Goal: Task Accomplishment & Management: Use online tool/utility

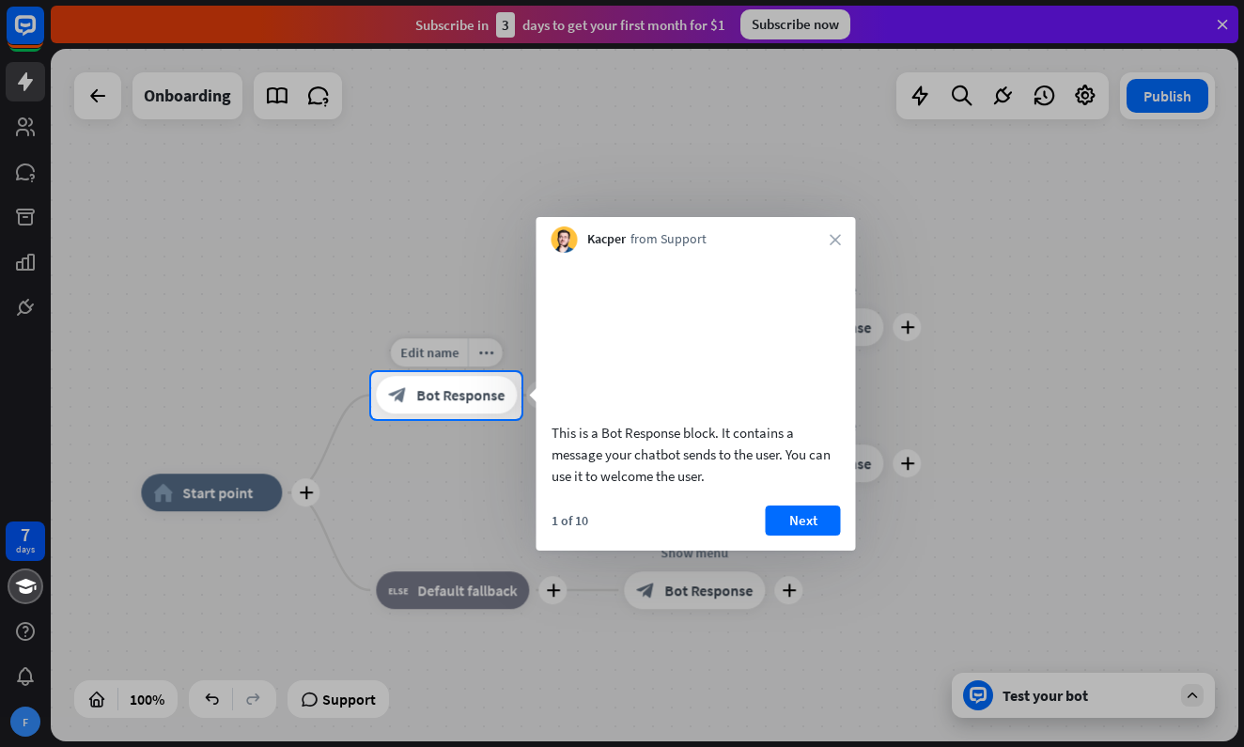
click at [475, 398] on span "Bot Response" at bounding box center [460, 395] width 88 height 19
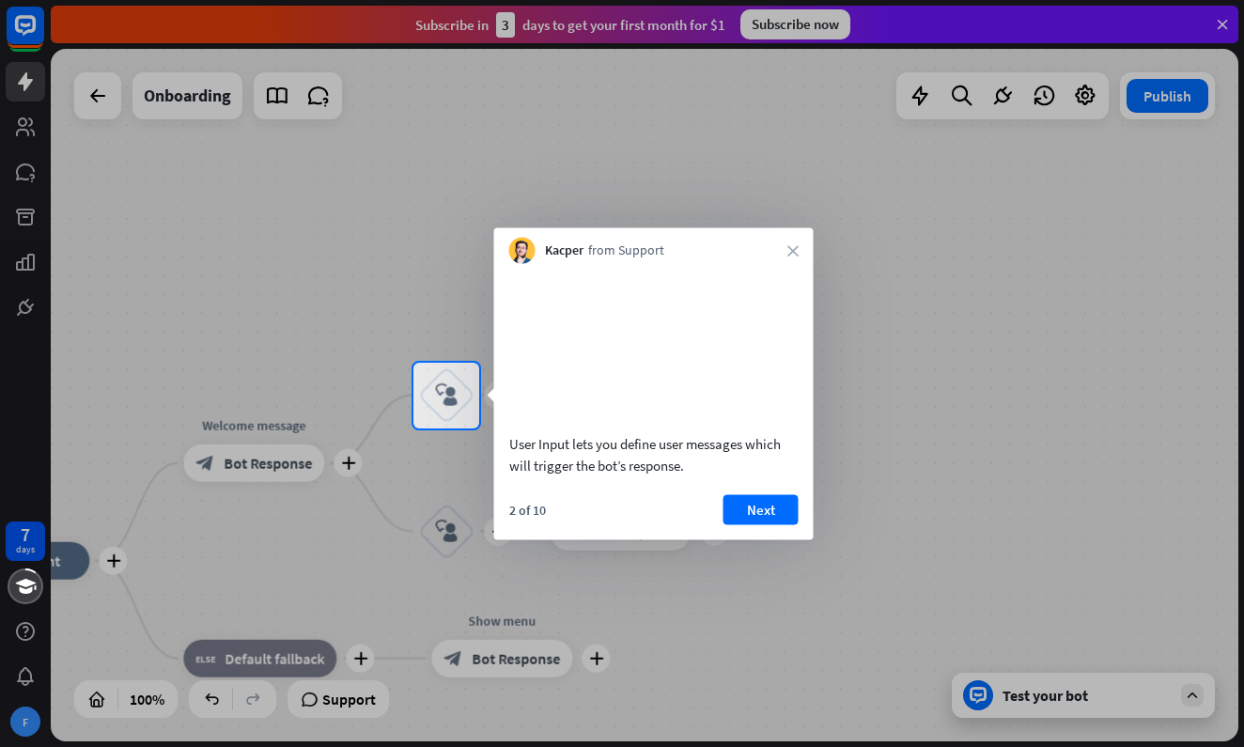
click at [463, 536] on div at bounding box center [622, 587] width 1244 height 319
click at [458, 533] on div at bounding box center [622, 587] width 1244 height 319
click at [742, 524] on button "Next" at bounding box center [760, 509] width 75 height 30
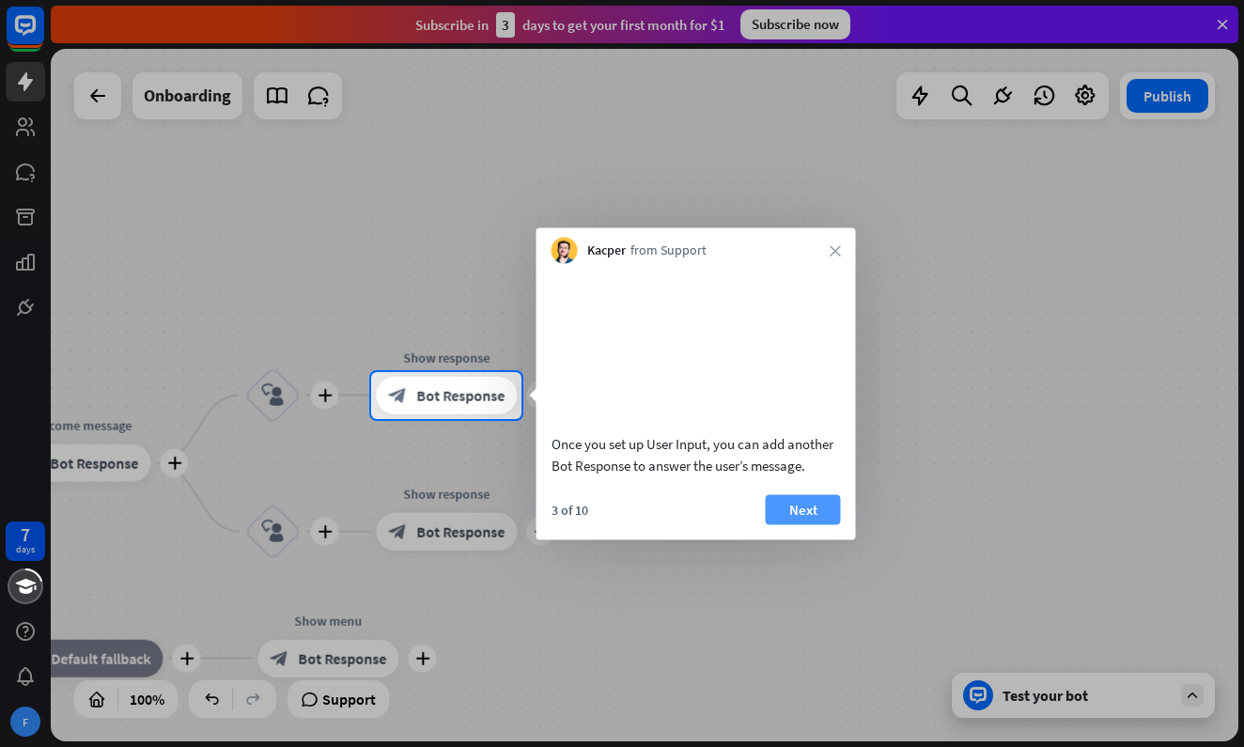
click at [797, 524] on button "Next" at bounding box center [802, 509] width 75 height 30
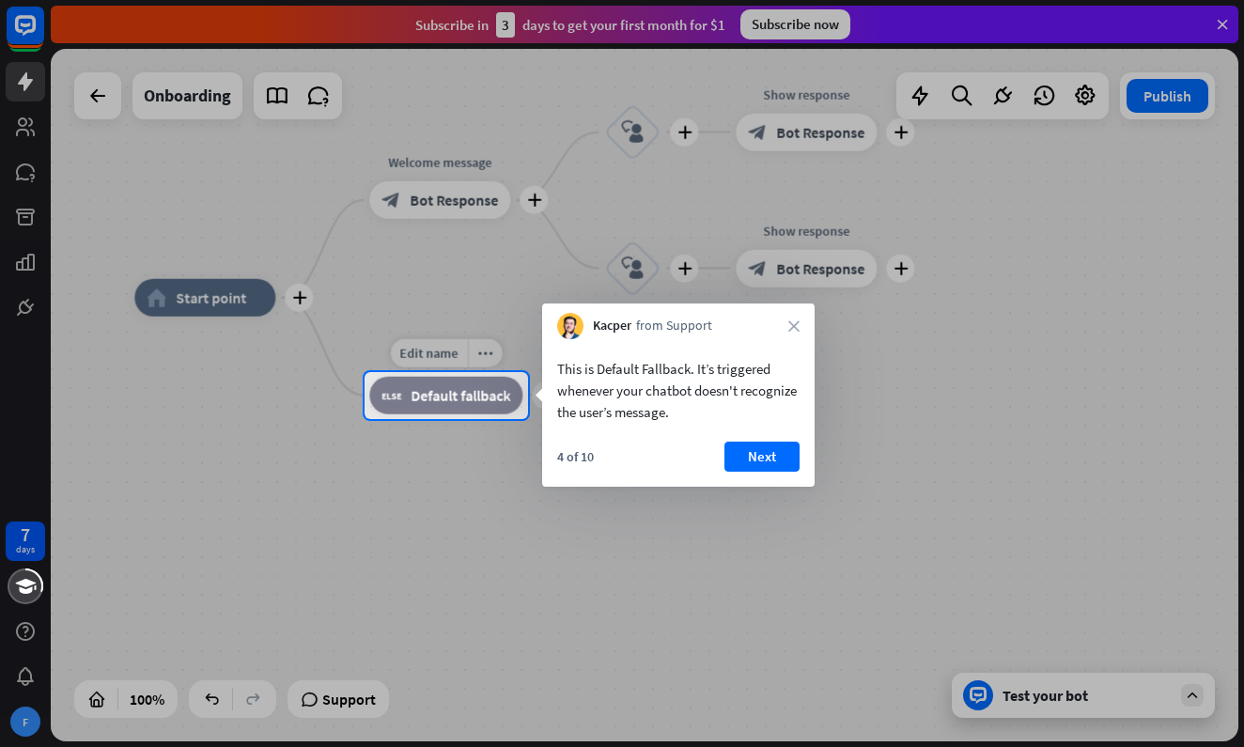
click at [506, 394] on span "Default fallback" at bounding box center [460, 395] width 100 height 19
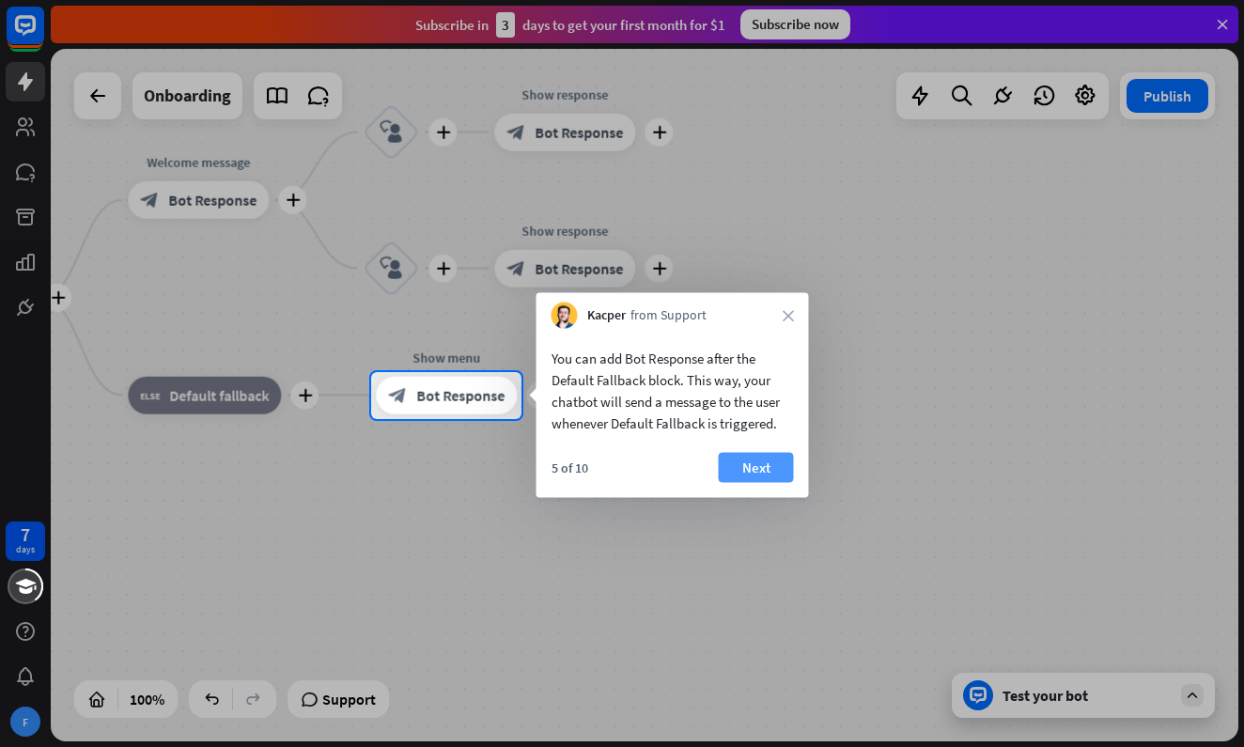
click at [740, 468] on button "Next" at bounding box center [756, 468] width 75 height 30
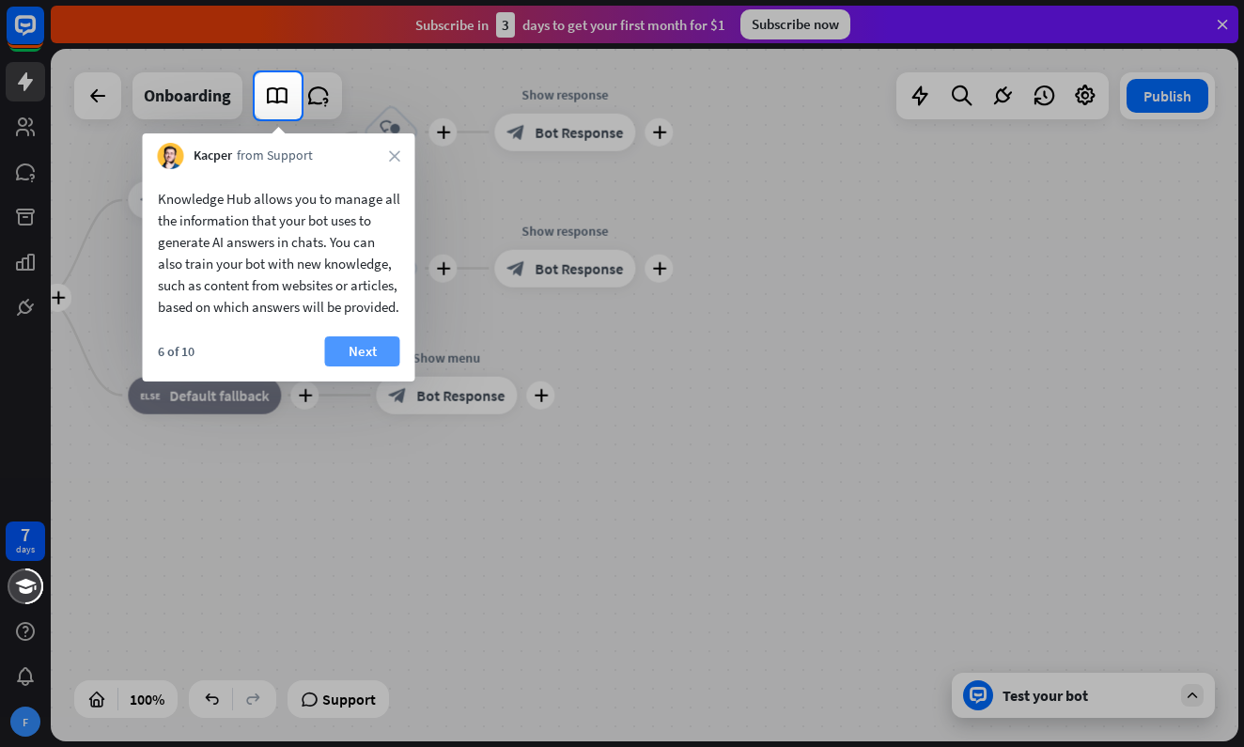
click at [333, 366] on button "Next" at bounding box center [362, 351] width 75 height 30
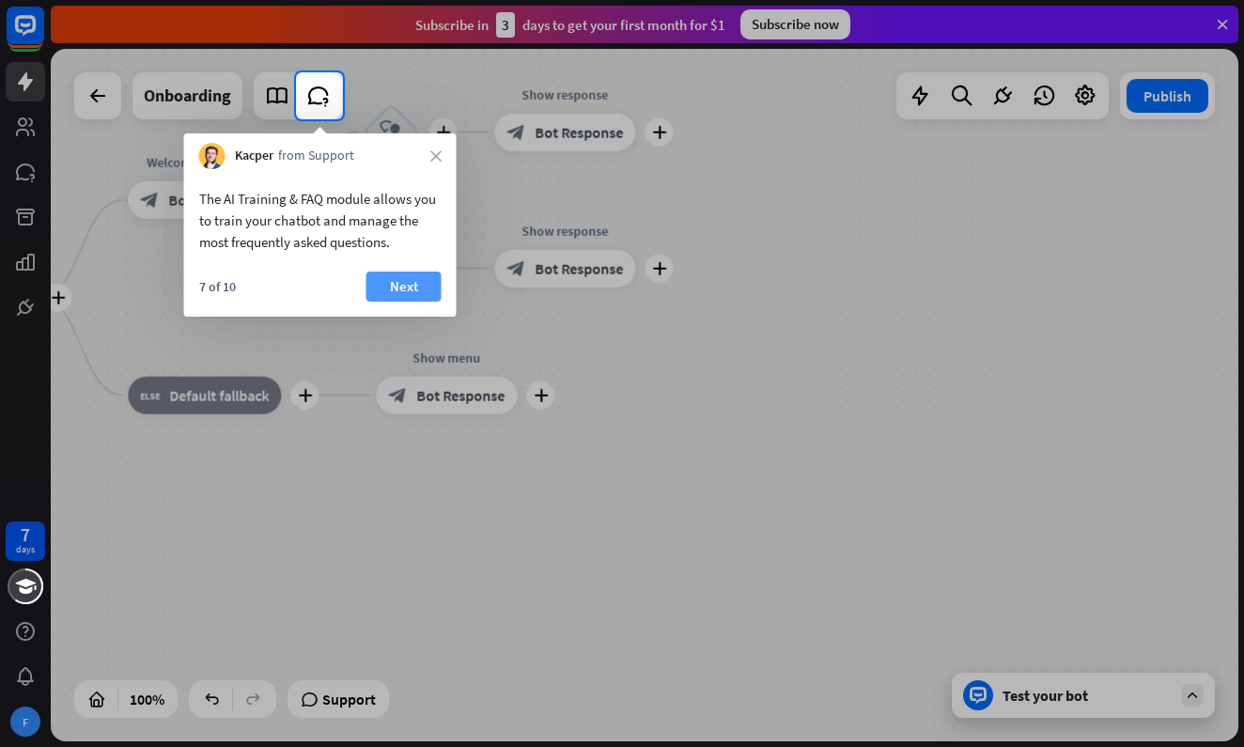
click at [383, 281] on button "Next" at bounding box center [403, 286] width 75 height 30
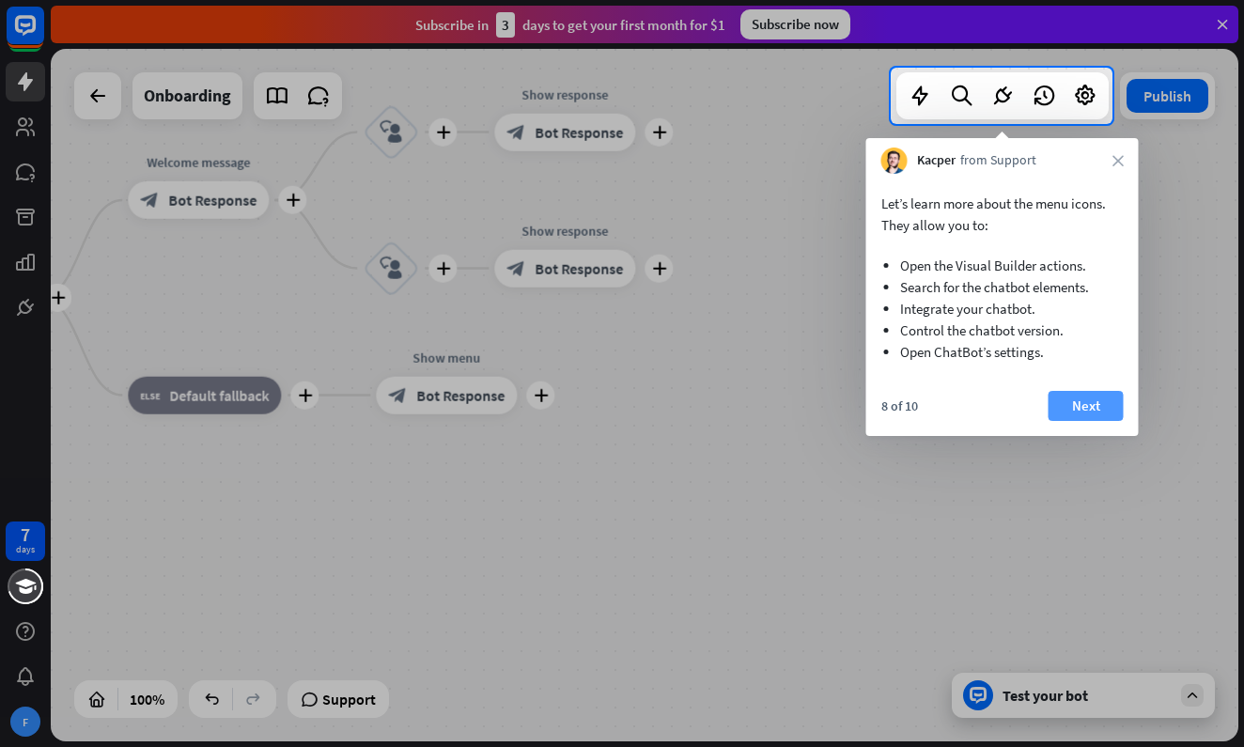
click at [1082, 403] on button "Next" at bounding box center [1085, 406] width 75 height 30
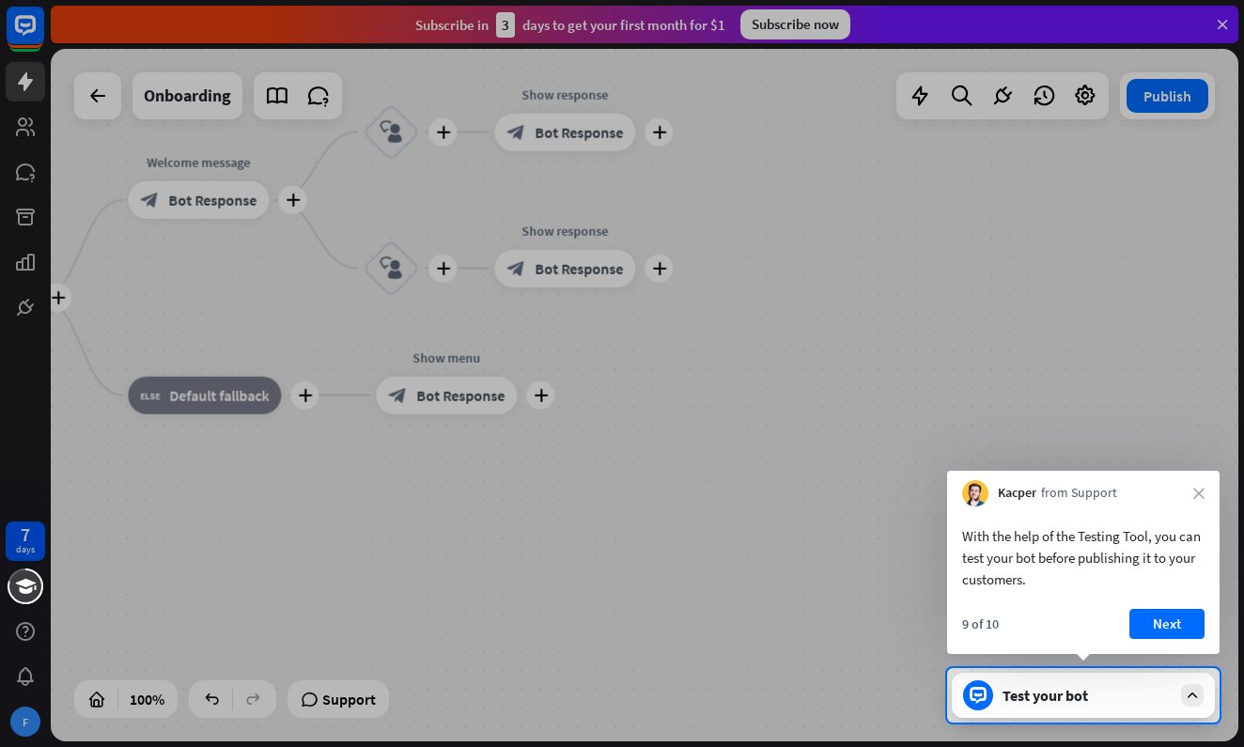
click at [1050, 699] on div "Test your bot" at bounding box center [1086, 695] width 169 height 19
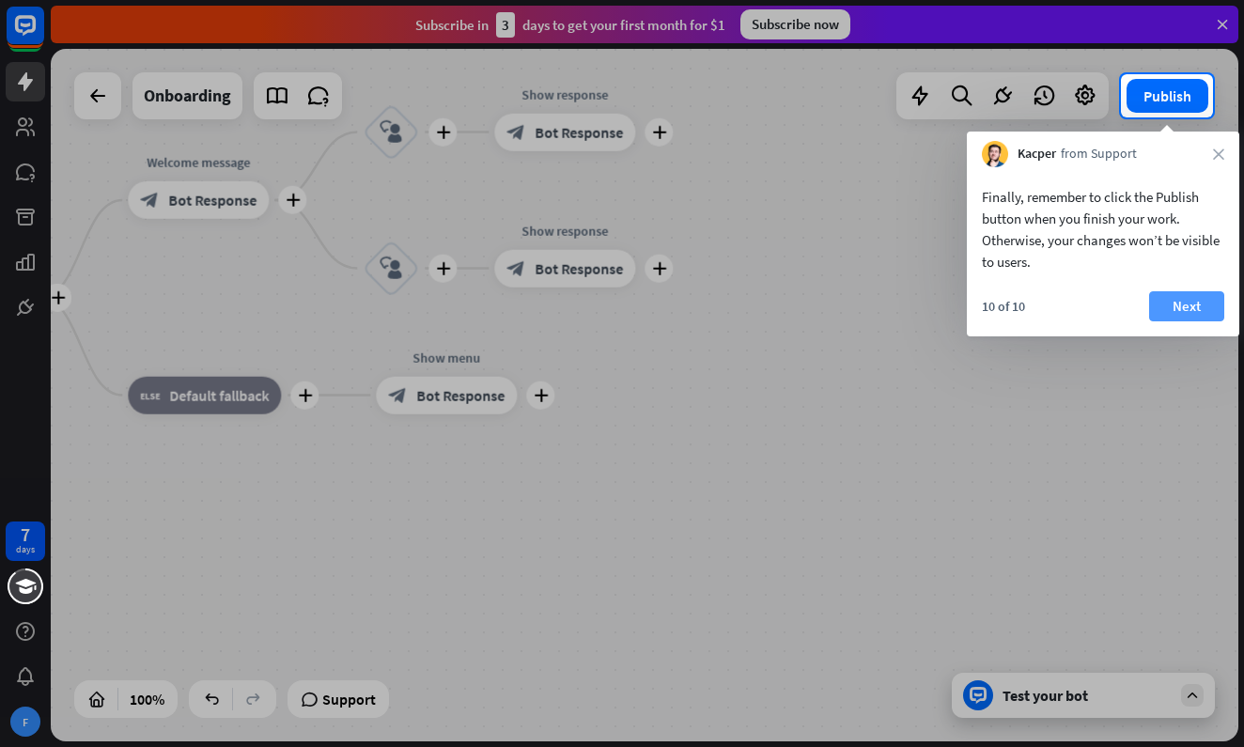
click at [1160, 305] on button "Next" at bounding box center [1186, 306] width 75 height 30
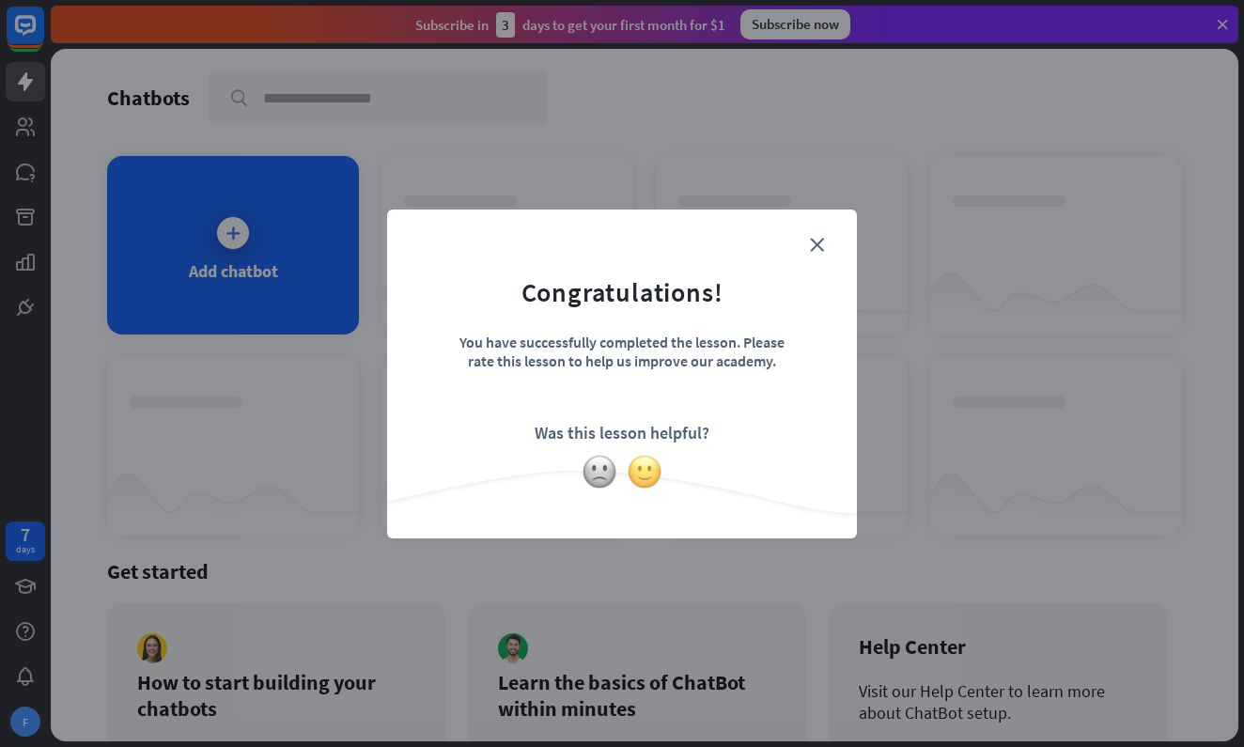
click at [638, 480] on img at bounding box center [644, 472] width 36 height 36
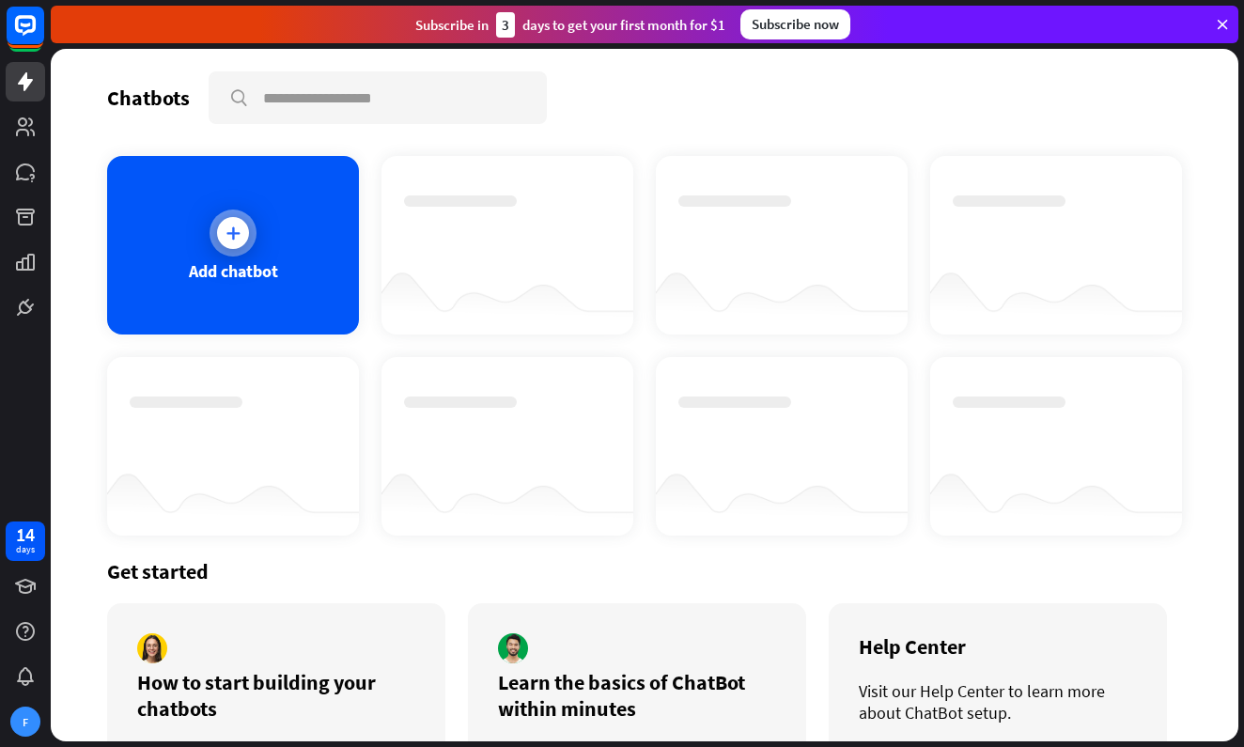
click at [244, 233] on div at bounding box center [233, 233] width 32 height 32
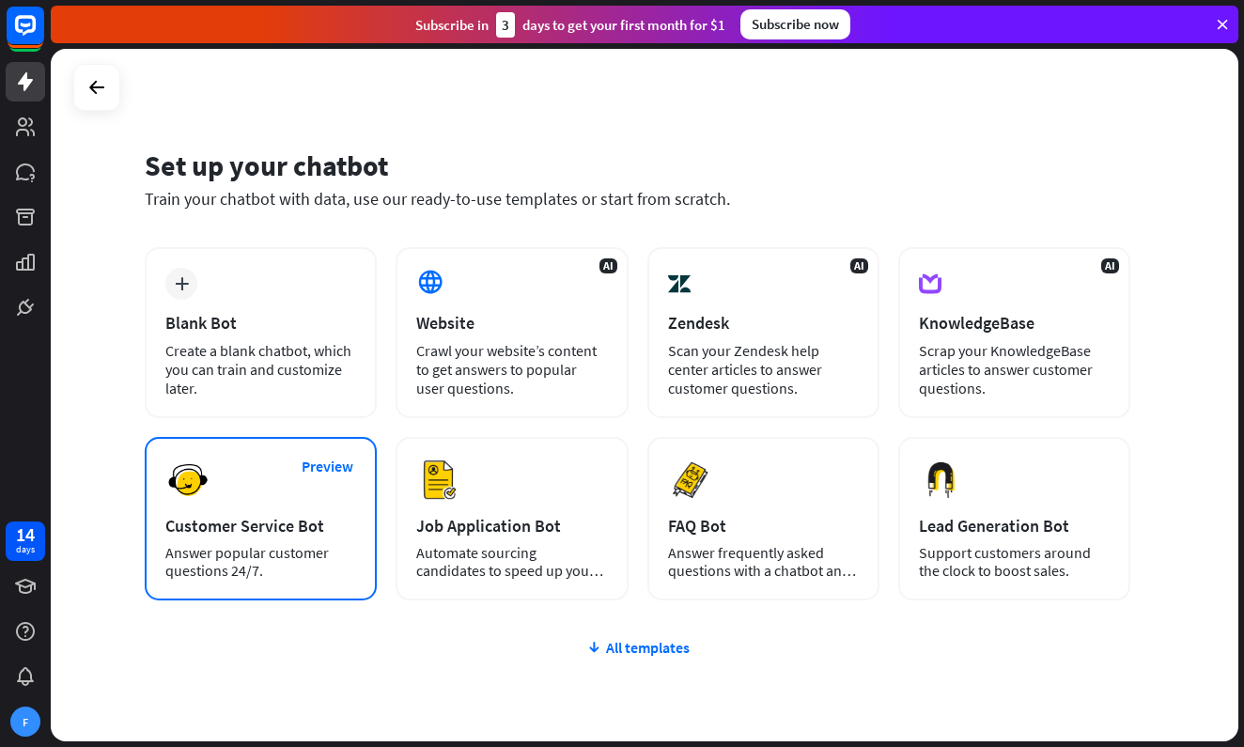
click at [307, 520] on div "Customer Service Bot" at bounding box center [260, 526] width 191 height 22
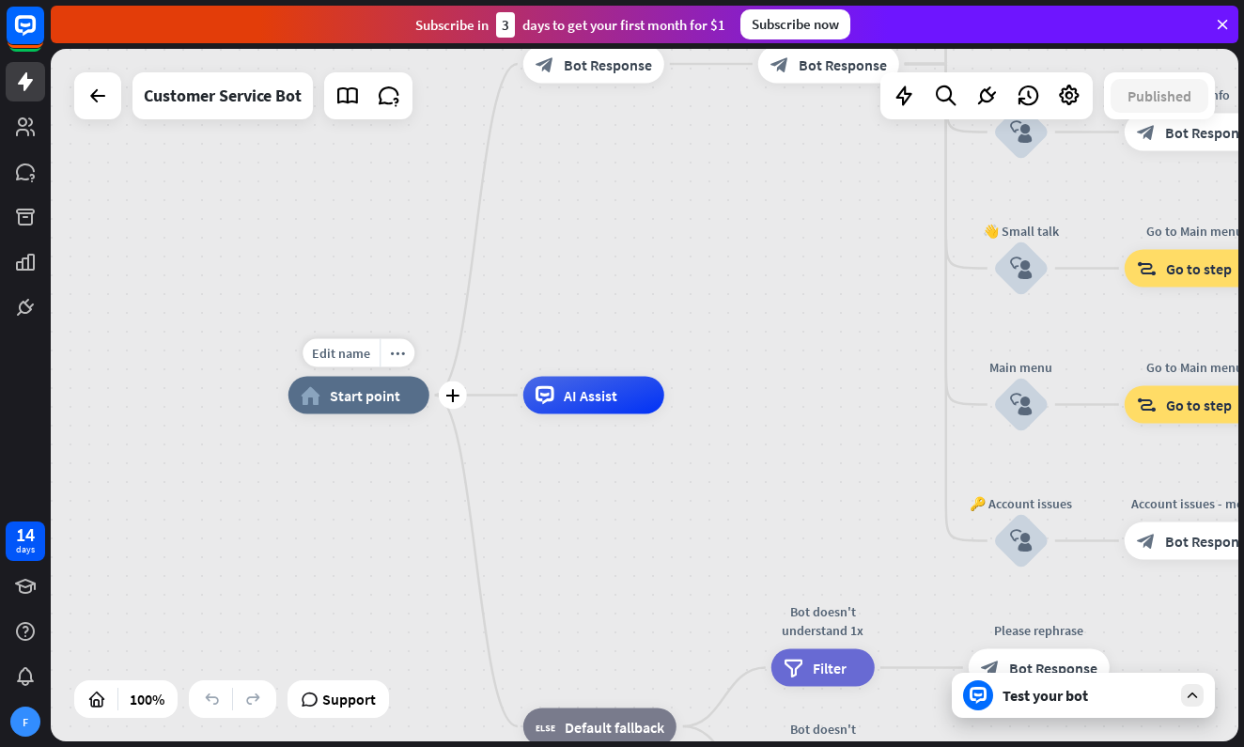
click at [363, 414] on div "Edit name more_horiz plus home_2 Start point" at bounding box center [358, 396] width 141 height 38
click at [348, 356] on span "Edit name" at bounding box center [341, 353] width 58 height 17
type input "*****"
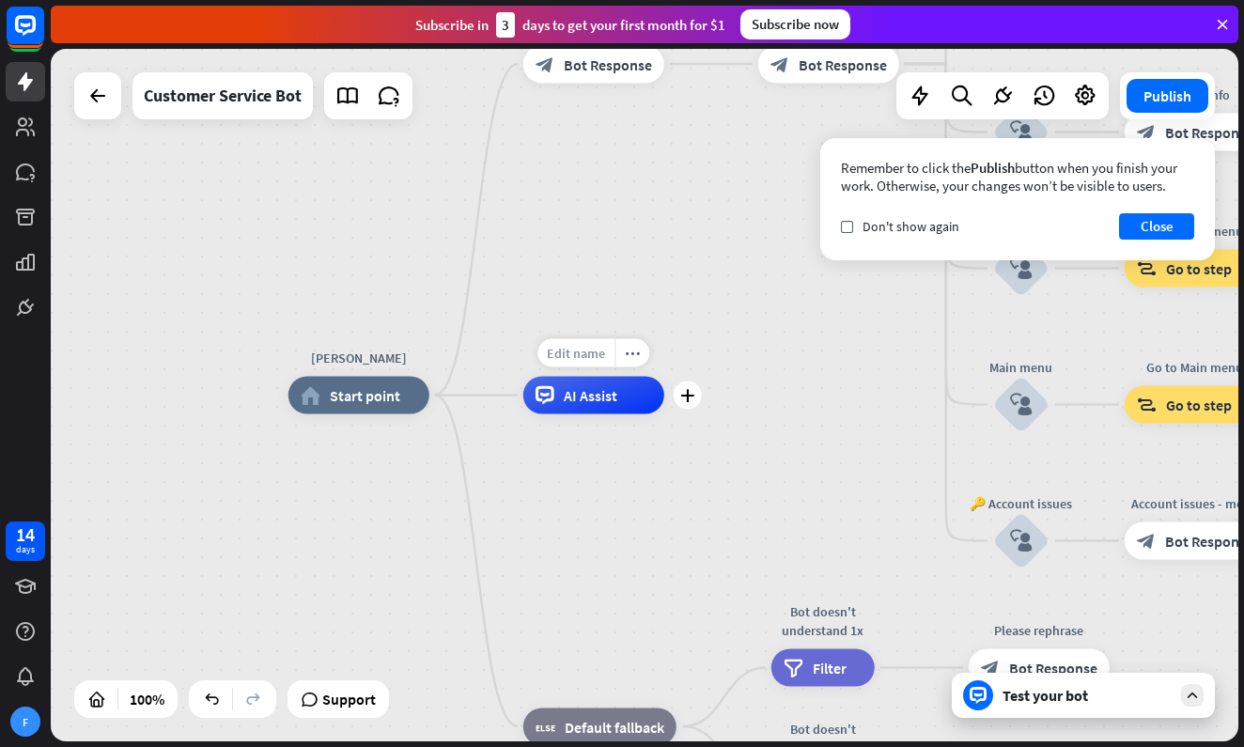
click at [565, 359] on span "Edit name" at bounding box center [576, 353] width 58 height 17
type input "*****"
click at [1134, 227] on button "Close" at bounding box center [1156, 226] width 75 height 26
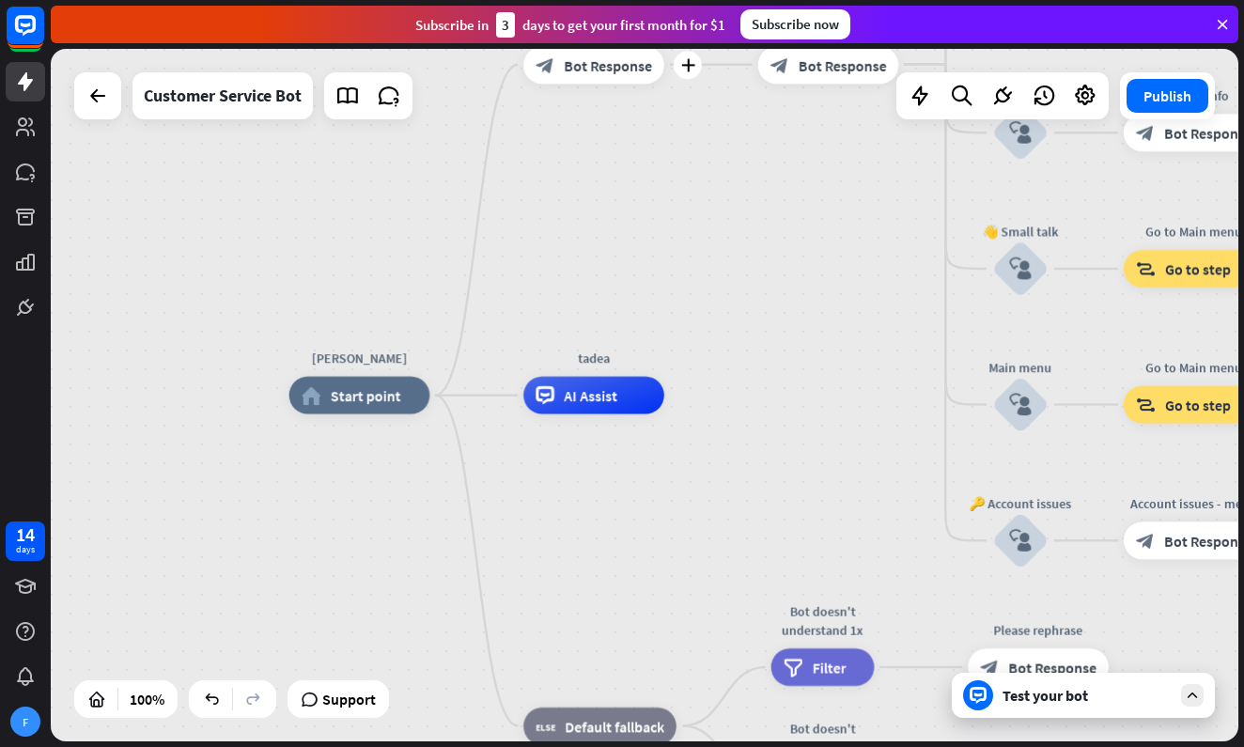
click at [618, 72] on span "Bot Response" at bounding box center [608, 64] width 88 height 19
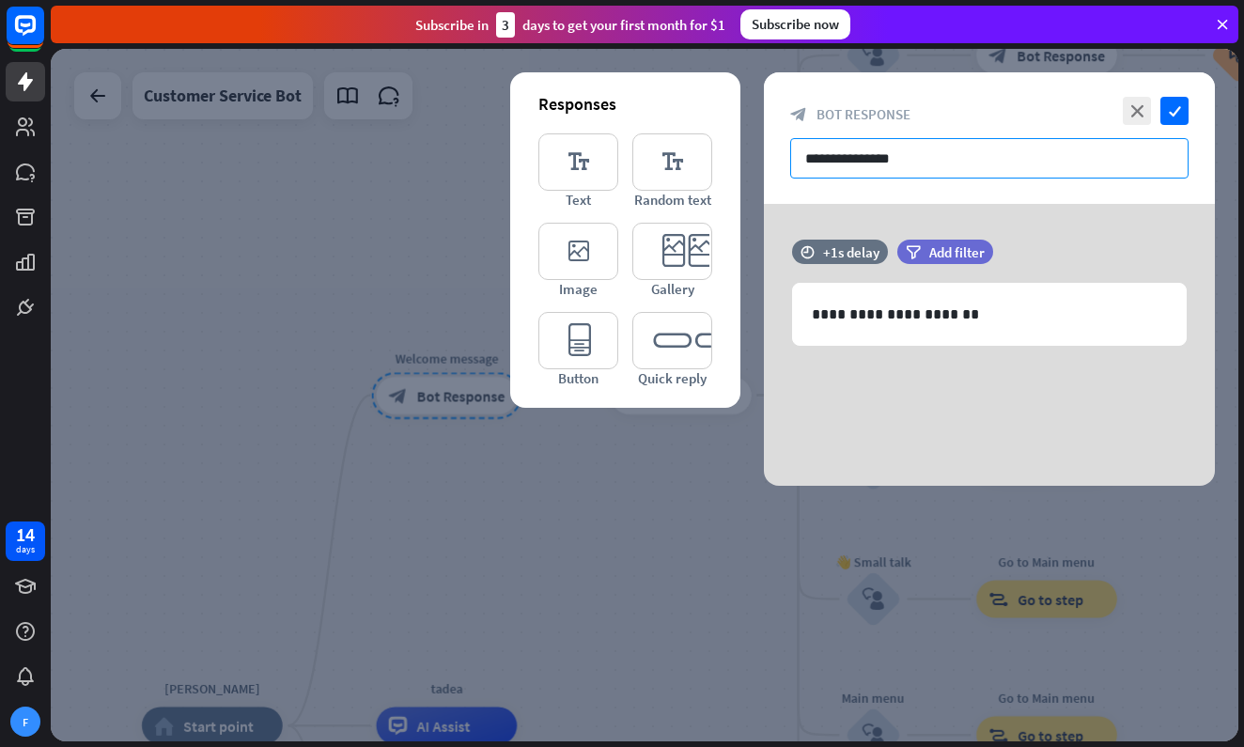
click at [845, 162] on input "**********" at bounding box center [989, 158] width 398 height 40
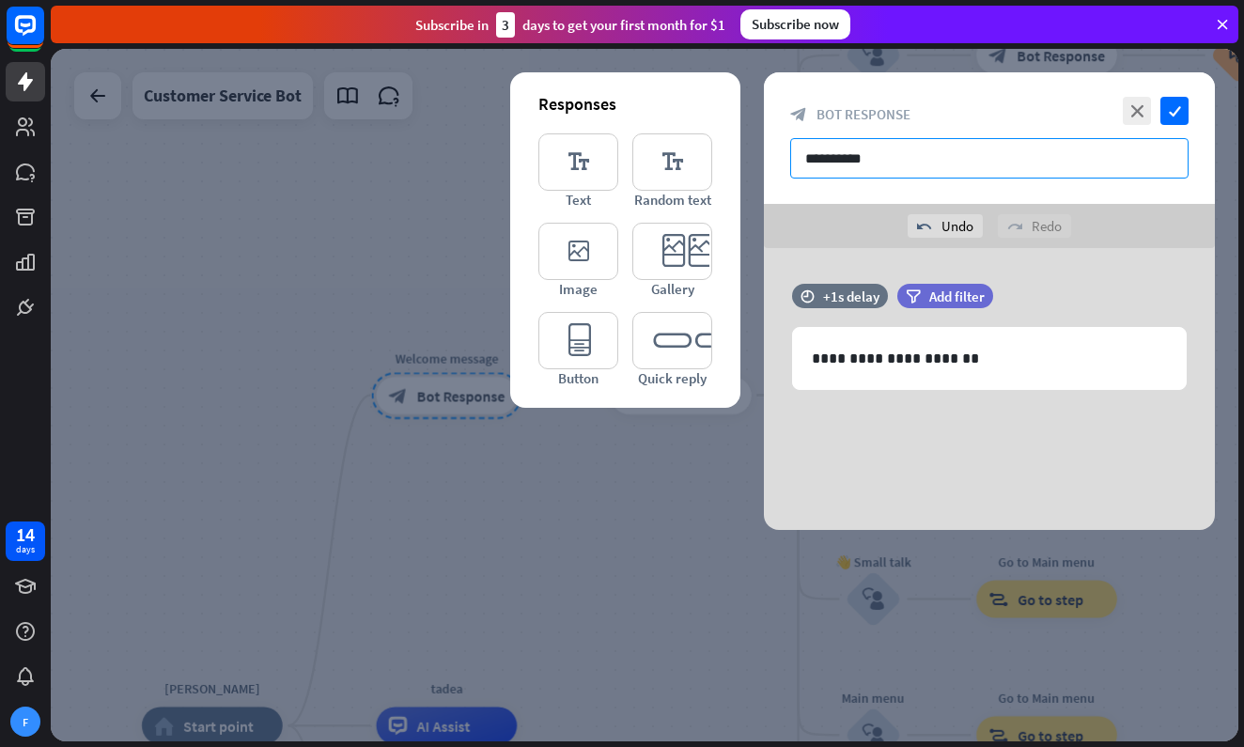
drag, startPoint x: 947, startPoint y: 170, endPoint x: 806, endPoint y: 170, distance: 140.9
click at [806, 170] on input "**********" at bounding box center [989, 158] width 398 height 40
type input "*"
type input "**********"
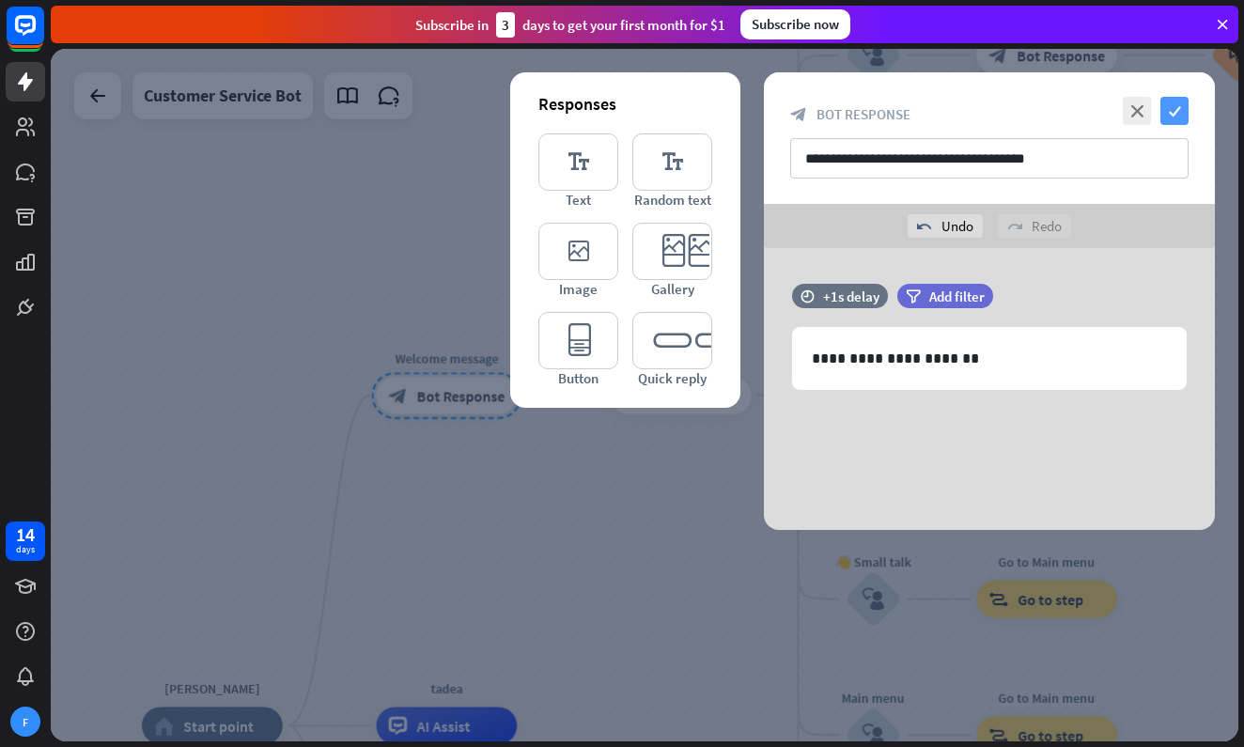
click at [1178, 116] on icon "check" at bounding box center [1174, 111] width 28 height 28
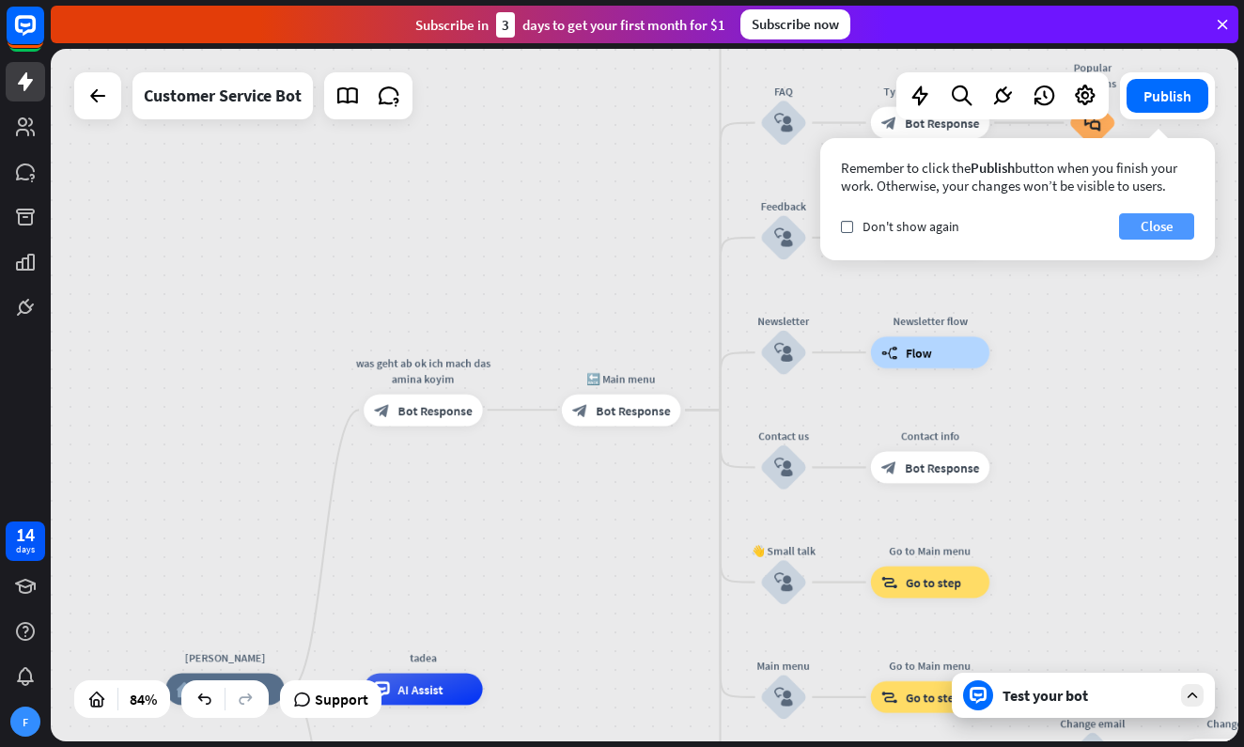
click at [1152, 225] on button "Close" at bounding box center [1156, 226] width 75 height 26
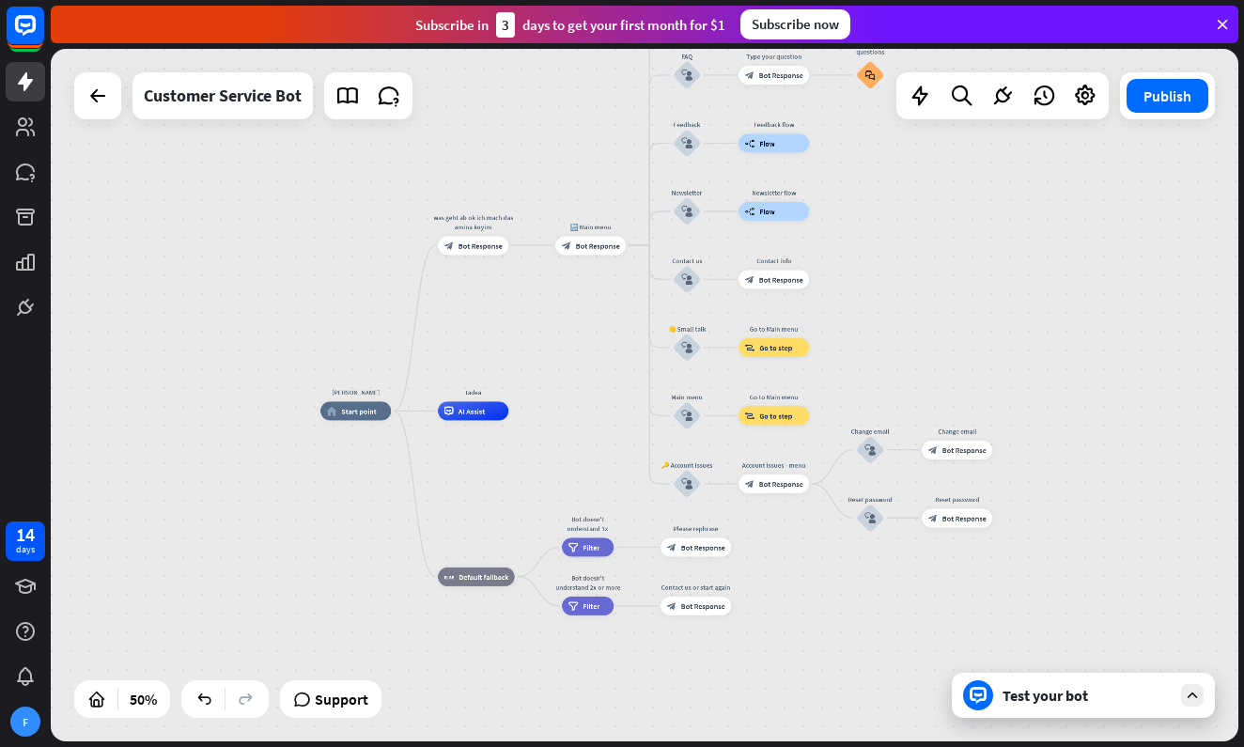
drag, startPoint x: 633, startPoint y: 612, endPoint x: 595, endPoint y: 394, distance: 221.3
click at [595, 394] on div "fabio home_2 Start point was geht ab ok ich mach das amina koyim block_bot_resp…" at bounding box center [644, 395] width 1187 height 692
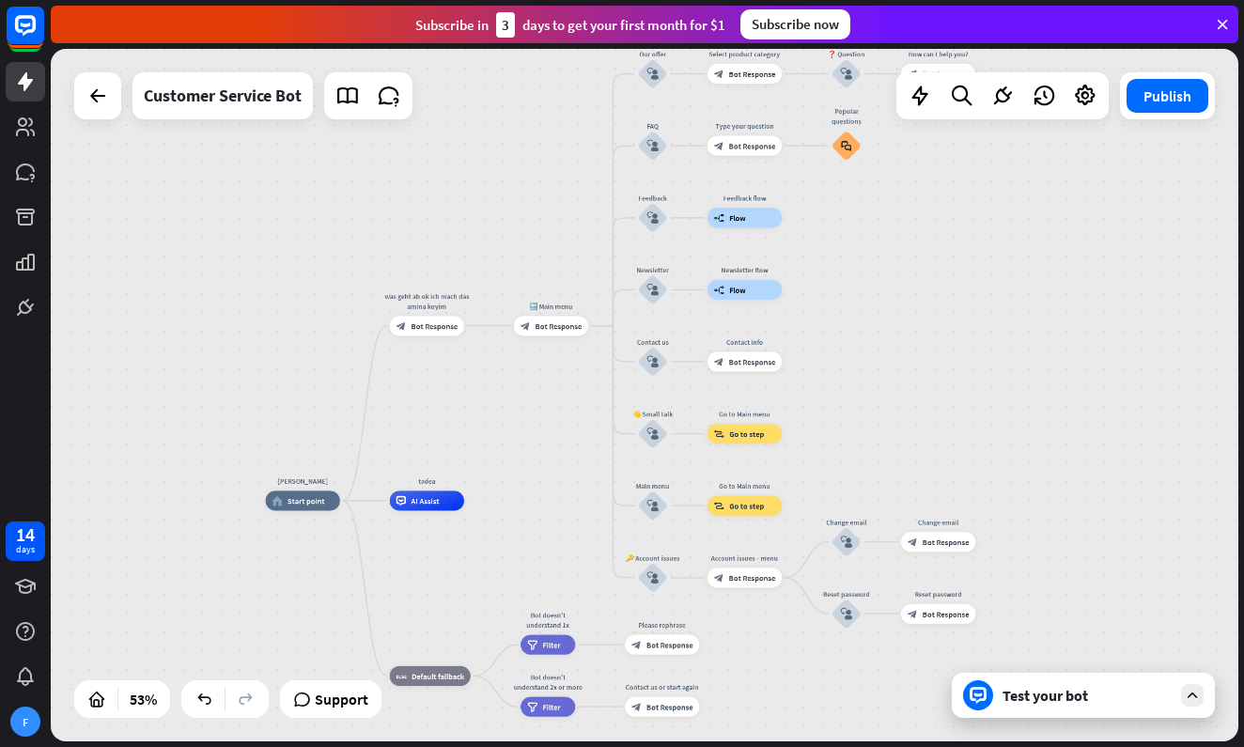
drag, startPoint x: 574, startPoint y: 407, endPoint x: 535, endPoint y: 476, distance: 79.5
click at [535, 476] on div "fabio home_2 Start point was geht ab ok ich mach das amina koyim block_bot_resp…" at bounding box center [644, 395] width 1187 height 692
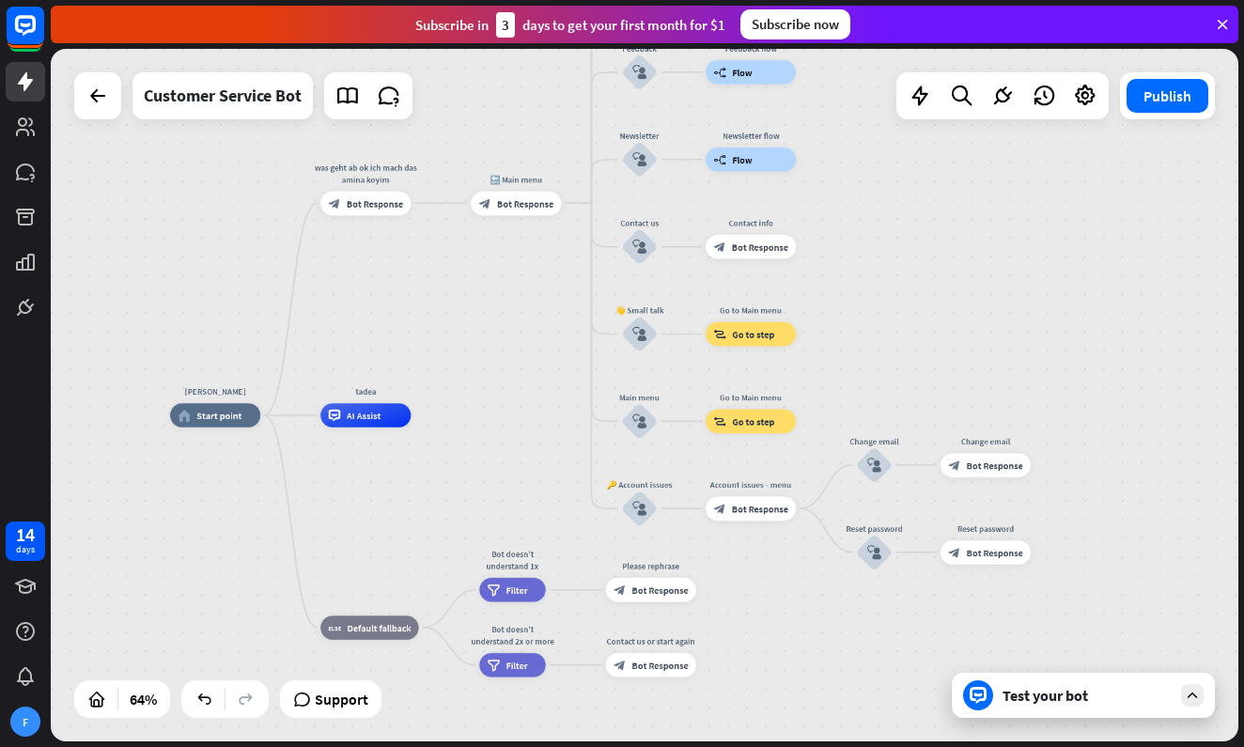
drag, startPoint x: 544, startPoint y: 476, endPoint x: 509, endPoint y: 383, distance: 99.3
click at [509, 383] on div "fabio home_2 Start point was geht ab ok ich mach das amina koyim block_bot_resp…" at bounding box center [644, 395] width 1187 height 692
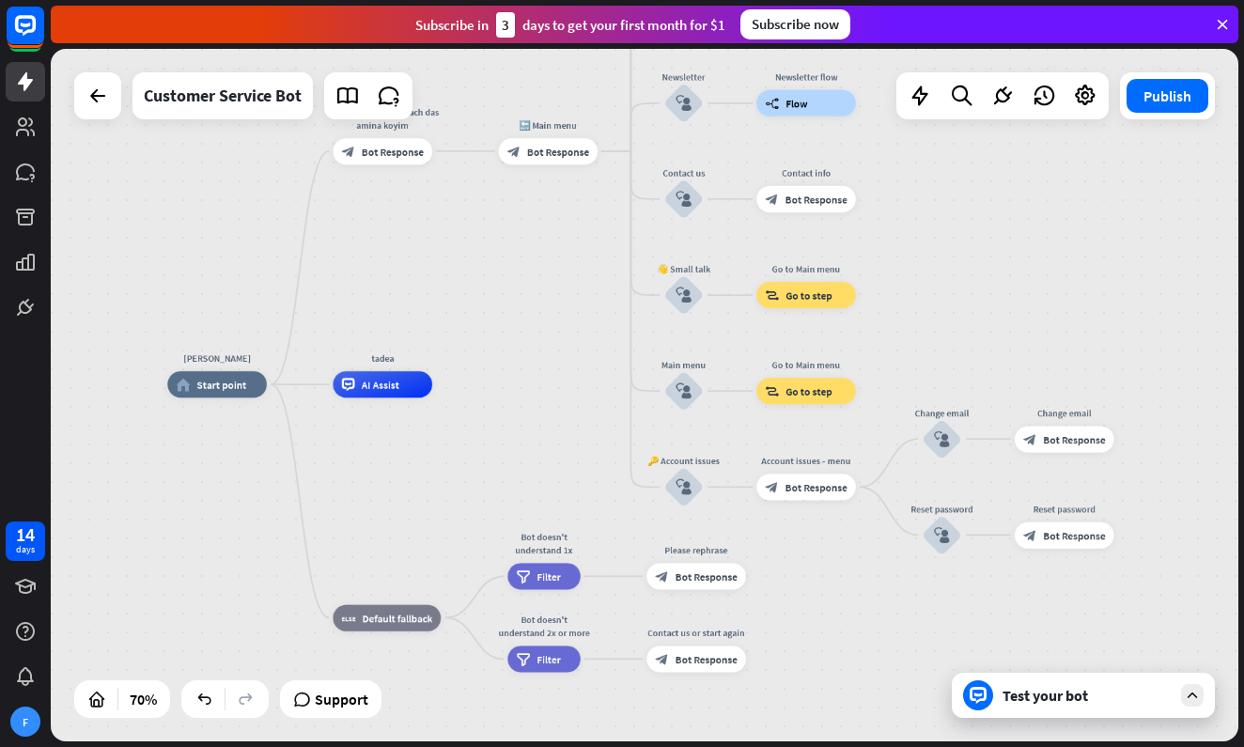
drag, startPoint x: 513, startPoint y: 394, endPoint x: 545, endPoint y: 363, distance: 44.5
click at [545, 363] on div "fabio home_2 Start point was geht ab ok ich mach das amina koyim block_bot_resp…" at bounding box center [644, 395] width 1187 height 692
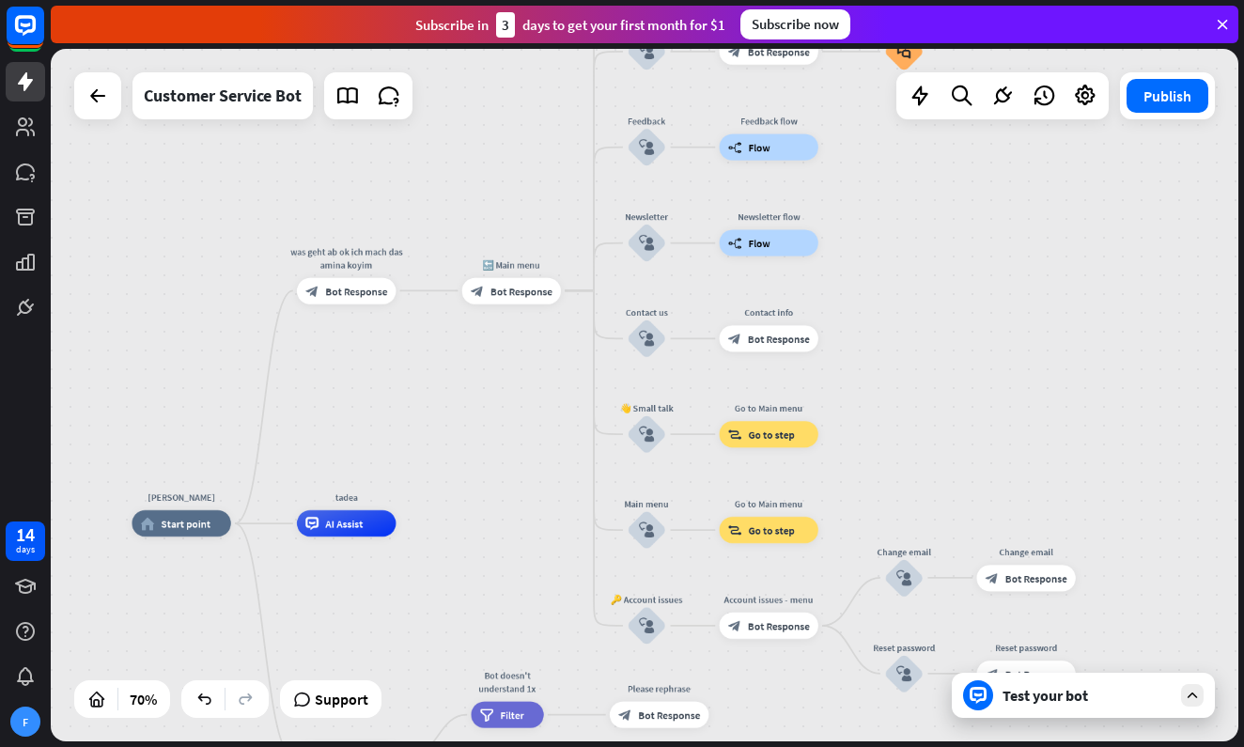
drag, startPoint x: 536, startPoint y: 357, endPoint x: 499, endPoint y: 473, distance: 122.4
click at [499, 473] on div "fabio home_2 Start point was geht ab ok ich mach das amina koyim block_bot_resp…" at bounding box center [644, 395] width 1187 height 692
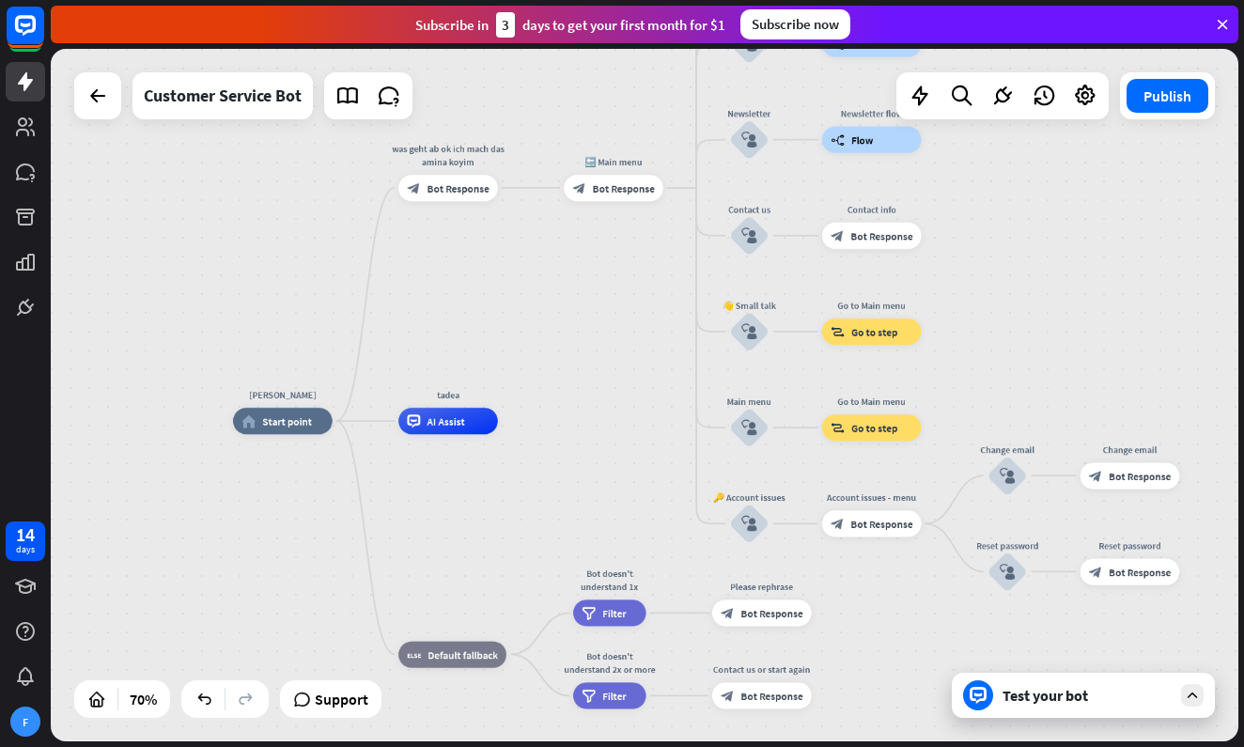
drag, startPoint x: 534, startPoint y: 501, endPoint x: 638, endPoint y: 402, distance: 142.8
click at [638, 402] on div "fabio home_2 Start point was geht ab ok ich mach das amina koyim block_bot_resp…" at bounding box center [644, 395] width 1187 height 692
click at [456, 427] on span "AI Assist" at bounding box center [445, 420] width 38 height 13
click at [471, 395] on icon "more_horiz" at bounding box center [476, 391] width 10 height 10
click at [518, 417] on span "Start testing from here" at bounding box center [576, 415] width 131 height 18
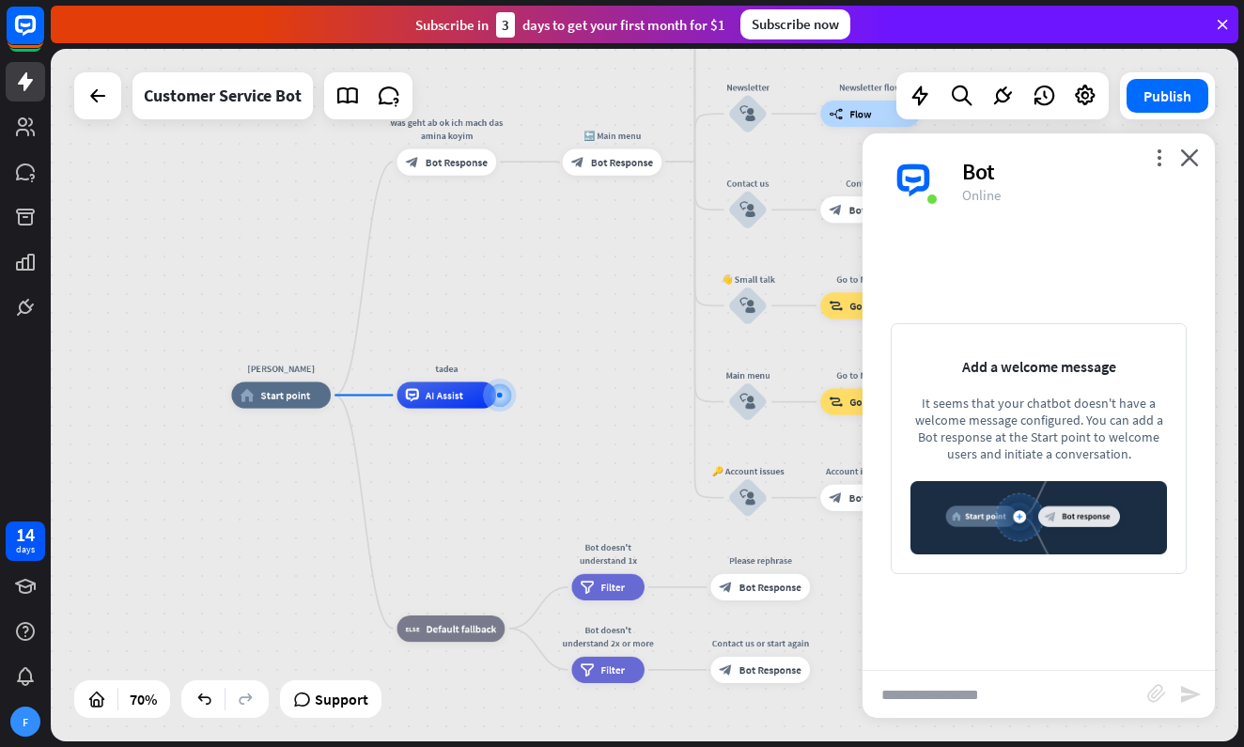
click at [944, 685] on input "text" at bounding box center [1004, 694] width 285 height 47
type input "**"
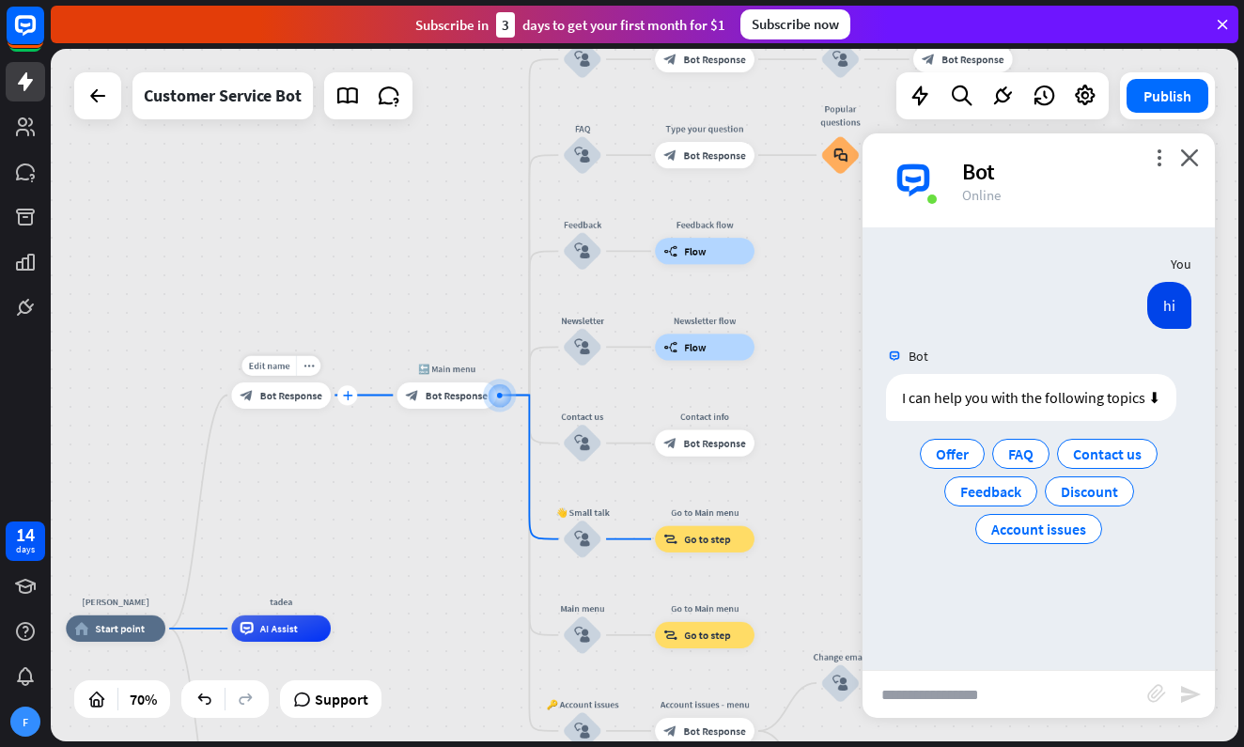
click at [352, 392] on div "plus" at bounding box center [347, 395] width 20 height 20
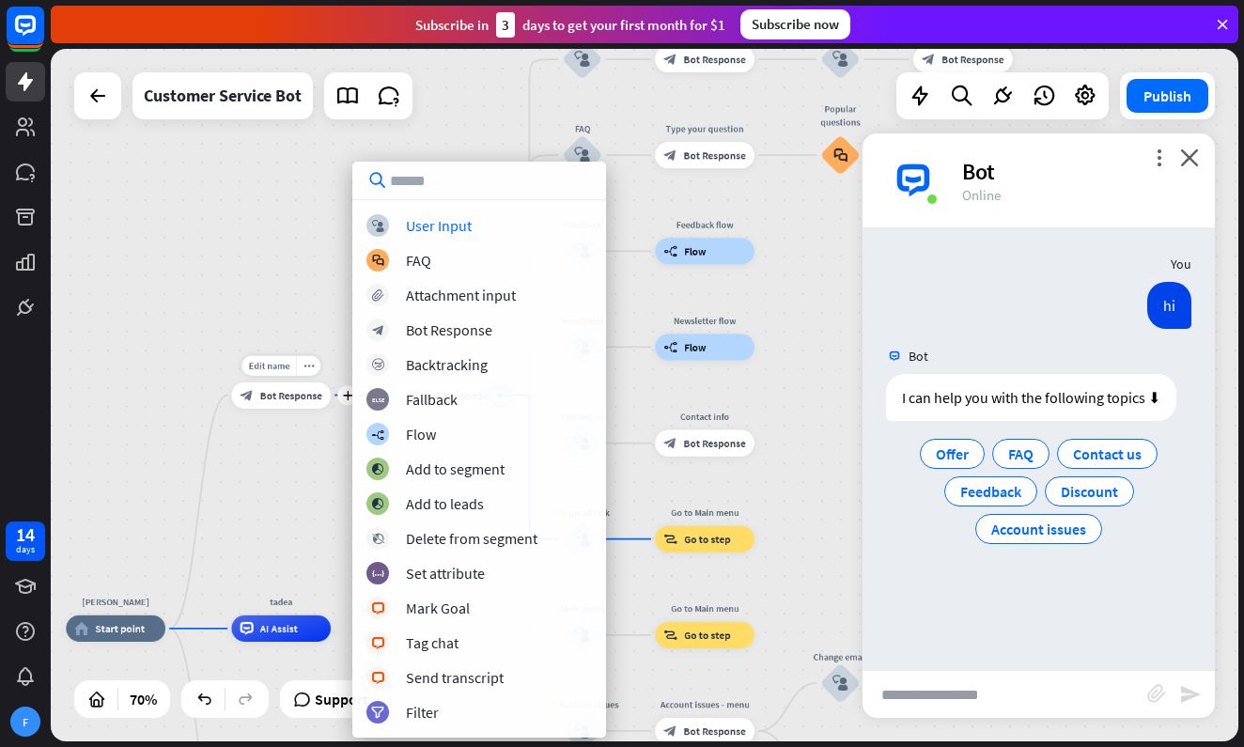
click at [320, 389] on span "Bot Response" at bounding box center [291, 394] width 62 height 13
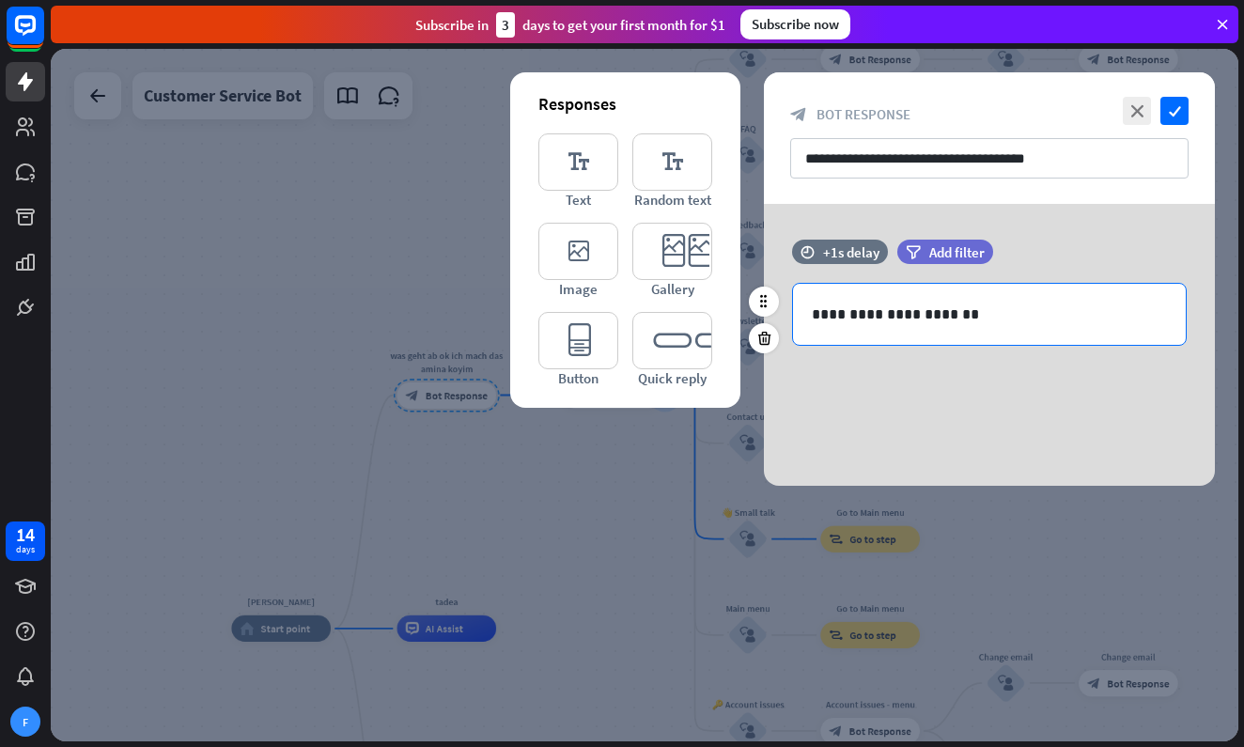
click at [995, 313] on p "**********" at bounding box center [988, 313] width 355 height 23
drag, startPoint x: 995, startPoint y: 313, endPoint x: 772, endPoint y: 296, distance: 223.2
click at [772, 296] on div "**********" at bounding box center [989, 302] width 451 height 125
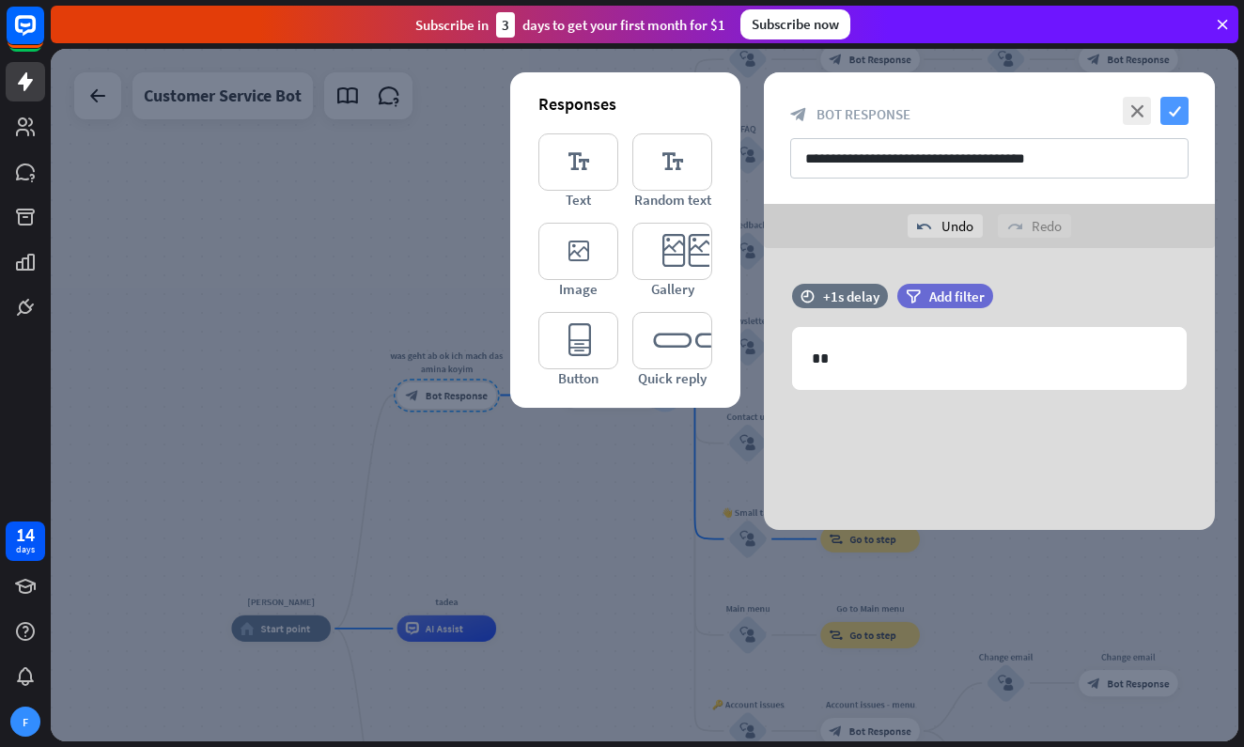
click at [1168, 110] on icon "check" at bounding box center [1174, 111] width 28 height 28
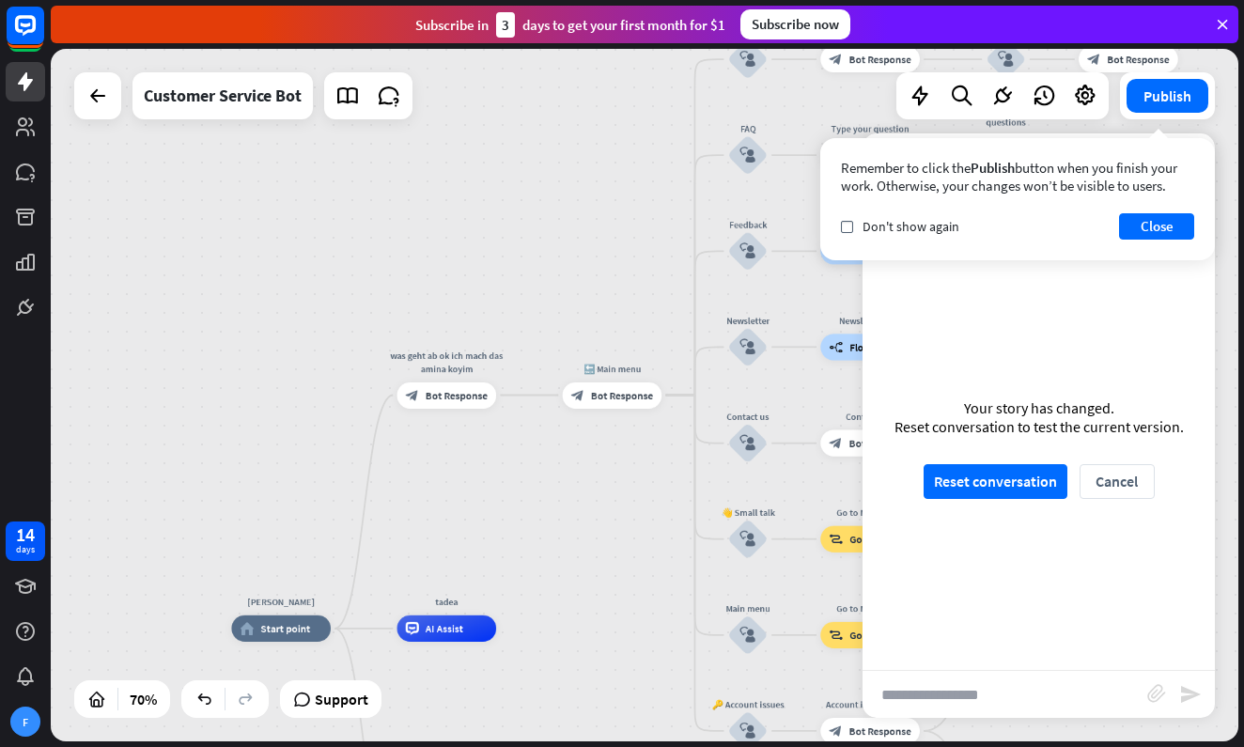
click at [923, 702] on input "text" at bounding box center [1004, 694] width 285 height 47
type input "**"
click at [1041, 489] on button "Reset conversation" at bounding box center [995, 481] width 144 height 35
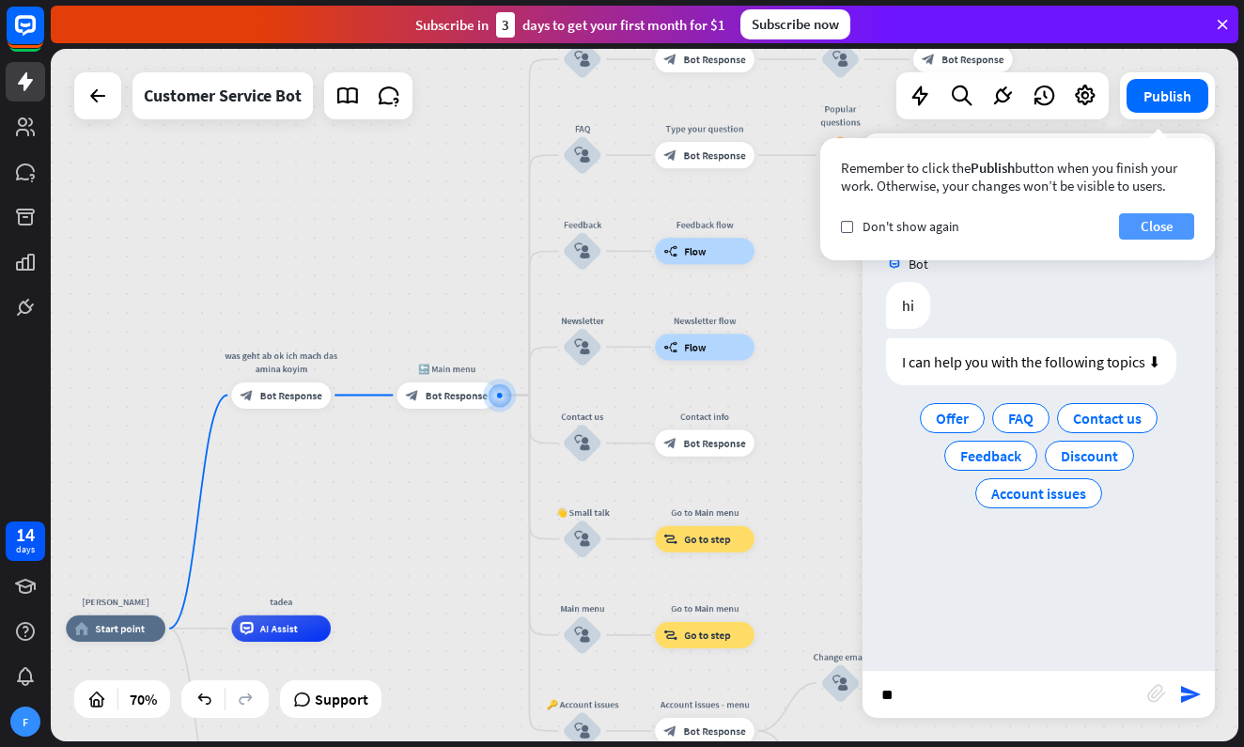
click at [1151, 226] on button "Close" at bounding box center [1156, 226] width 75 height 26
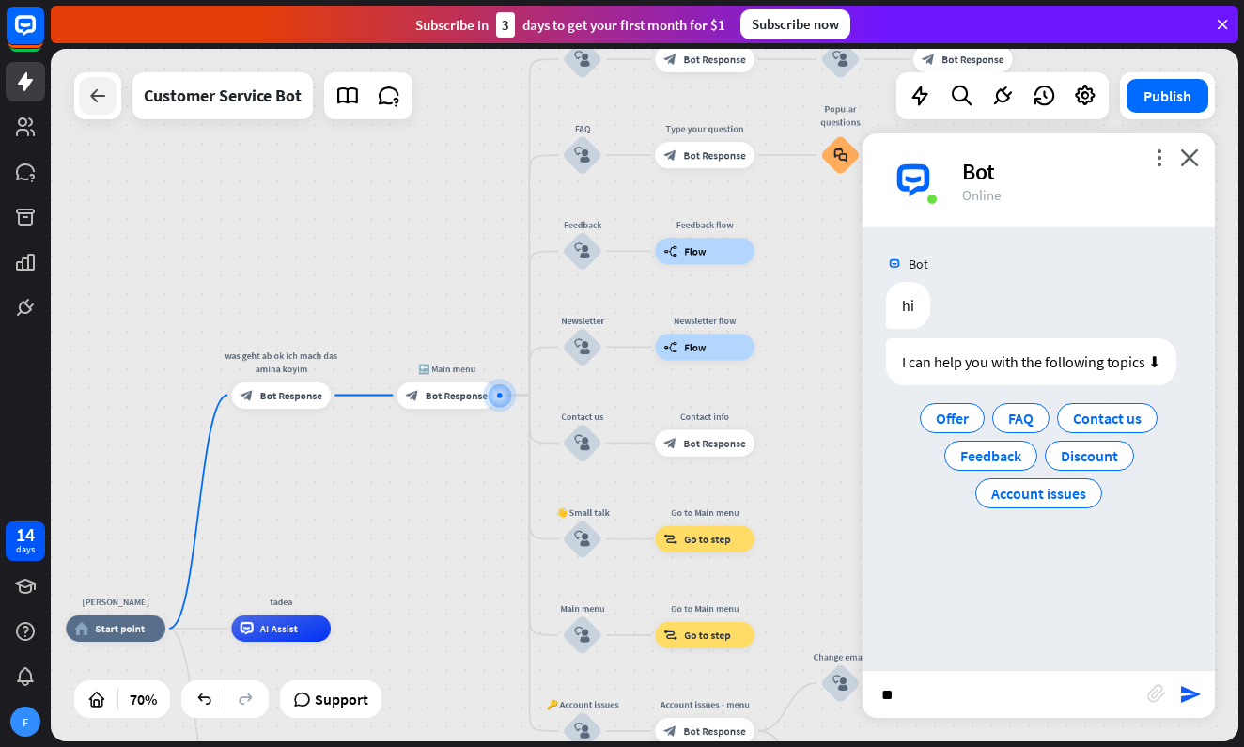
click at [86, 106] on icon at bounding box center [97, 96] width 23 height 23
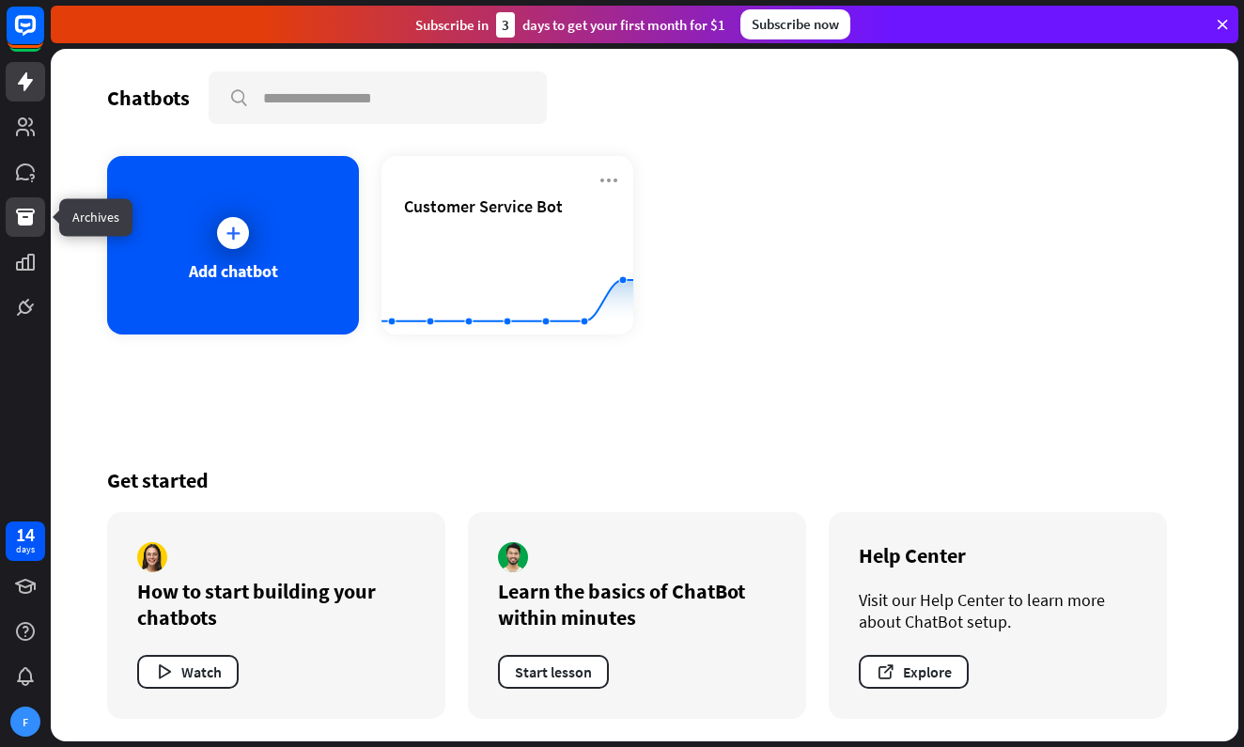
click at [27, 196] on div at bounding box center [25, 163] width 51 height 327
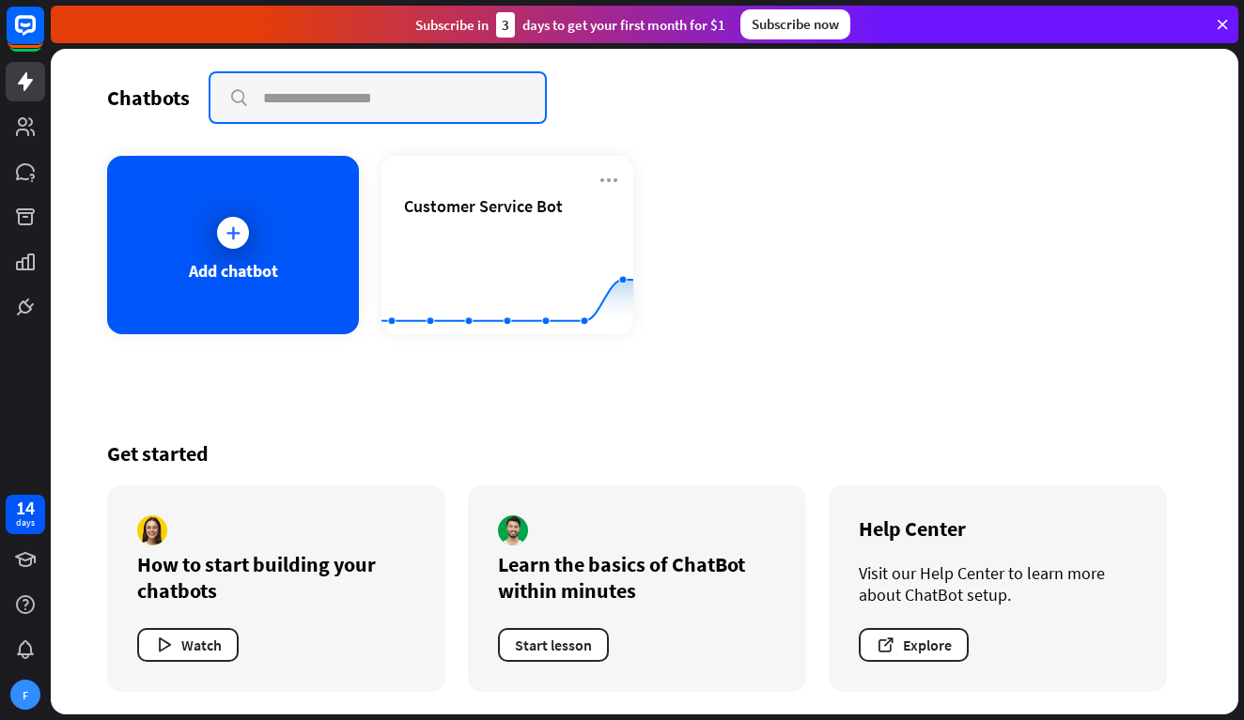
click at [385, 94] on input "text" at bounding box center [377, 97] width 334 height 49
click at [239, 226] on icon at bounding box center [233, 233] width 19 height 19
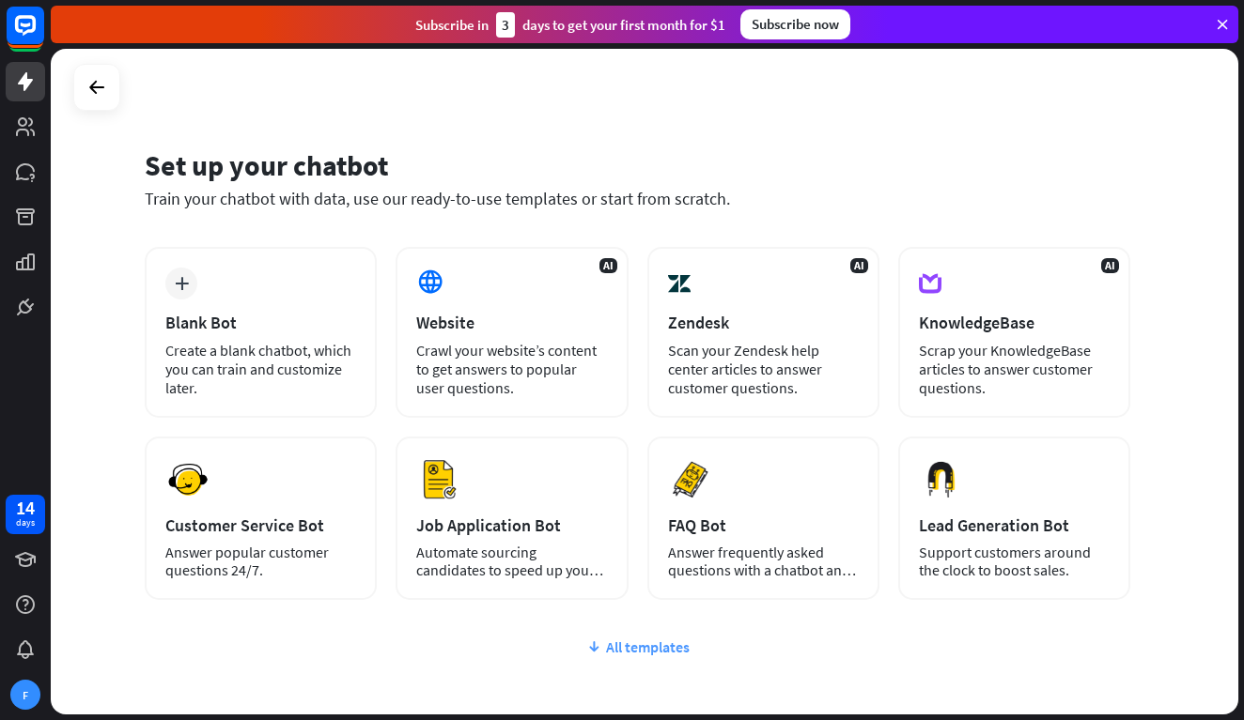
click at [639, 651] on div "All templates" at bounding box center [637, 647] width 985 height 19
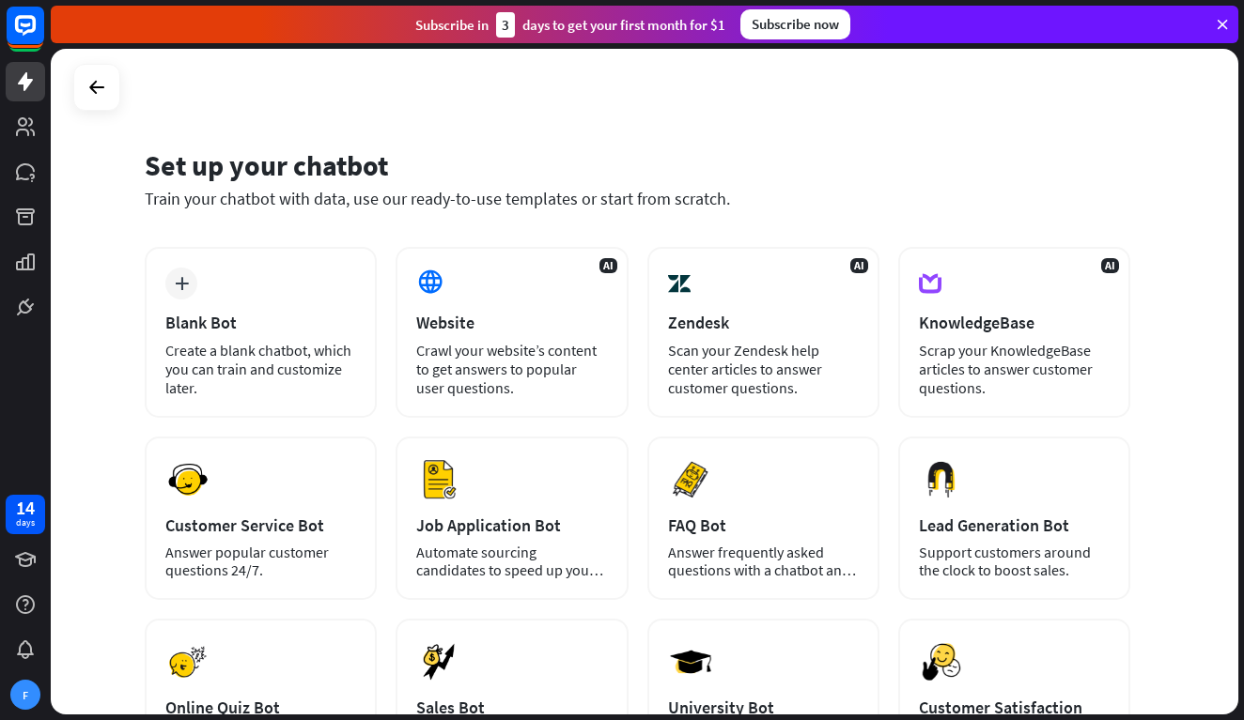
click at [1165, 418] on div "Set up your chatbot Train your chatbot with data, use our ready-to-use template…" at bounding box center [644, 382] width 1187 height 666
click at [87, 98] on icon at bounding box center [96, 87] width 23 height 23
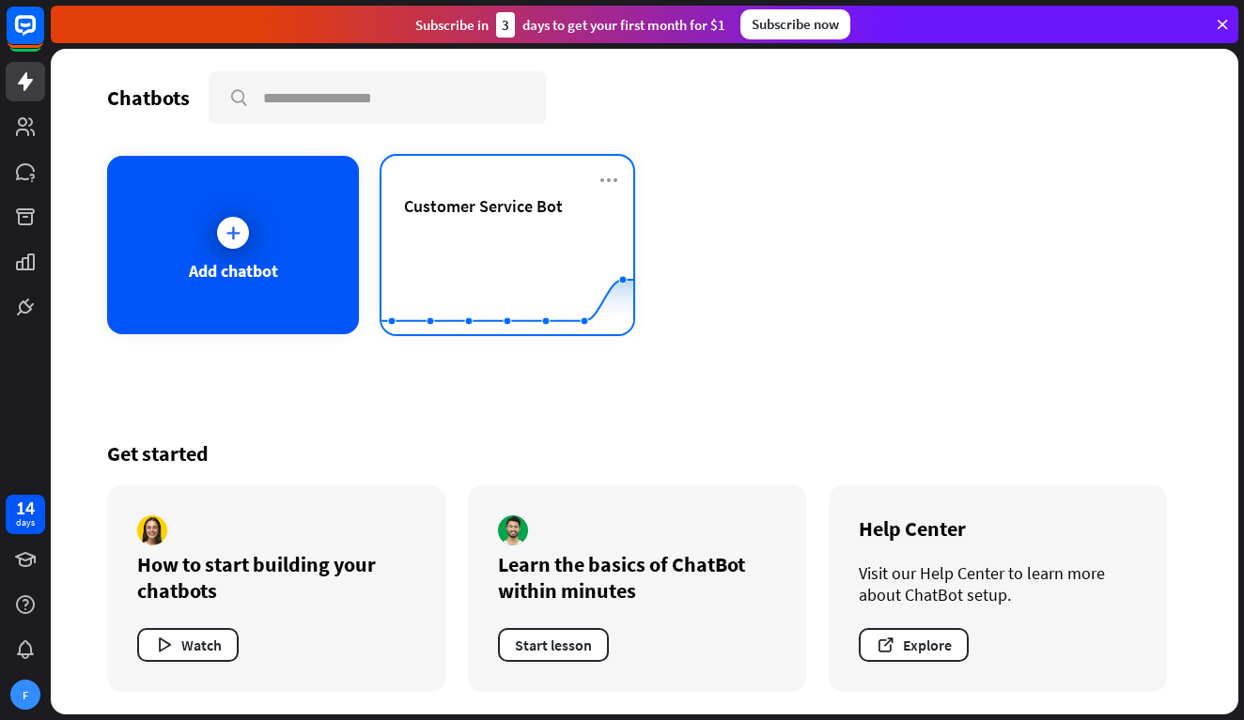
click at [539, 230] on rect at bounding box center [507, 287] width 252 height 117
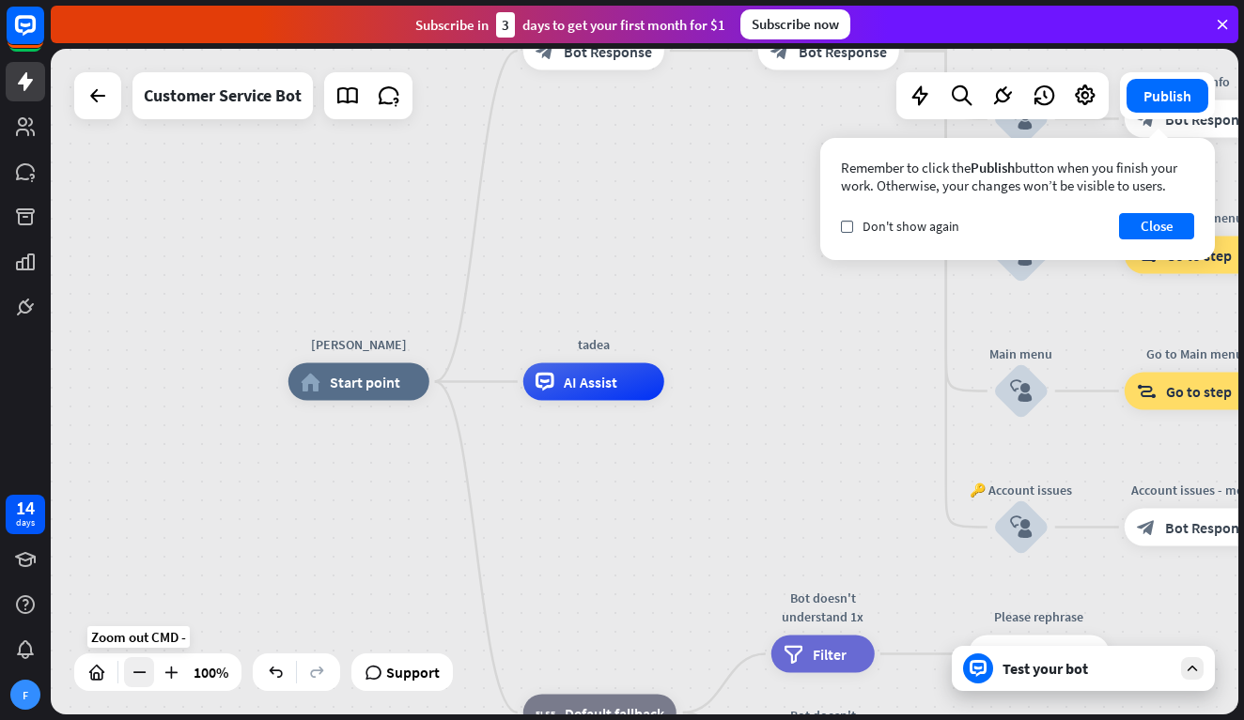
click at [137, 678] on icon at bounding box center [139, 672] width 19 height 19
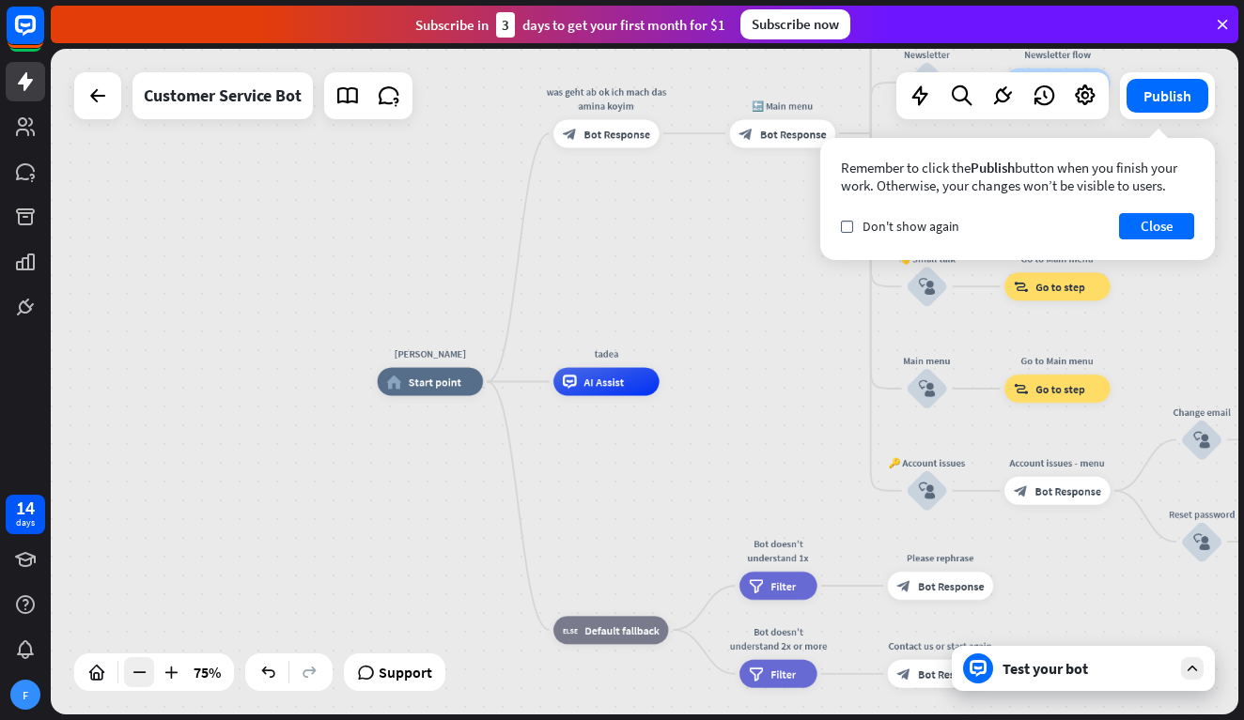
click at [137, 678] on icon at bounding box center [139, 672] width 19 height 19
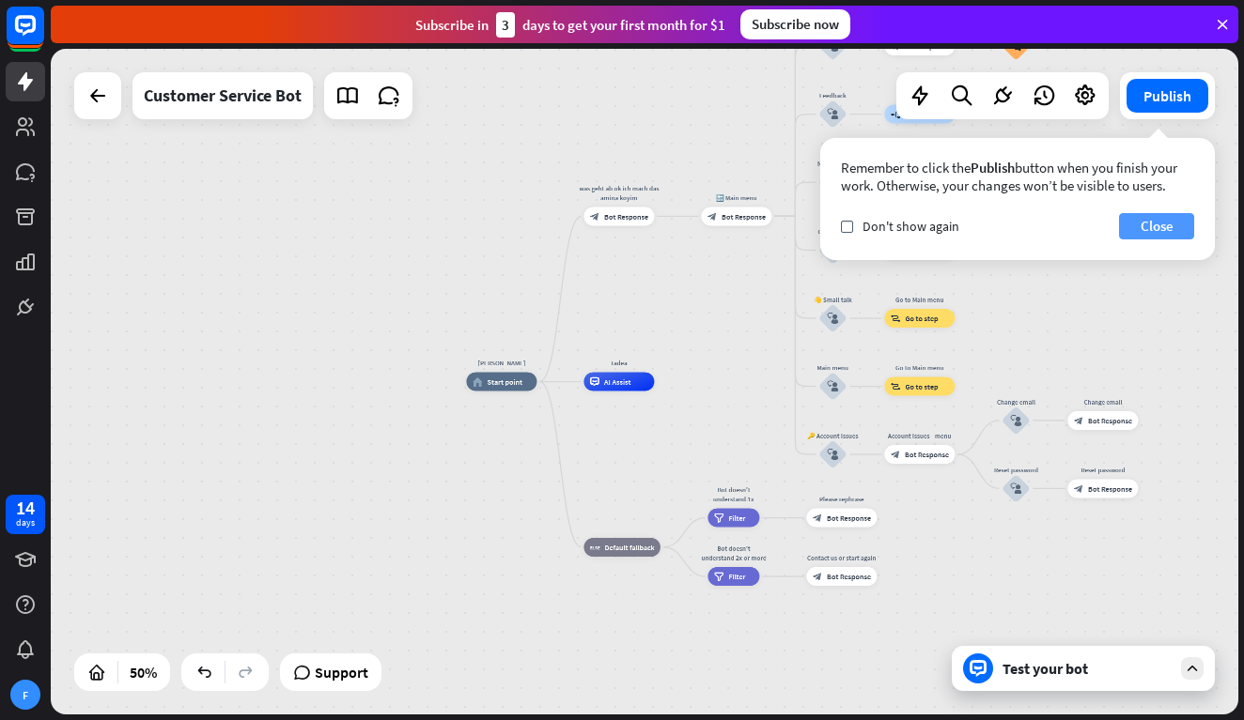
click at [1146, 223] on button "Close" at bounding box center [1156, 226] width 75 height 26
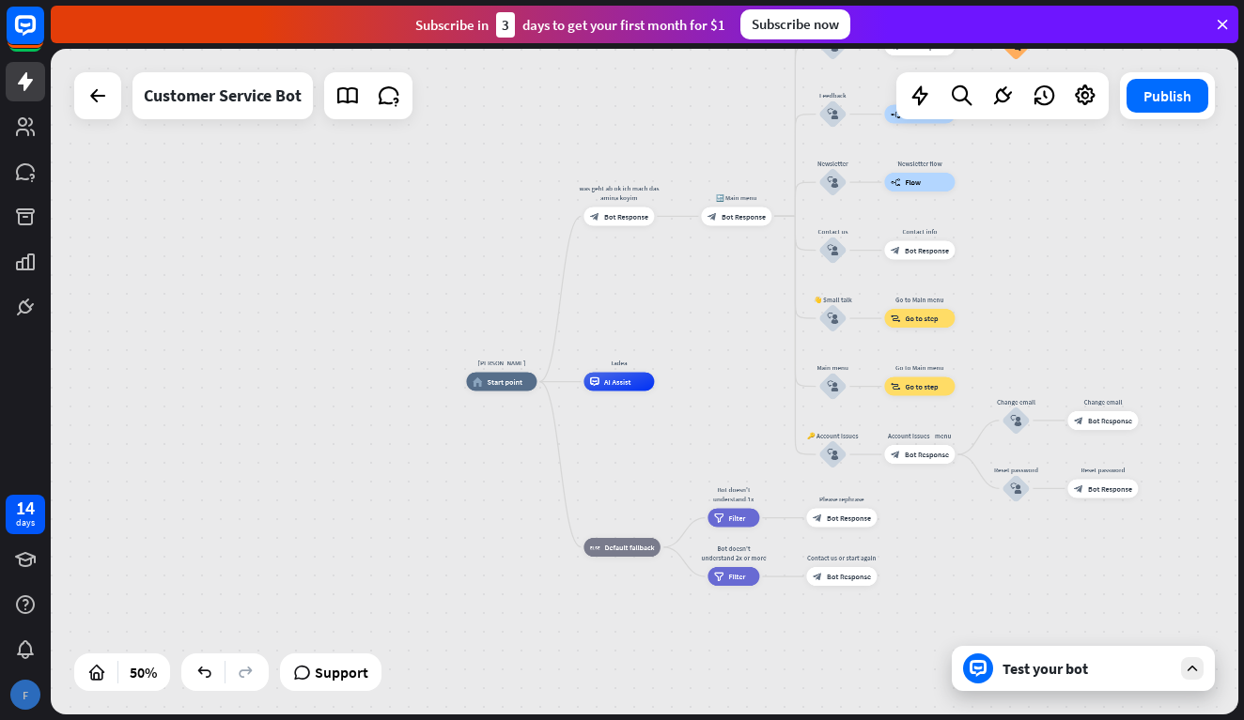
click at [37, 700] on div "F" at bounding box center [25, 695] width 30 height 30
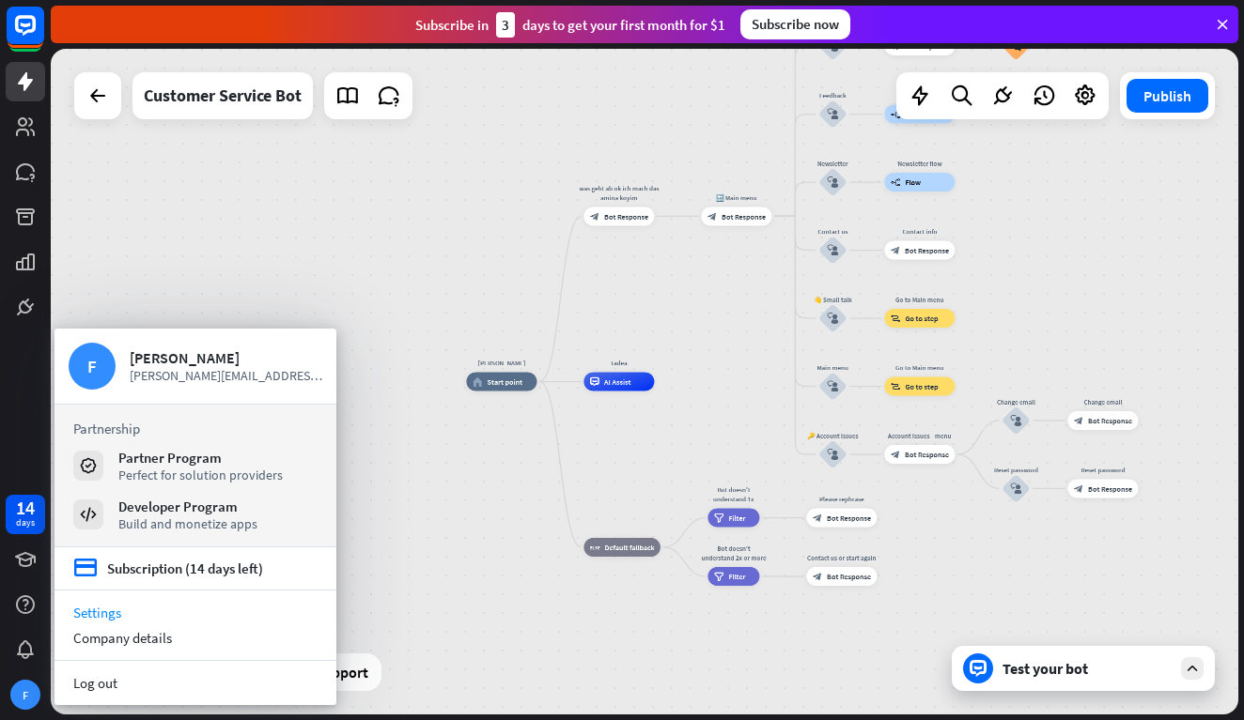
click at [147, 617] on link "Settings" at bounding box center [195, 612] width 282 height 25
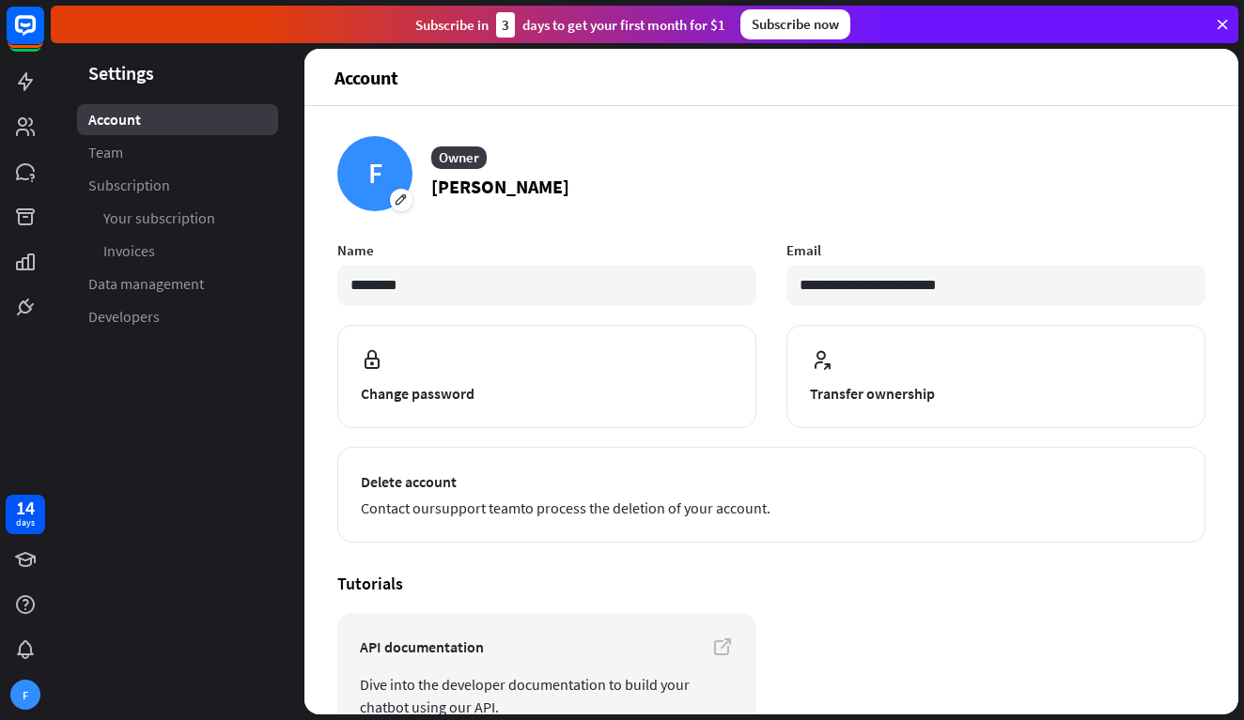
click at [874, 655] on article "API documentation Dive into the developer documentation to build your chatbot u…" at bounding box center [771, 677] width 868 height 128
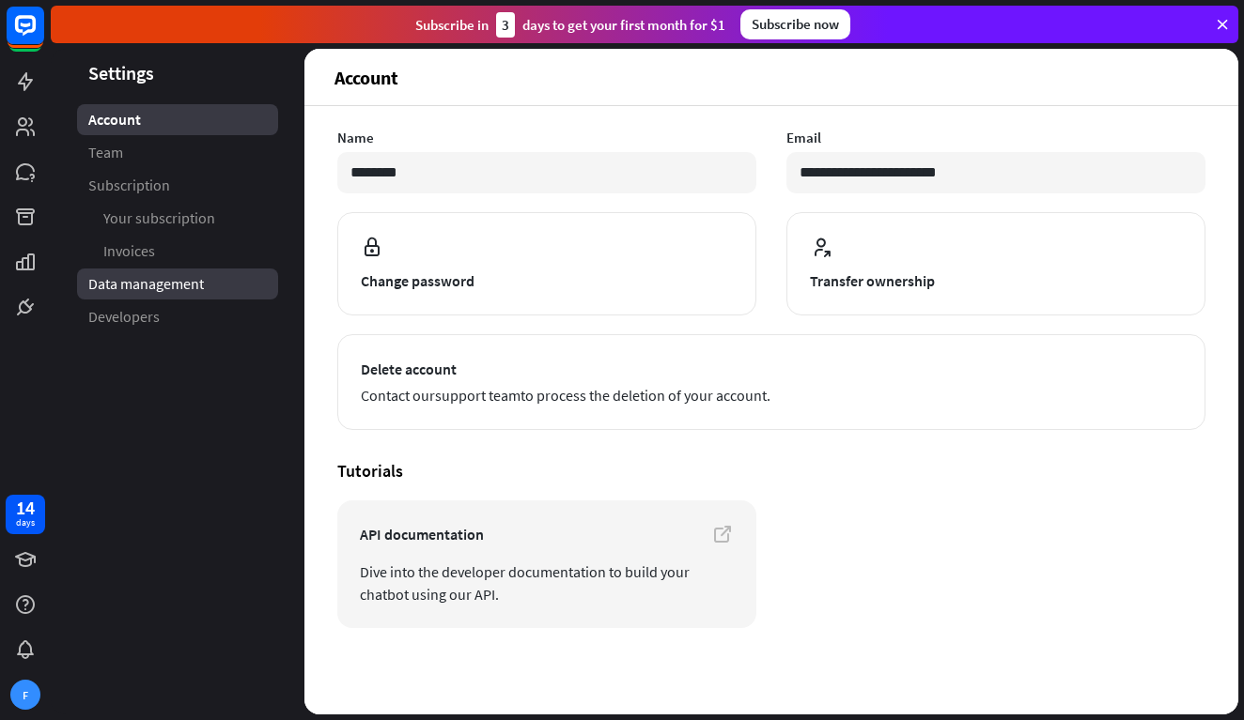
click at [175, 283] on span "Data management" at bounding box center [146, 284] width 116 height 20
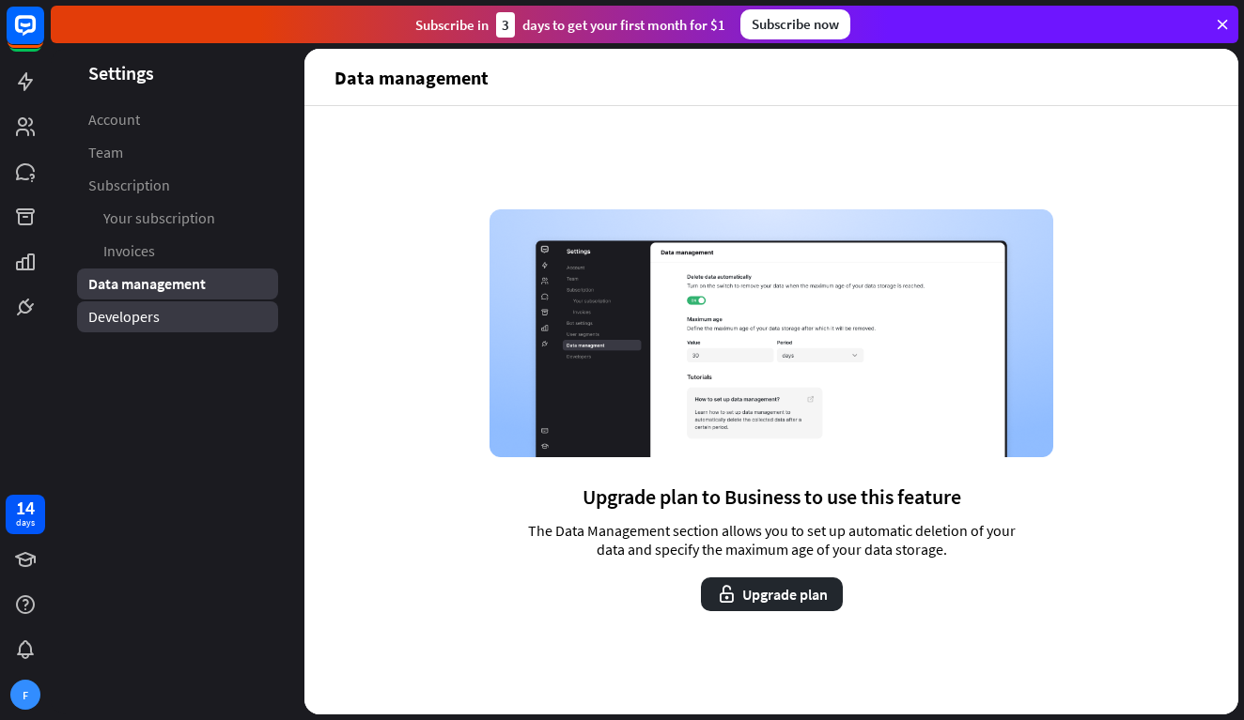
click at [164, 317] on link "Developers" at bounding box center [177, 316] width 201 height 31
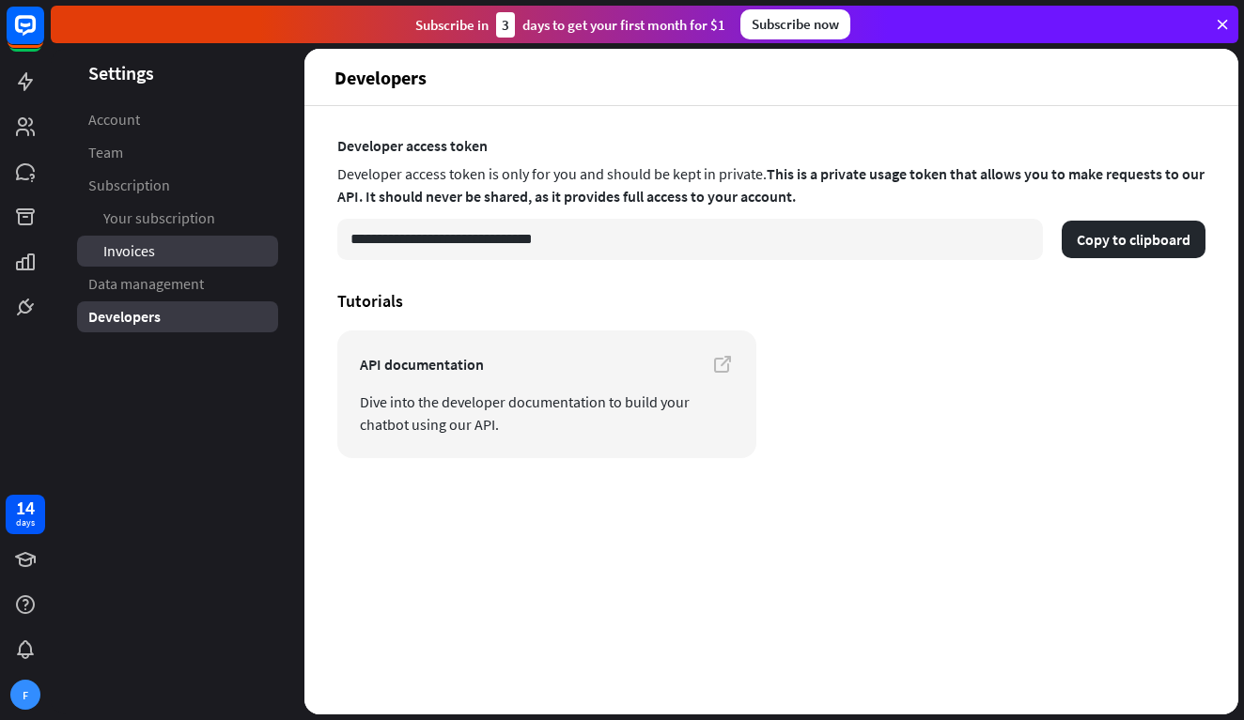
click at [162, 256] on link "Invoices" at bounding box center [177, 251] width 201 height 31
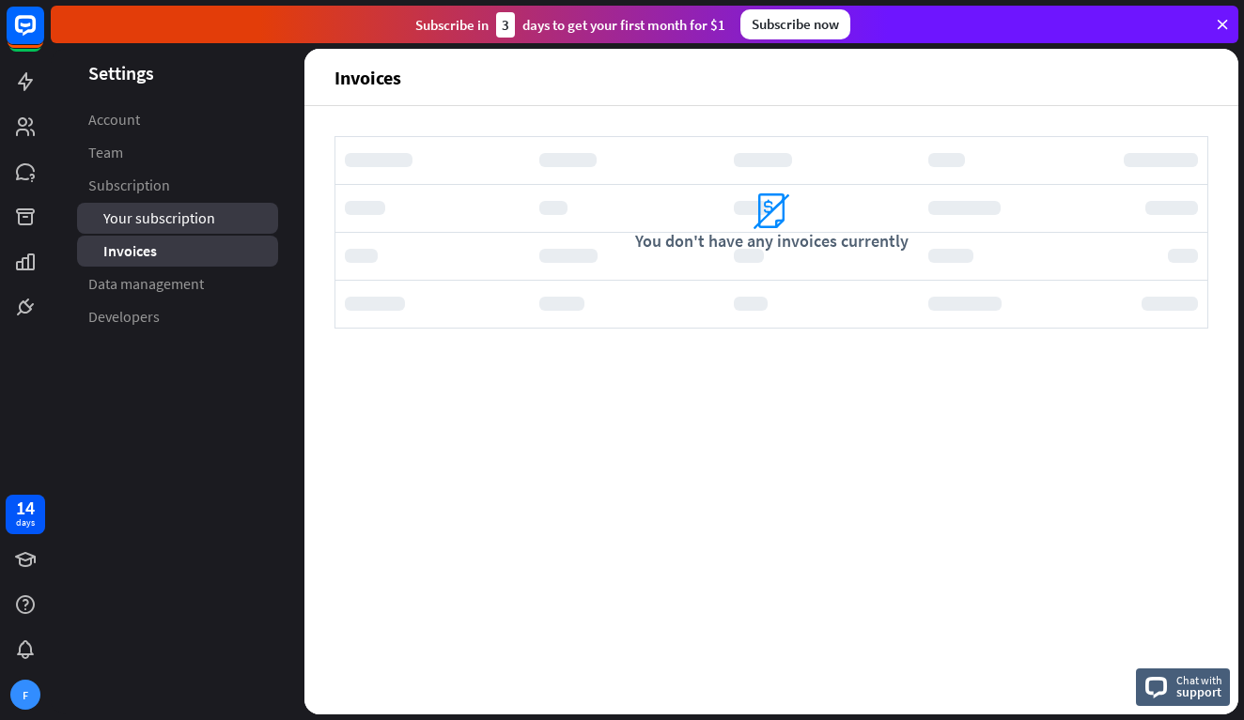
click at [163, 232] on link "Your subscription" at bounding box center [177, 218] width 201 height 31
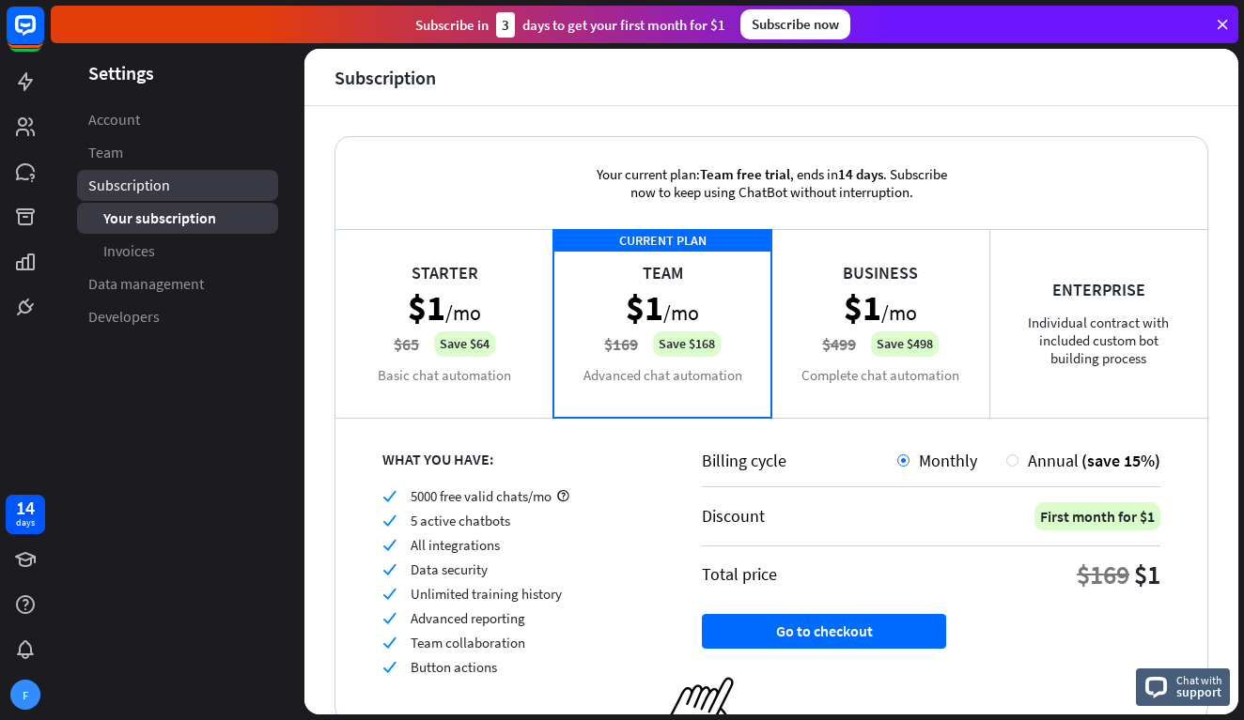
click at [156, 193] on span "Subscription" at bounding box center [129, 186] width 82 height 20
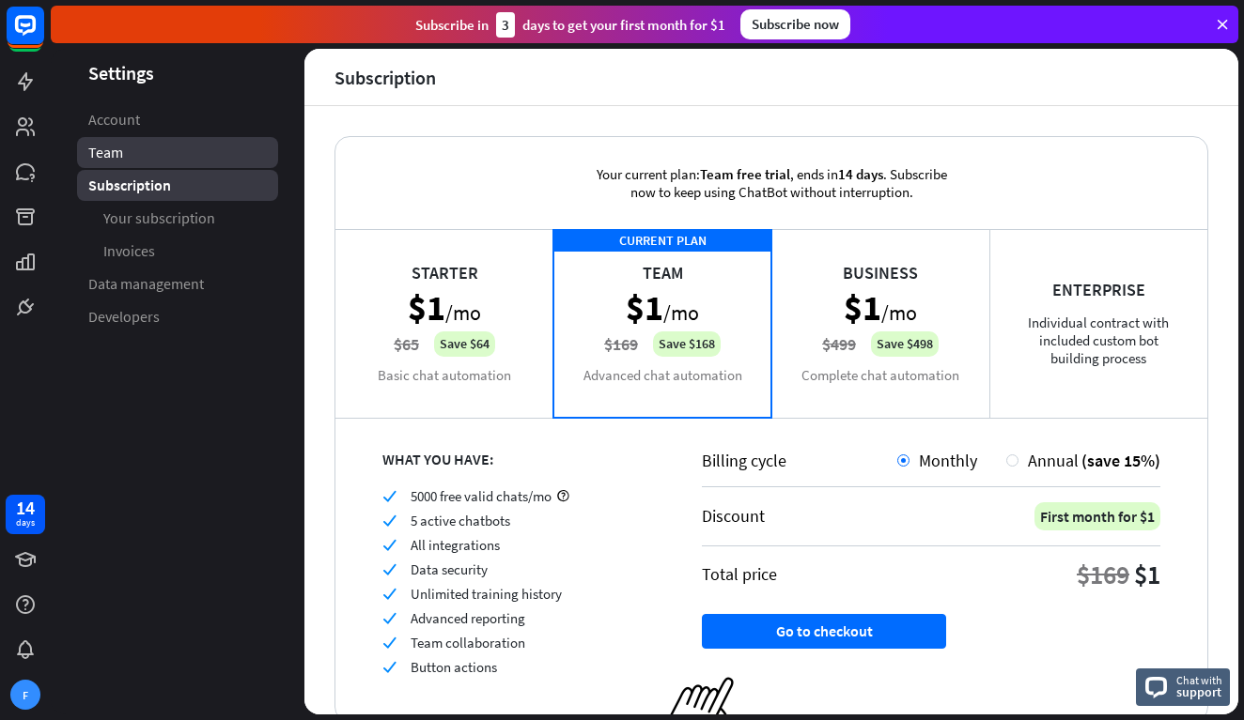
click at [154, 166] on link "Team" at bounding box center [177, 152] width 201 height 31
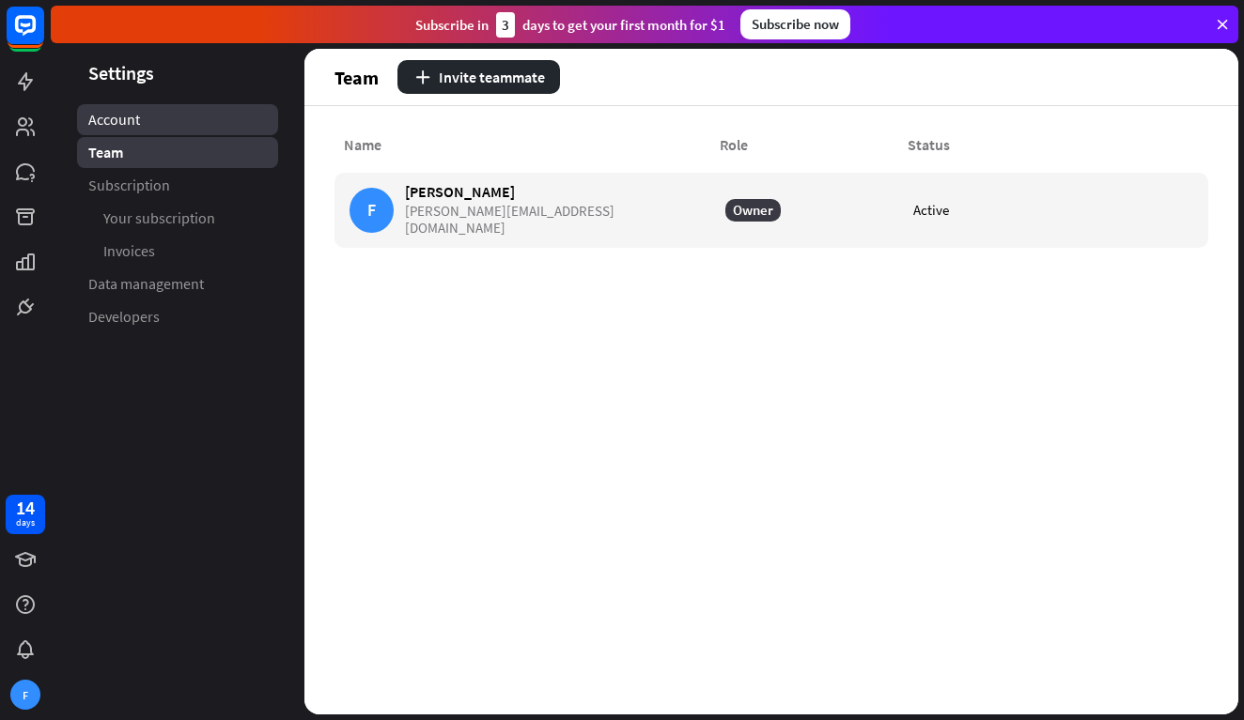
click at [154, 132] on link "Account" at bounding box center [177, 119] width 201 height 31
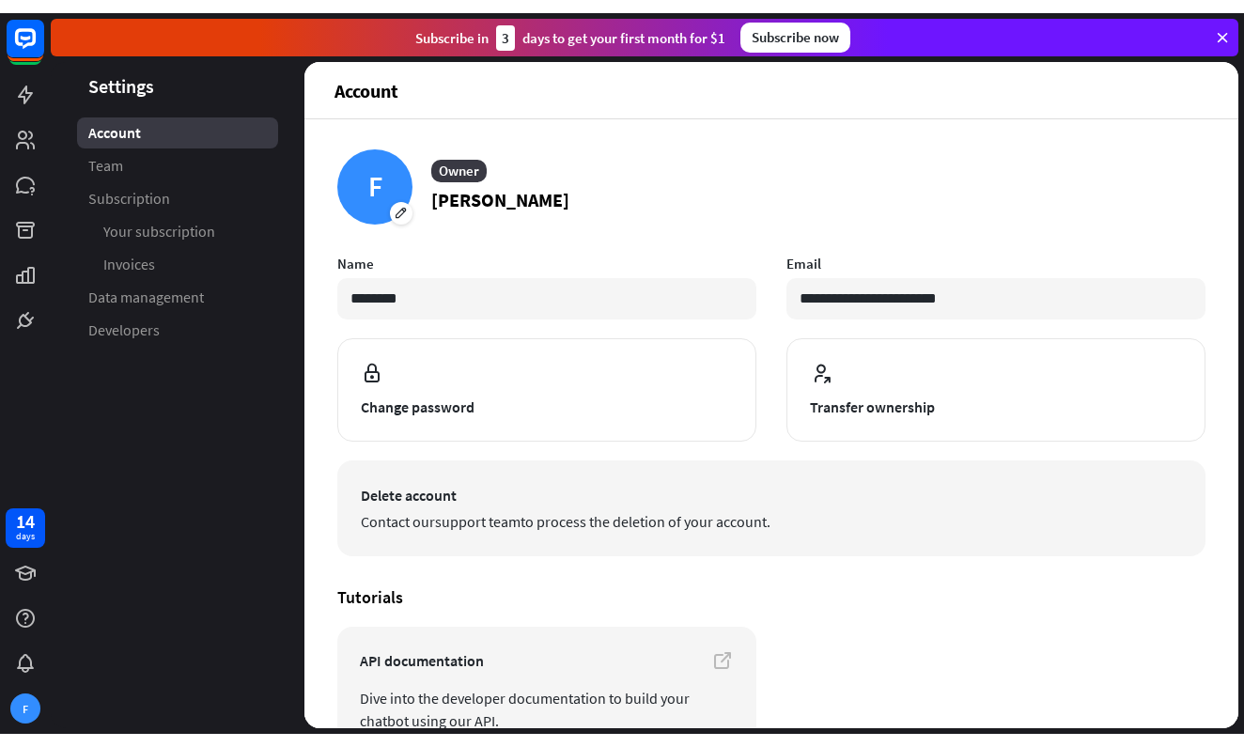
scroll to position [113, 0]
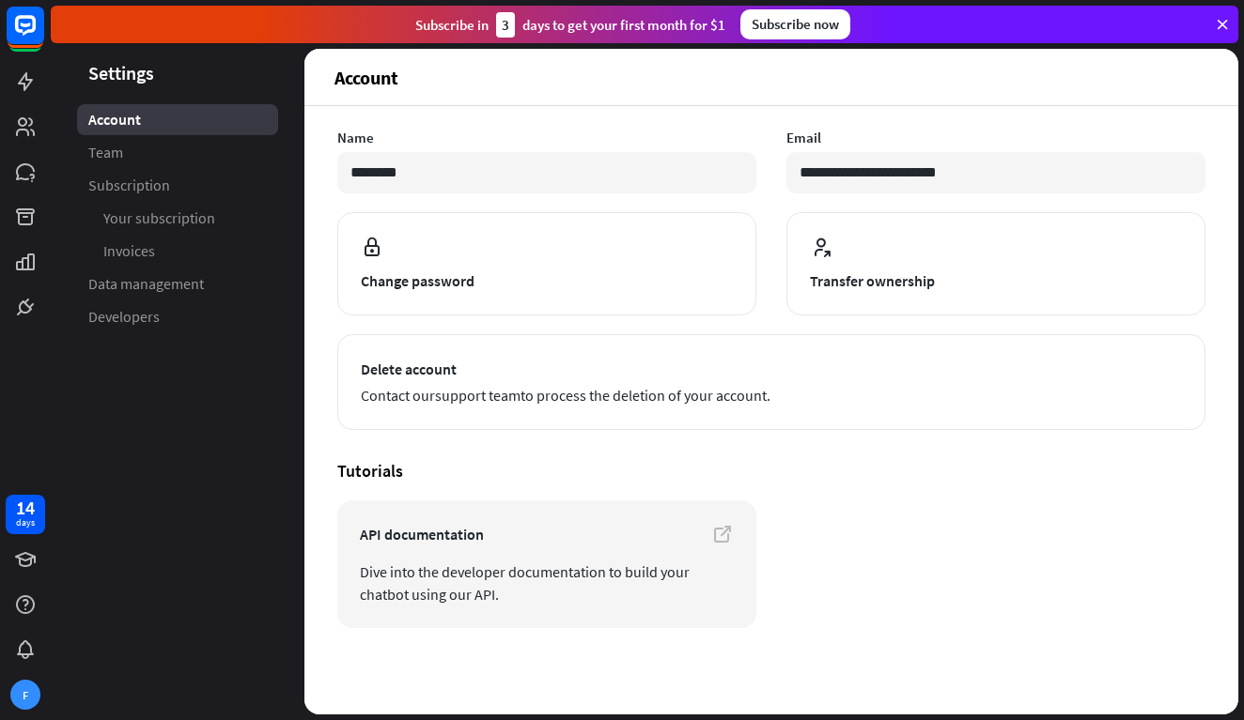
click at [1224, 26] on icon at bounding box center [1221, 24] width 17 height 17
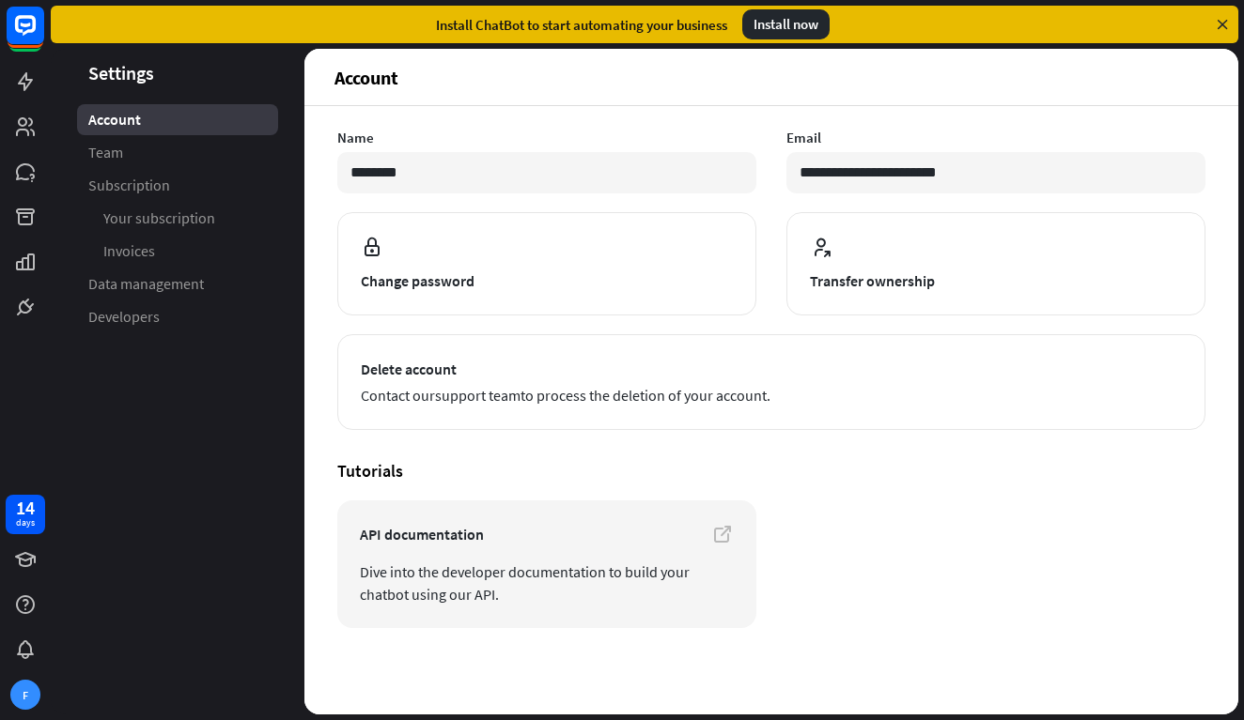
click at [1223, 25] on icon at bounding box center [1221, 24] width 17 height 17
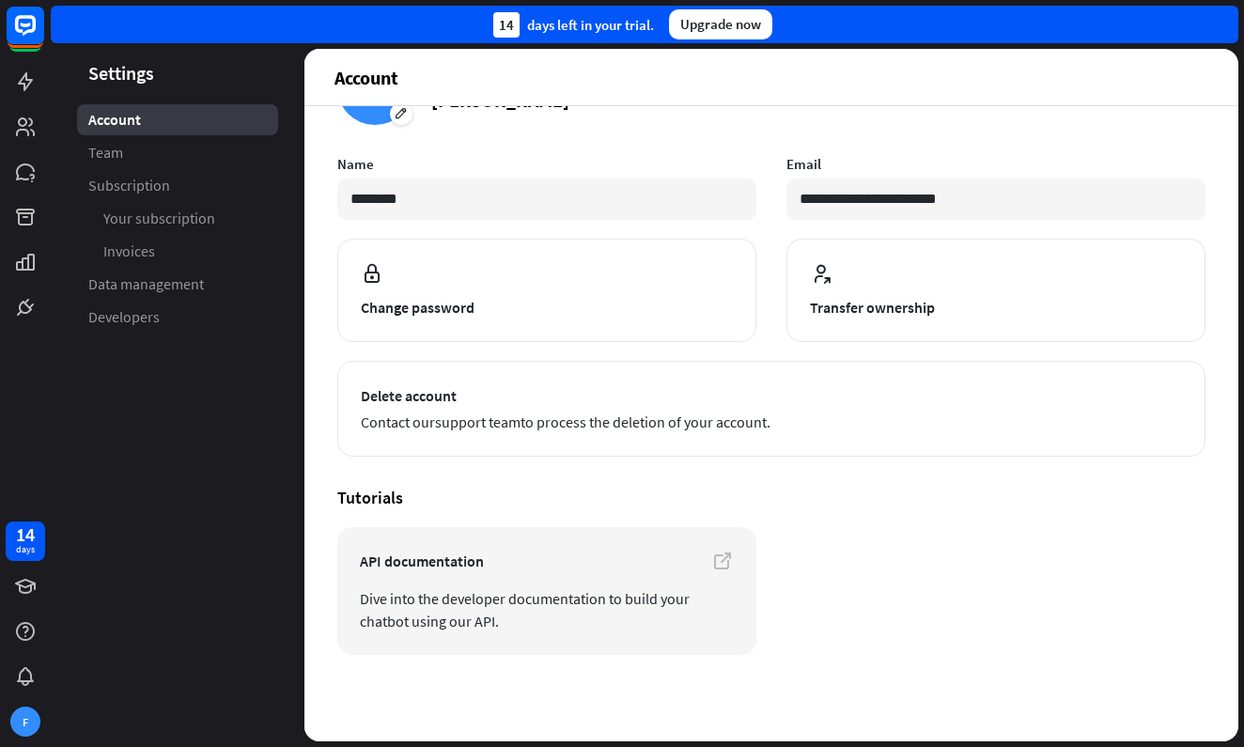
scroll to position [86, 0]
click at [26, 721] on div "F" at bounding box center [25, 721] width 30 height 30
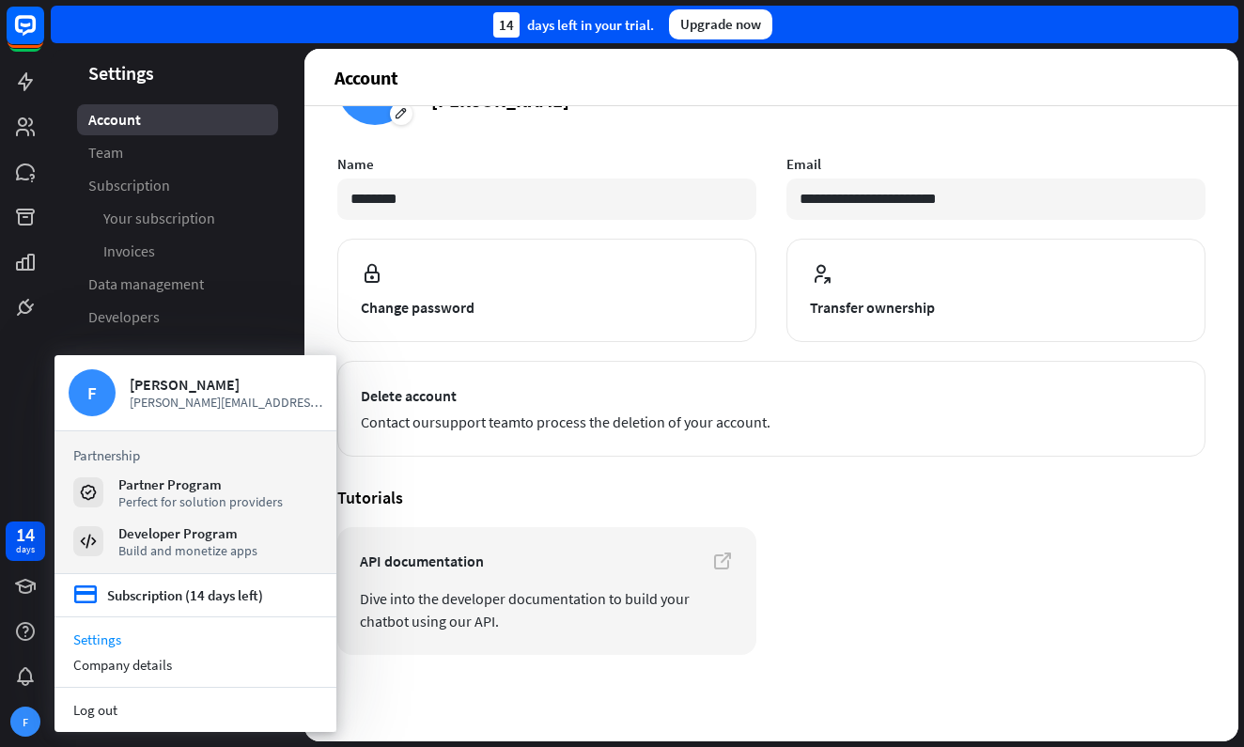
click at [96, 643] on link "Settings" at bounding box center [195, 638] width 282 height 25
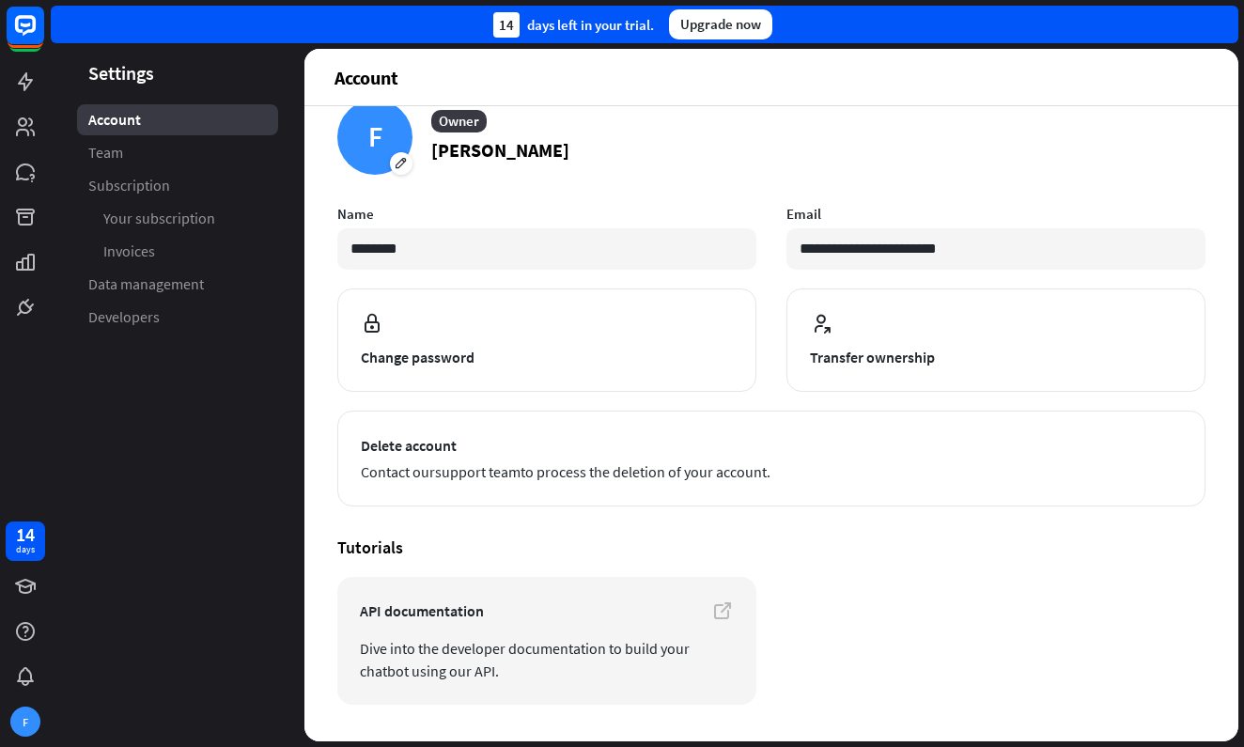
scroll to position [0, 0]
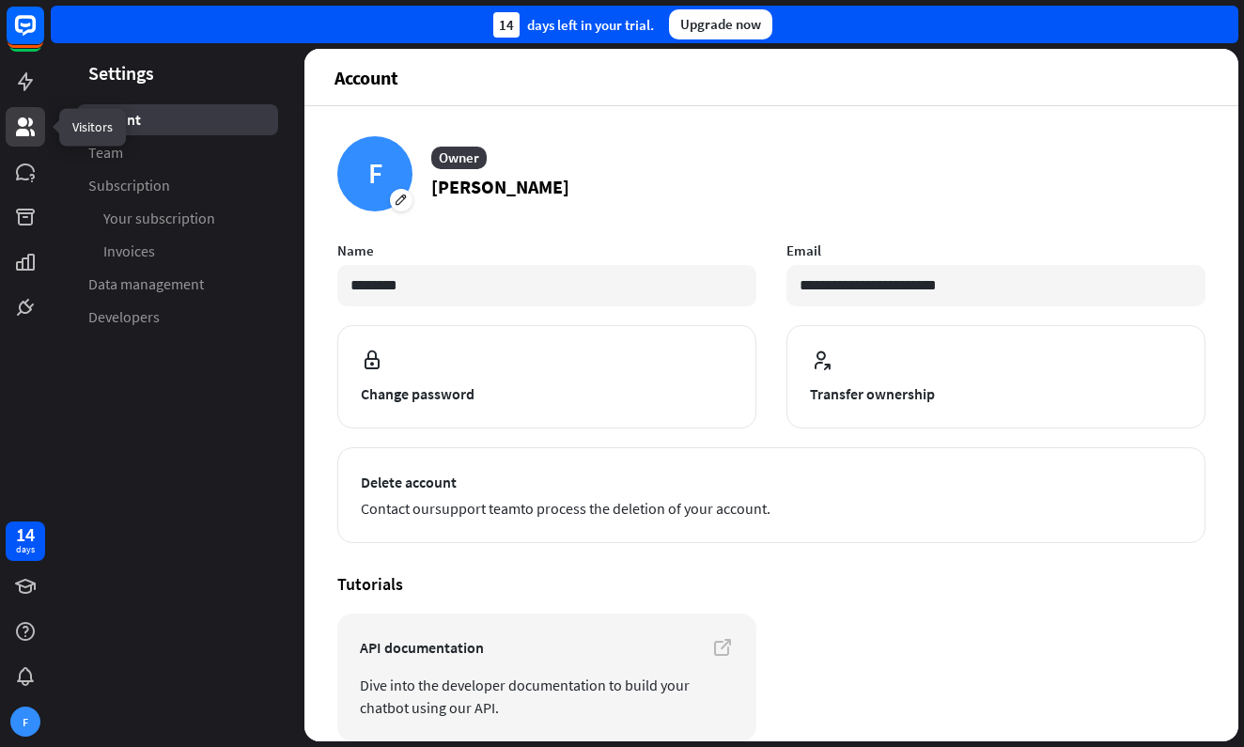
click at [36, 138] on link at bounding box center [25, 126] width 39 height 39
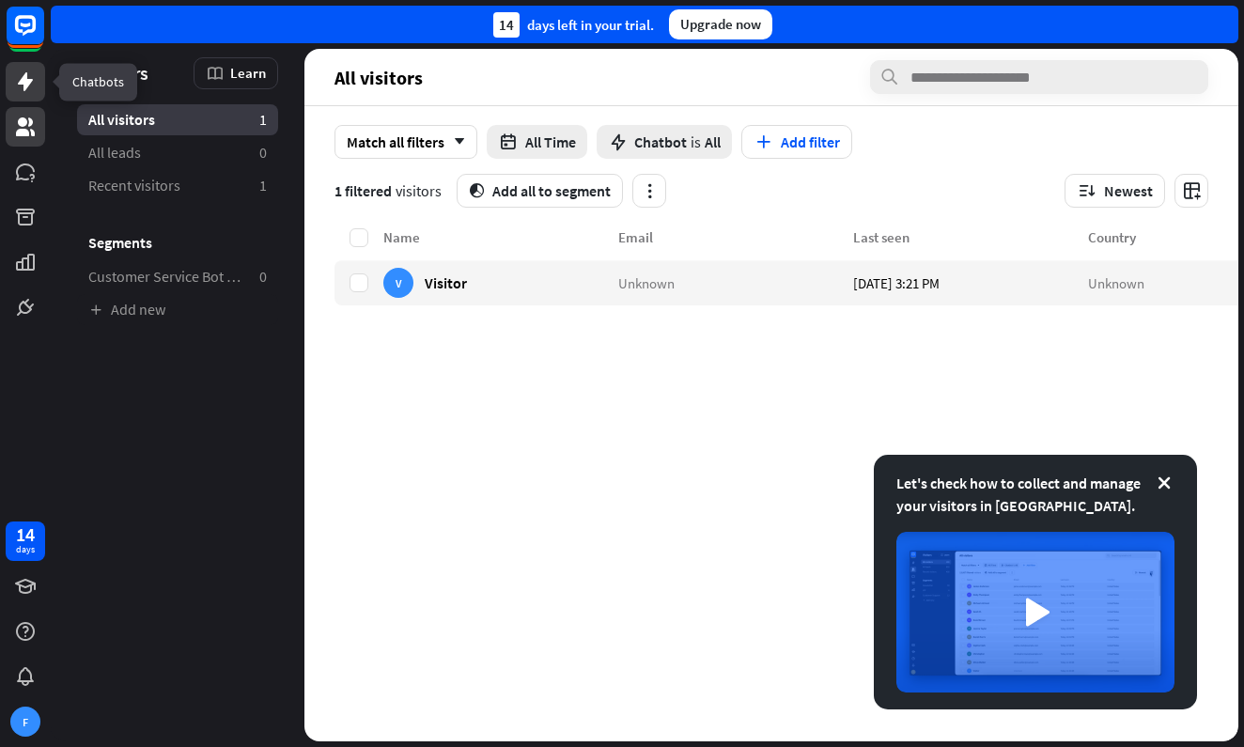
click at [23, 89] on icon at bounding box center [25, 81] width 15 height 19
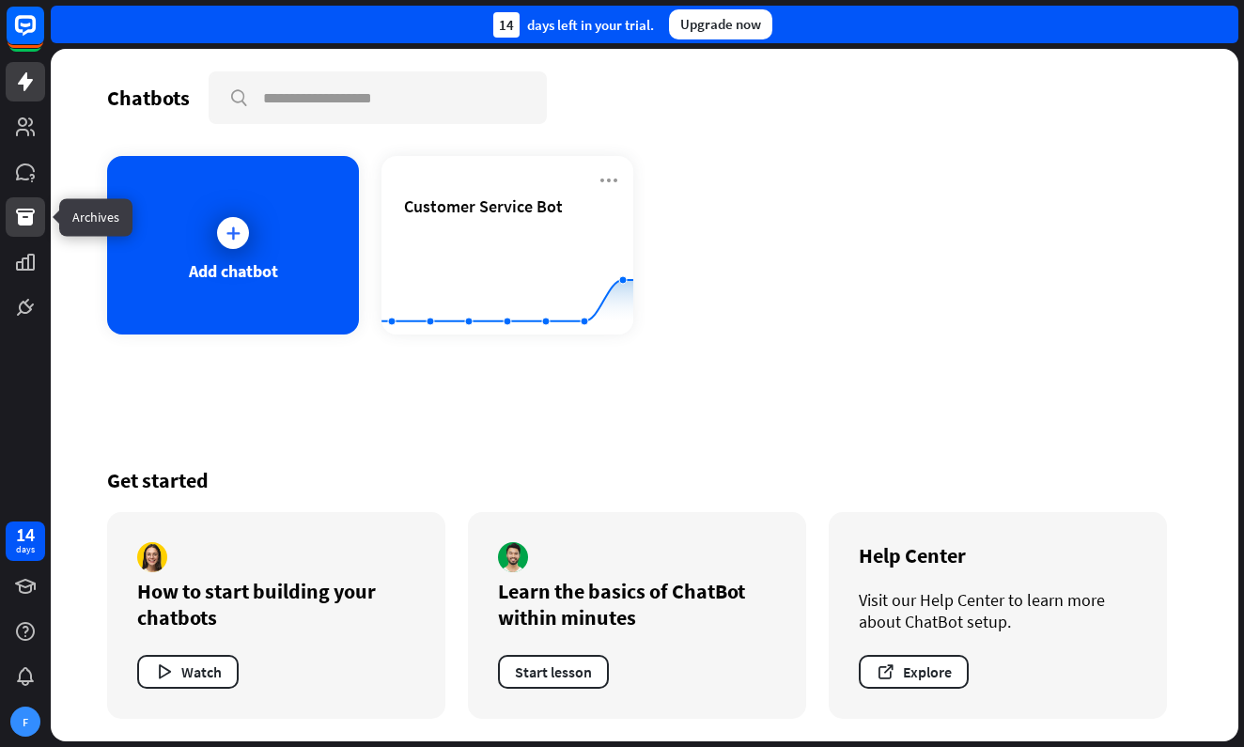
click at [18, 216] on icon at bounding box center [25, 217] width 19 height 17
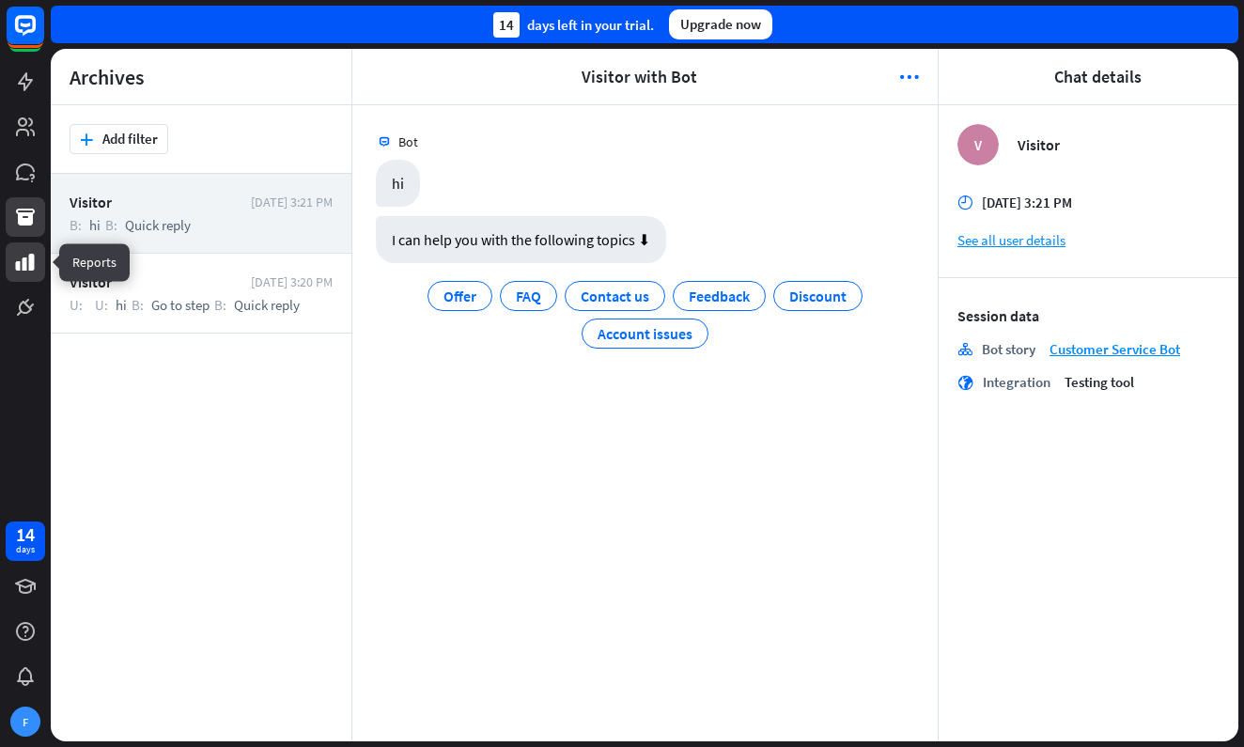
click at [23, 262] on icon at bounding box center [25, 262] width 19 height 17
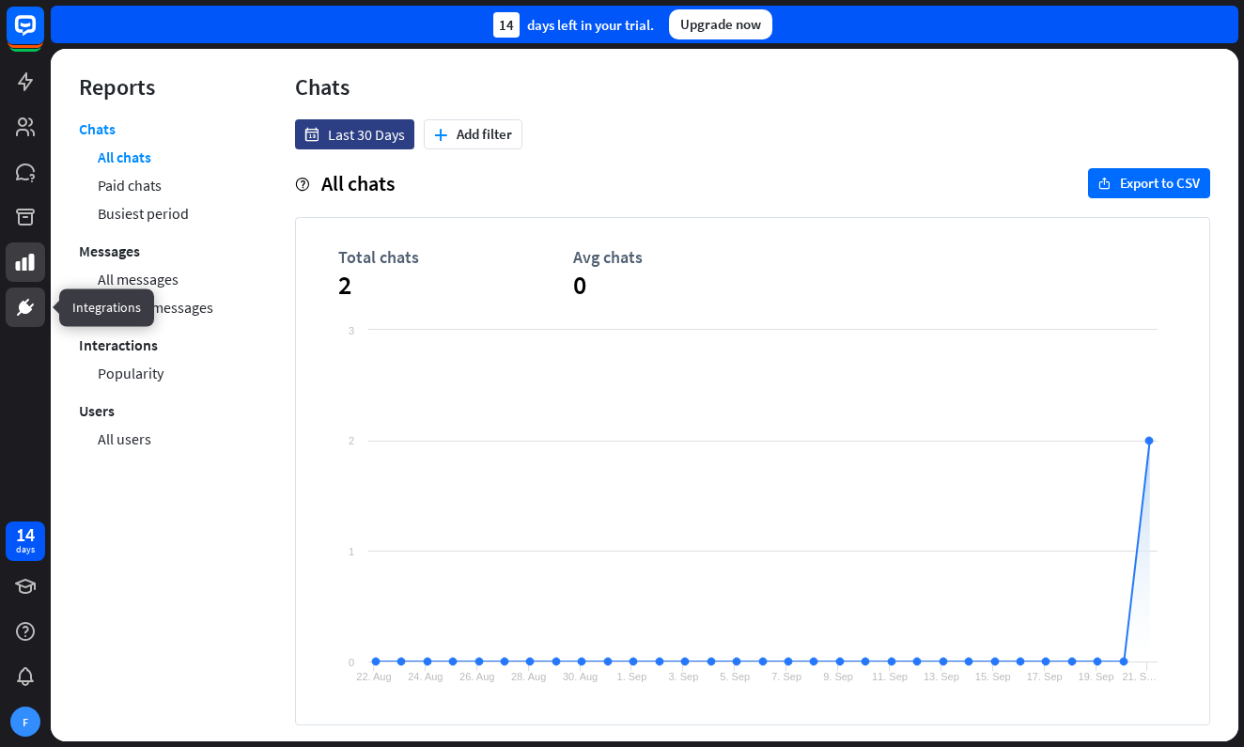
click at [26, 314] on icon at bounding box center [25, 307] width 23 height 23
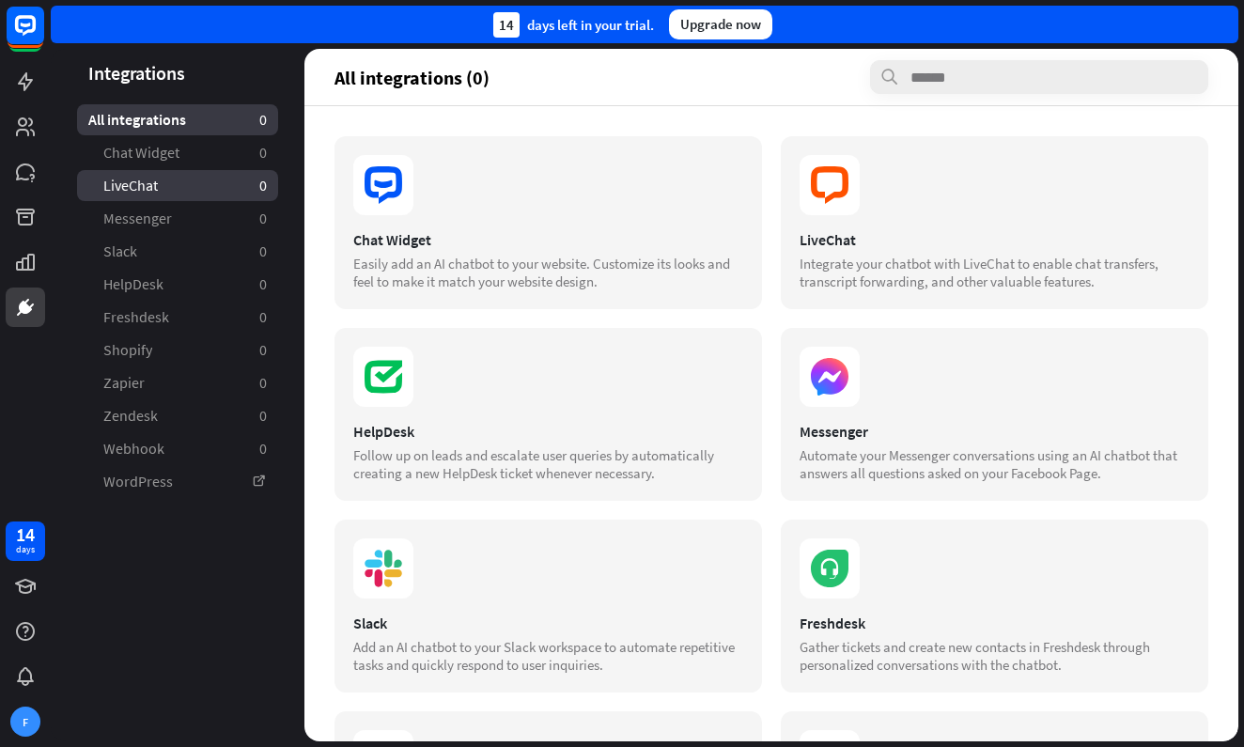
click at [184, 194] on link "LiveChat 0" at bounding box center [177, 185] width 201 height 31
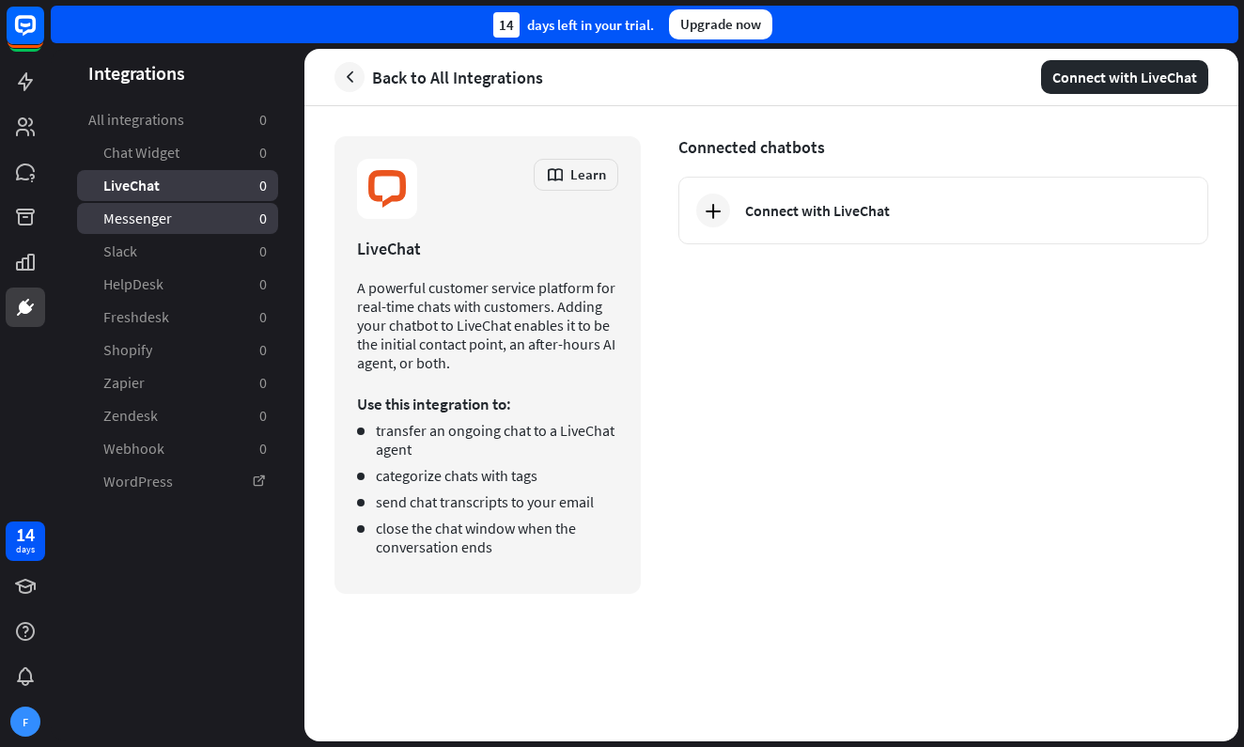
click at [169, 223] on span "Messenger" at bounding box center [137, 219] width 69 height 20
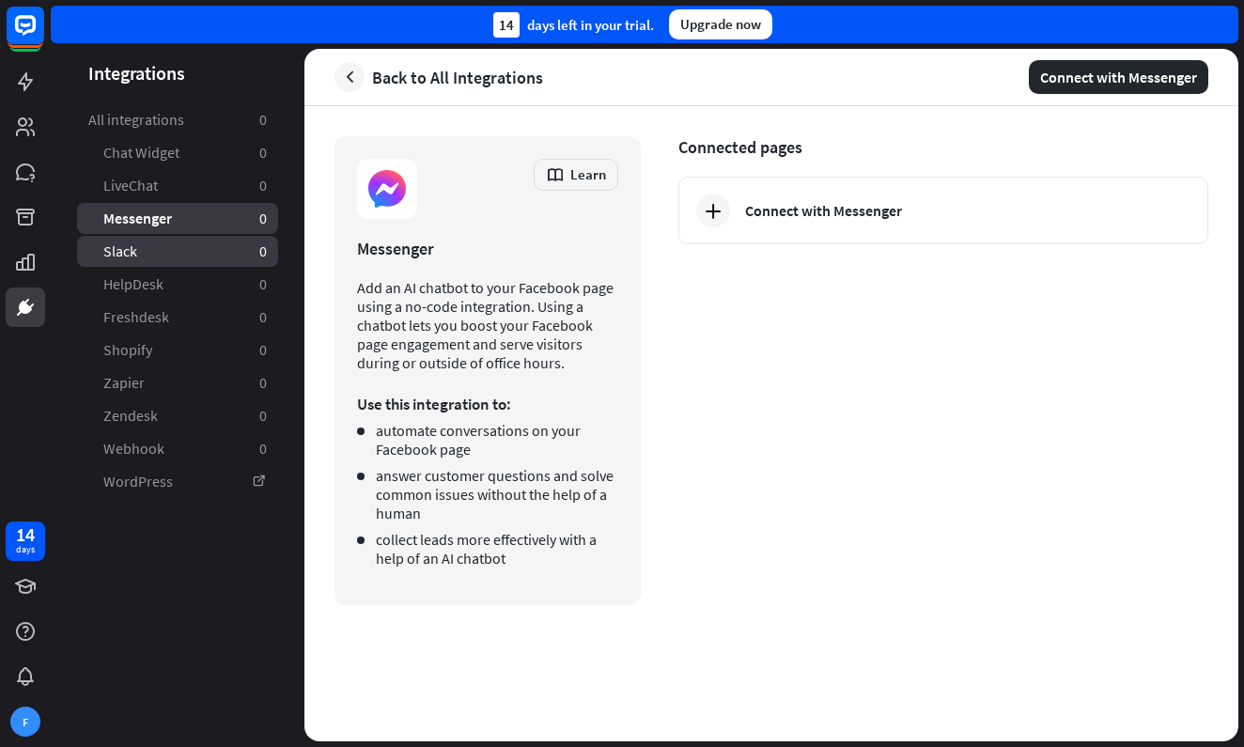
click at [187, 258] on link "Slack 0" at bounding box center [177, 251] width 201 height 31
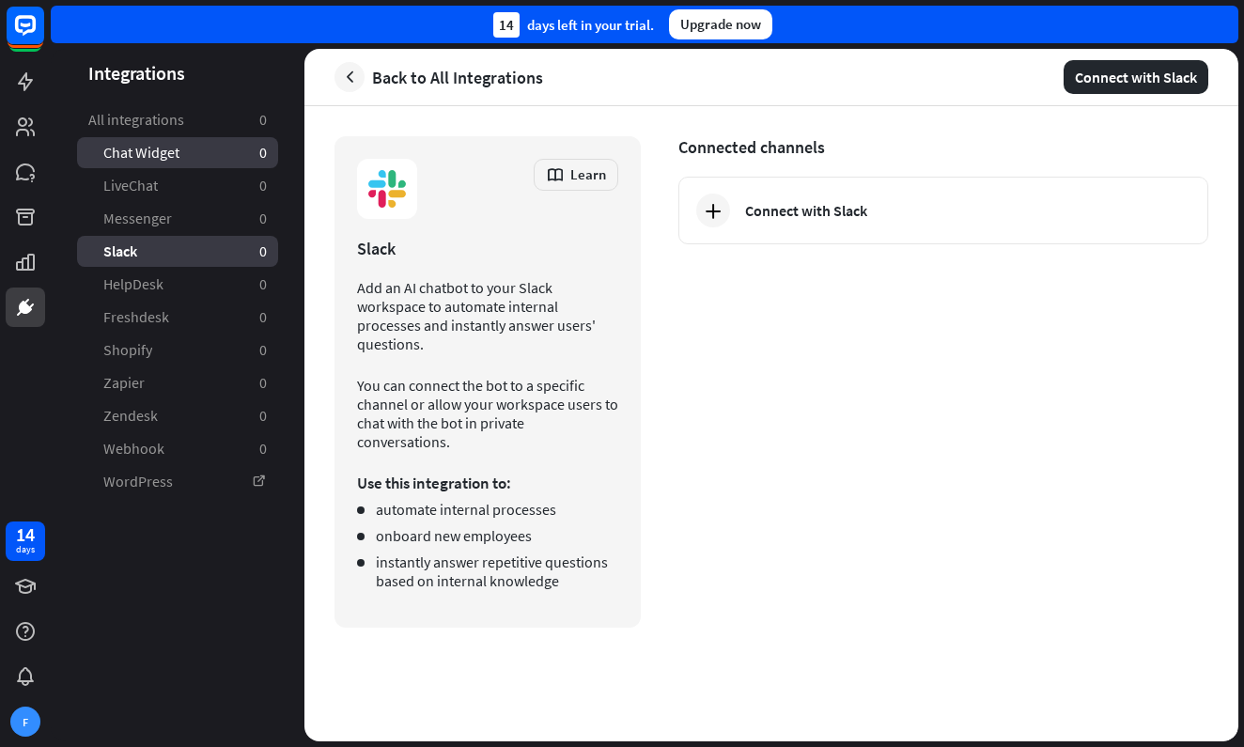
click at [192, 161] on link "Chat Widget 0" at bounding box center [177, 152] width 201 height 31
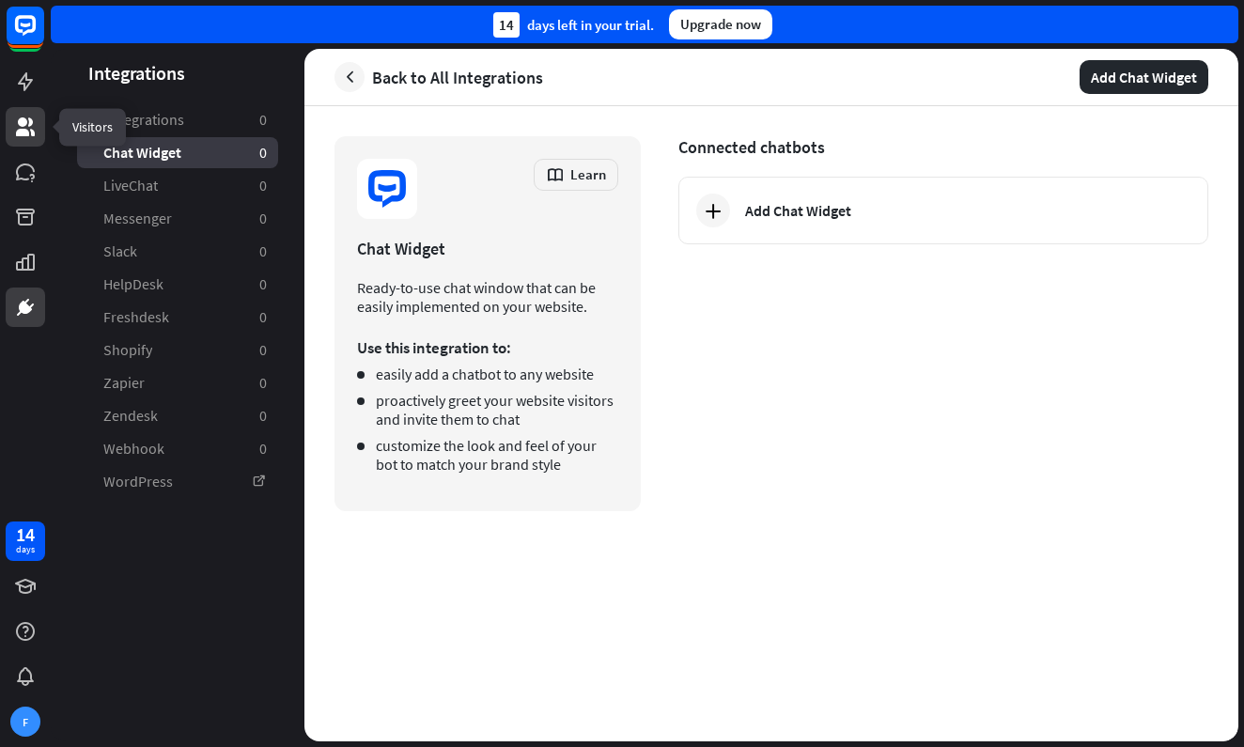
click at [39, 119] on link at bounding box center [25, 126] width 39 height 39
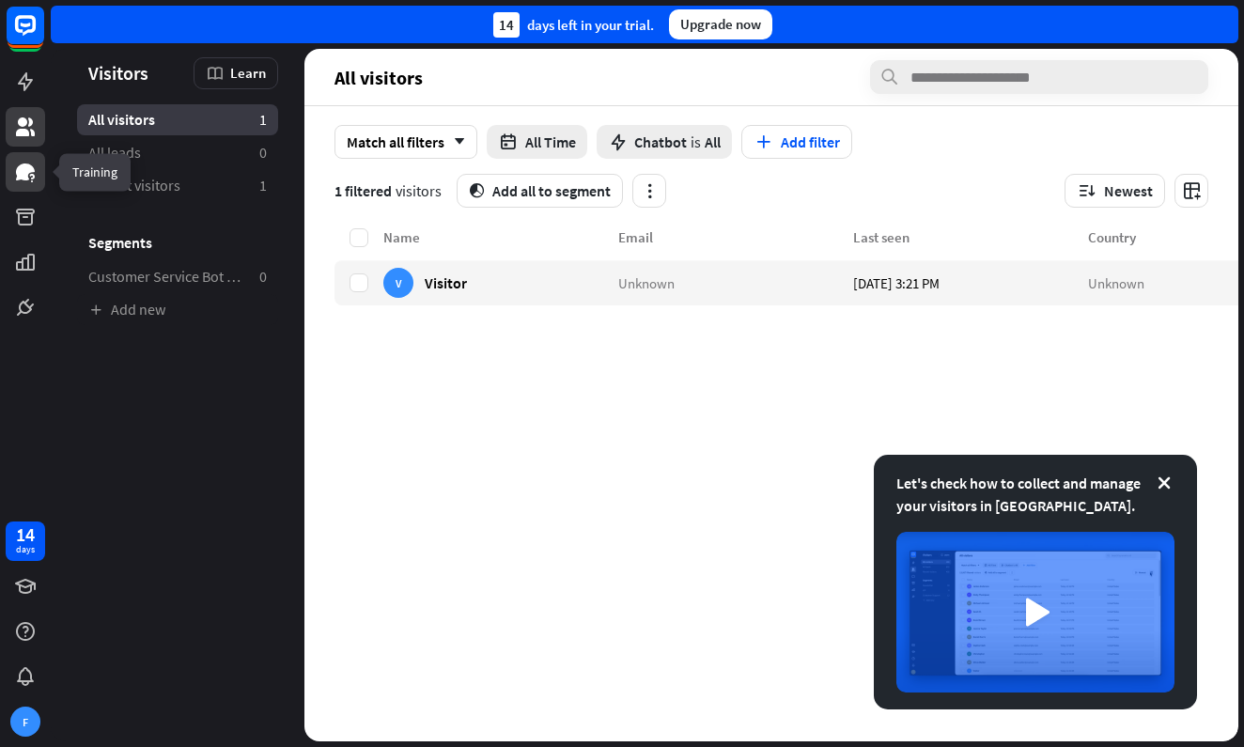
click at [29, 173] on icon at bounding box center [25, 172] width 23 height 23
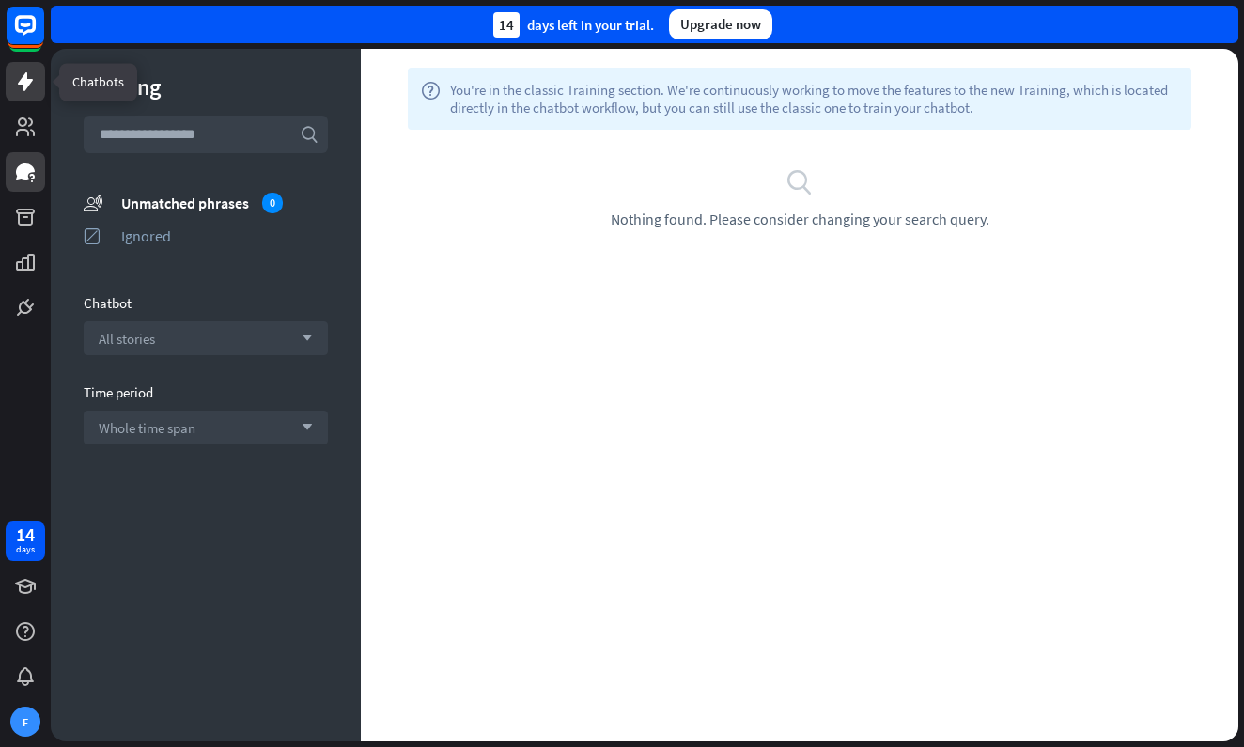
click at [28, 97] on link at bounding box center [25, 81] width 39 height 39
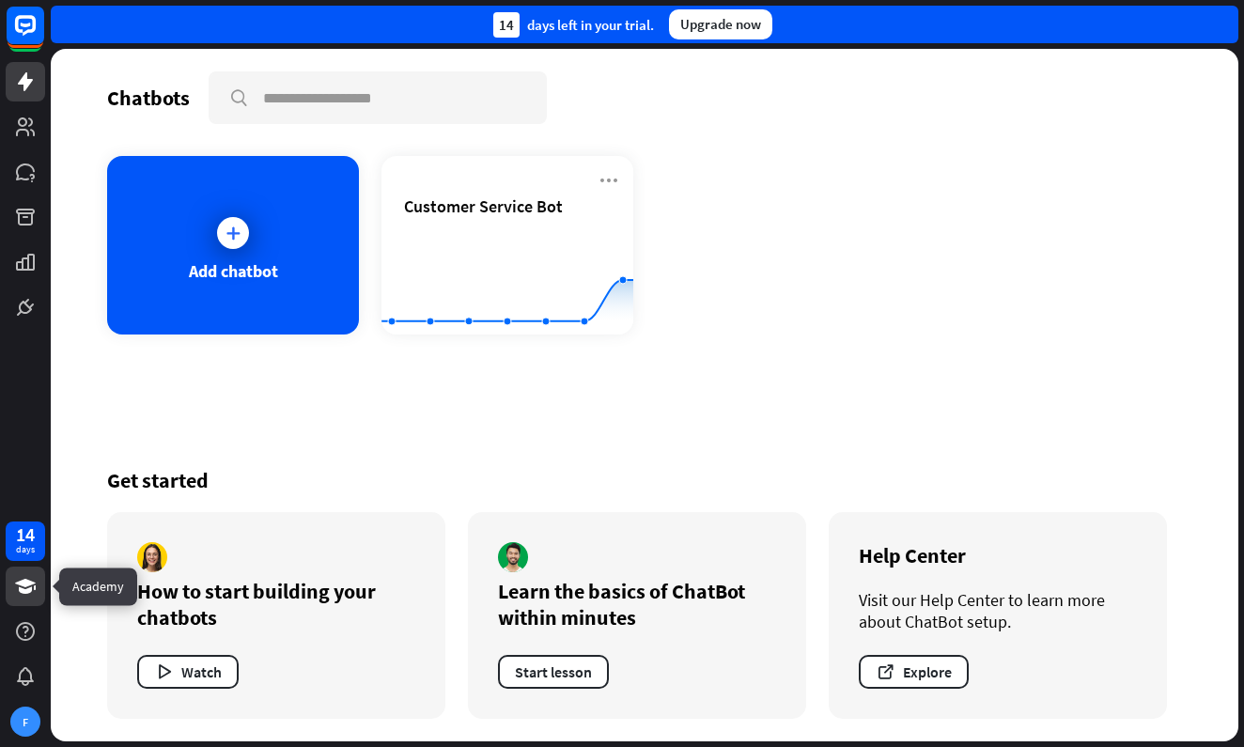
click at [14, 595] on icon at bounding box center [25, 586] width 23 height 23
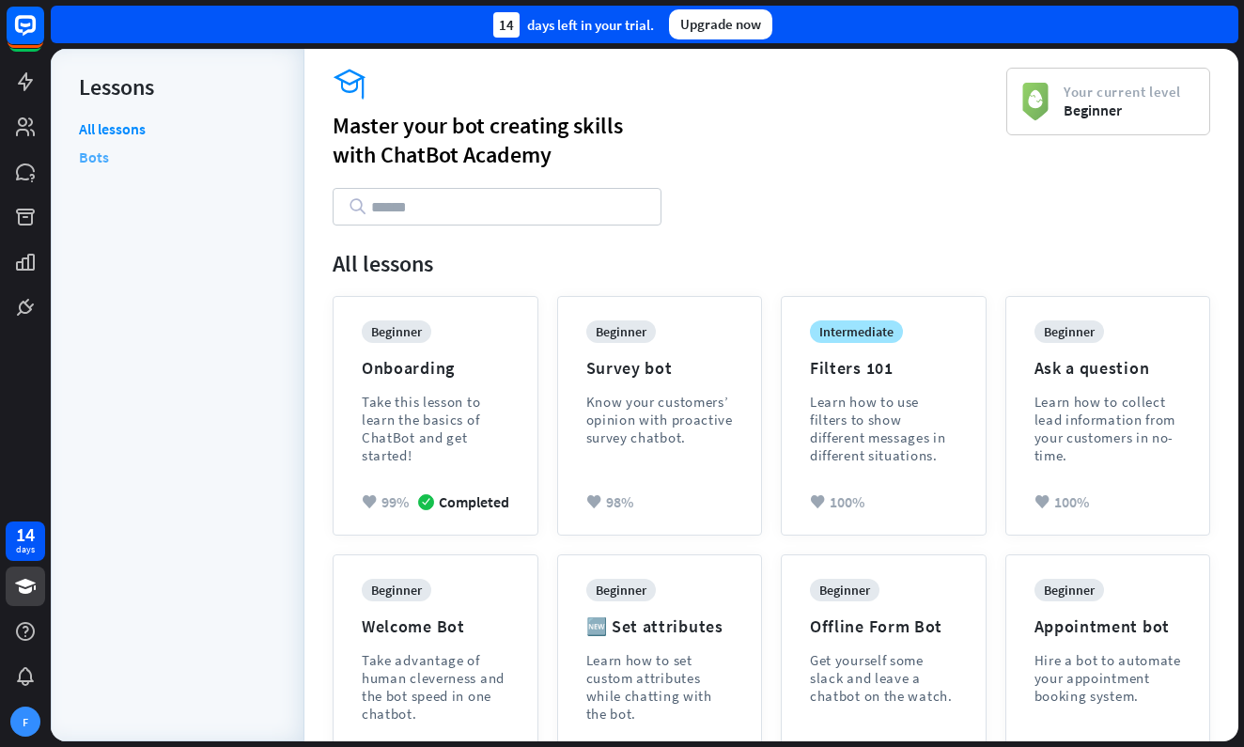
click at [96, 159] on link "Bots" at bounding box center [94, 157] width 30 height 28
click at [131, 135] on link "All lessons" at bounding box center [112, 130] width 67 height 23
click at [31, 178] on icon at bounding box center [25, 172] width 23 height 23
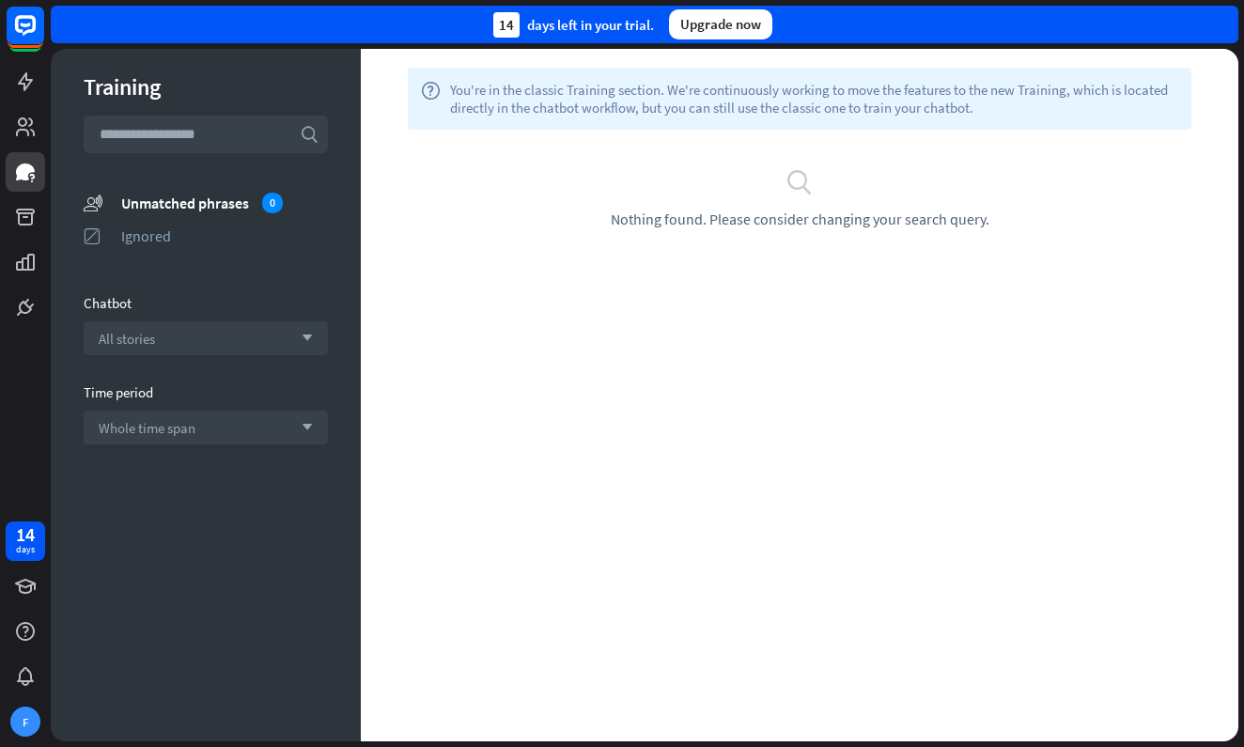
click at [54, 138] on div "Training search unmatched_phrases Unmatched phrases 0 ignored Ignored Chatbot A…" at bounding box center [206, 395] width 310 height 692
click at [30, 123] on icon at bounding box center [25, 126] width 19 height 19
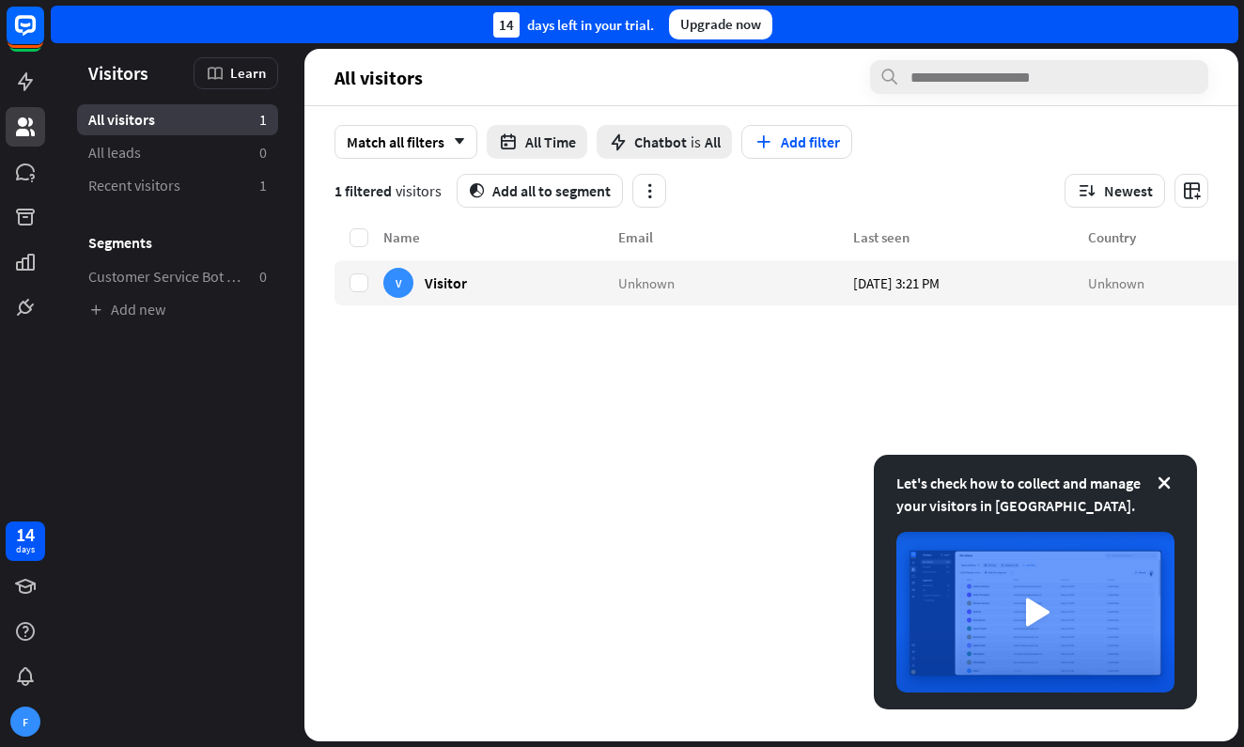
click at [542, 469] on div "Name Email Last seen Country V Visitor Unknown [DATE] 3:21 PM Unknown" at bounding box center [828, 483] width 988 height 515
click at [26, 85] on icon at bounding box center [25, 81] width 15 height 19
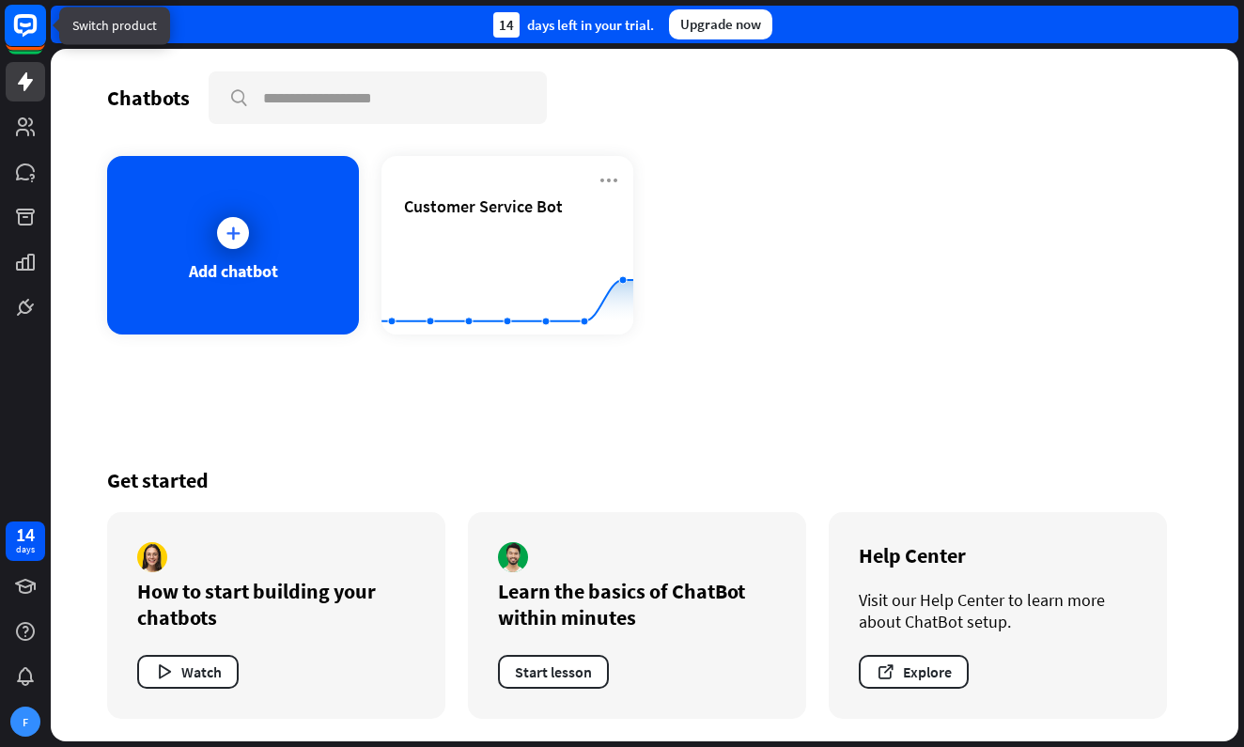
click at [21, 40] on rect at bounding box center [25, 25] width 41 height 41
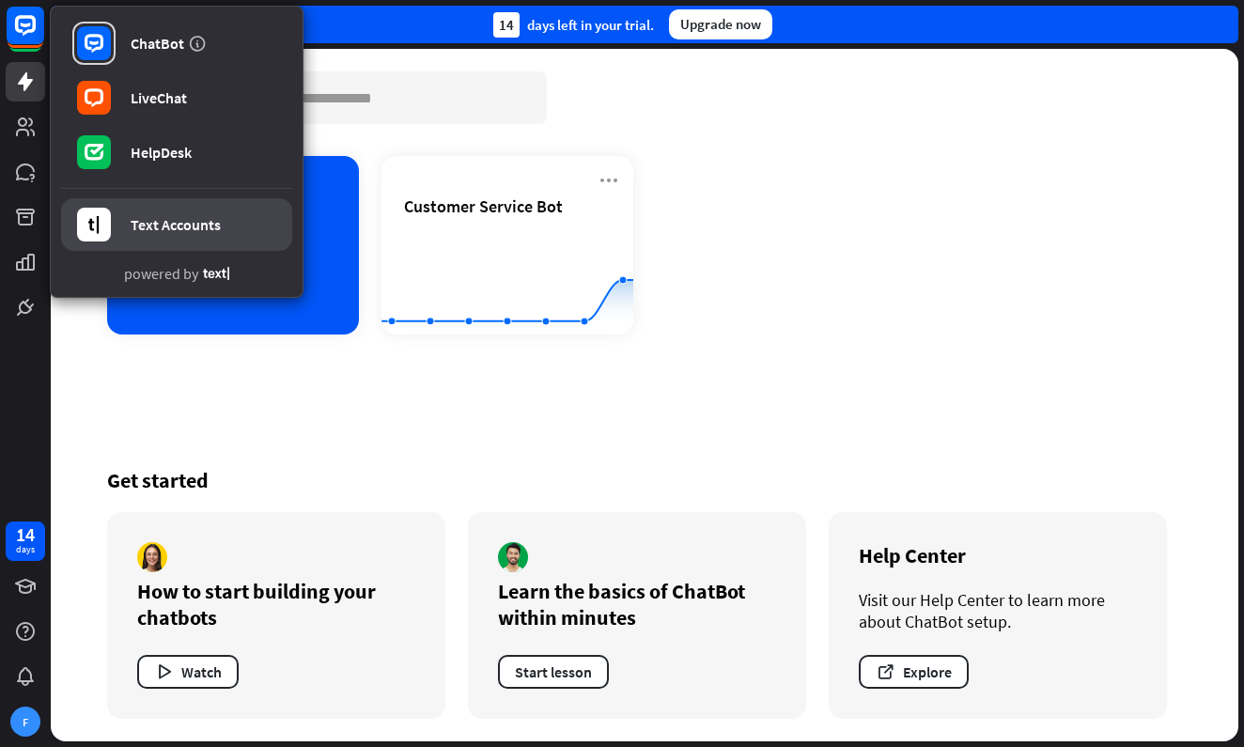
click at [128, 220] on link "Text Accounts" at bounding box center [176, 224] width 231 height 53
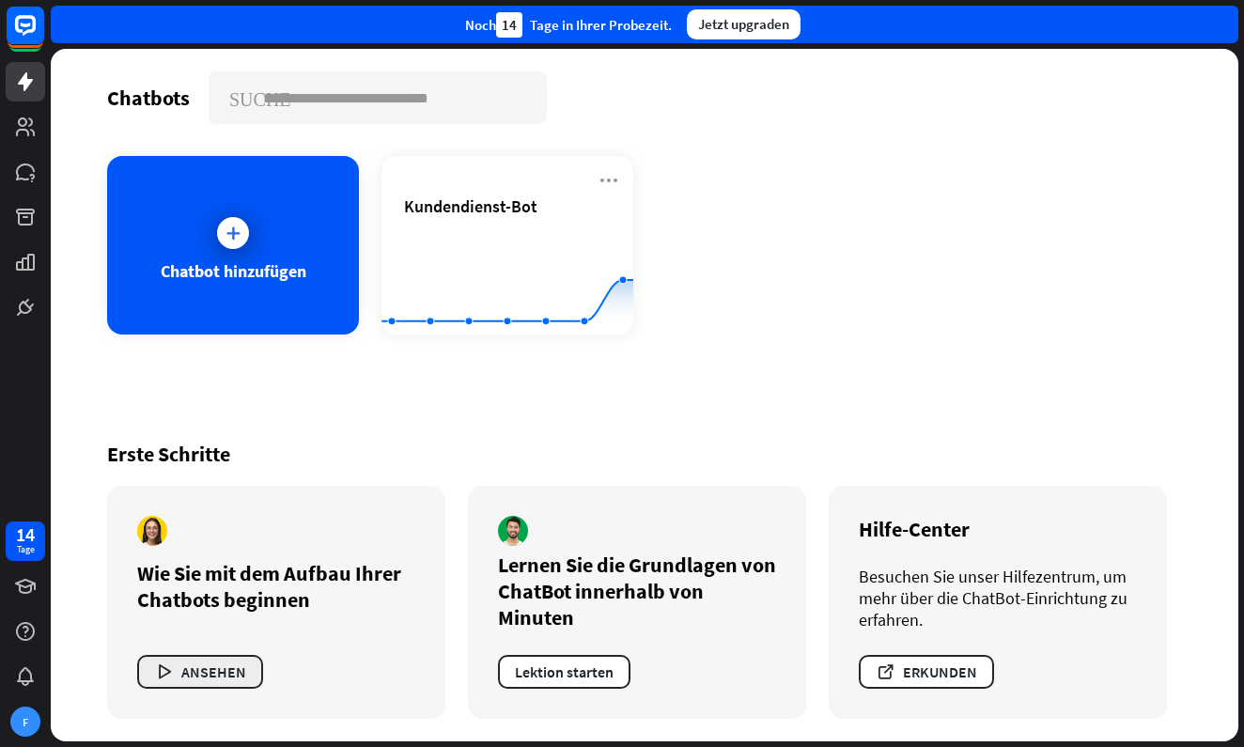
click at [228, 673] on button "ANSEHEN" at bounding box center [200, 672] width 126 height 34
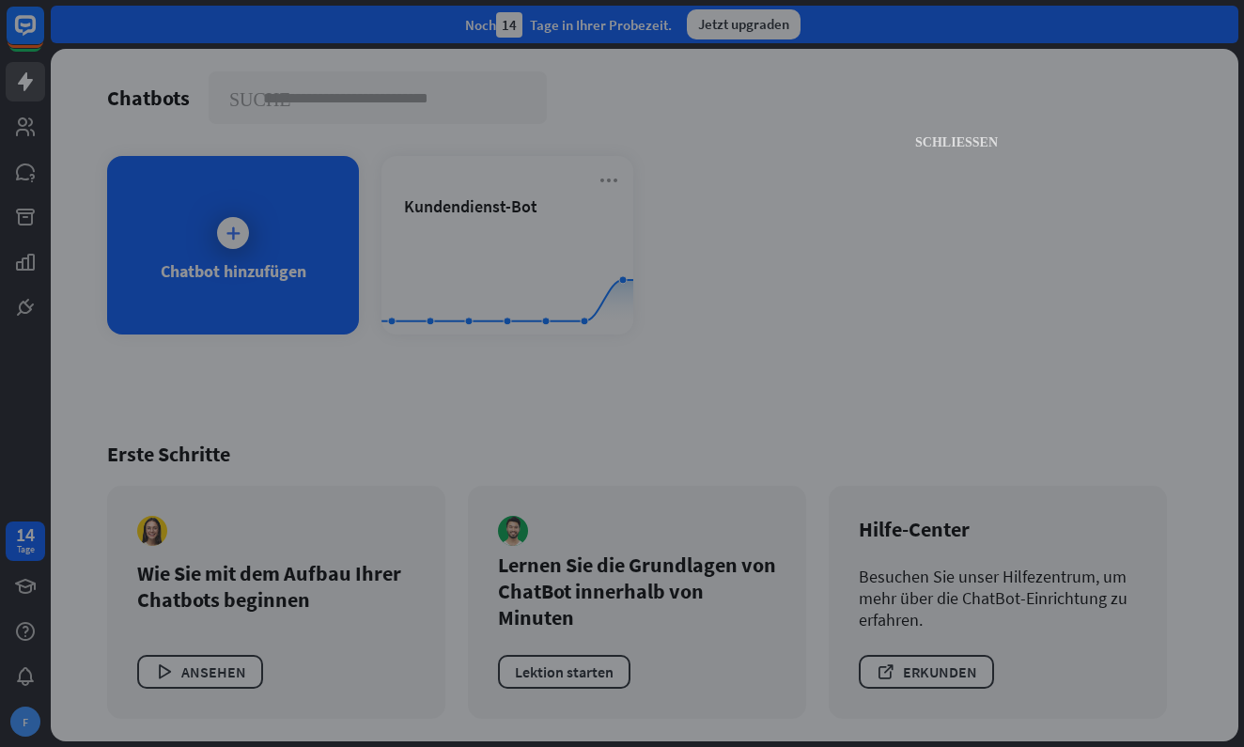
click at [980, 140] on icon "SCHLIESSEN" at bounding box center [956, 140] width 83 height 13
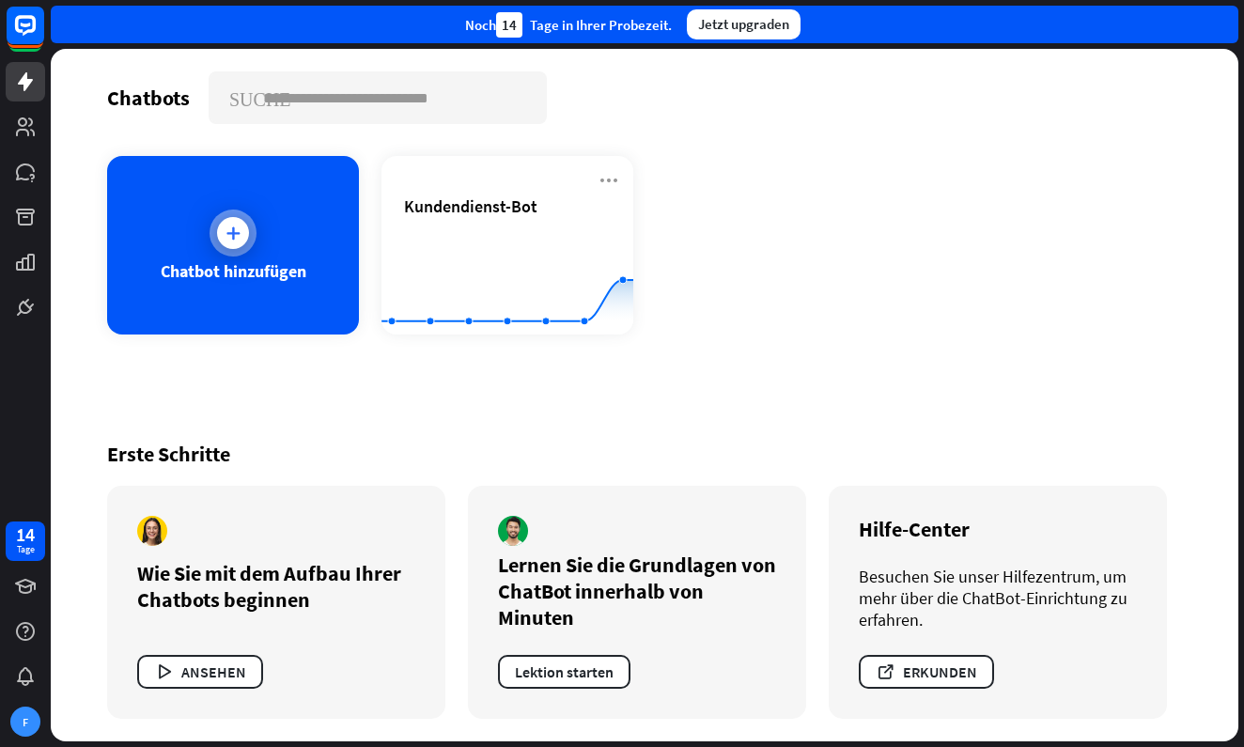
click at [230, 241] on icon at bounding box center [233, 233] width 19 height 19
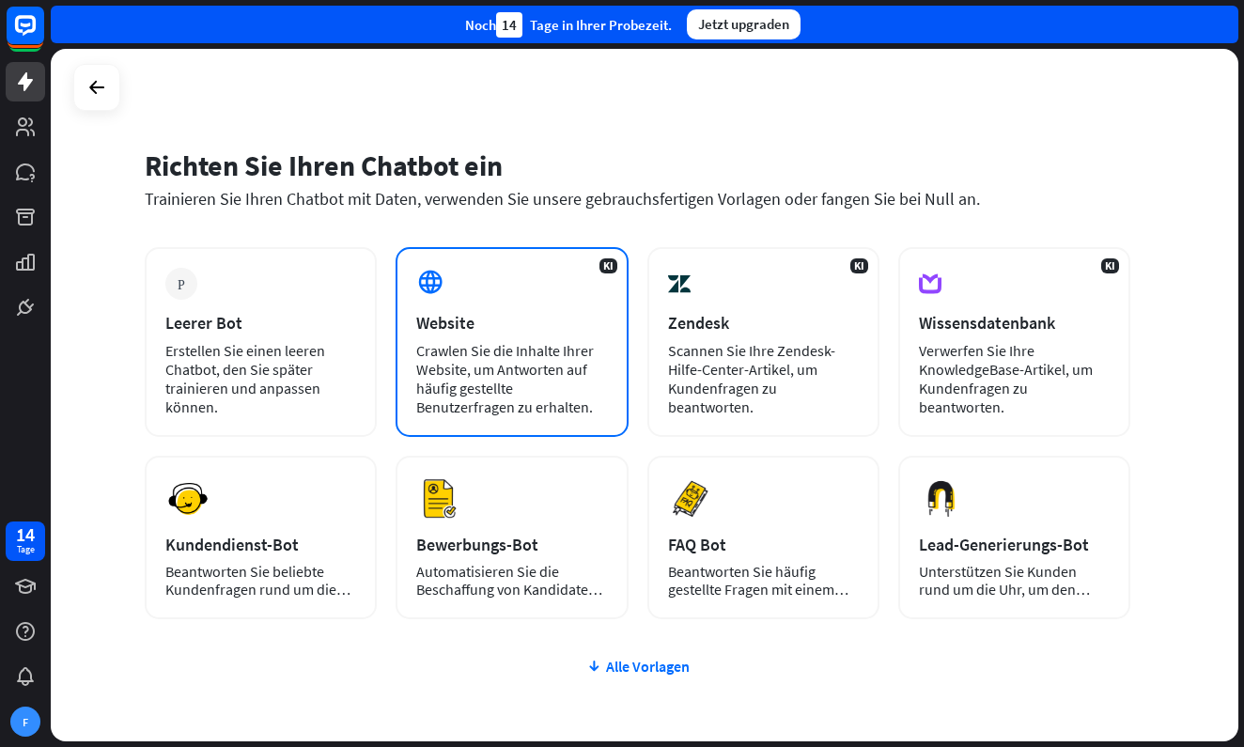
click at [463, 328] on div "Website" at bounding box center [511, 323] width 191 height 22
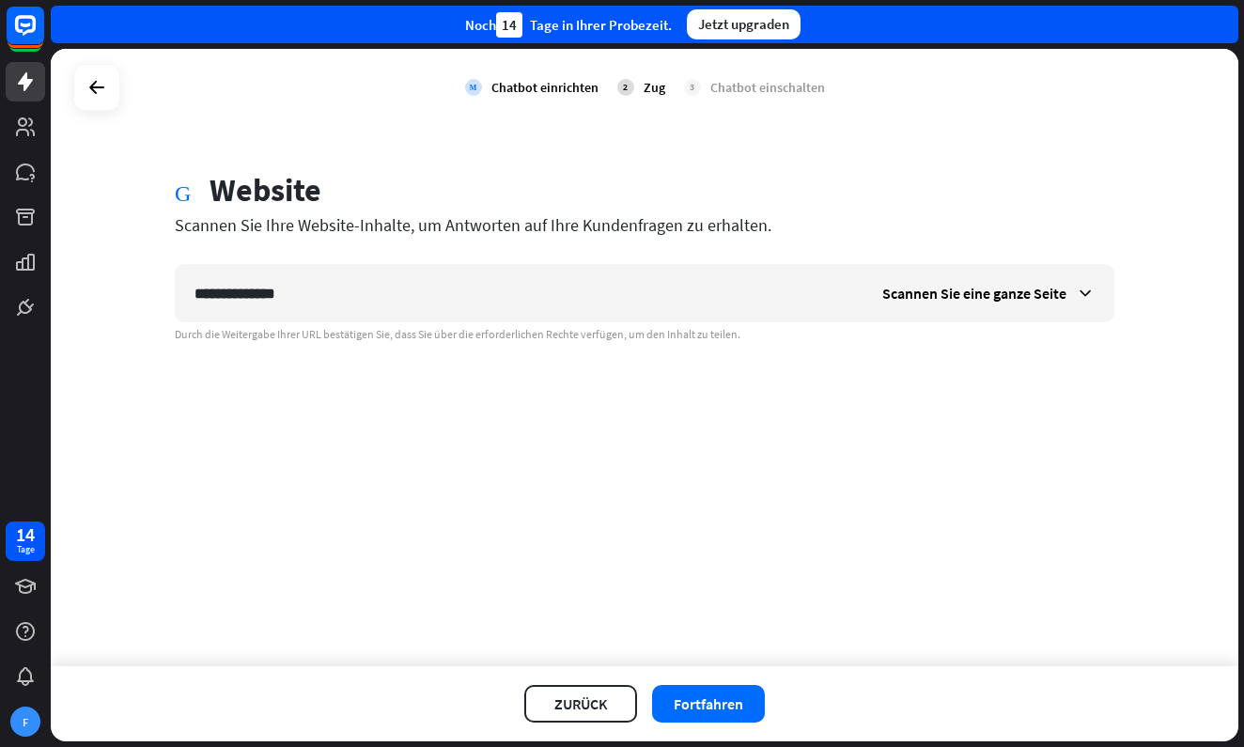
type input "**********"
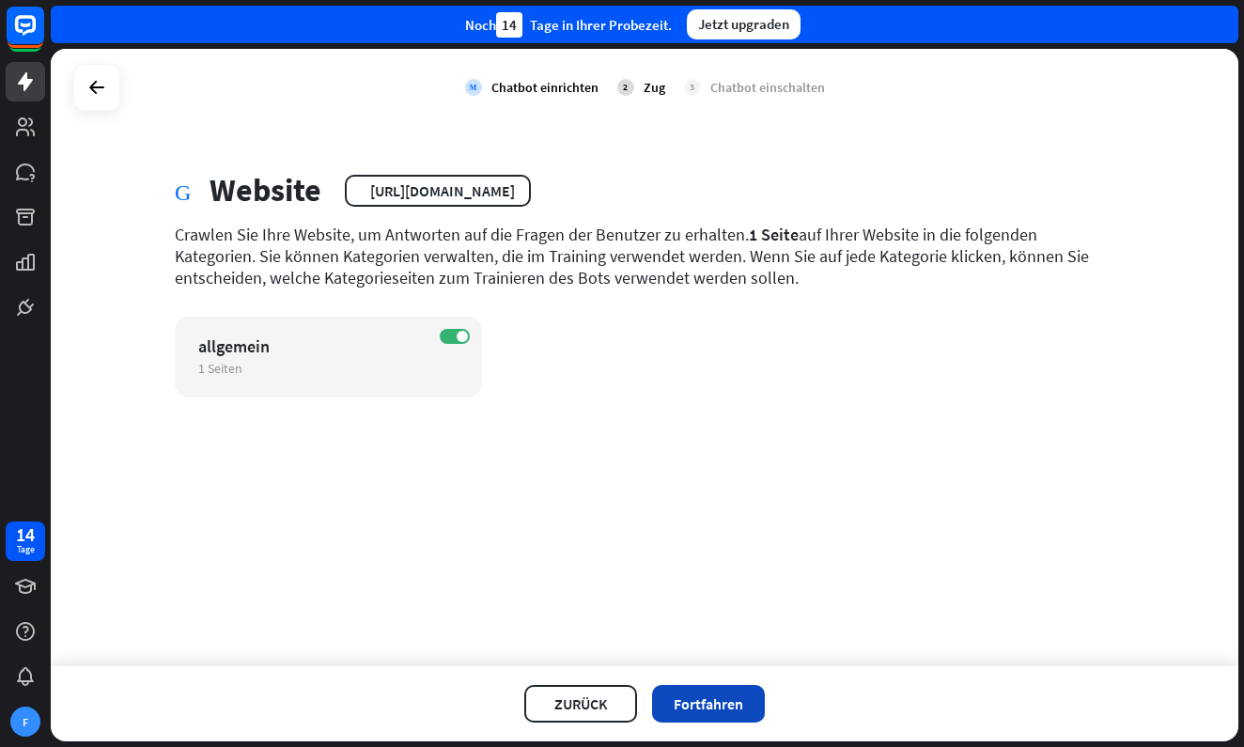
click at [697, 706] on button "Fortfahren" at bounding box center [708, 704] width 113 height 38
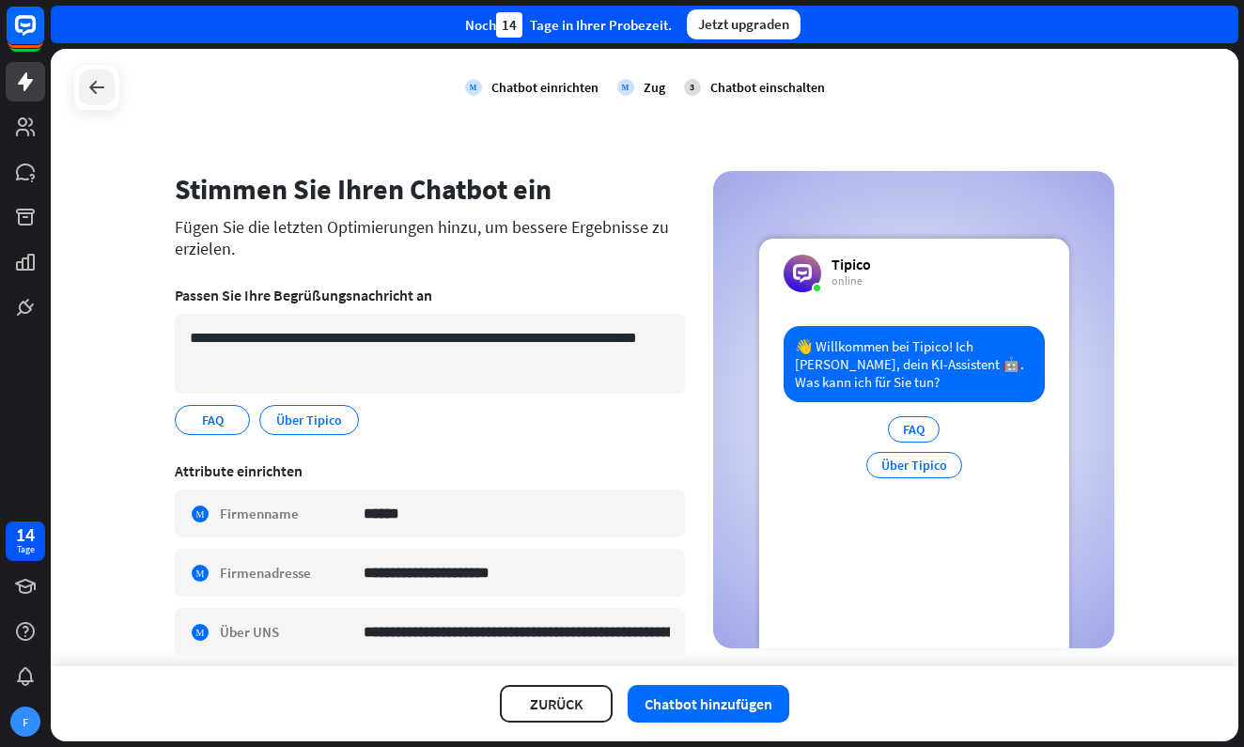
click at [99, 97] on icon at bounding box center [96, 87] width 23 height 23
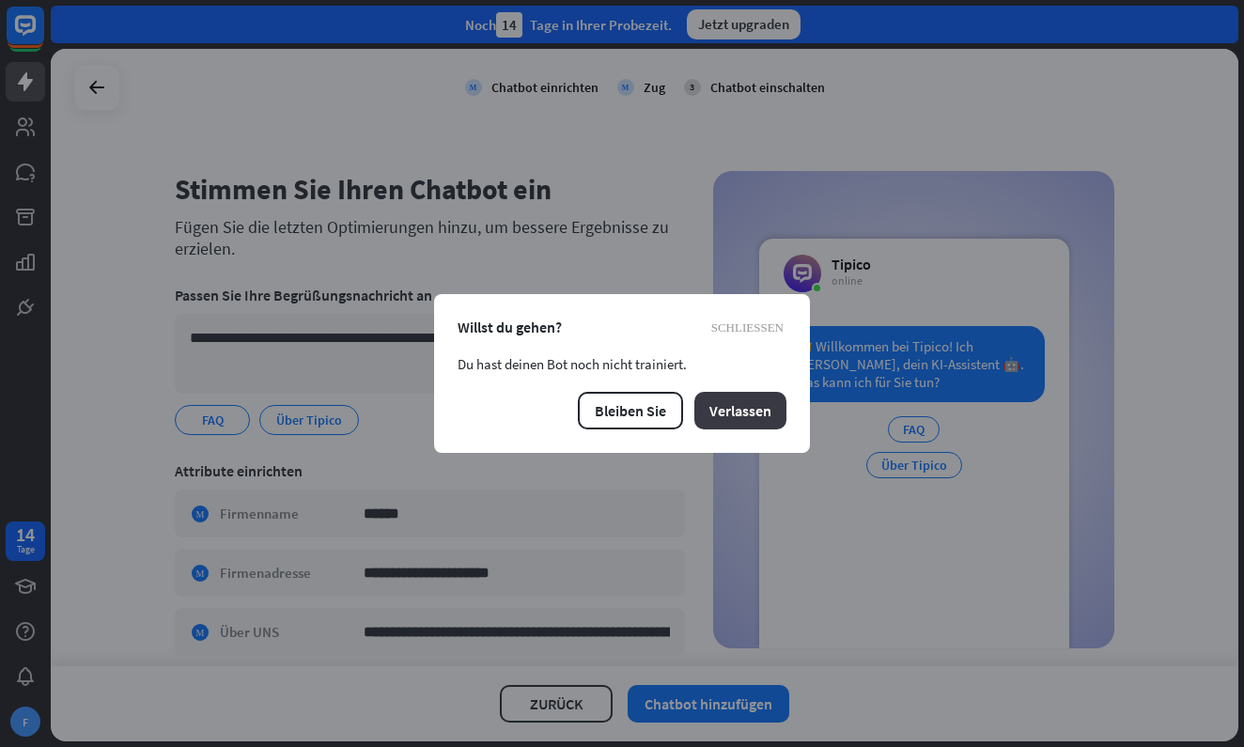
click at [721, 416] on button "Verlassen" at bounding box center [740, 411] width 92 height 38
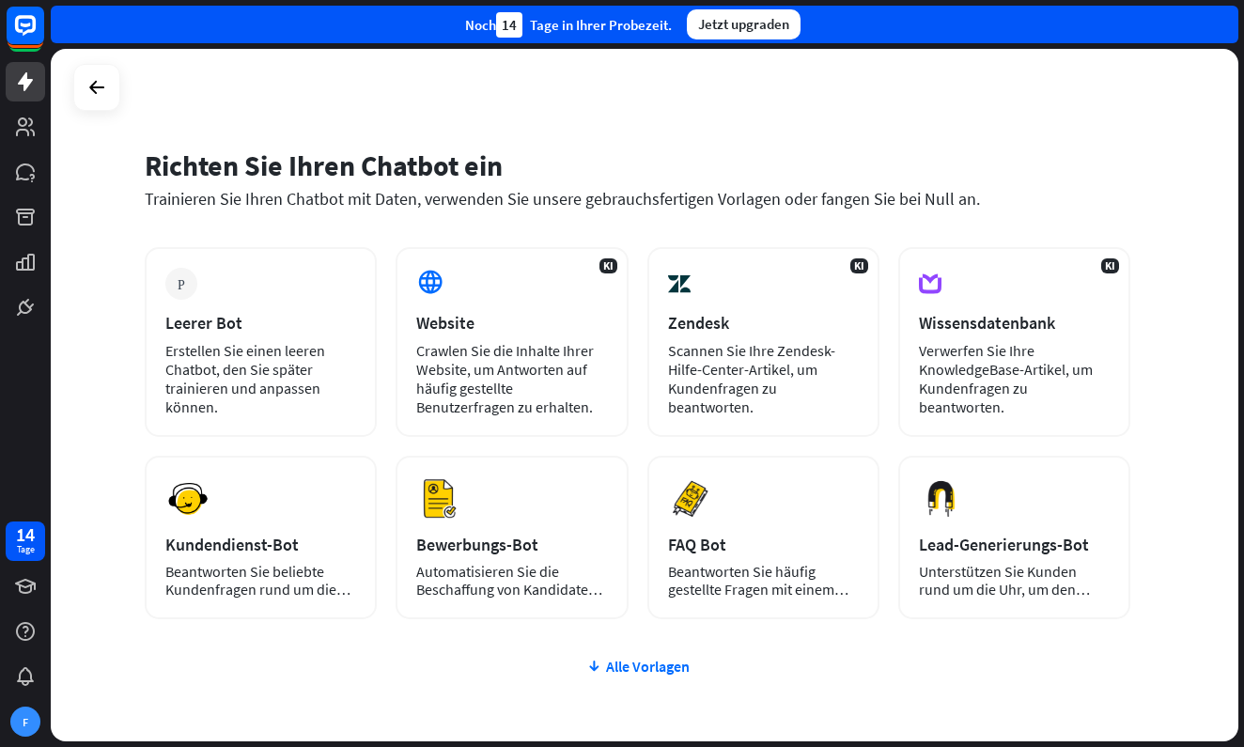
click at [330, 686] on div "Plus Leerer Bot Erstellen Sie einen leeren Chatbot, den Sie später trainieren u…" at bounding box center [637, 545] width 985 height 597
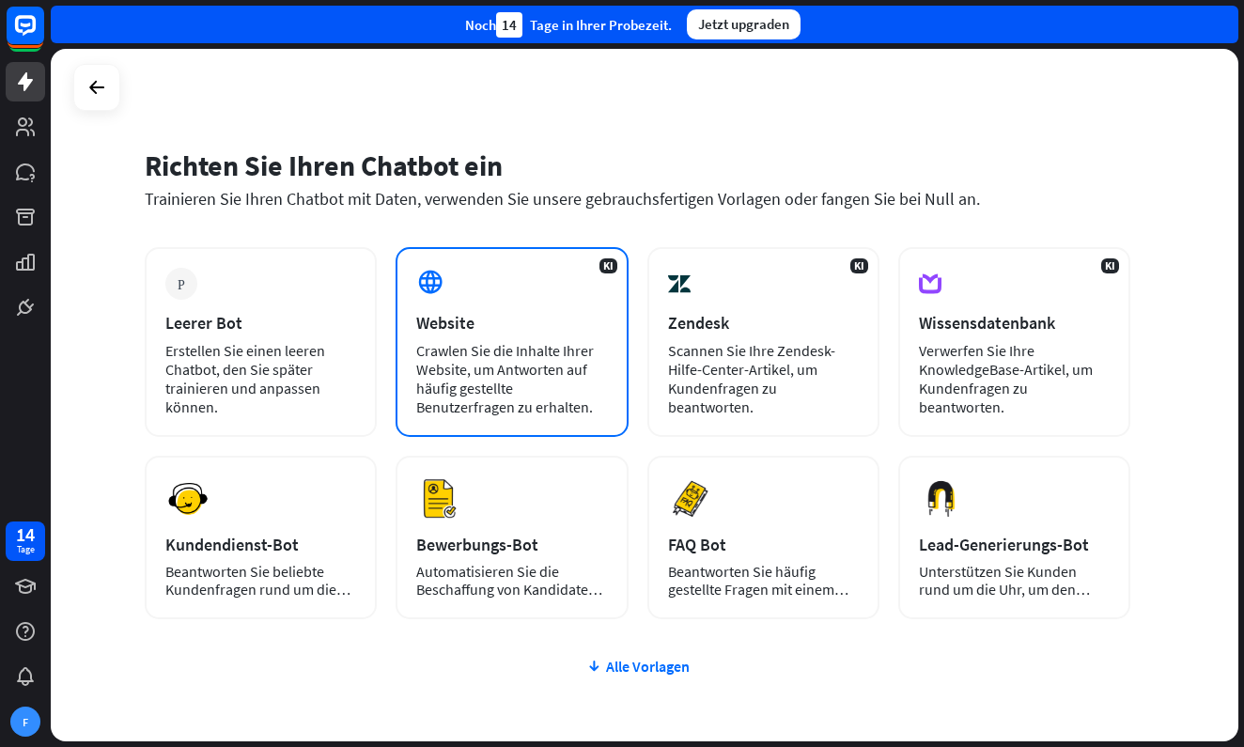
click at [464, 355] on div "Crawlen Sie die Inhalte Ihrer Website, um Antworten auf häufig gestellte Benutz…" at bounding box center [511, 378] width 191 height 75
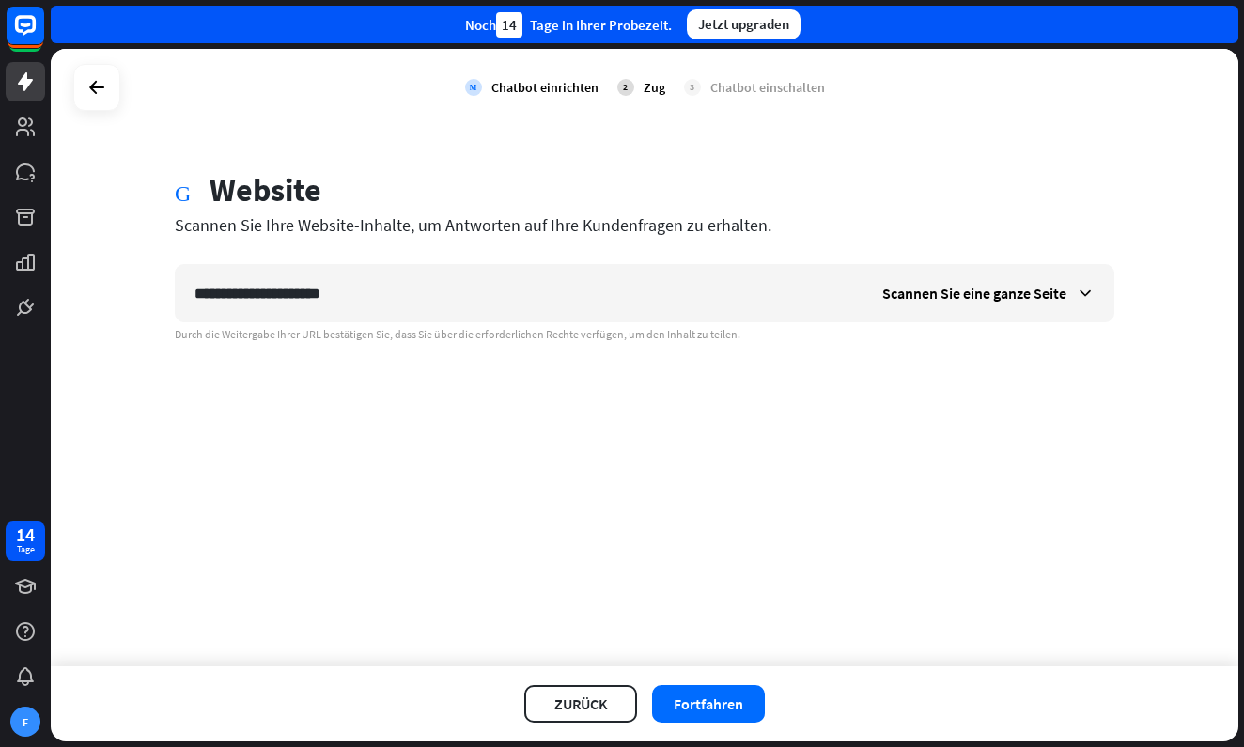
type input "**********"
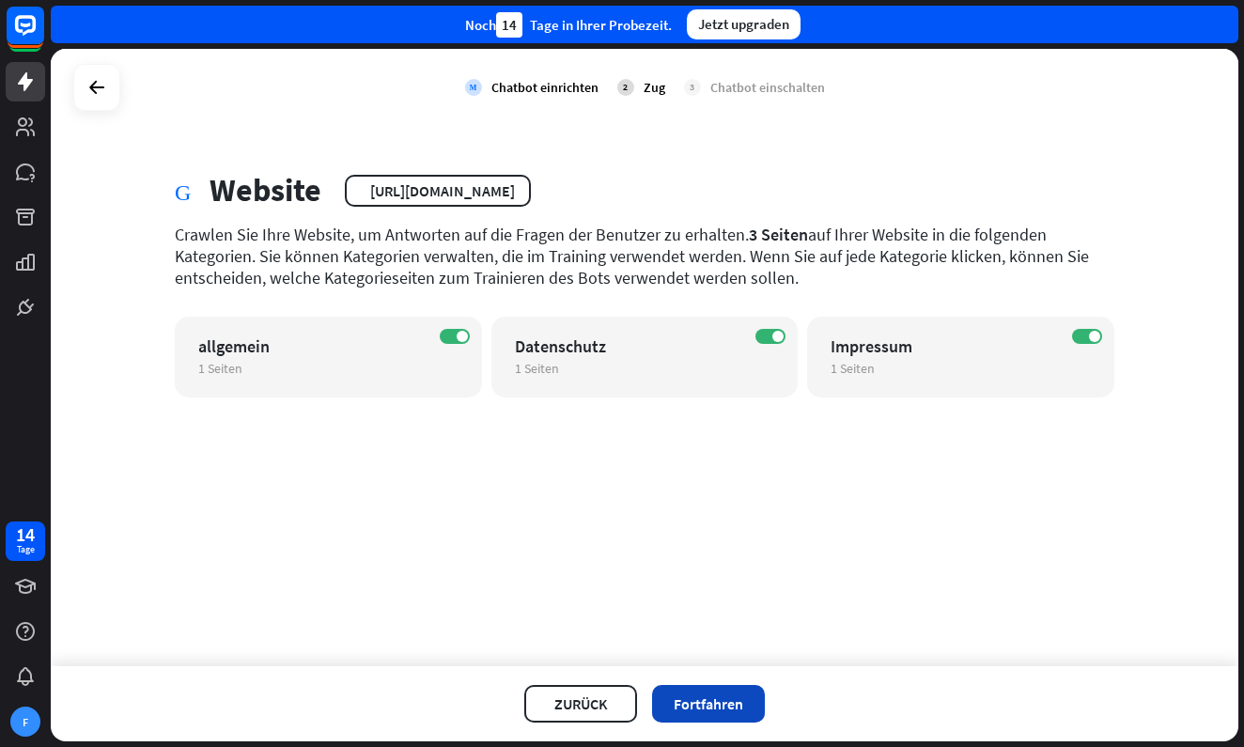
click at [751, 703] on button "Fortfahren" at bounding box center [708, 704] width 113 height 38
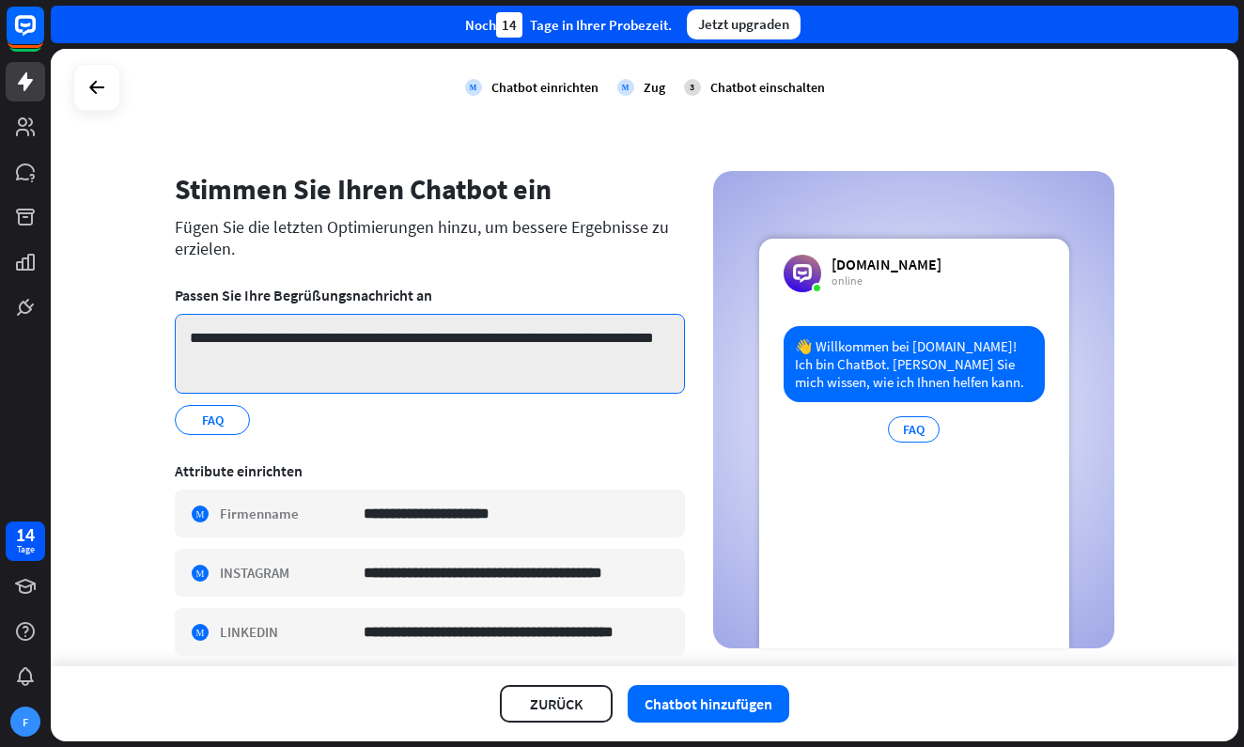
click at [346, 364] on textarea "**********" at bounding box center [430, 354] width 510 height 80
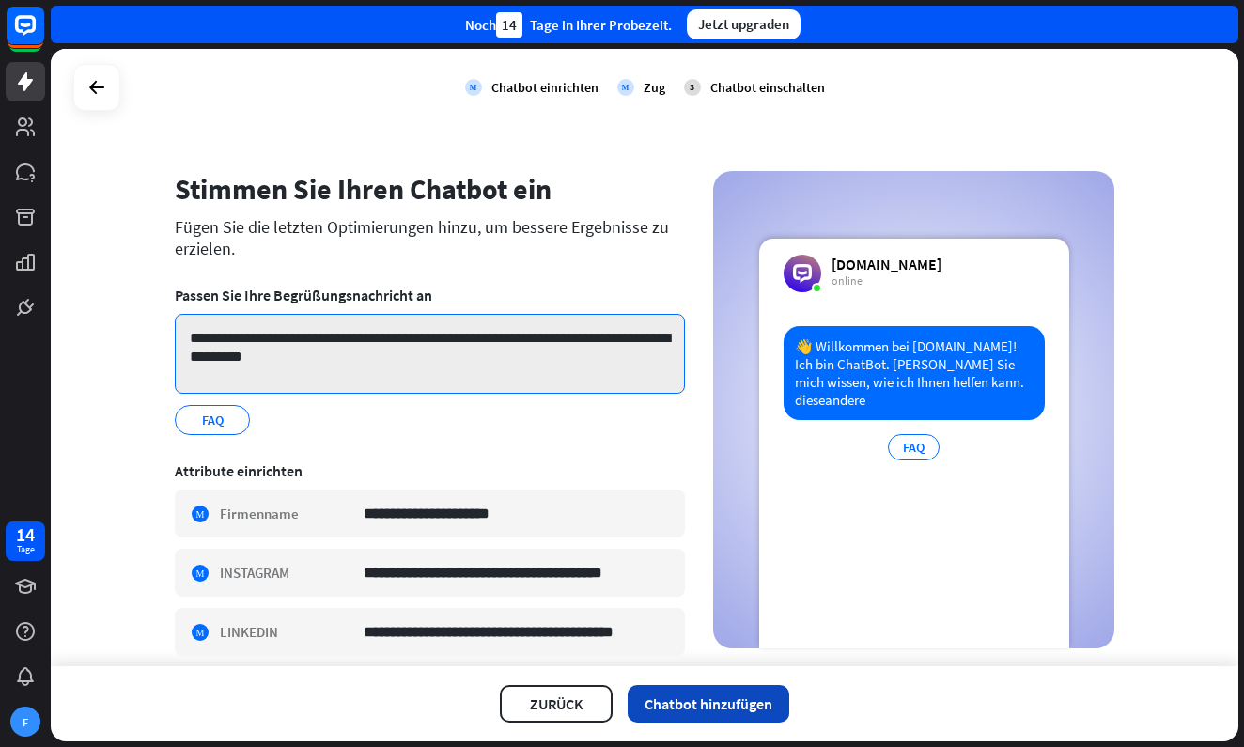
type textarea "**********"
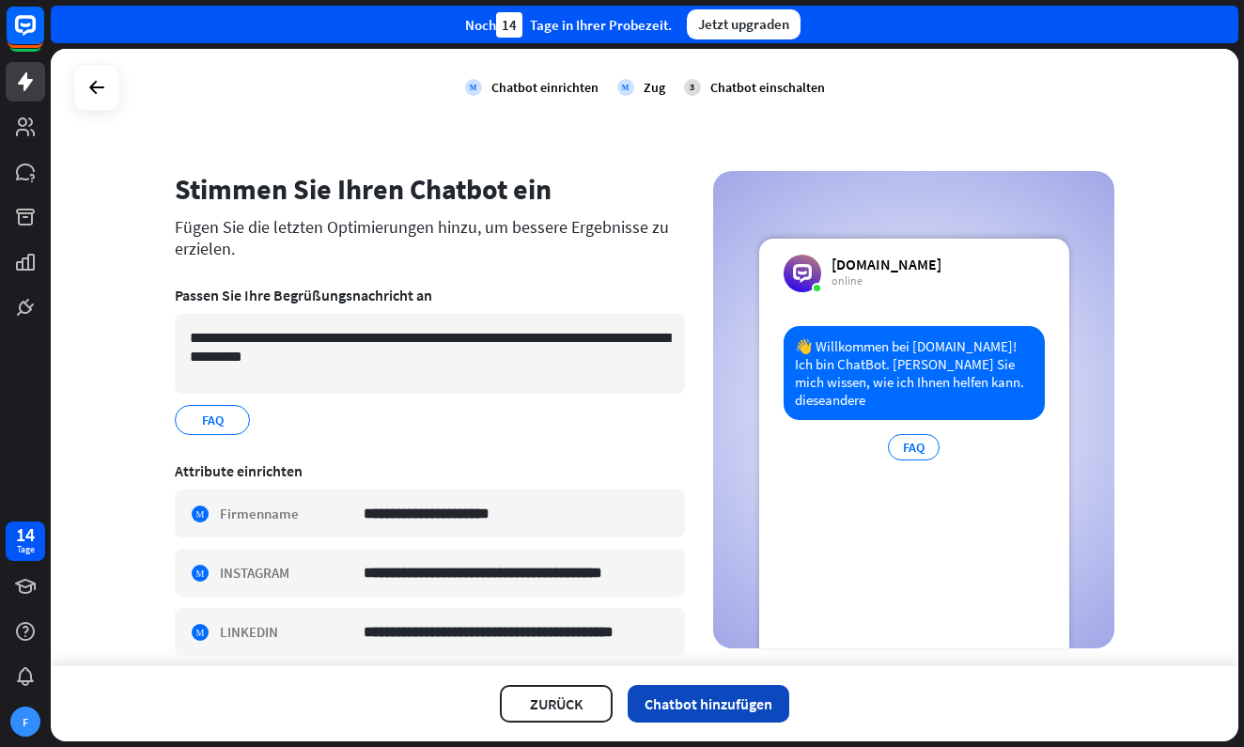
click at [711, 703] on button "Chatbot hinzufügen" at bounding box center [708, 704] width 162 height 38
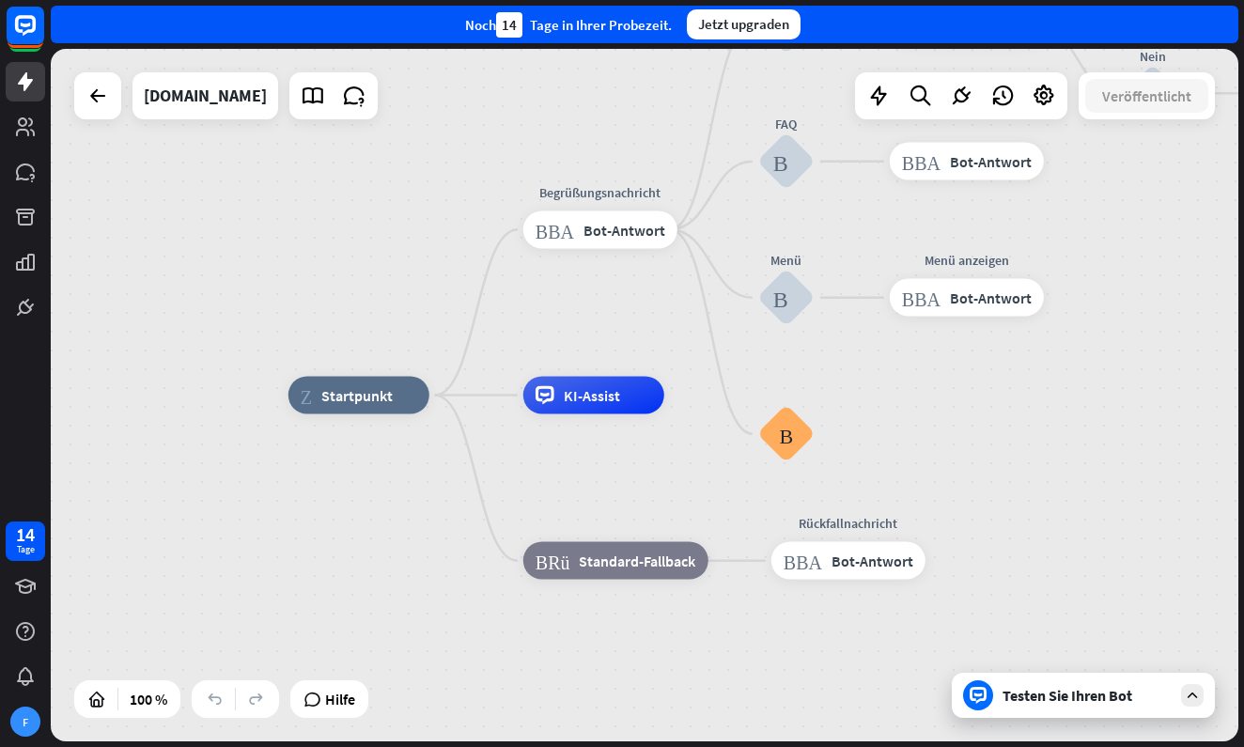
click at [1080, 703] on div "Testen Sie Ihren Bot" at bounding box center [1086, 695] width 169 height 19
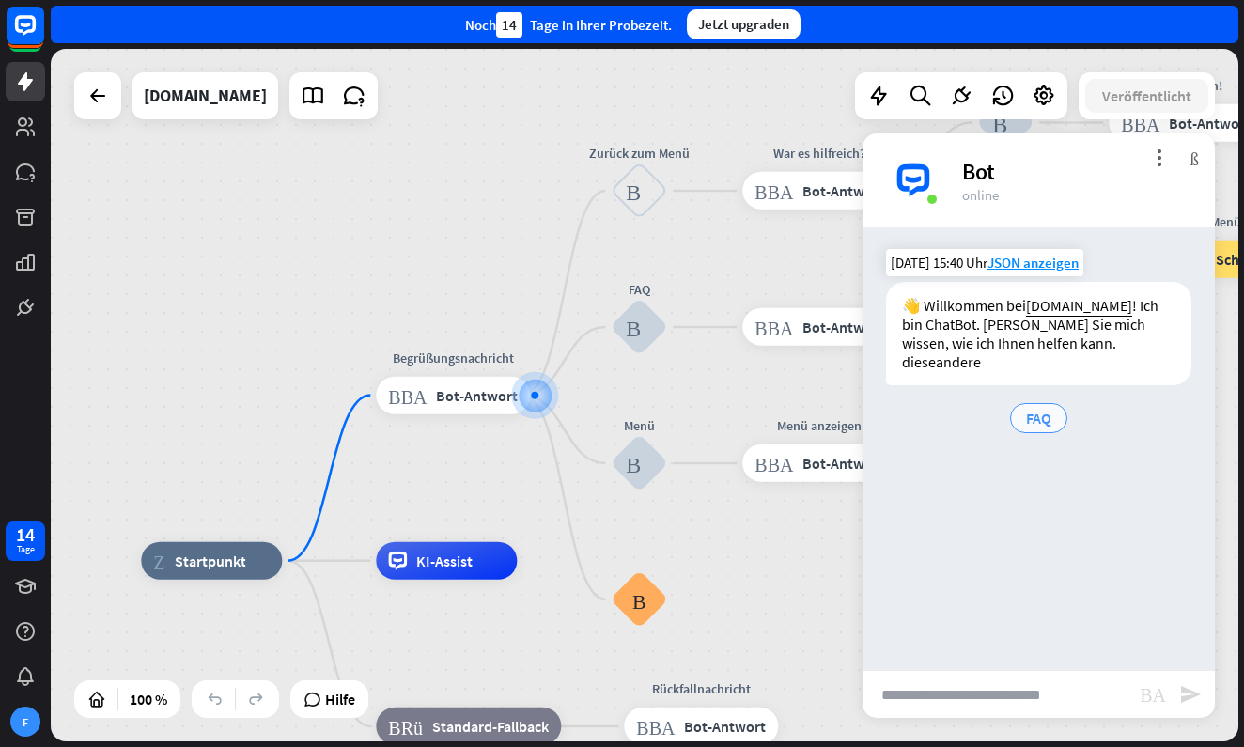
click at [1043, 409] on span "FAQ" at bounding box center [1038, 418] width 25 height 19
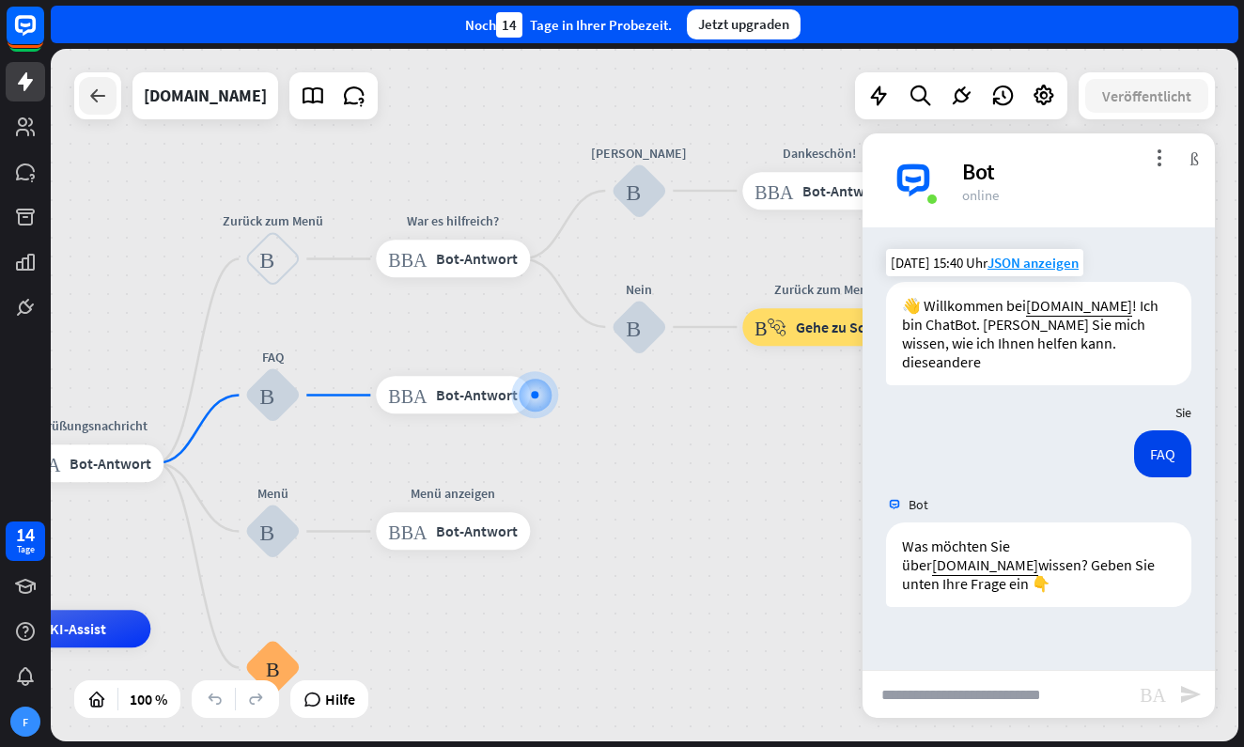
click at [112, 108] on div at bounding box center [98, 96] width 38 height 38
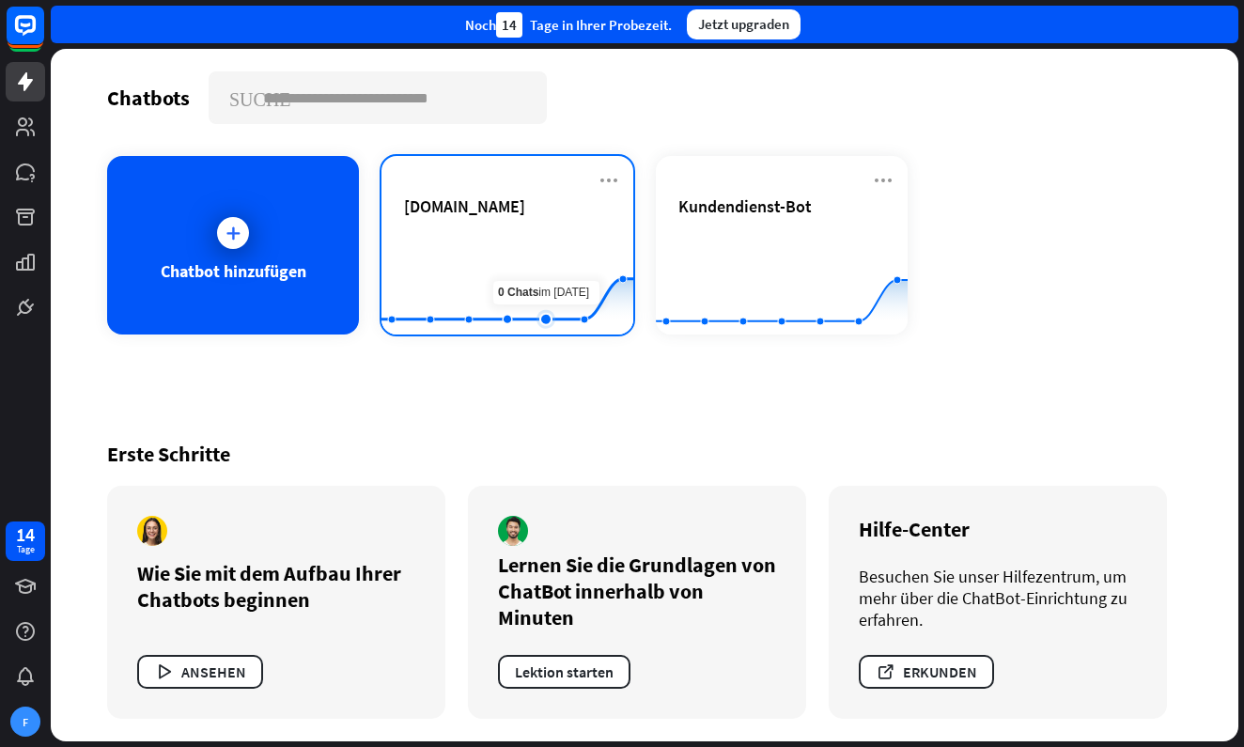
click at [530, 253] on rect at bounding box center [507, 287] width 252 height 117
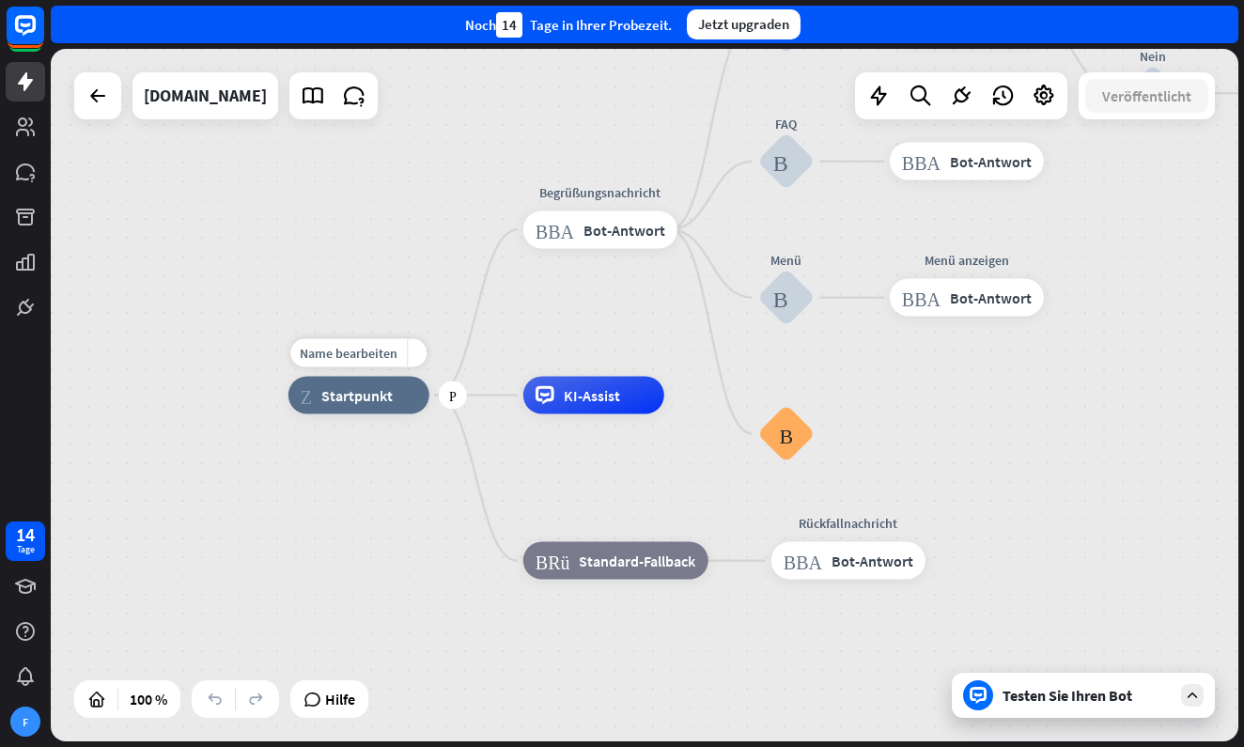
click at [378, 407] on div "Zuhause_2 Startpunkt" at bounding box center [358, 396] width 141 height 38
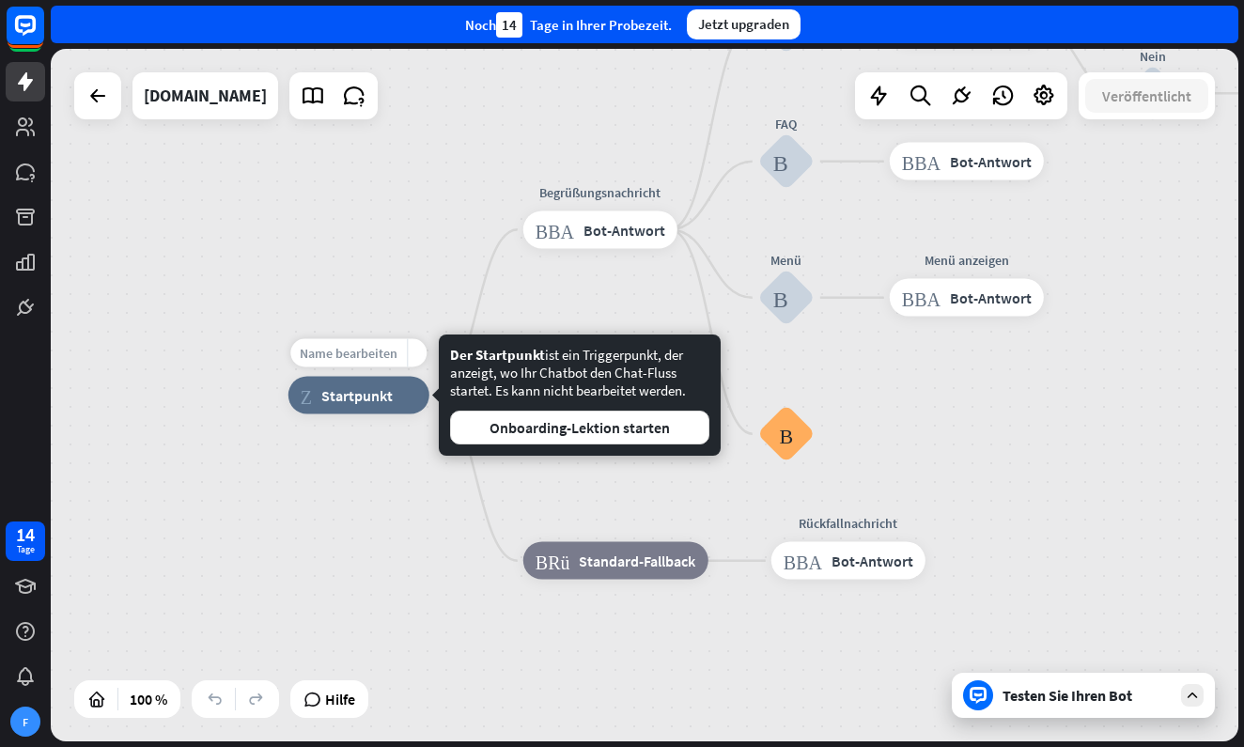
click at [360, 361] on span "Name bearbeiten" at bounding box center [349, 353] width 98 height 17
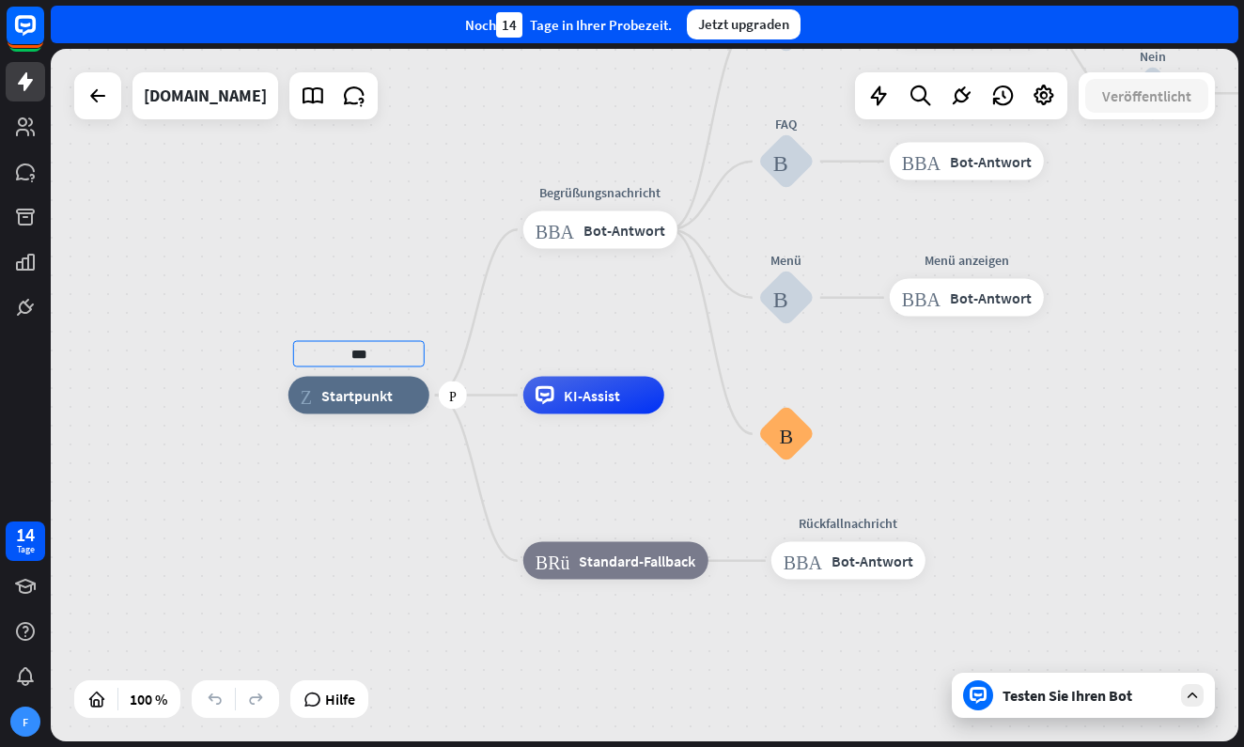
type input "***"
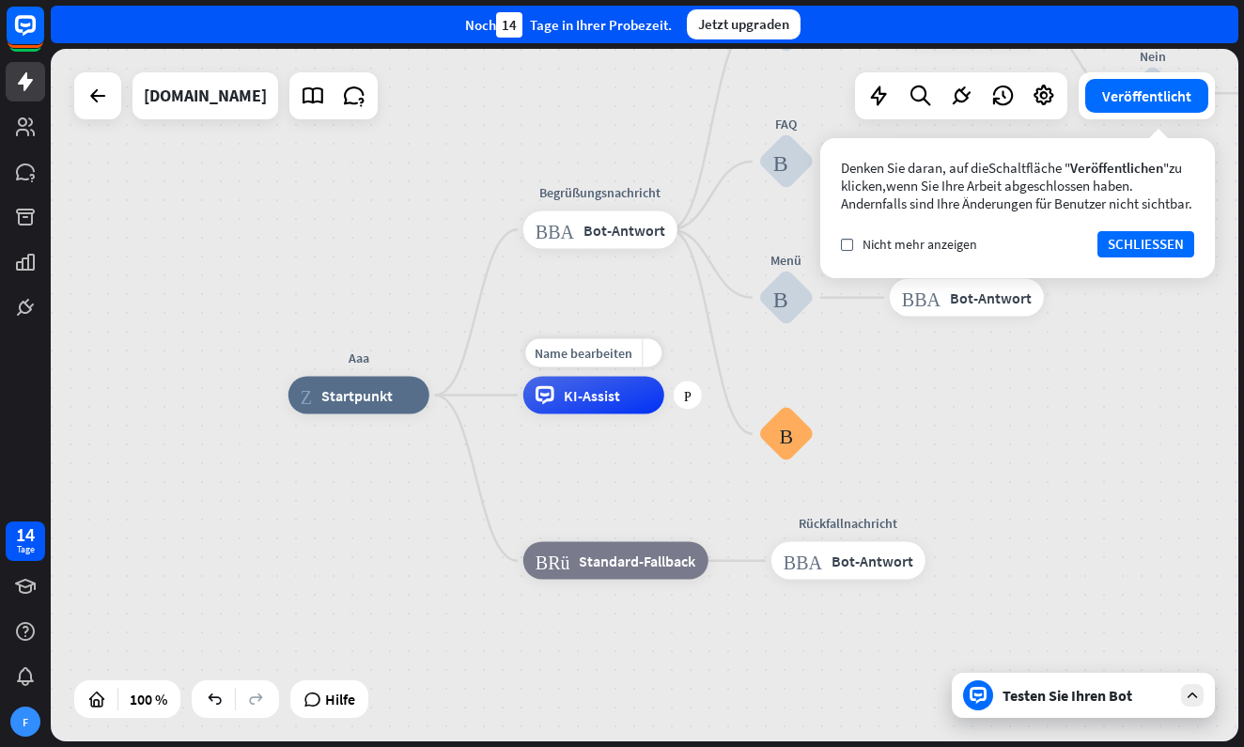
click at [565, 407] on div "KI-Assist" at bounding box center [593, 396] width 141 height 38
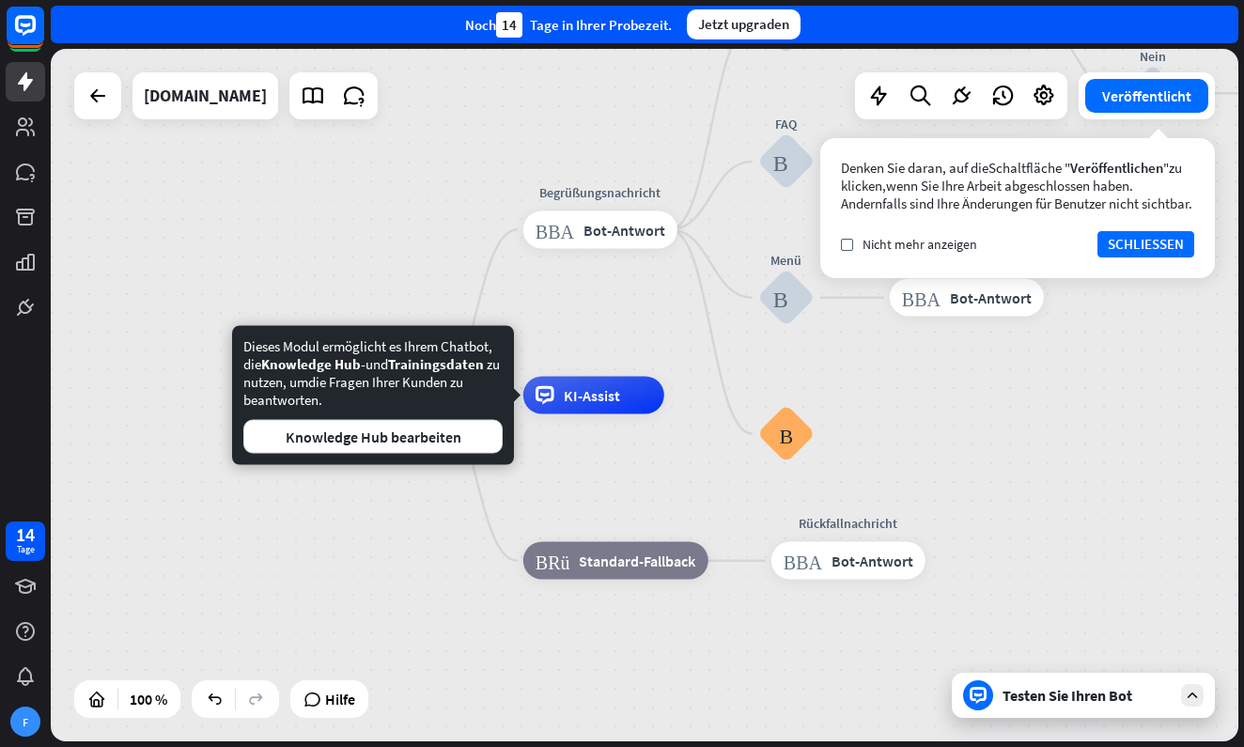
click at [443, 254] on div "Aaa Zuhause_2 Startpunkt Begrüßungsnachricht Block_Bot_Antwort Bot-Antwort Zurü…" at bounding box center [644, 395] width 1187 height 692
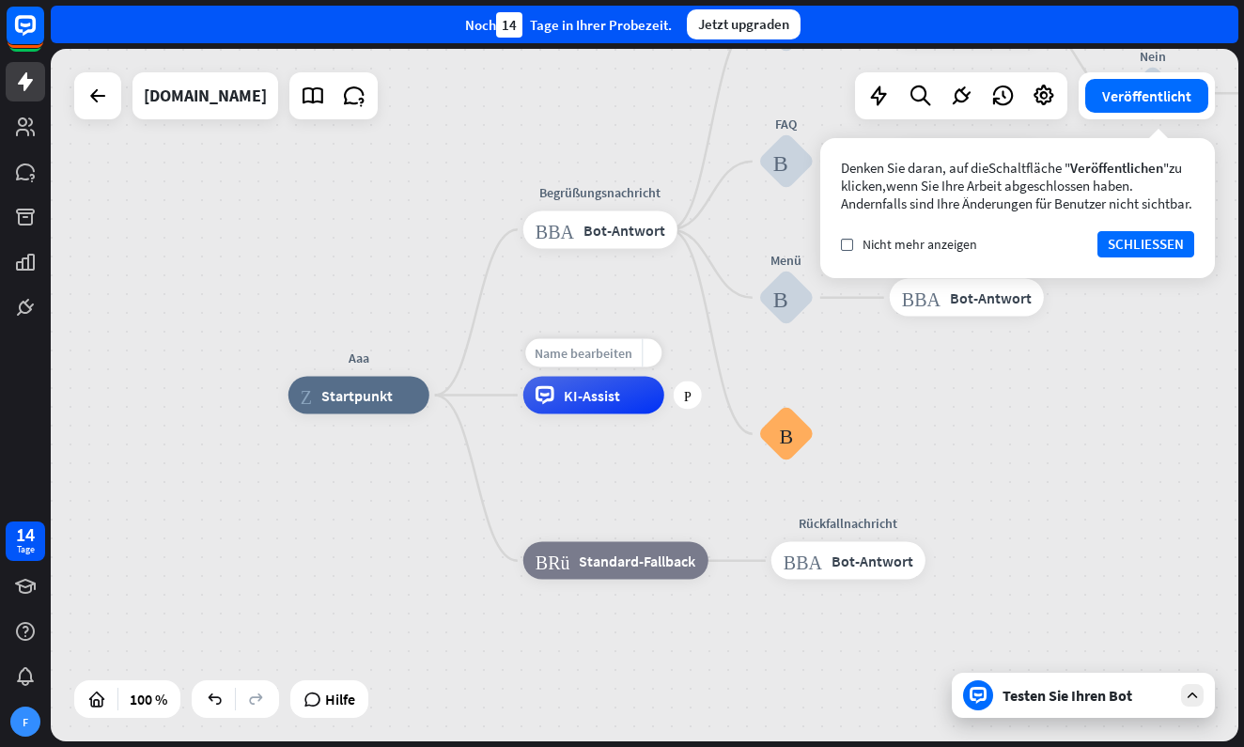
click at [616, 348] on span "Name bearbeiten" at bounding box center [583, 353] width 98 height 17
type input "*********"
click at [568, 227] on icon "Block_Bot_Antwort" at bounding box center [554, 229] width 39 height 19
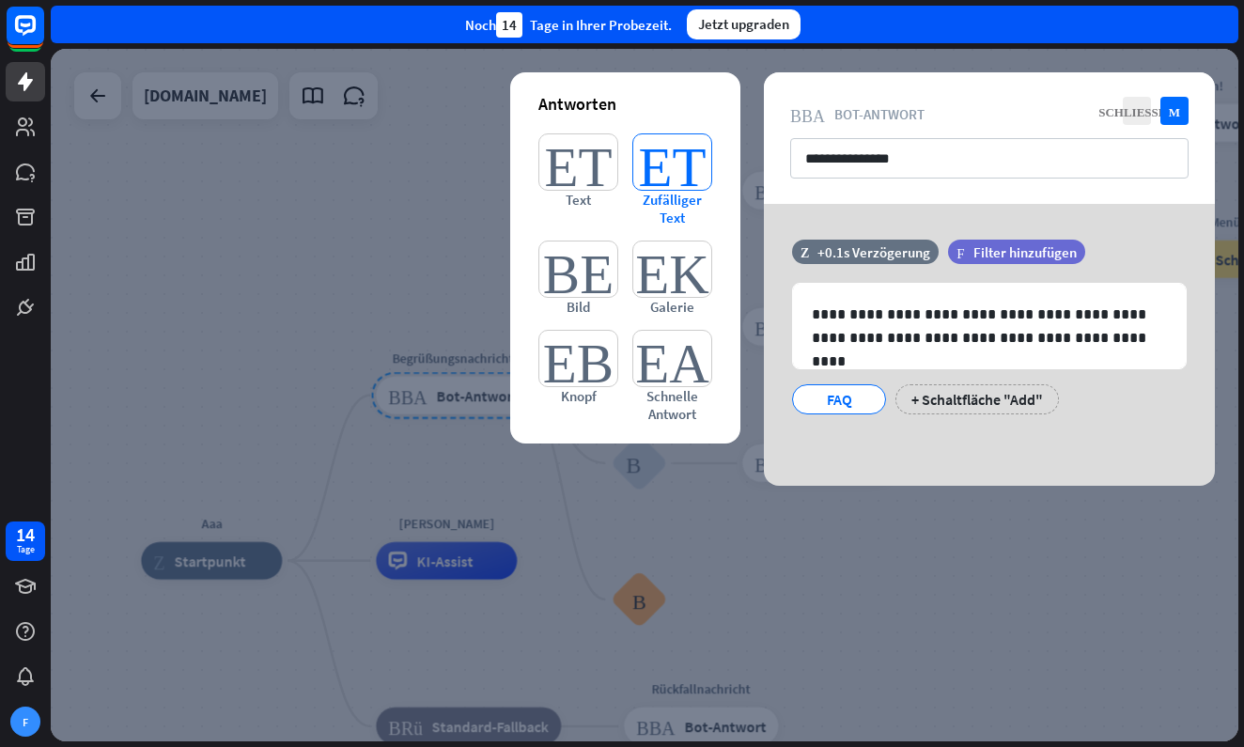
click at [657, 177] on icon "Editor_Text" at bounding box center [672, 161] width 80 height 57
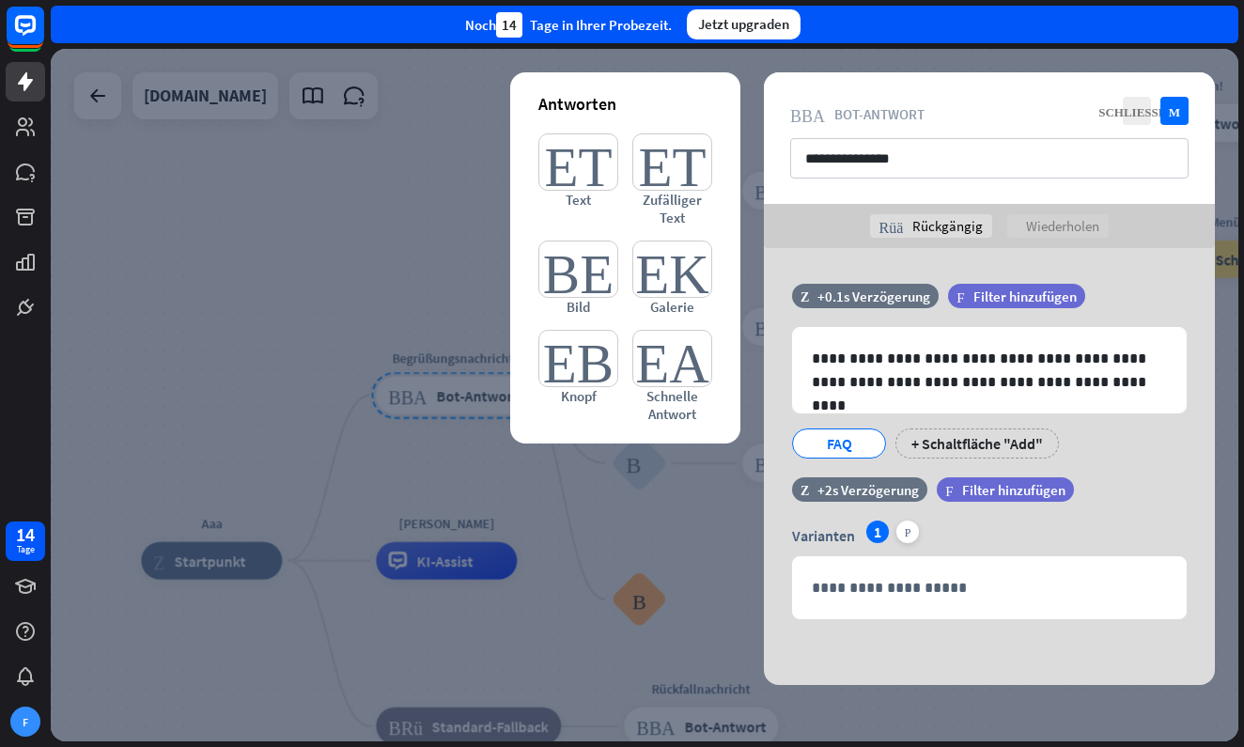
click at [379, 222] on div at bounding box center [644, 395] width 1187 height 692
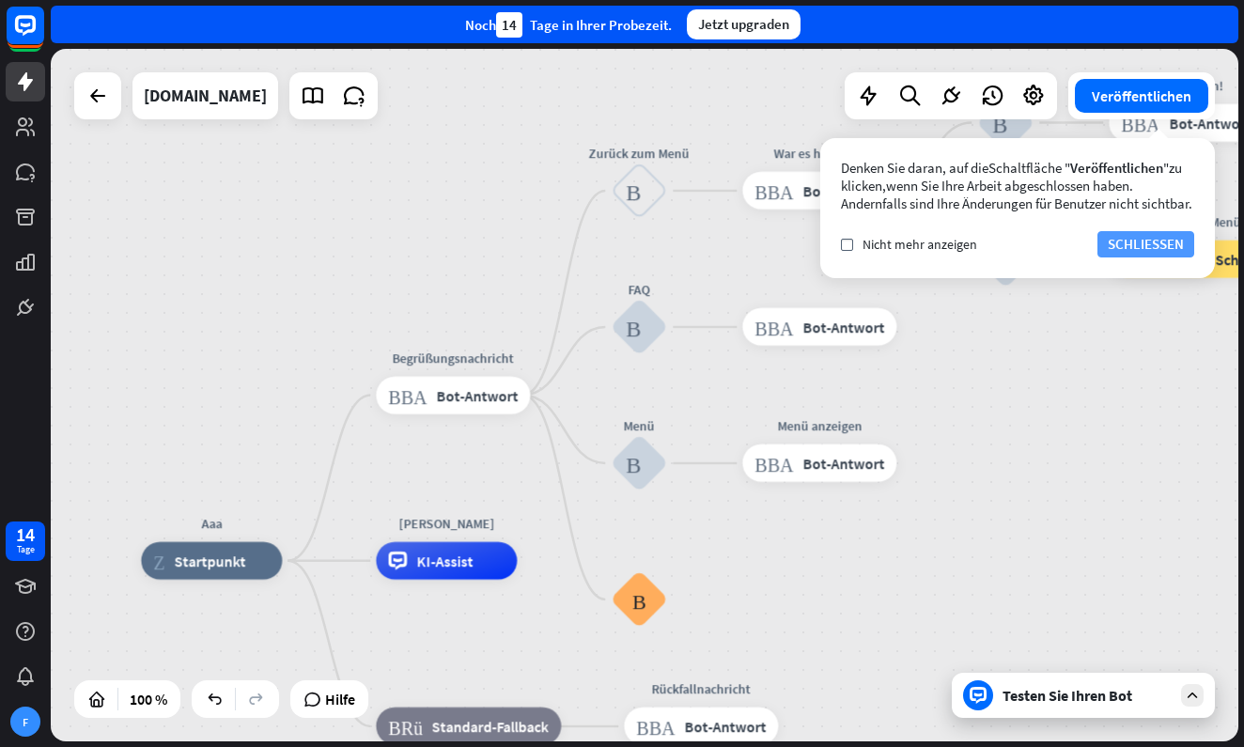
click at [1156, 257] on button "SCHLIESSEN" at bounding box center [1145, 244] width 97 height 26
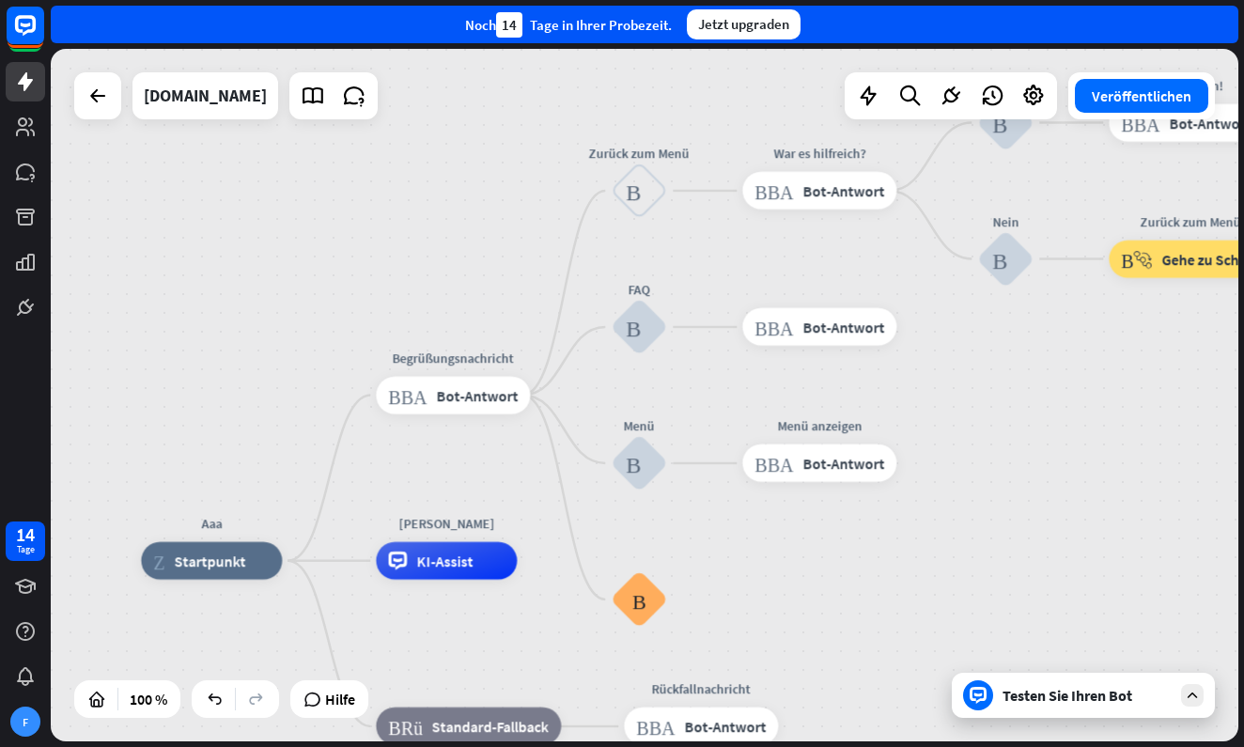
click at [1068, 692] on div "Testen Sie Ihren Bot" at bounding box center [1086, 695] width 169 height 19
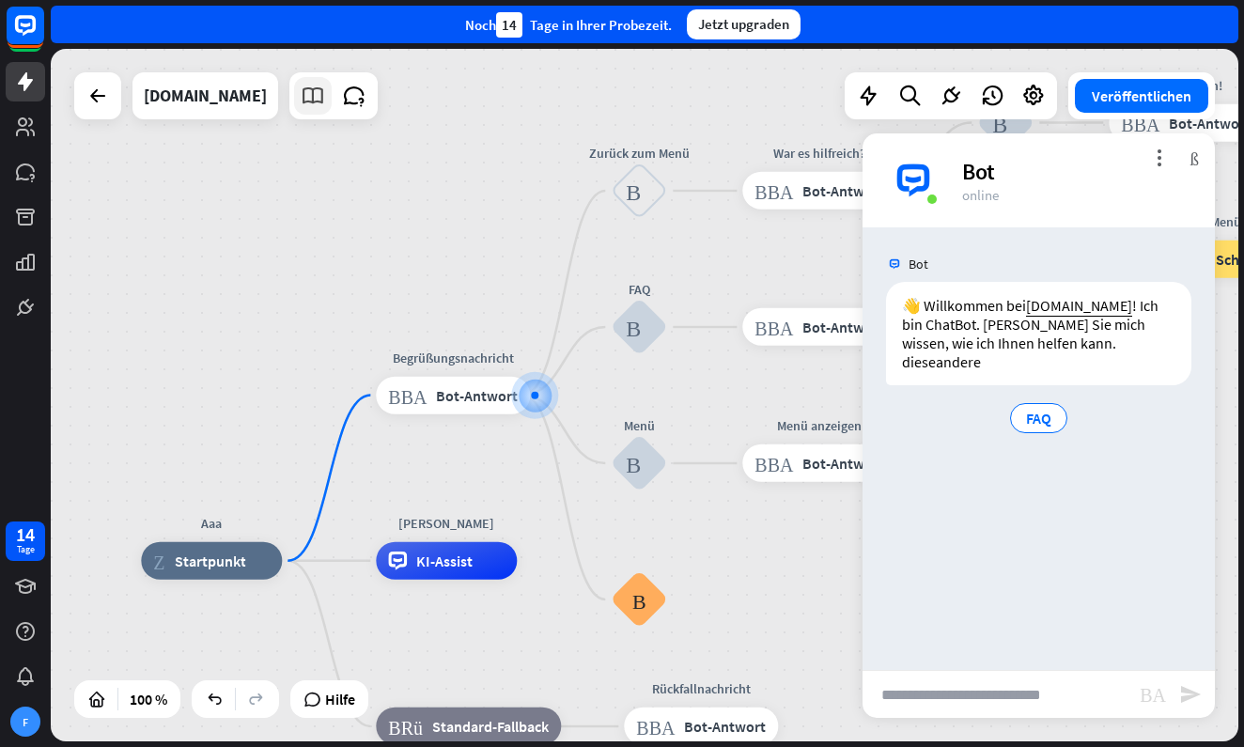
click at [324, 98] on icon at bounding box center [313, 96] width 24 height 24
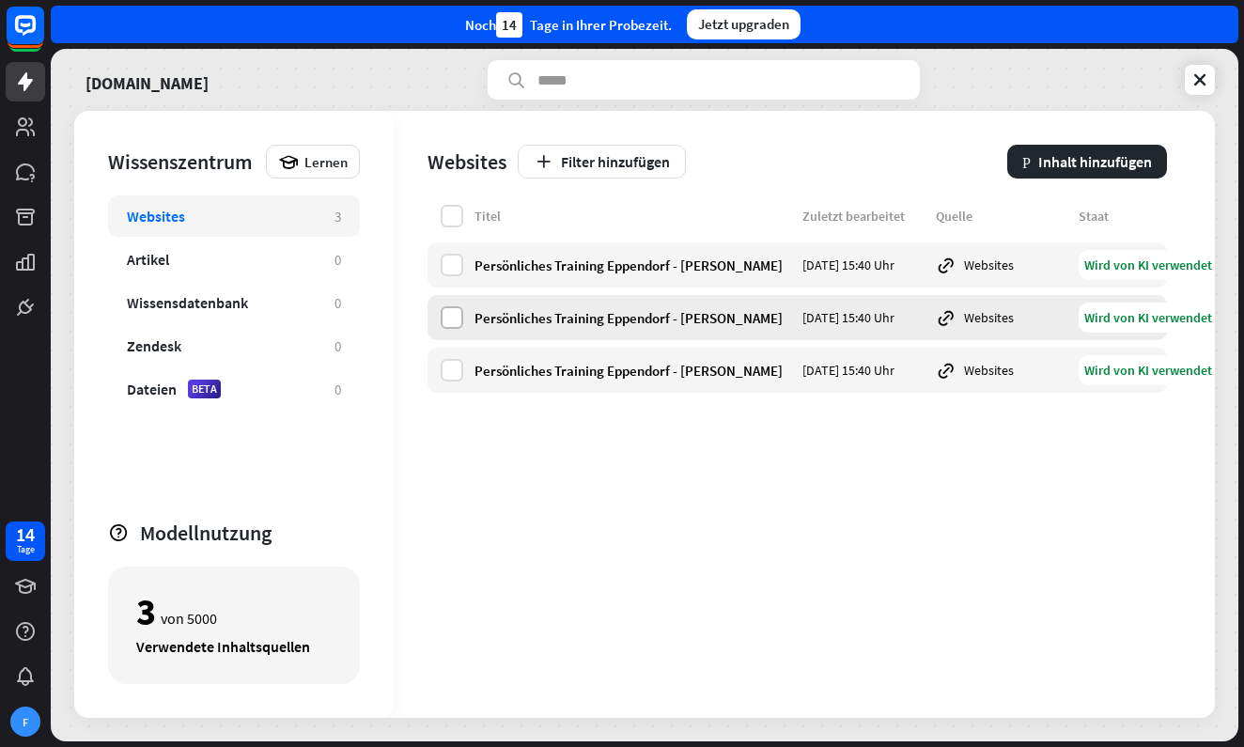
click at [448, 318] on label at bounding box center [452, 317] width 23 height 23
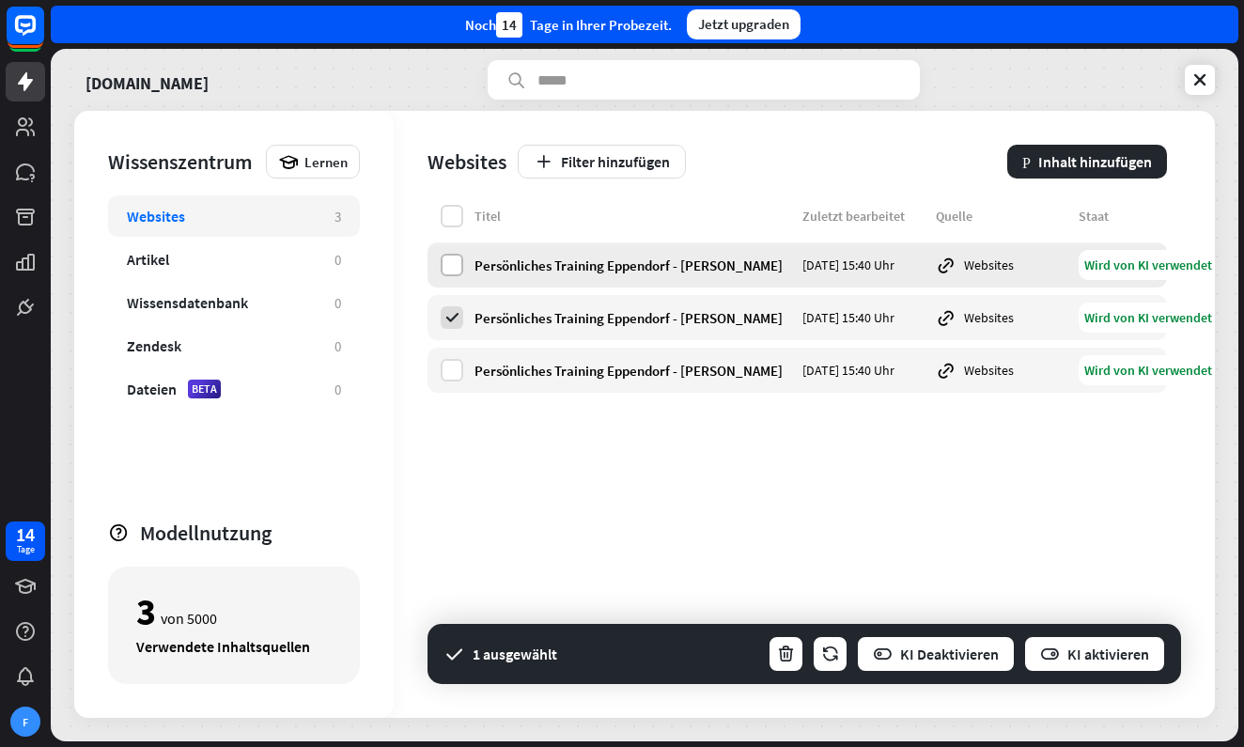
click at [454, 271] on label at bounding box center [452, 265] width 23 height 23
click at [458, 371] on label at bounding box center [452, 370] width 23 height 23
drag, startPoint x: 1103, startPoint y: 216, endPoint x: 1149, endPoint y: 230, distance: 48.1
click at [1149, 230] on div "Titel Zuletzt bearbeitet Quelle Staat" at bounding box center [796, 220] width 739 height 30
click at [1146, 227] on div "Titel Zuletzt bearbeitet Quelle Staat" at bounding box center [796, 220] width 739 height 30
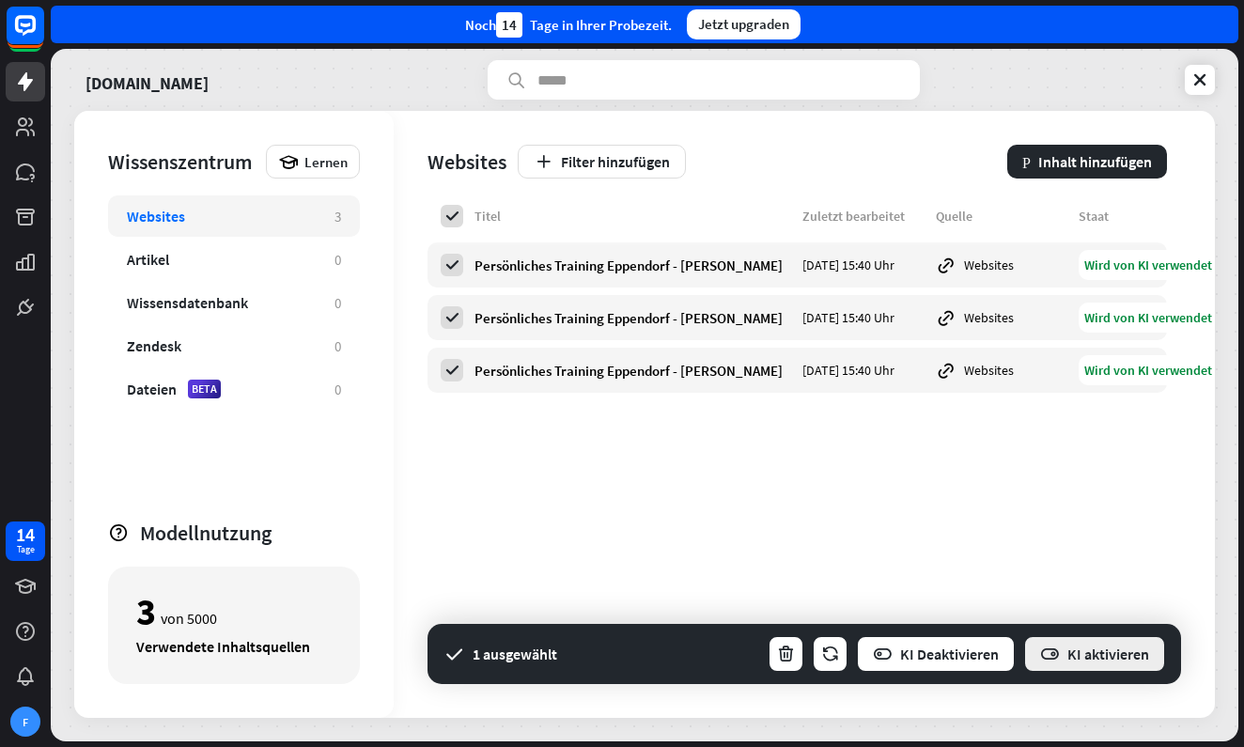
click at [1138, 653] on button "KI aktivieren" at bounding box center [1094, 654] width 143 height 38
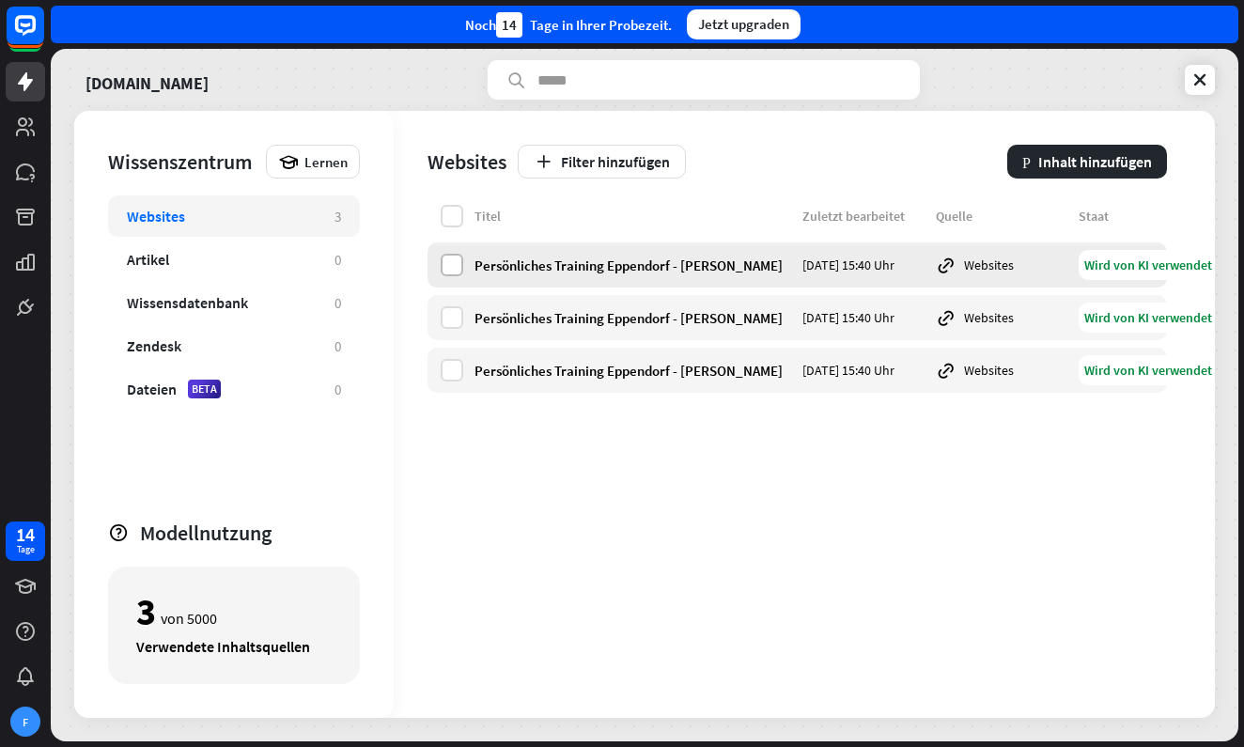
click at [453, 271] on label at bounding box center [452, 265] width 23 height 23
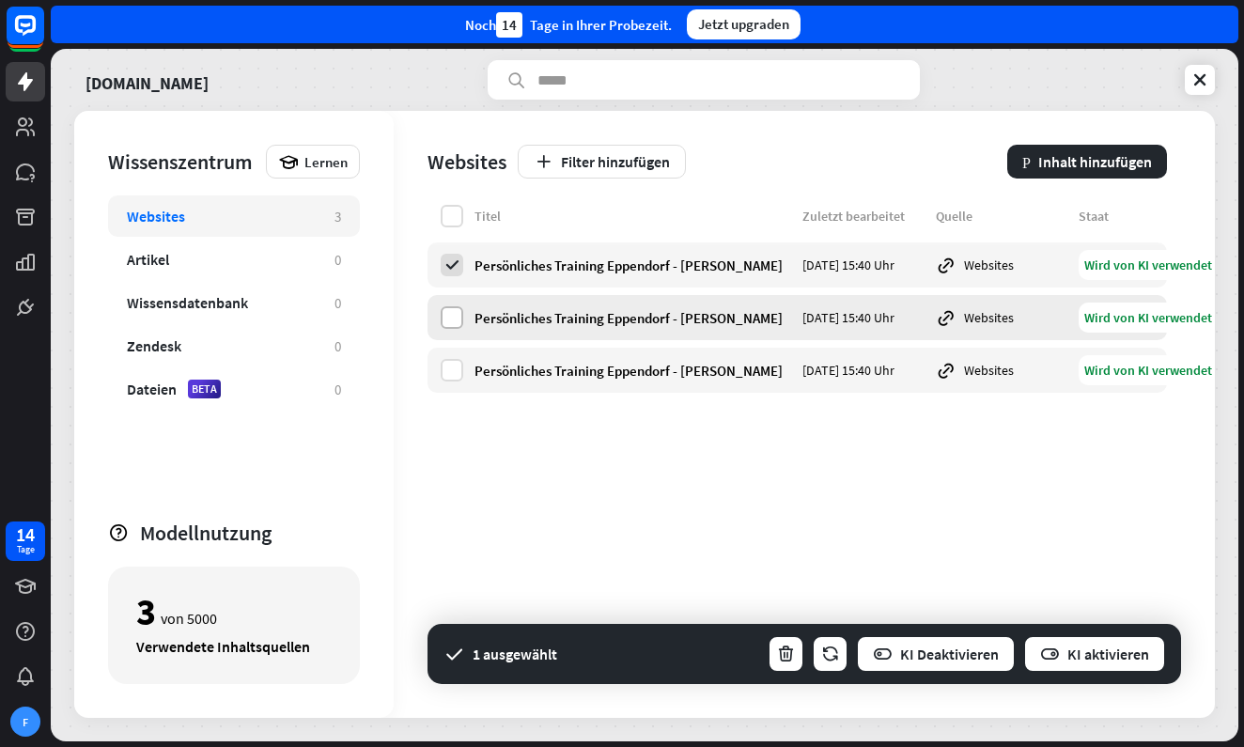
click at [450, 320] on label at bounding box center [452, 317] width 23 height 23
click at [454, 375] on label at bounding box center [452, 370] width 23 height 23
click at [1090, 659] on button "KI aktivieren" at bounding box center [1094, 654] width 143 height 38
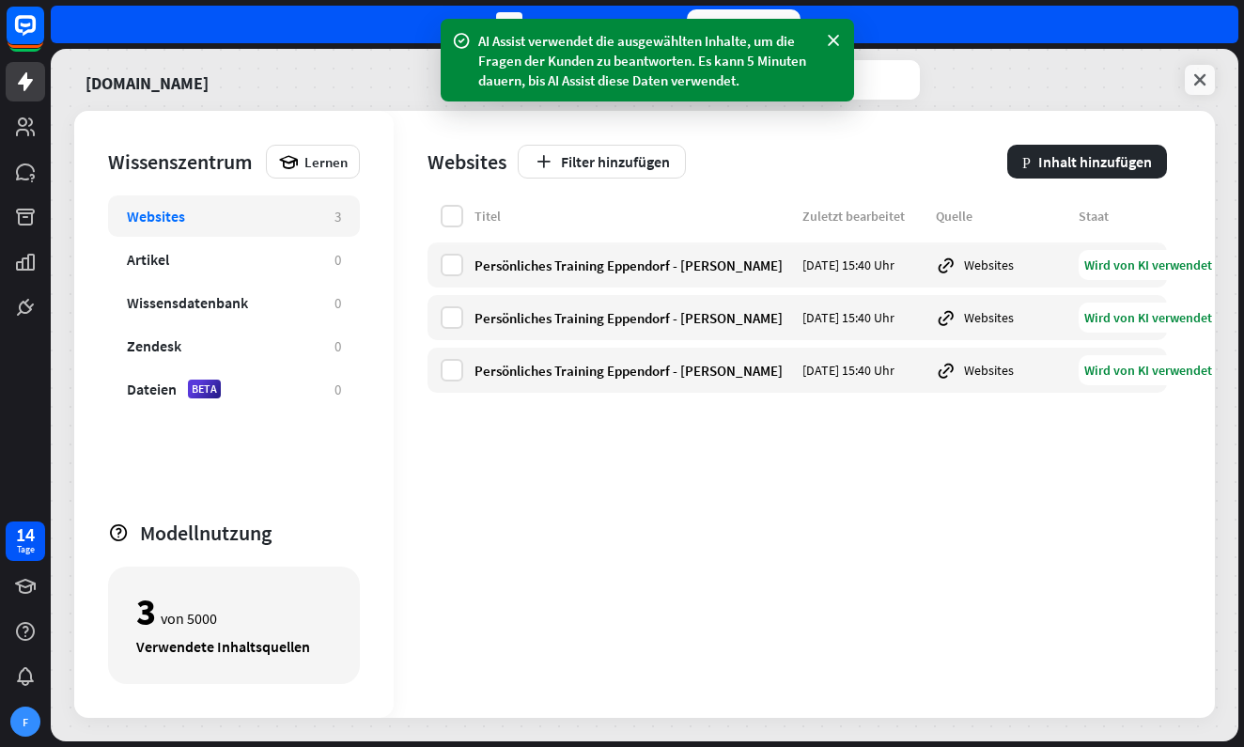
click at [1207, 81] on icon at bounding box center [1199, 79] width 19 height 19
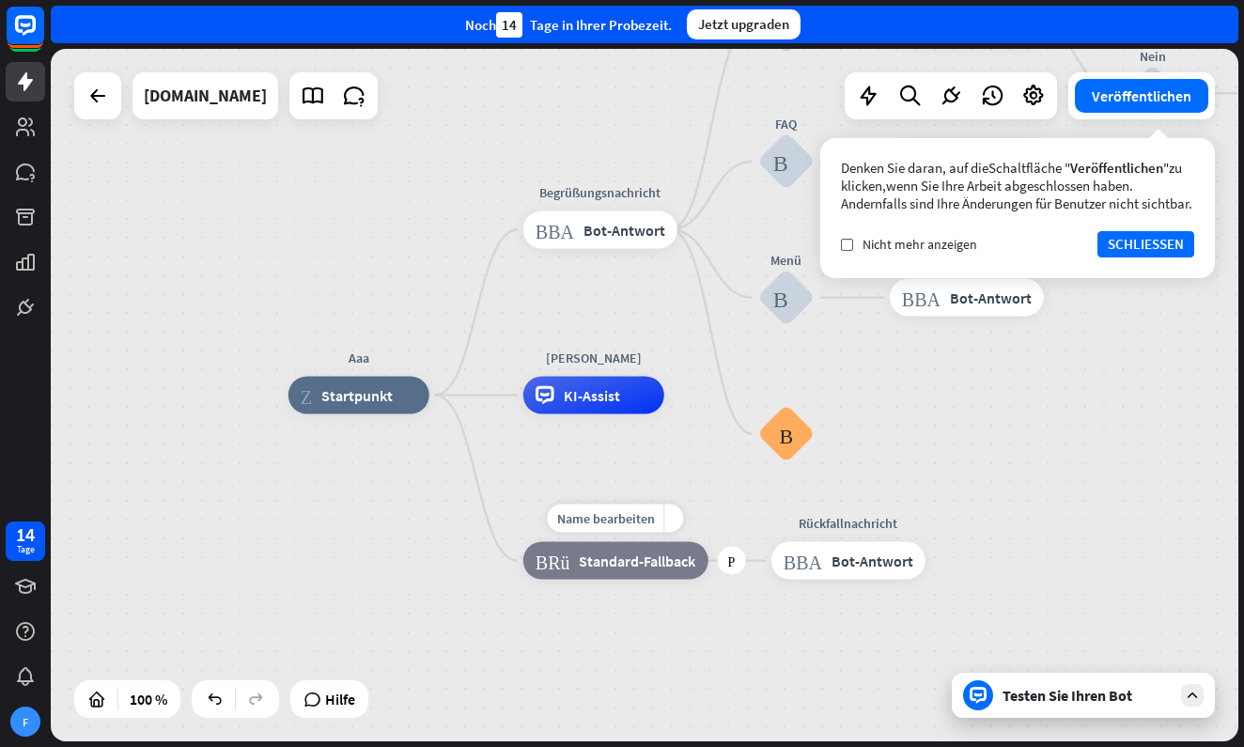
click at [633, 565] on span "Standard-Fallback" at bounding box center [637, 560] width 116 height 19
click at [583, 409] on div "KI-Assist" at bounding box center [593, 396] width 141 height 38
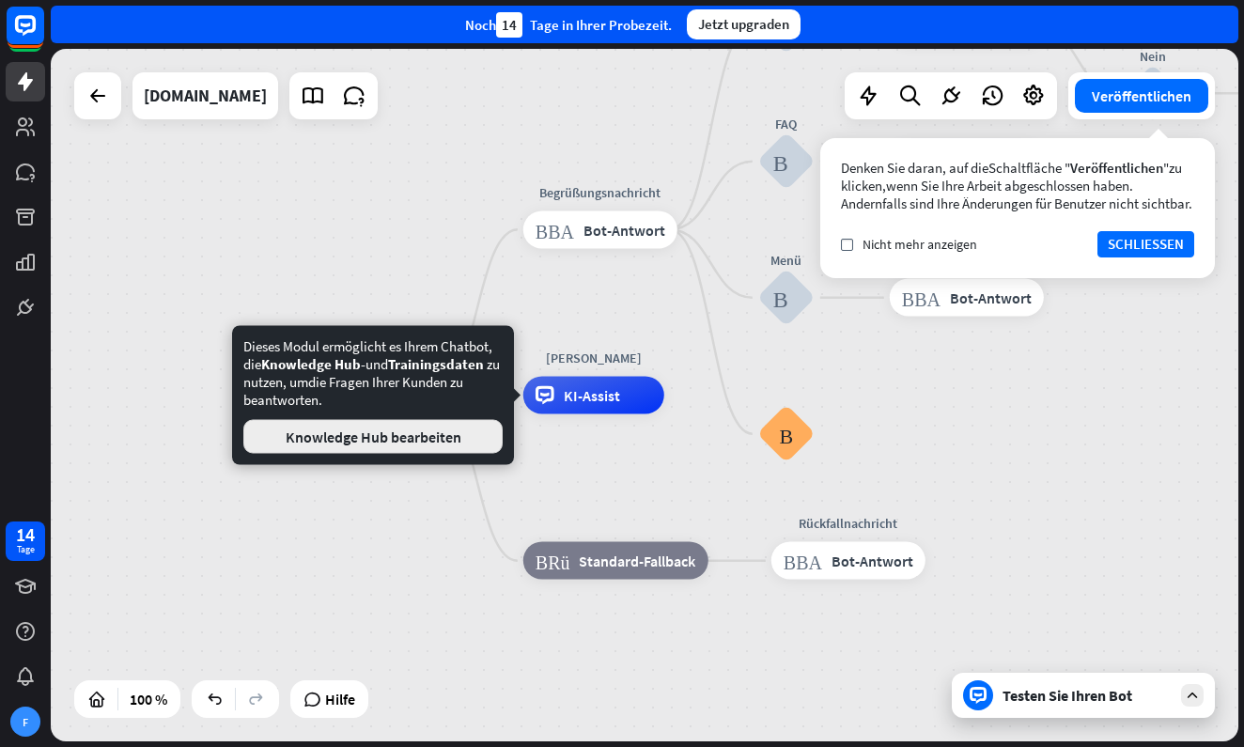
click at [441, 441] on button "Knowledge Hub bearbeiten" at bounding box center [372, 437] width 259 height 34
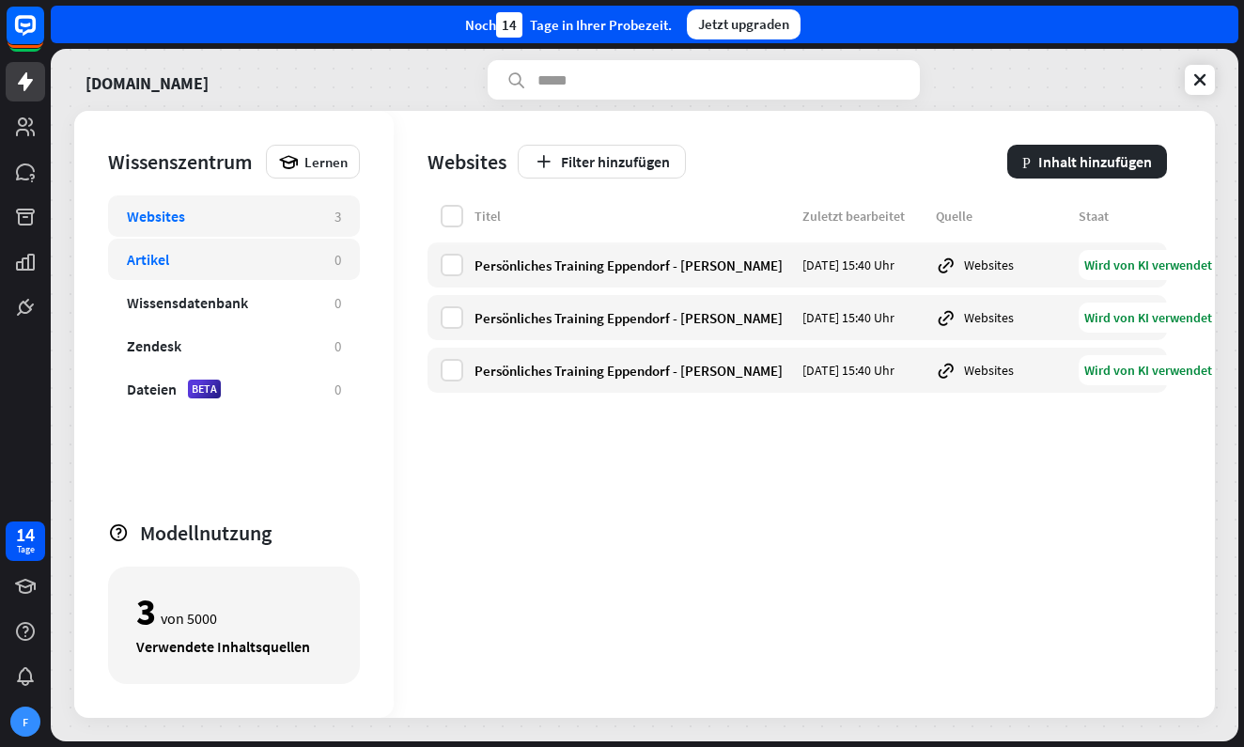
click at [282, 267] on div "Artikel" at bounding box center [221, 259] width 189 height 19
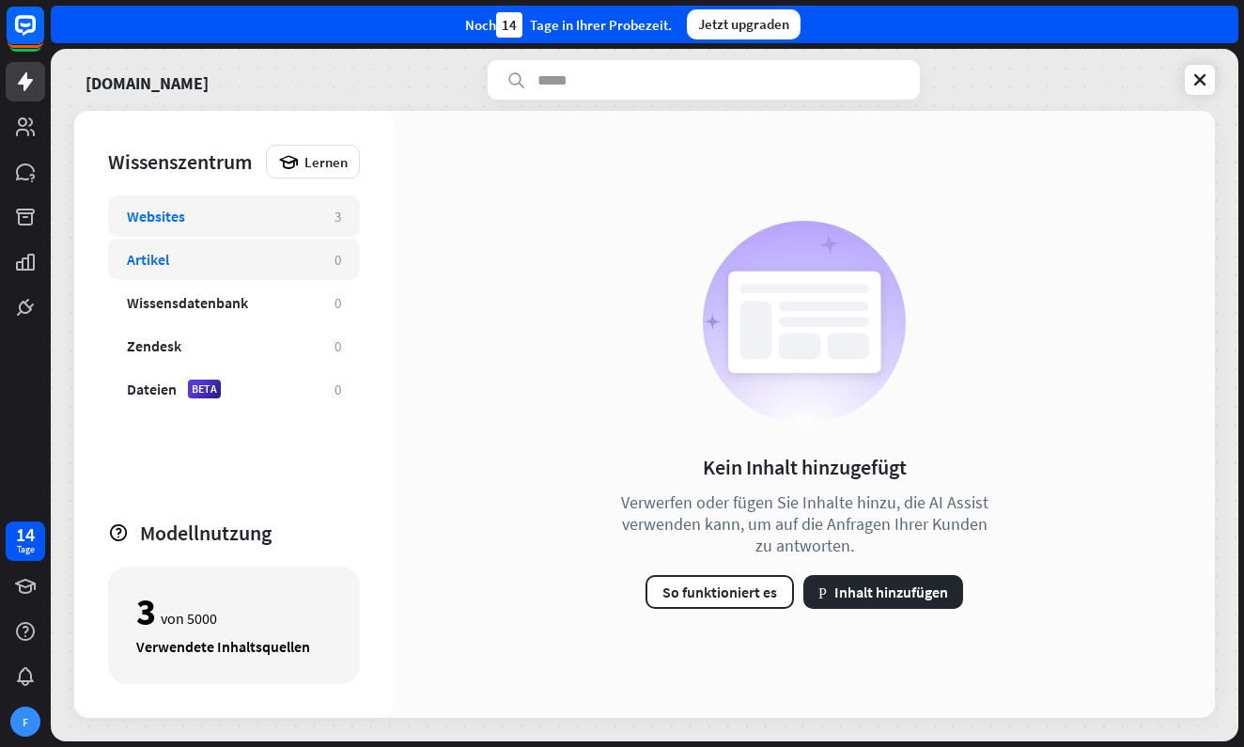
click at [217, 211] on div "Websites" at bounding box center [221, 216] width 189 height 19
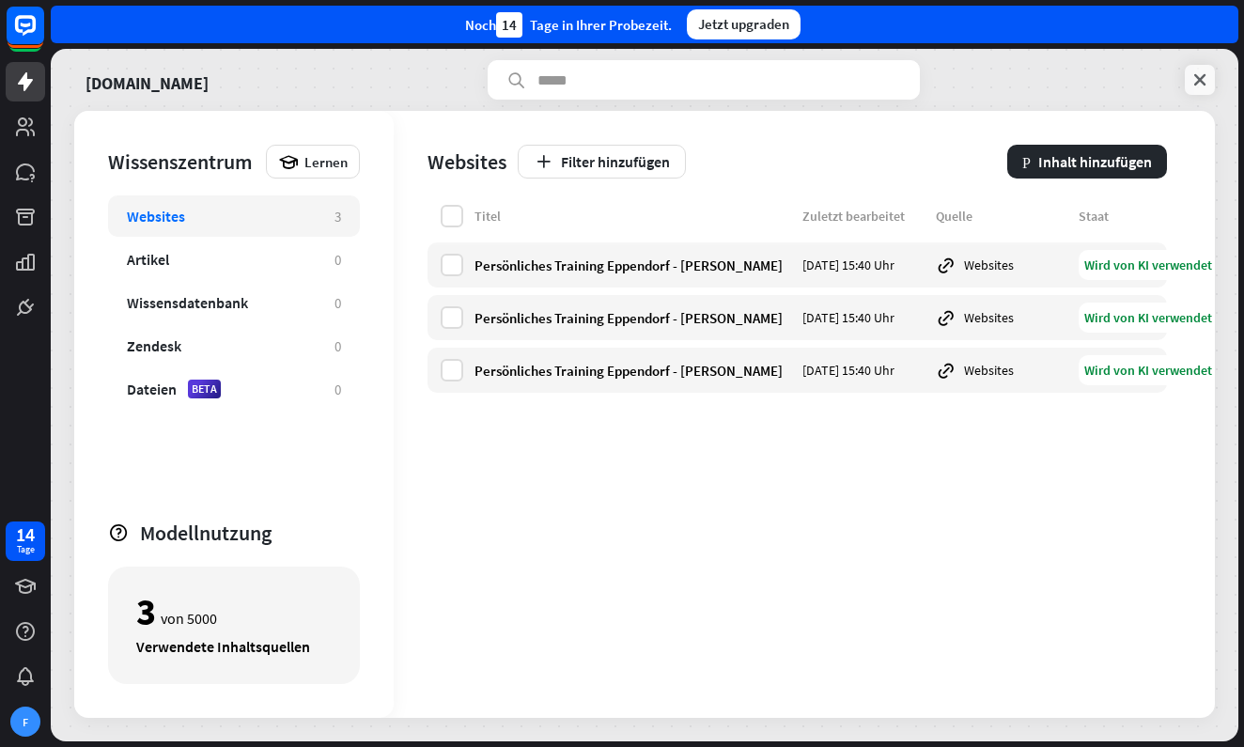
click at [1206, 73] on icon at bounding box center [1199, 79] width 19 height 19
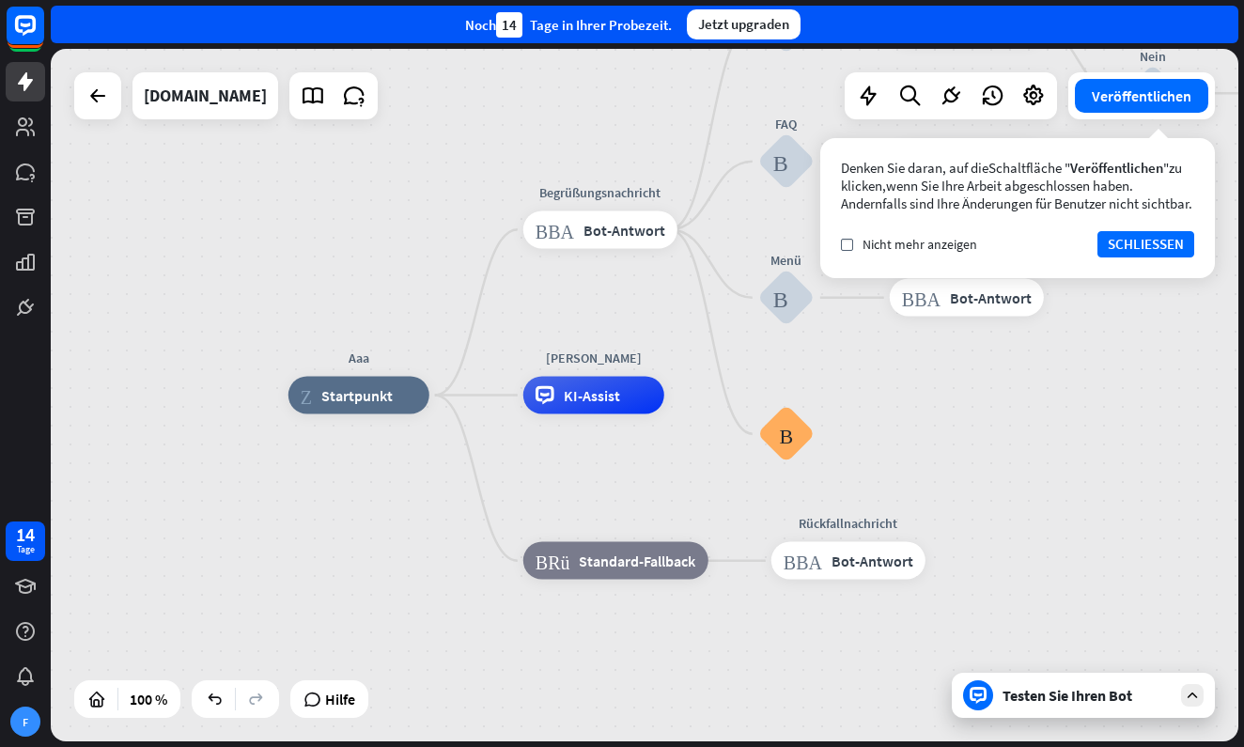
click at [1052, 697] on div "Testen Sie Ihren Bot" at bounding box center [1086, 695] width 169 height 19
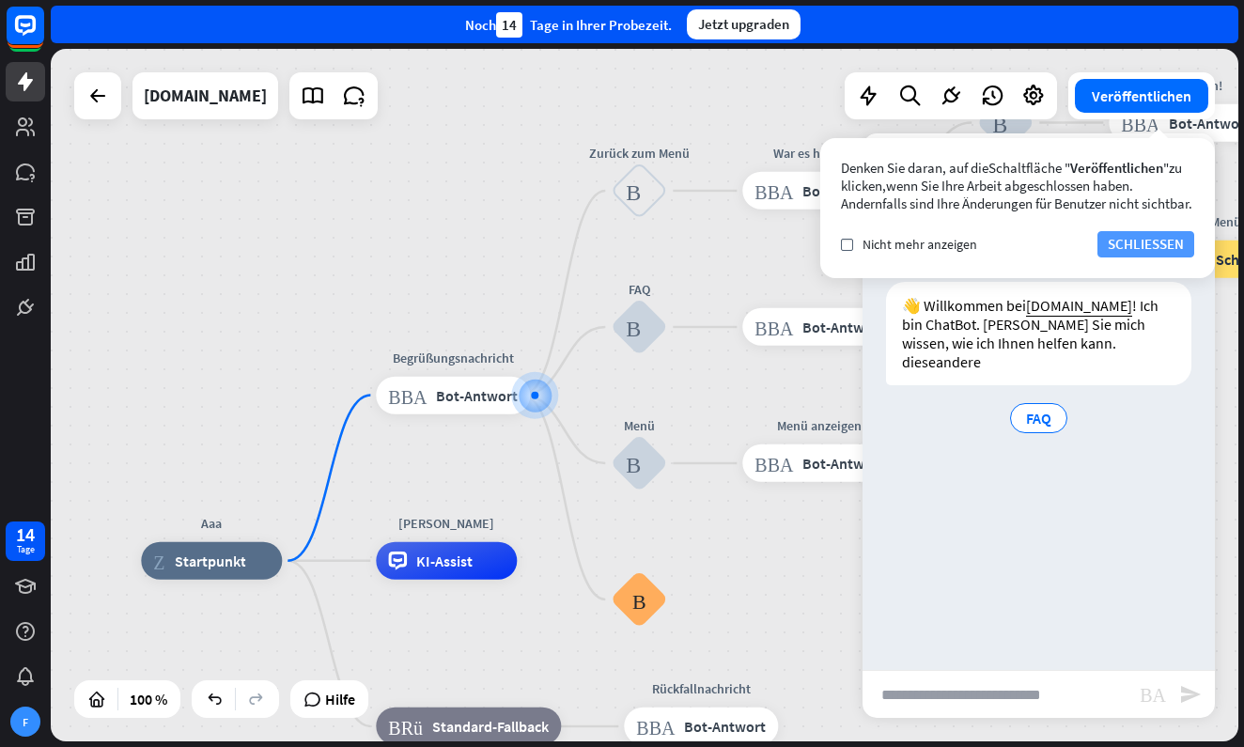
click at [1162, 257] on button "SCHLIESSEN" at bounding box center [1145, 244] width 97 height 26
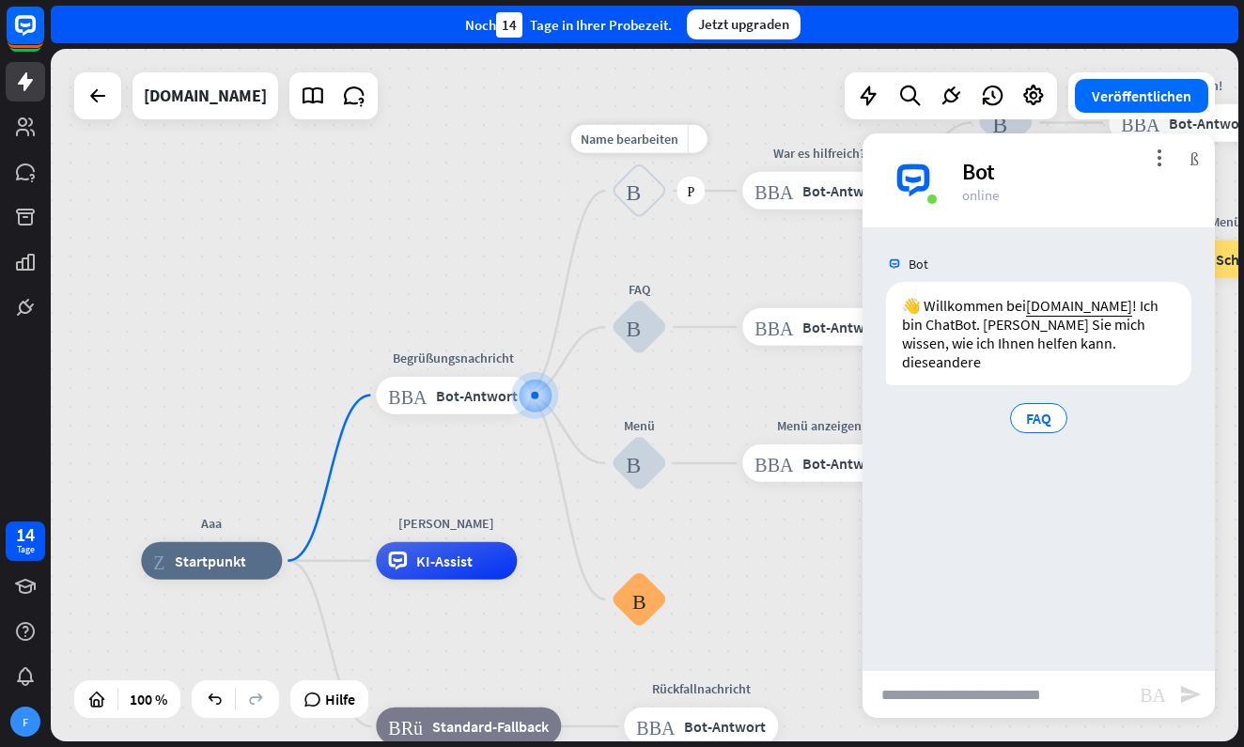
click at [644, 211] on div "Benutzereingabe blockieren" at bounding box center [639, 190] width 56 height 56
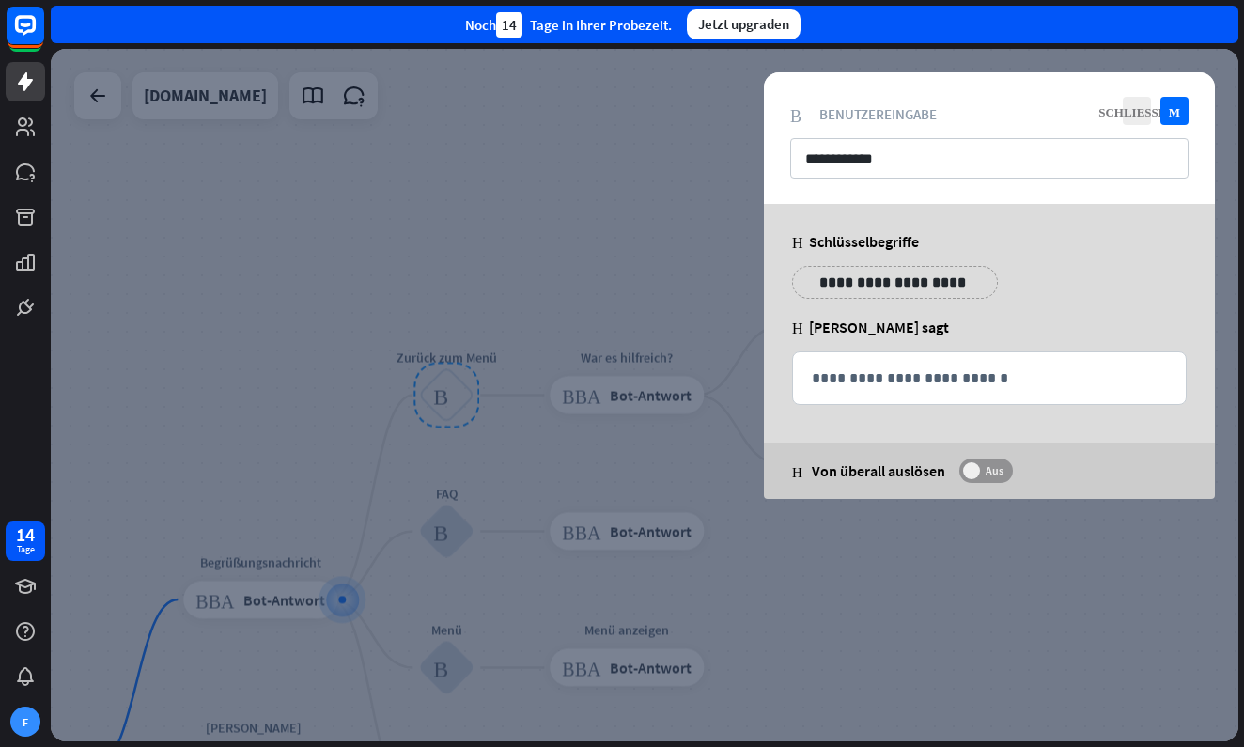
click at [983, 462] on label "Aus" at bounding box center [986, 470] width 54 height 24
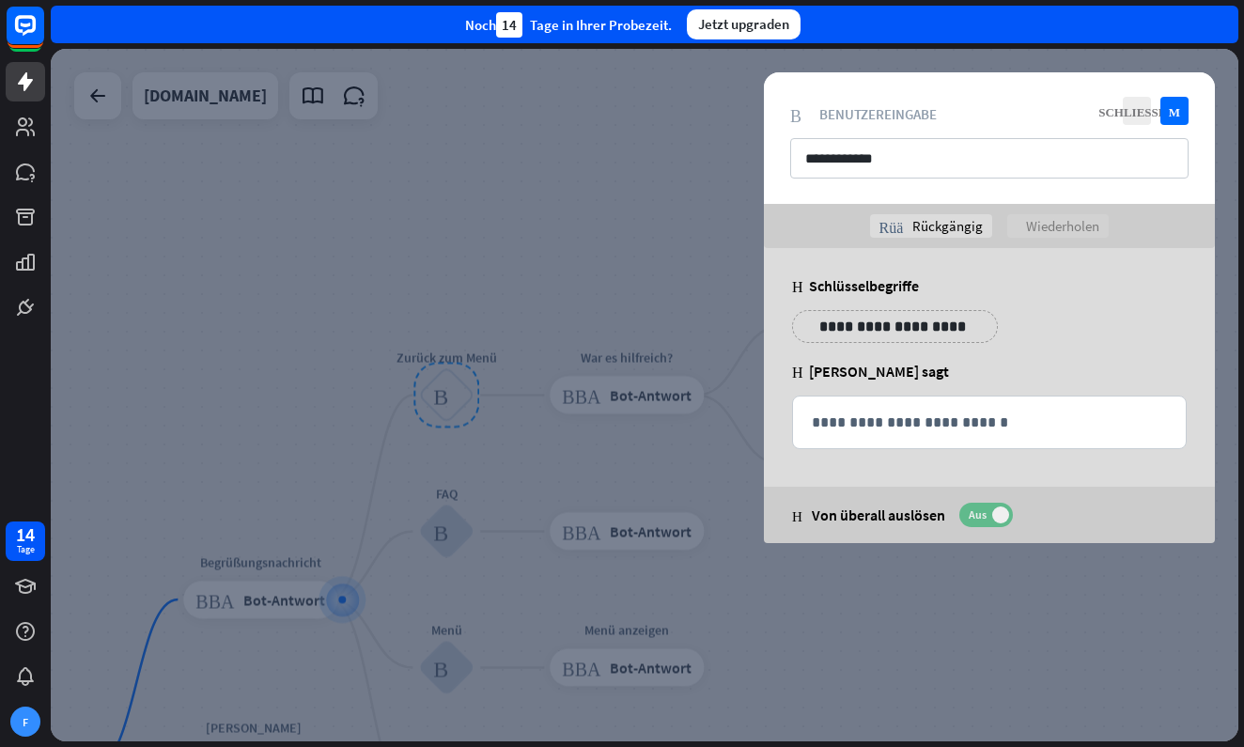
click at [997, 509] on span at bounding box center [1000, 514] width 17 height 17
click at [733, 111] on div at bounding box center [644, 395] width 1187 height 692
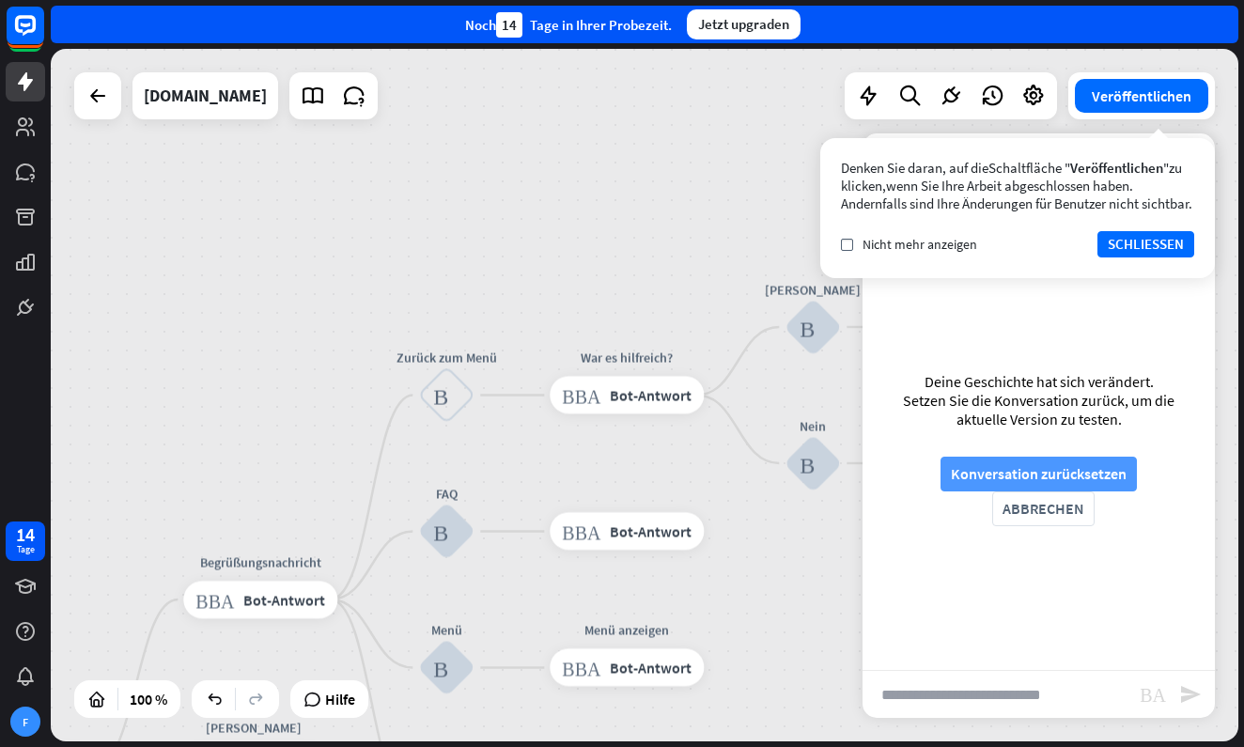
click at [1016, 475] on button "Konversation zurücksetzen" at bounding box center [1038, 473] width 196 height 35
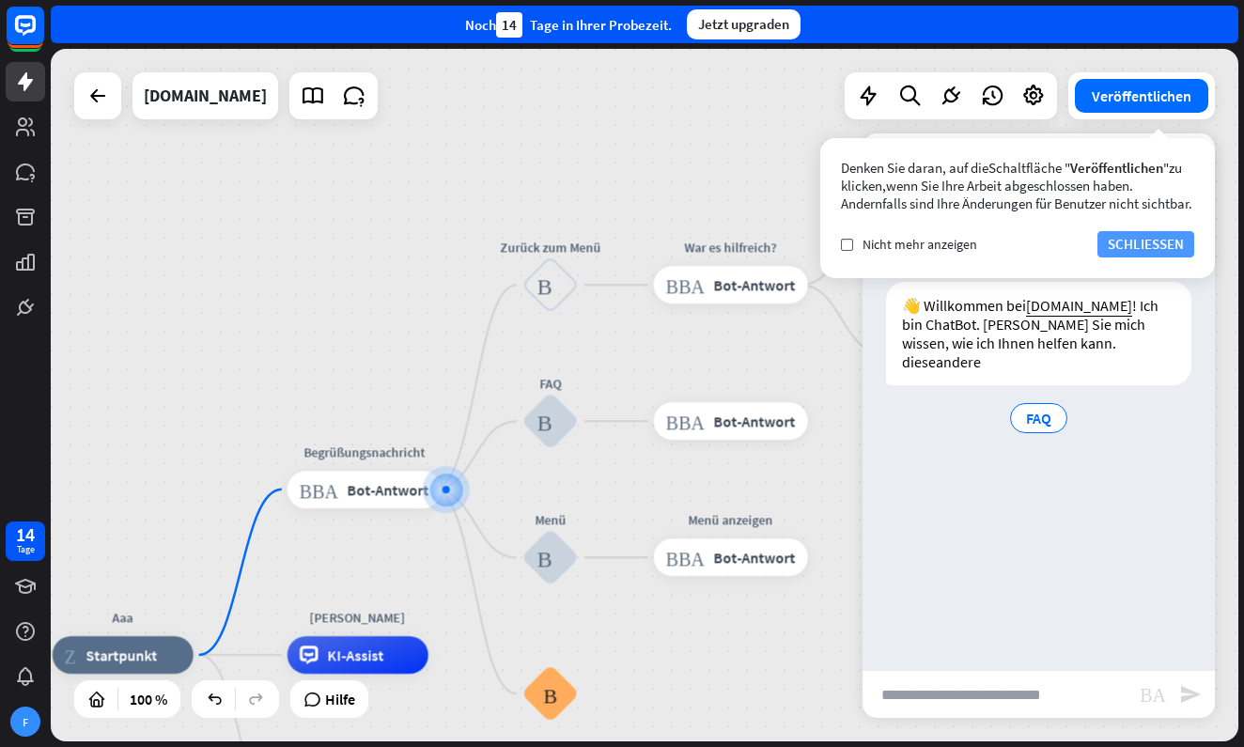
click at [1136, 257] on button "SCHLIESSEN" at bounding box center [1145, 244] width 97 height 26
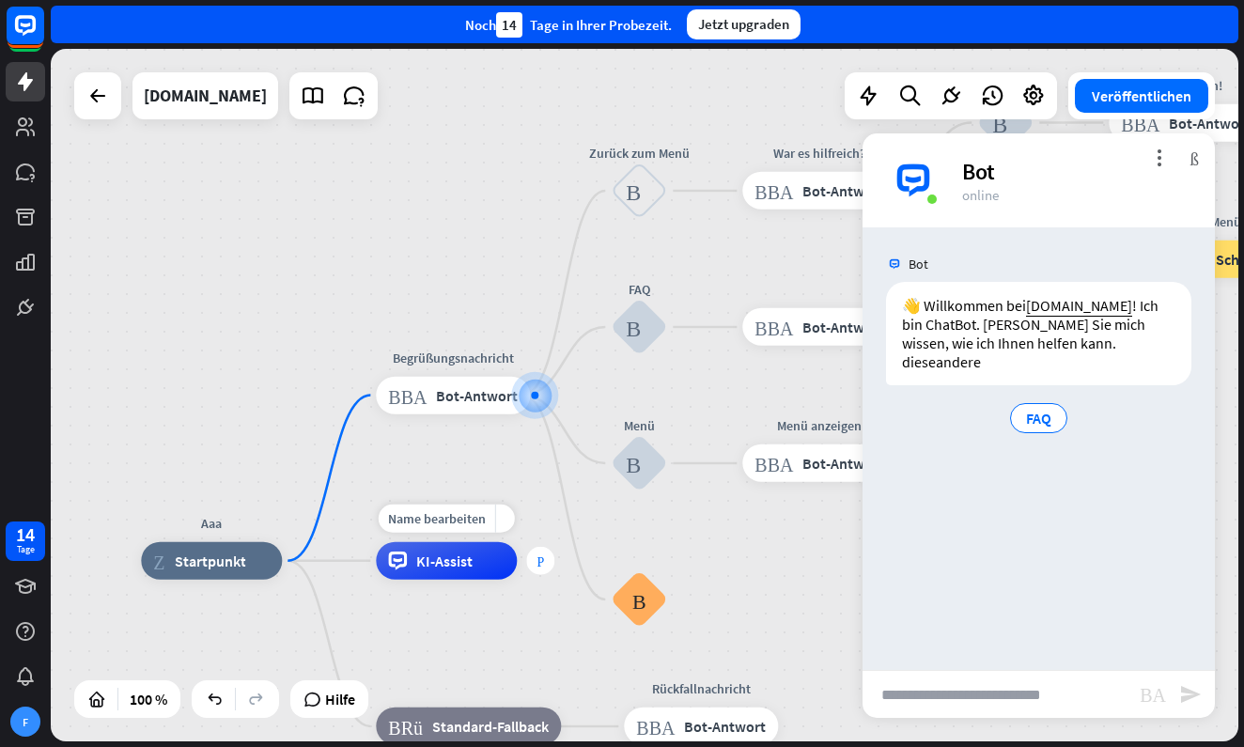
click at [539, 565] on icon "Plus" at bounding box center [540, 560] width 8 height 13
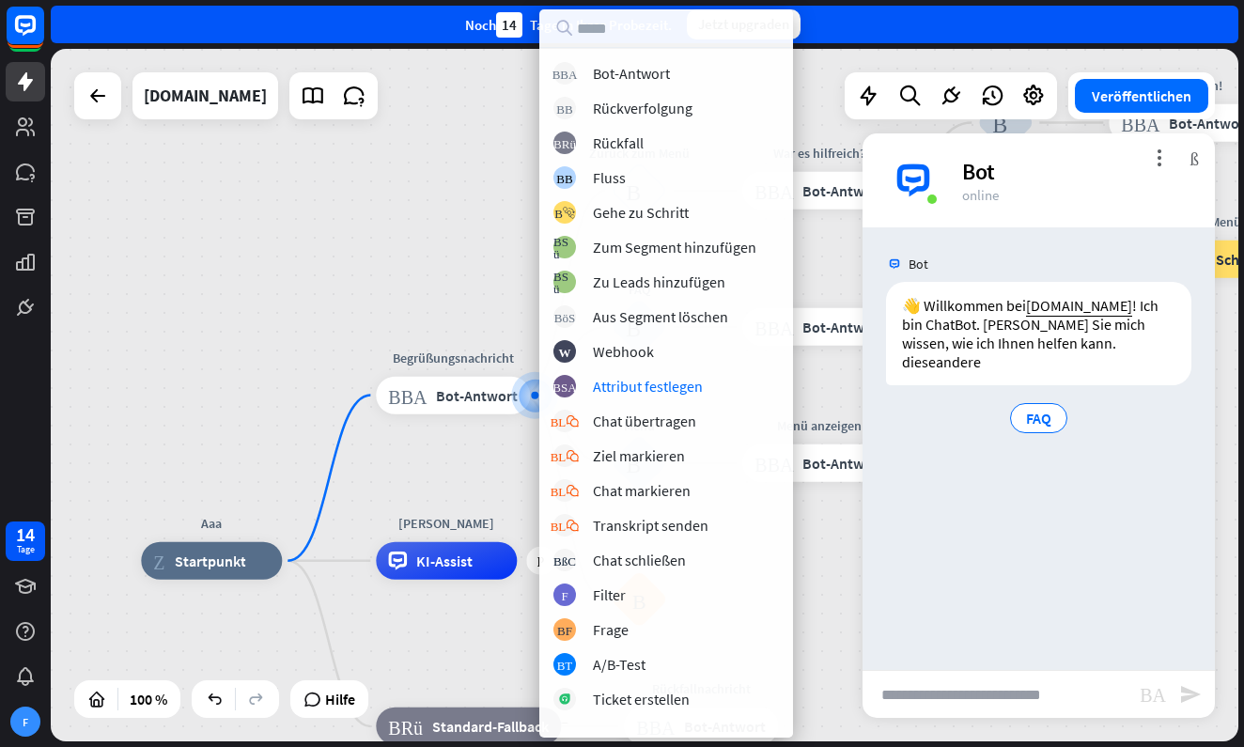
click at [369, 267] on div "Aaa Zuhause_2 Startpunkt Begrüßungsnachricht Block_Bot_Antwort Bot-Antwort Zurü…" at bounding box center [644, 395] width 1187 height 692
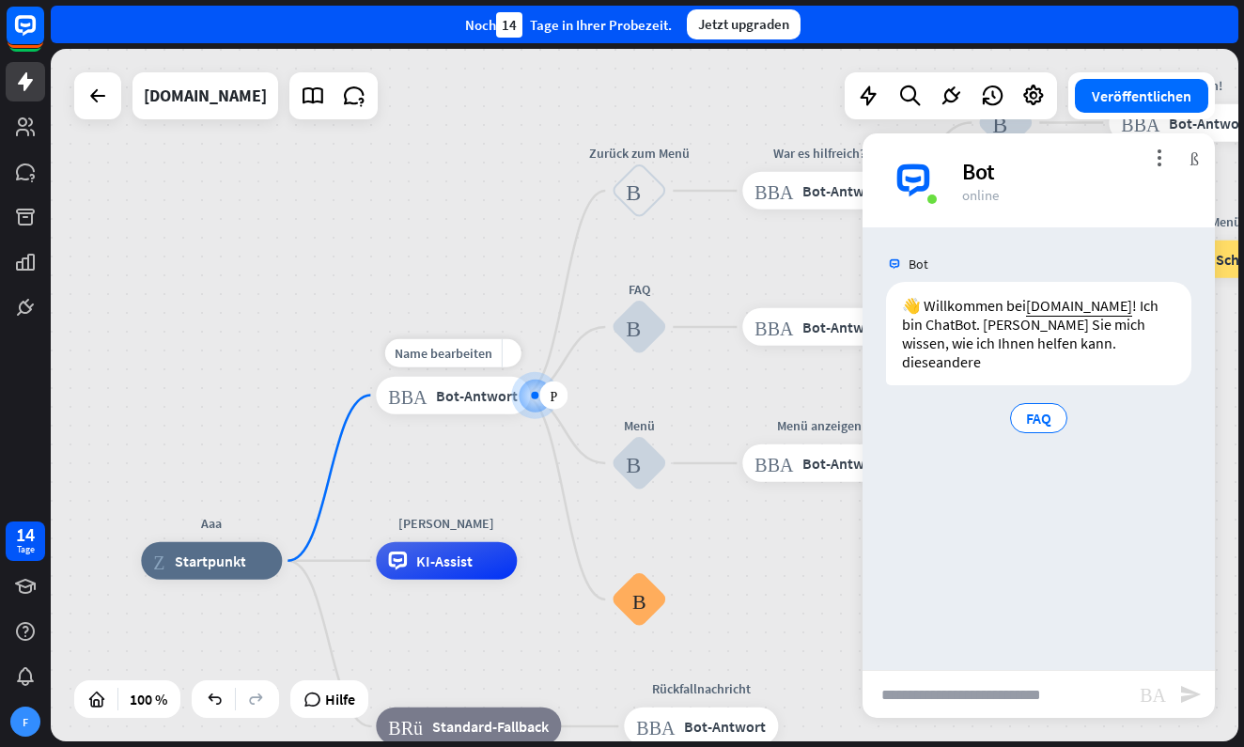
click at [460, 398] on span "Bot-Antwort" at bounding box center [477, 395] width 82 height 19
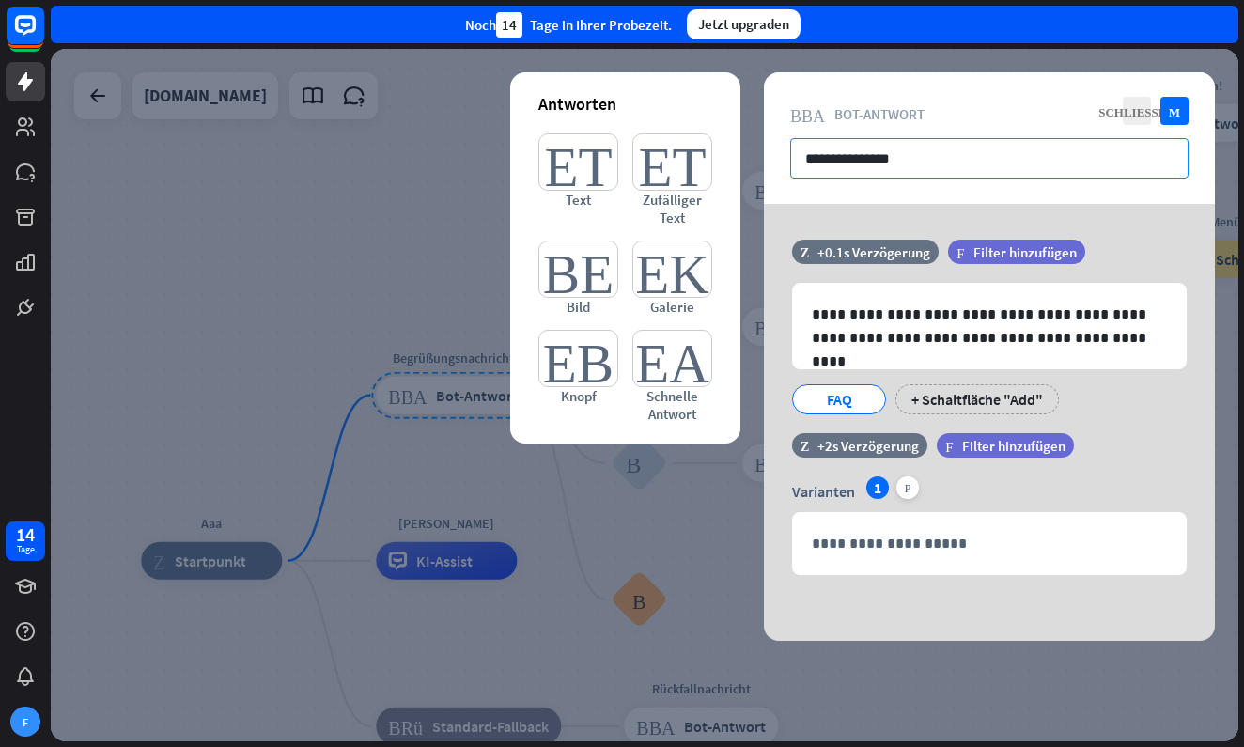
click at [916, 159] on input "**********" at bounding box center [989, 158] width 398 height 40
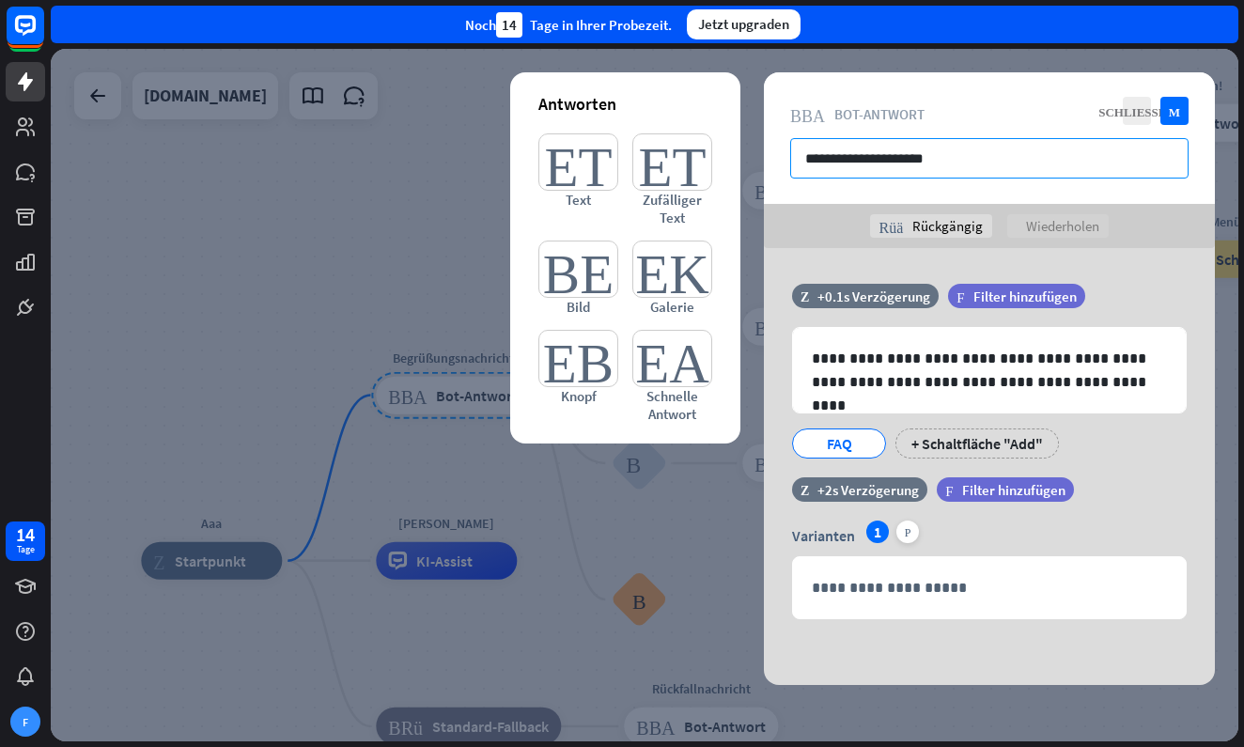
drag, startPoint x: 1004, startPoint y: 168, endPoint x: 772, endPoint y: 196, distance: 233.7
click at [772, 215] on div "**********" at bounding box center [989, 378] width 451 height 612
type input "*"
type input "*********"
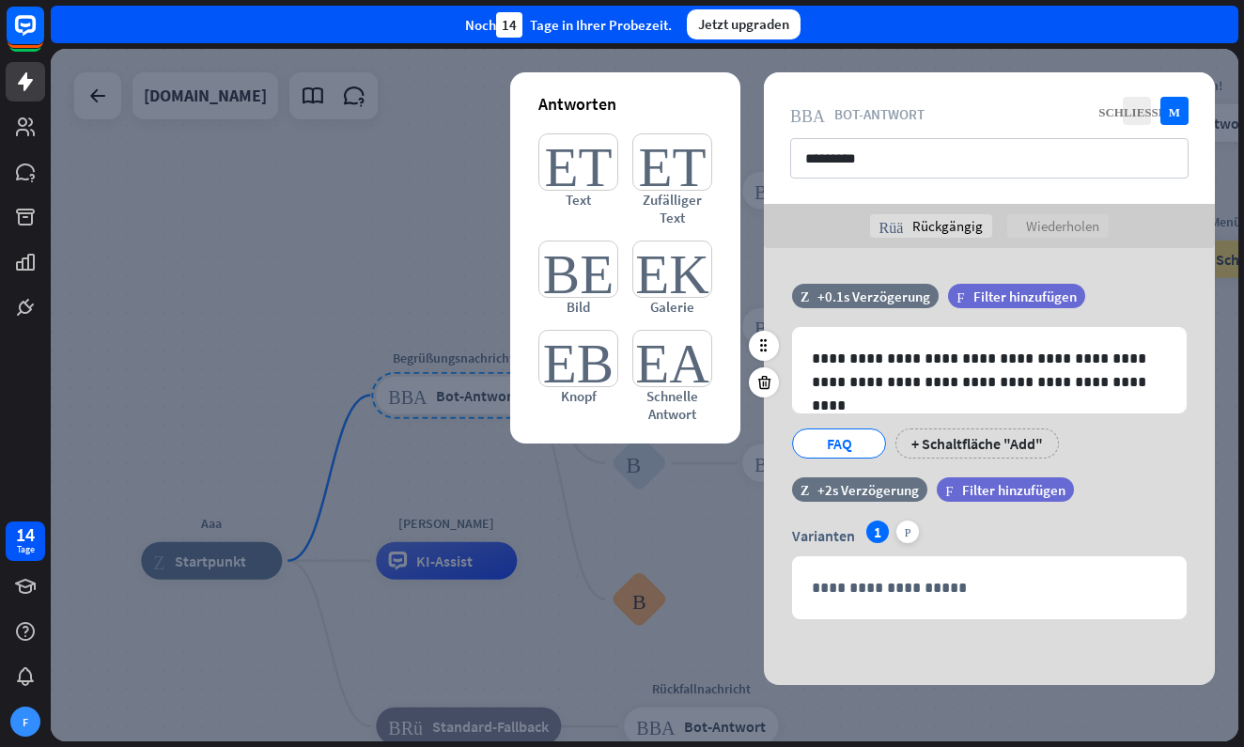
click at [868, 452] on div "FAQ" at bounding box center [839, 443] width 62 height 28
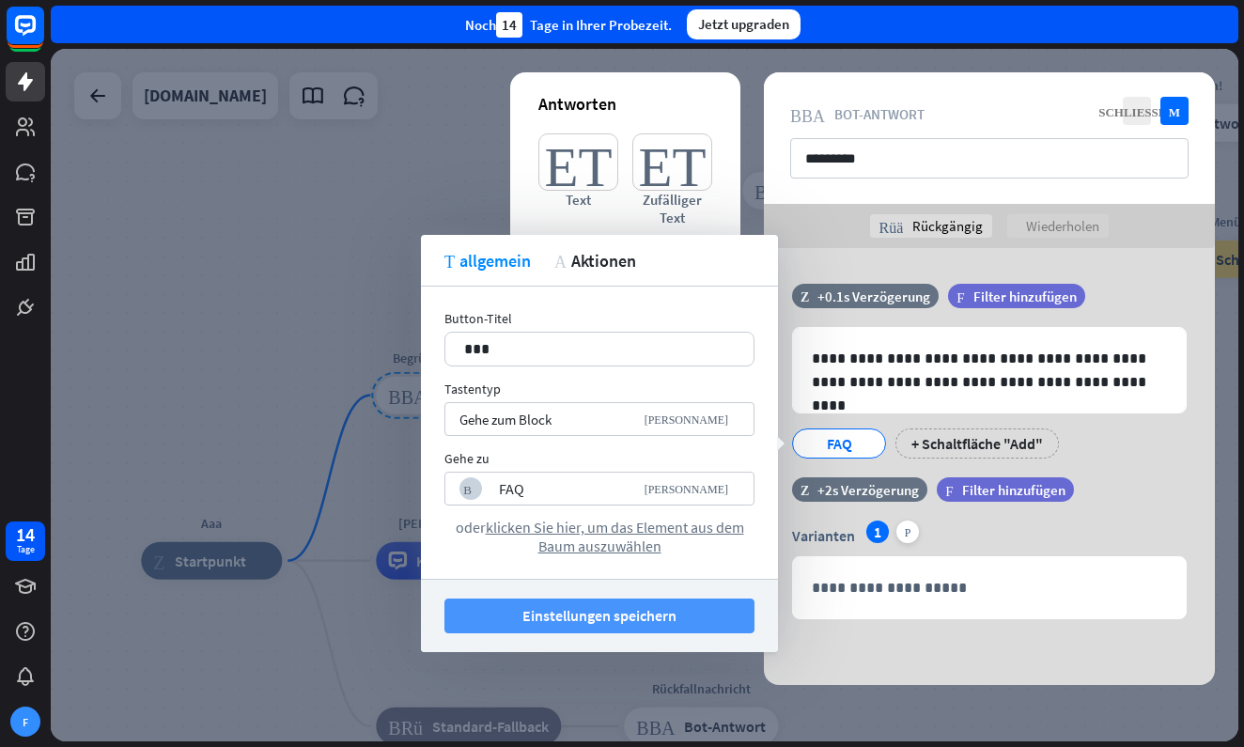
click at [718, 623] on button "Einstellungen speichern" at bounding box center [599, 615] width 310 height 35
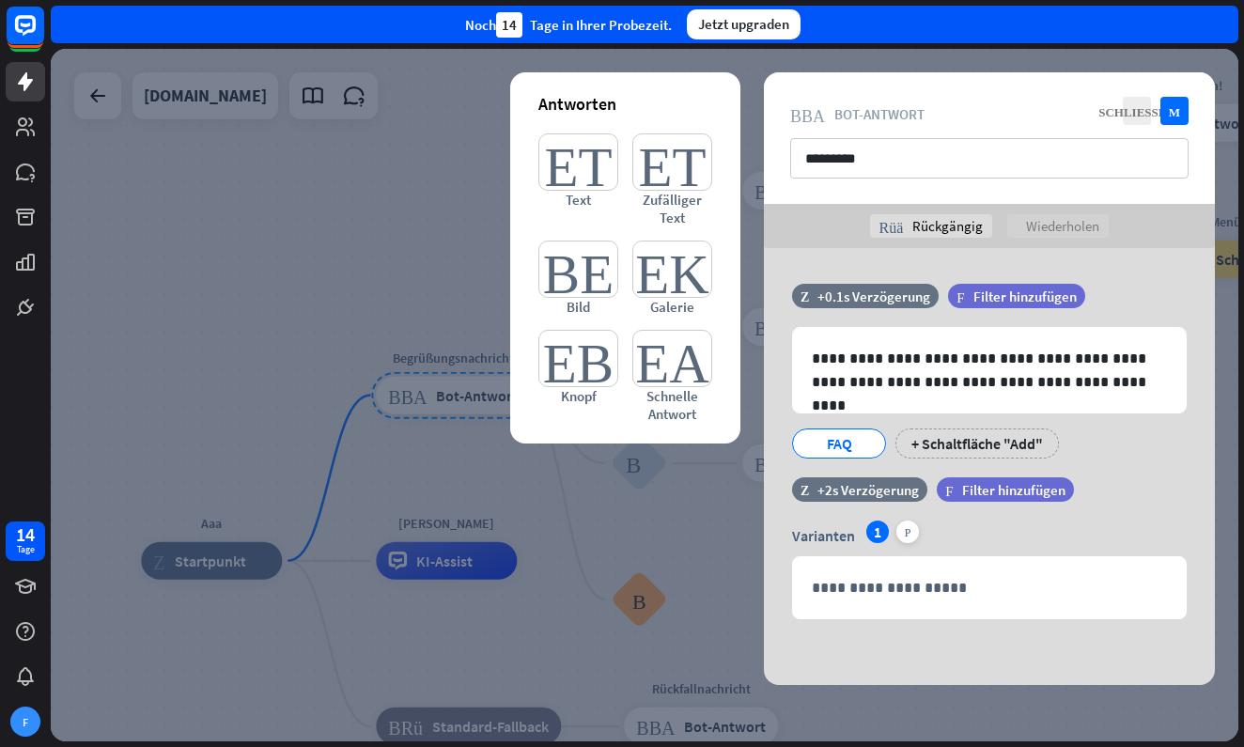
click at [362, 234] on div at bounding box center [644, 395] width 1187 height 692
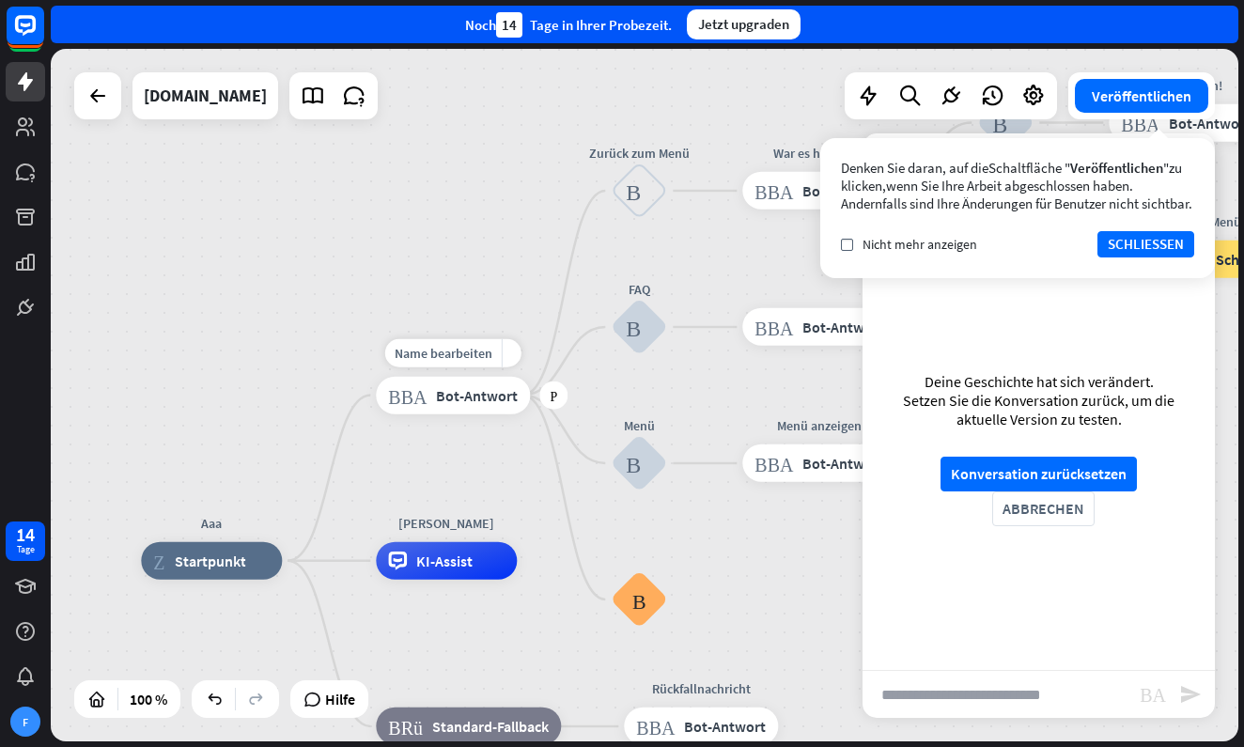
click at [492, 408] on div "Block_Bot_Antwort Bot-Antwort" at bounding box center [453, 396] width 154 height 38
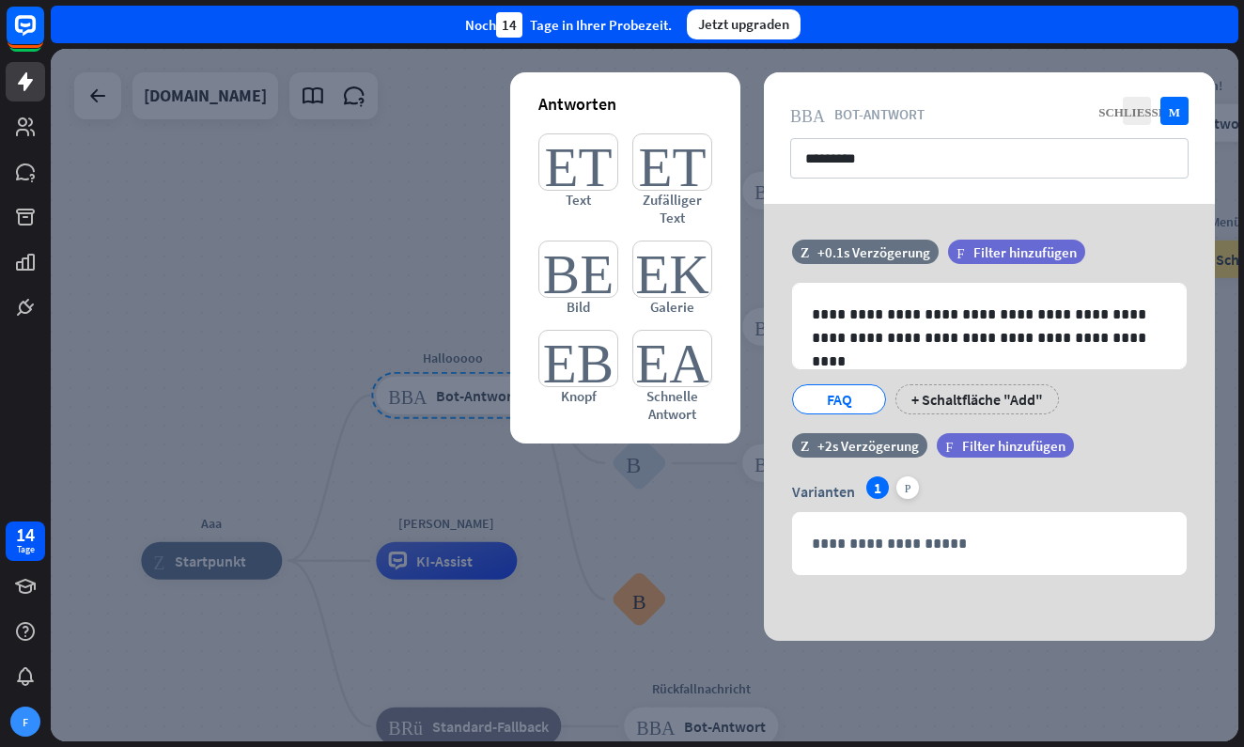
click at [469, 170] on div at bounding box center [644, 395] width 1187 height 692
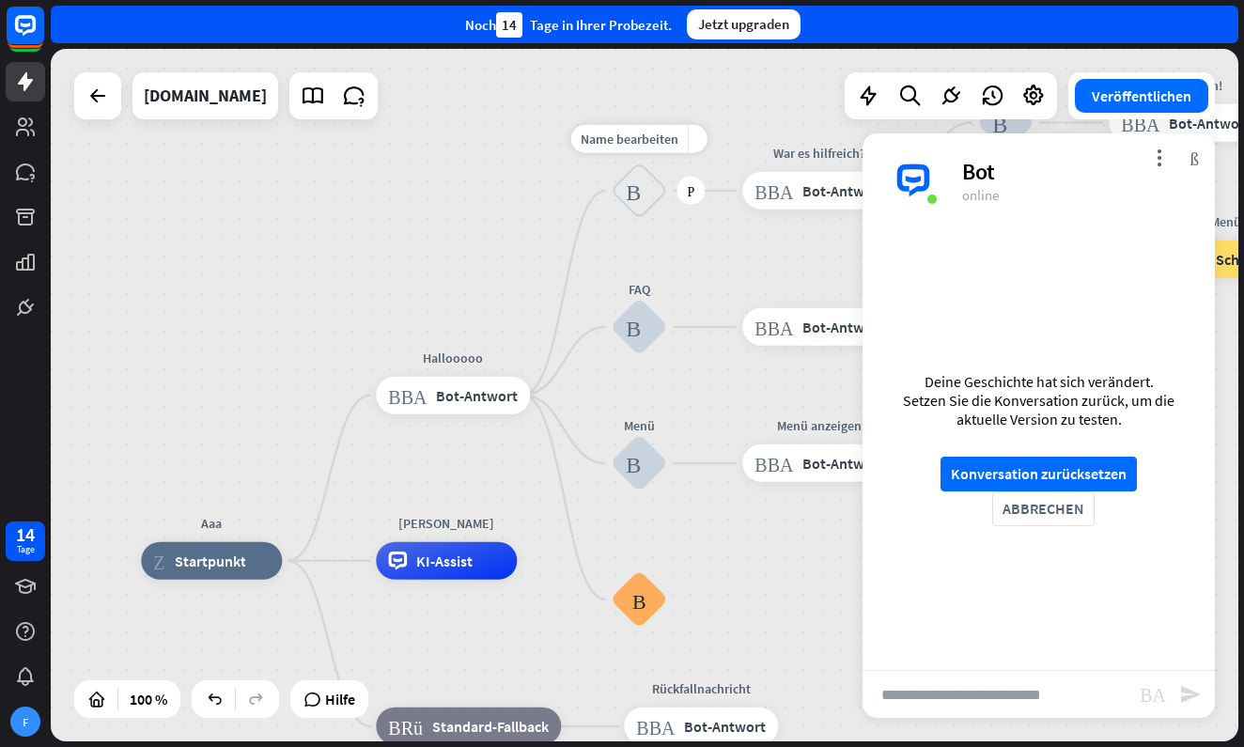
click at [631, 184] on icon "Benutzereingabe blockieren" at bounding box center [639, 190] width 26 height 23
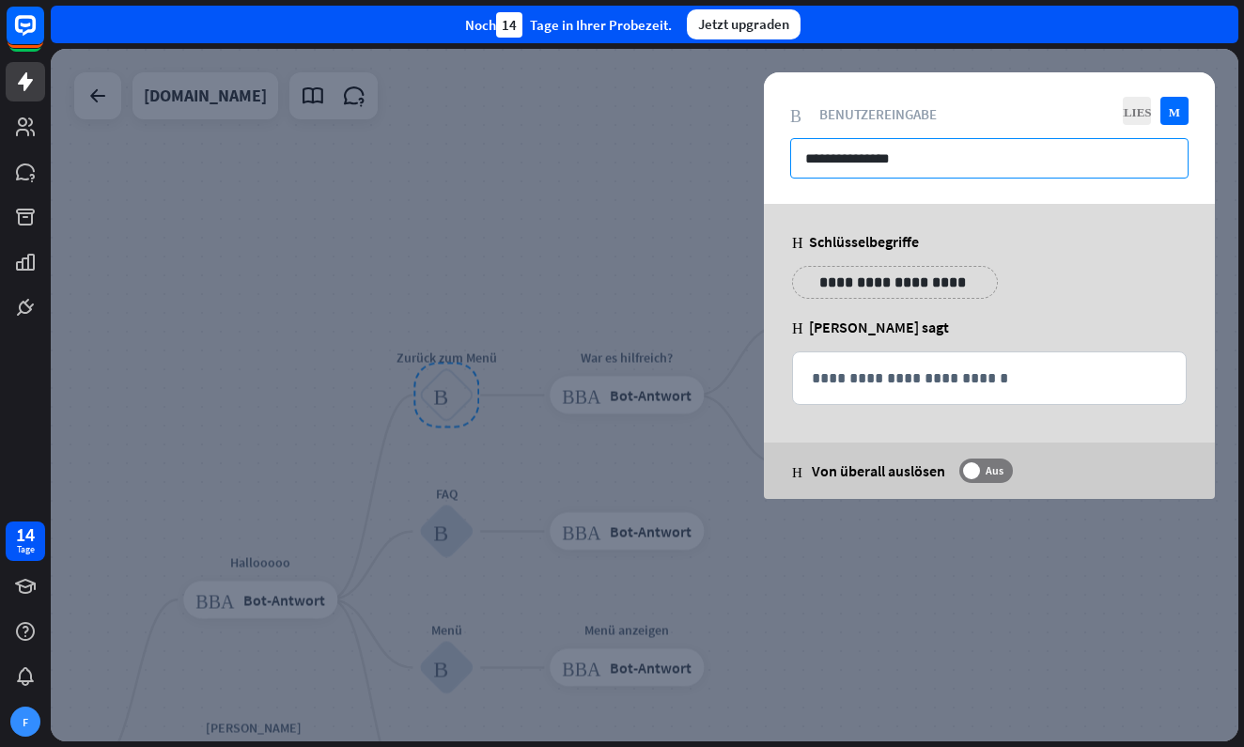
click at [835, 161] on input "**********" at bounding box center [989, 158] width 398 height 40
click at [515, 208] on div at bounding box center [644, 395] width 1187 height 692
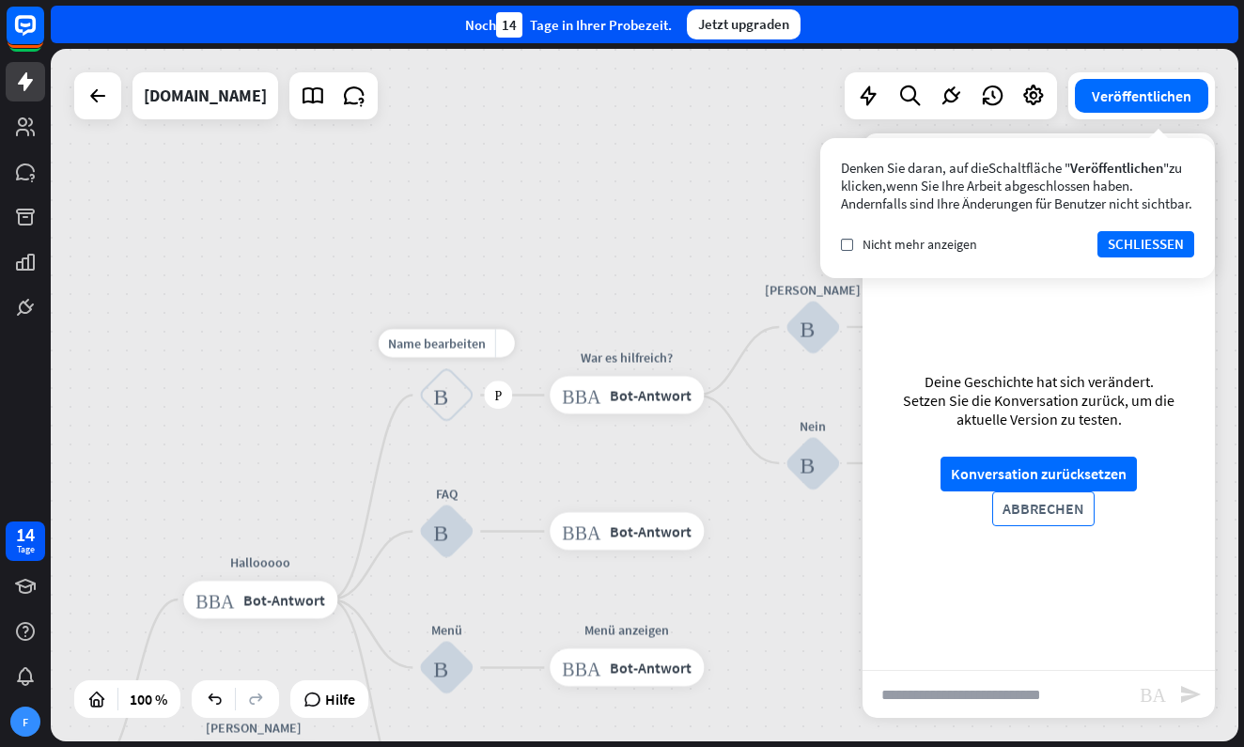
click at [1025, 512] on button "ABBRECHEN" at bounding box center [1043, 508] width 102 height 35
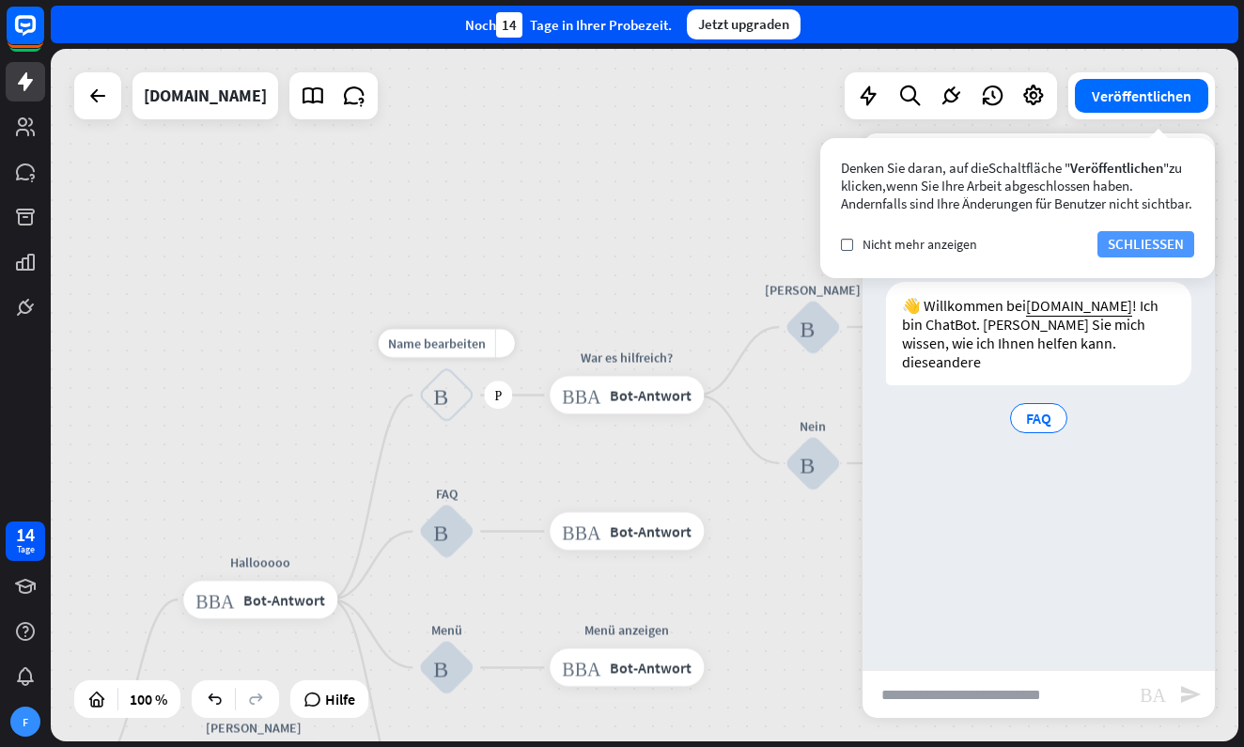
click at [1143, 256] on button "SCHLIESSEN" at bounding box center [1145, 244] width 97 height 26
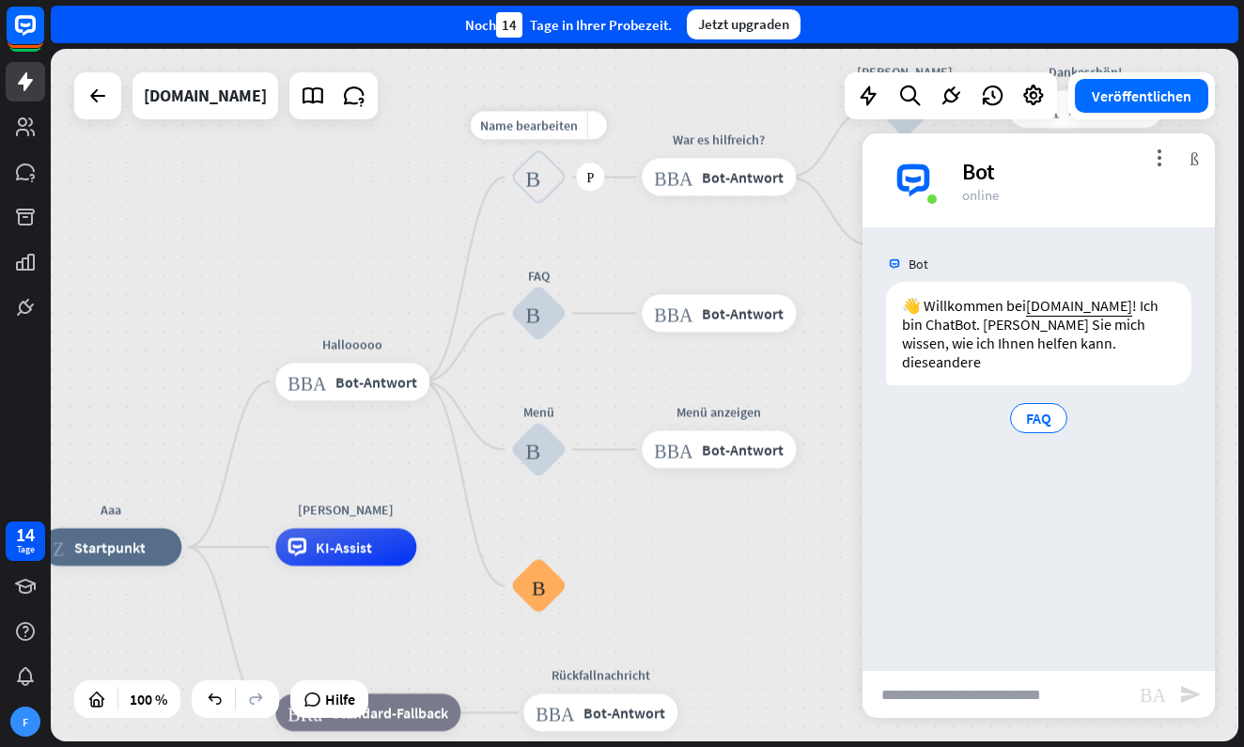
drag, startPoint x: 215, startPoint y: 476, endPoint x: 307, endPoint y: 257, distance: 237.4
click at [307, 257] on div "Aaa Zuhause_2 Startpunkt Hallooooo Block_Bot_Antwort Bot-Antwort Name bearbeite…" at bounding box center [644, 395] width 1187 height 692
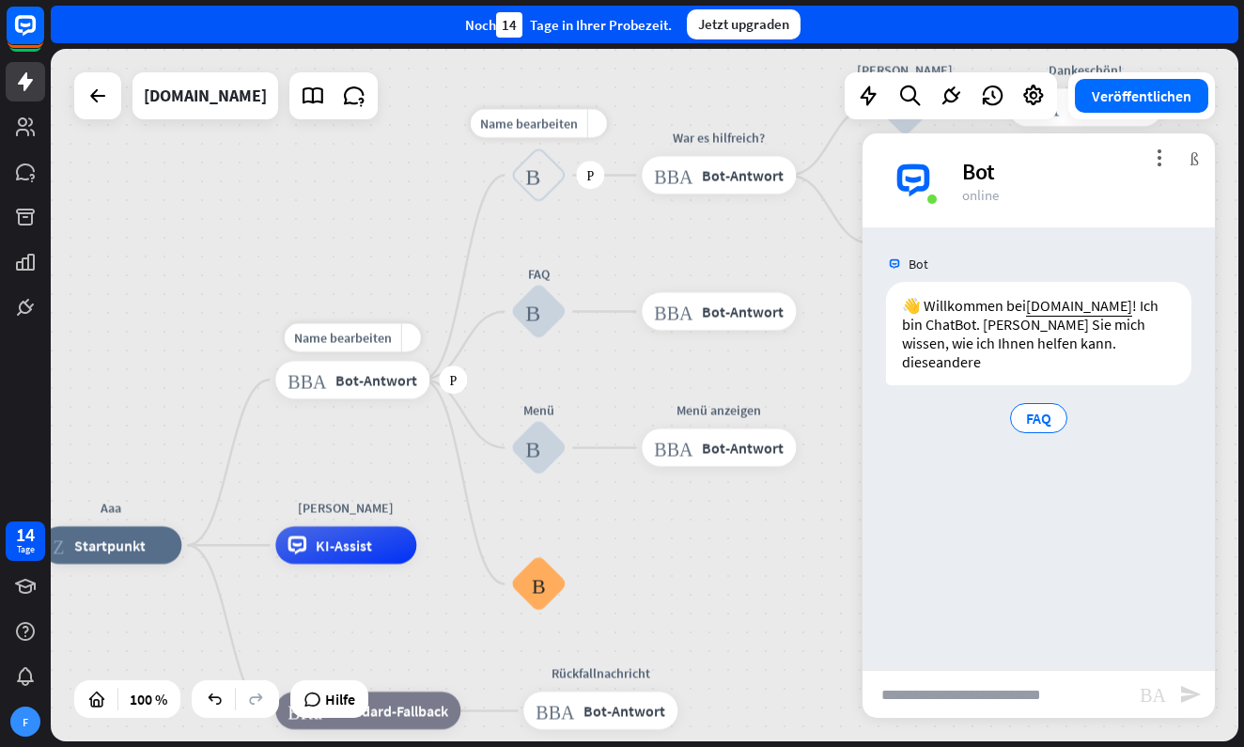
click at [371, 386] on span "Bot-Antwort" at bounding box center [376, 379] width 82 height 19
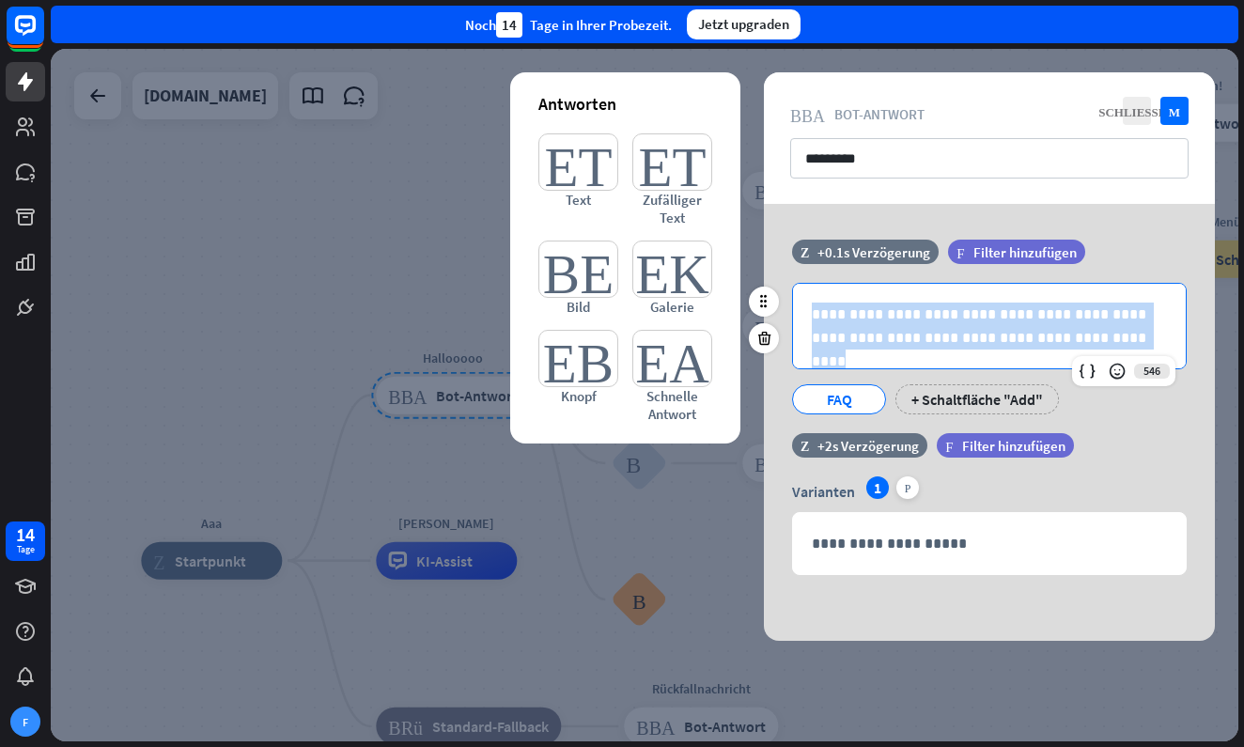
drag, startPoint x: 1089, startPoint y: 334, endPoint x: 786, endPoint y: 317, distance: 303.0
click at [786, 317] on div "**********" at bounding box center [989, 348] width 451 height 131
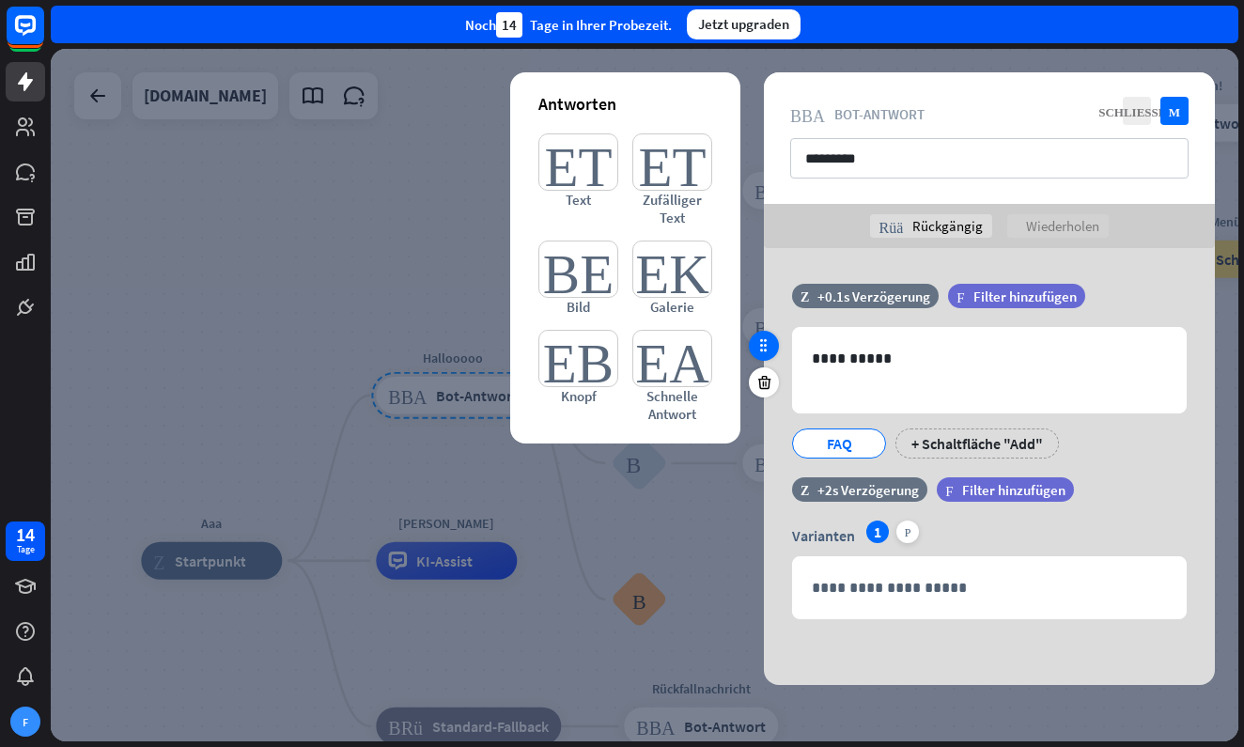
click at [762, 353] on icon at bounding box center [763, 345] width 17 height 17
click at [1180, 111] on icon "Markieren" at bounding box center [1174, 111] width 28 height 28
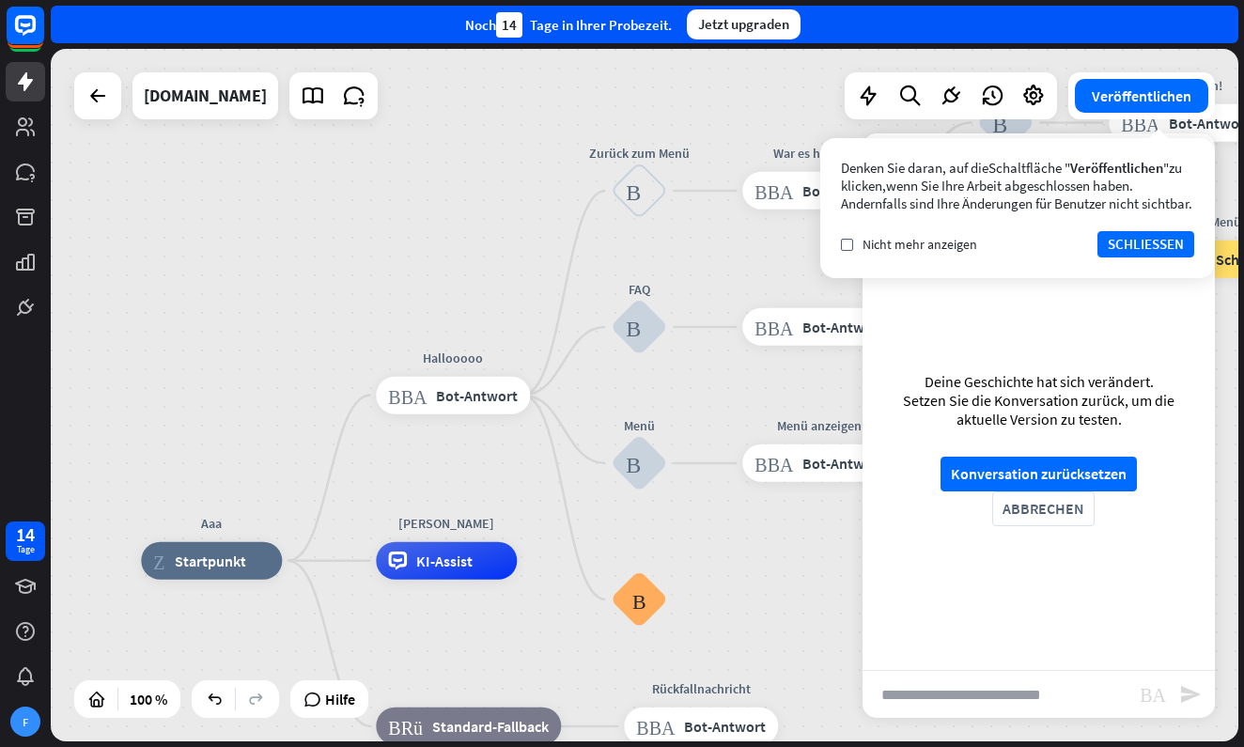
click at [923, 277] on div "Denken Sie daran, auf die Schaltfläche " Veröffentlichen " zu klicken, wenn Sie…" at bounding box center [1017, 208] width 394 height 140
click at [929, 250] on div "Markieren Nicht mehr anzeigen SCHLIESSEN" at bounding box center [1017, 244] width 353 height 26
click at [930, 253] on span "Nicht mehr anzeigen" at bounding box center [919, 244] width 115 height 17
click at [1152, 257] on button "SCHLIESSEN" at bounding box center [1145, 244] width 97 height 26
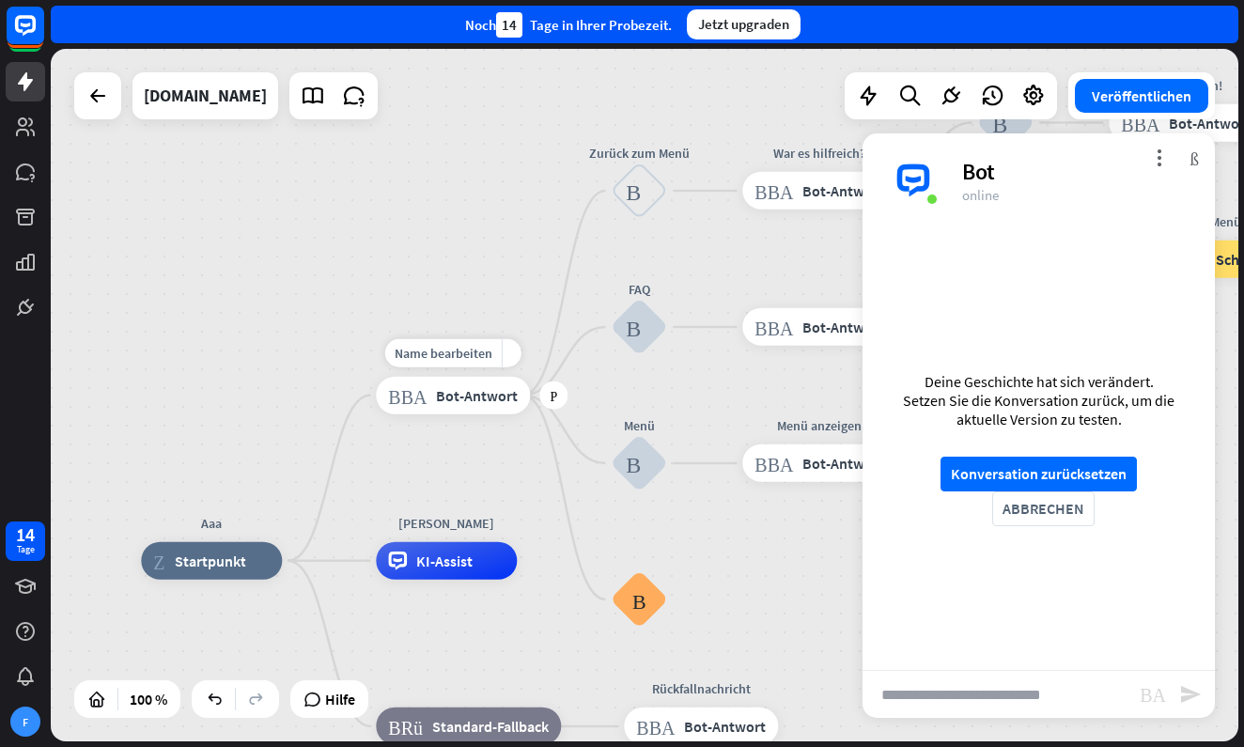
click at [487, 395] on span "Bot-Antwort" at bounding box center [477, 395] width 82 height 19
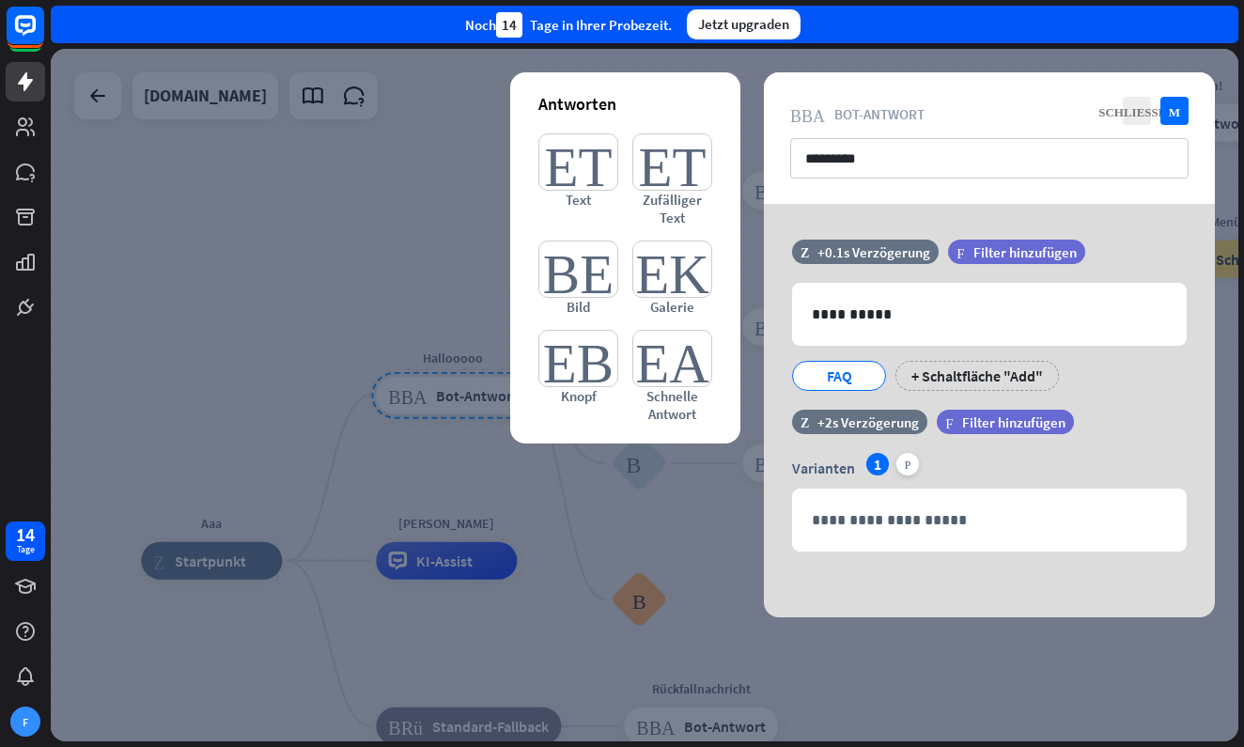
click at [236, 553] on div at bounding box center [644, 395] width 1187 height 692
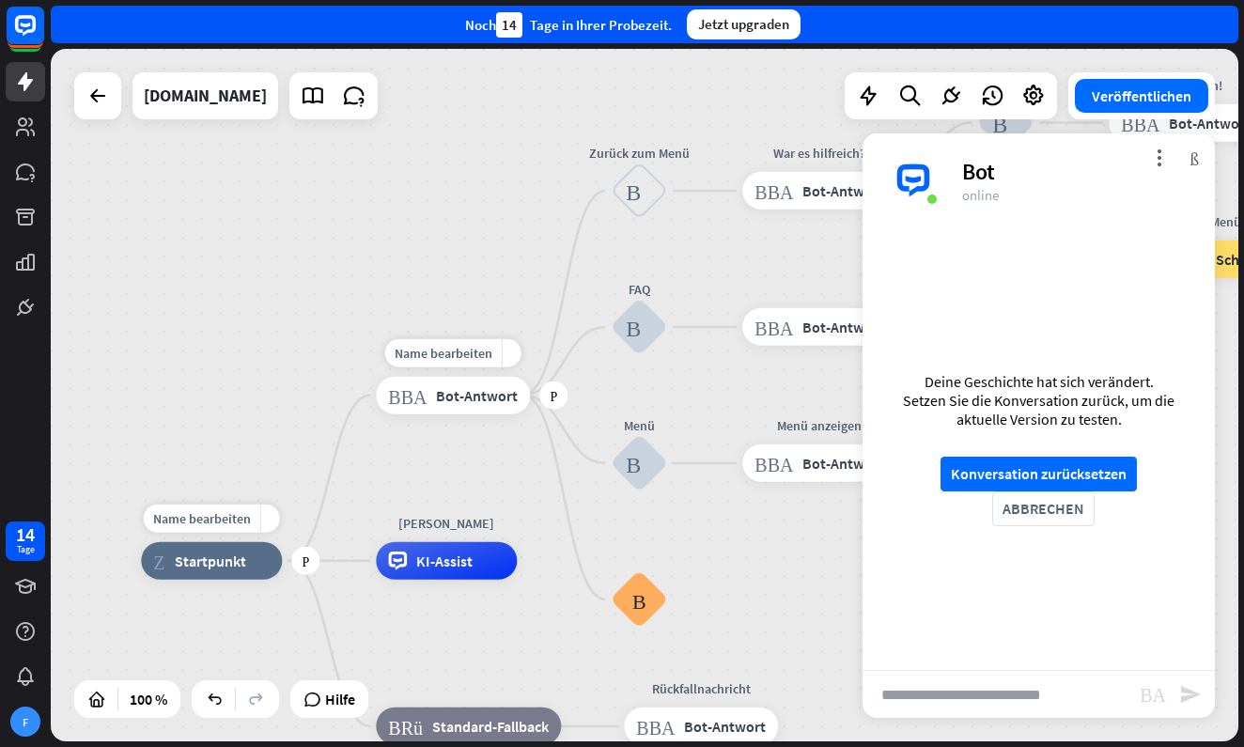
click at [225, 564] on span "Startpunkt" at bounding box center [210, 560] width 71 height 19
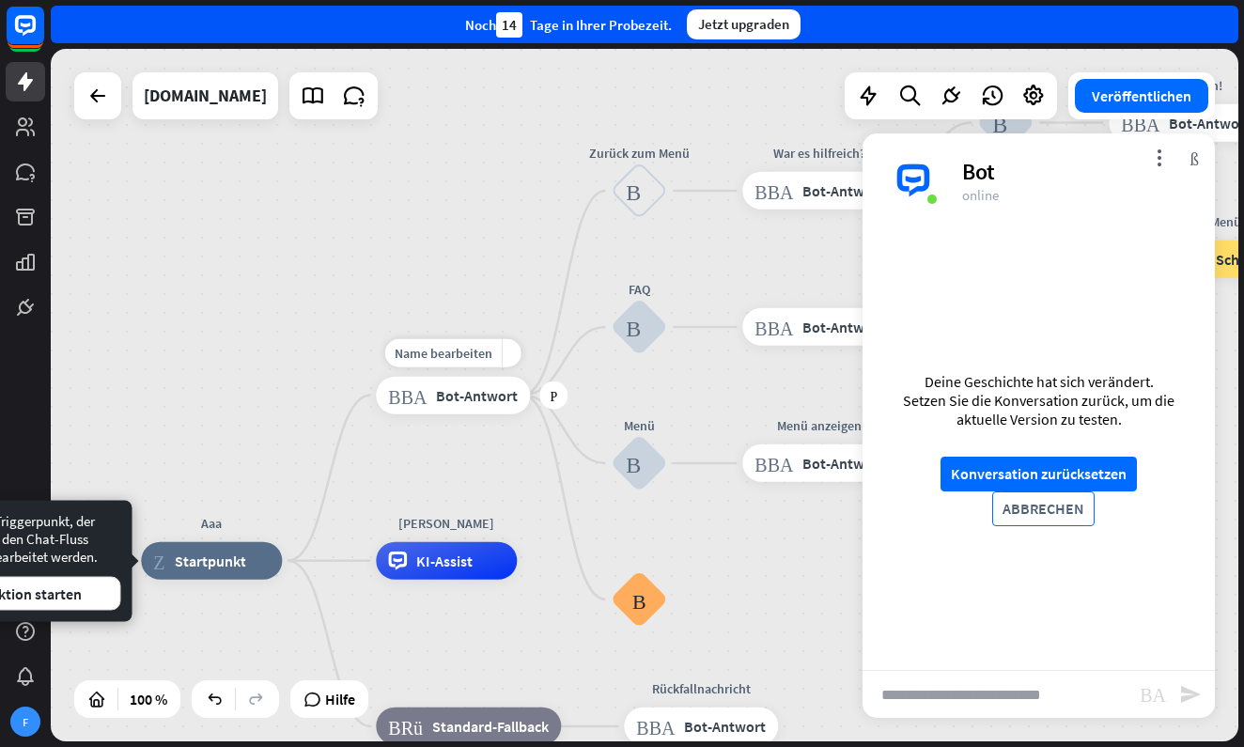
click at [1034, 510] on button "ABBRECHEN" at bounding box center [1043, 508] width 102 height 35
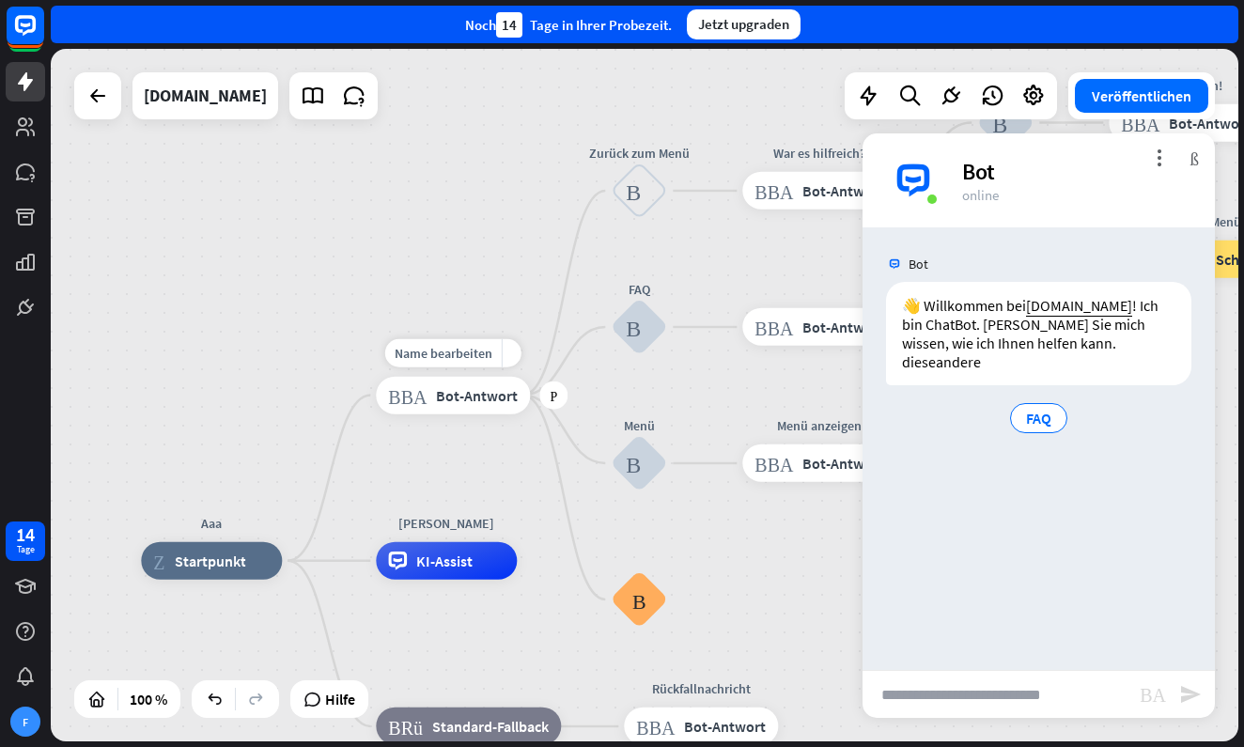
click at [461, 400] on span "Bot-Antwort" at bounding box center [477, 395] width 82 height 19
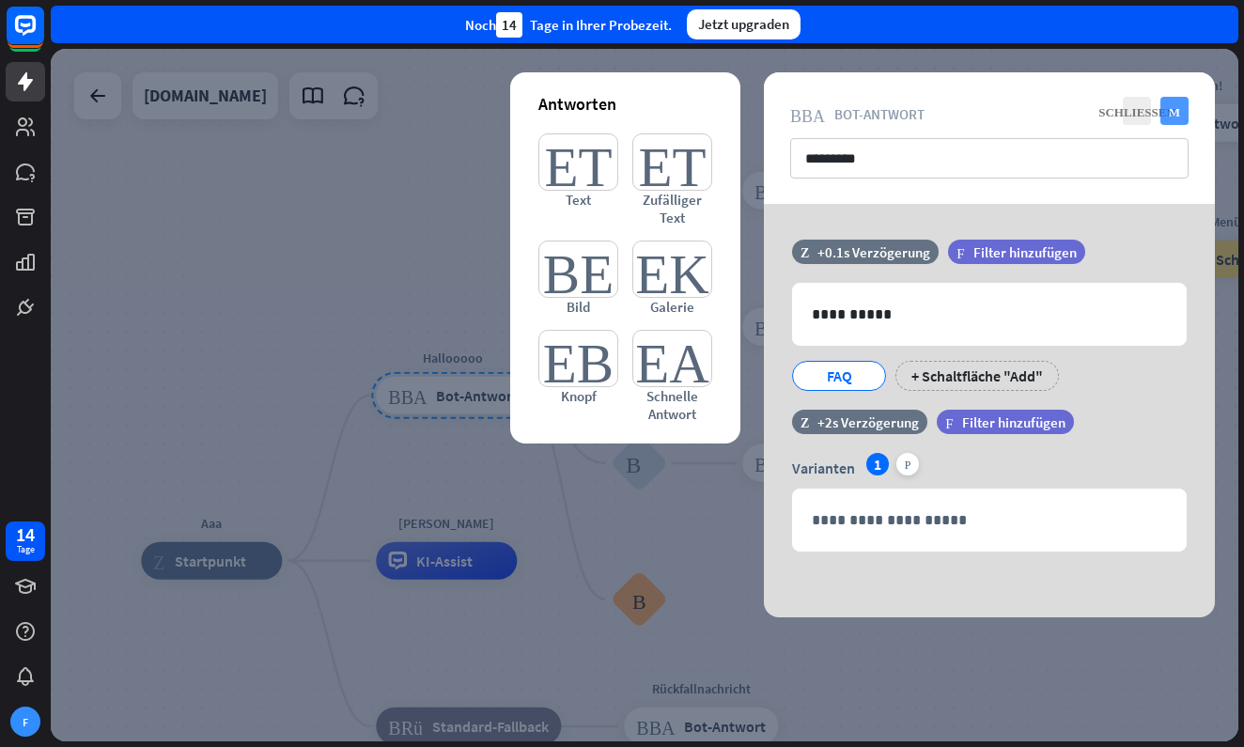
click at [1182, 111] on icon "Markieren" at bounding box center [1174, 111] width 28 height 28
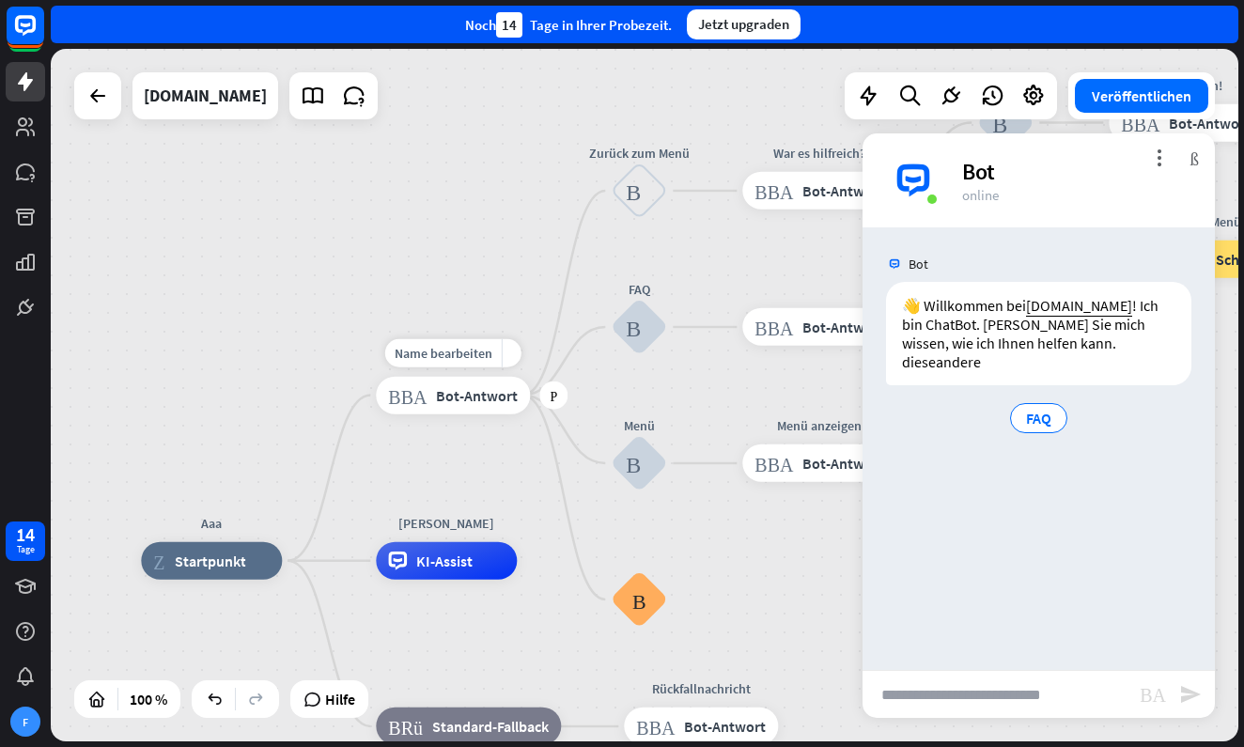
click at [485, 408] on div "Block_Bot_Antwort Bot-Antwort" at bounding box center [453, 396] width 154 height 38
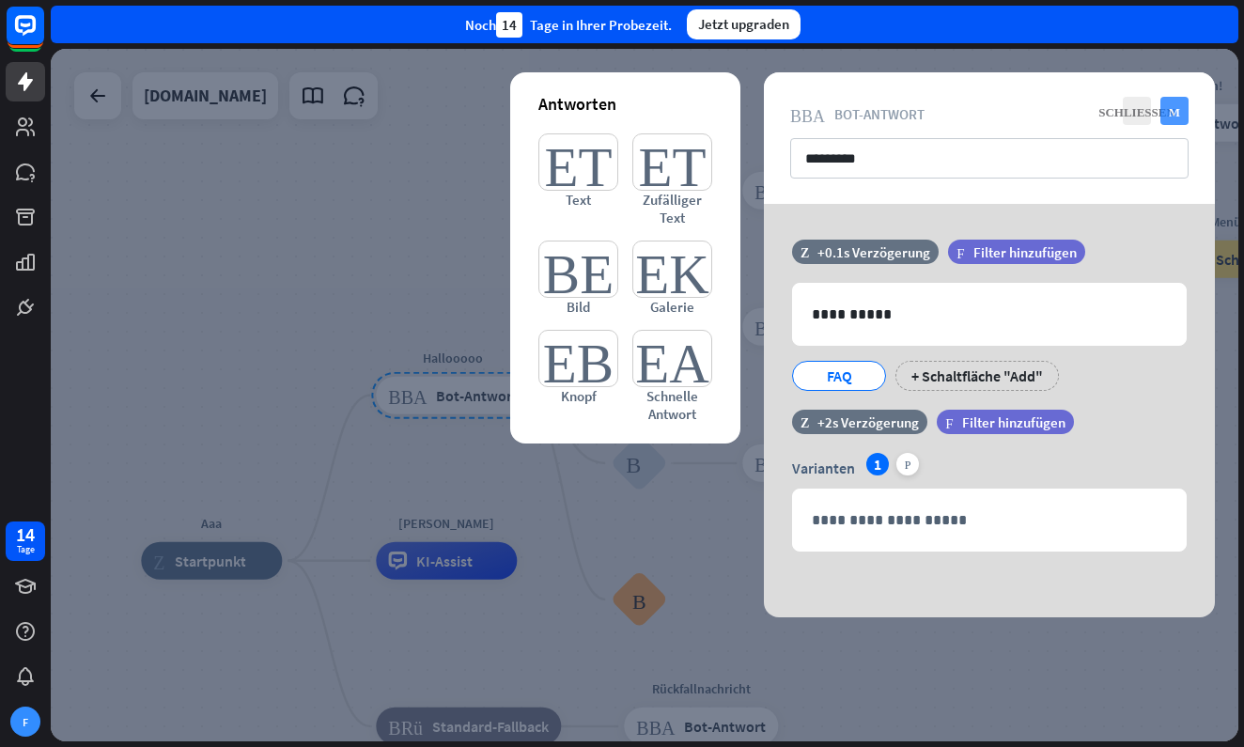
click at [1171, 115] on icon "Markieren" at bounding box center [1174, 111] width 28 height 28
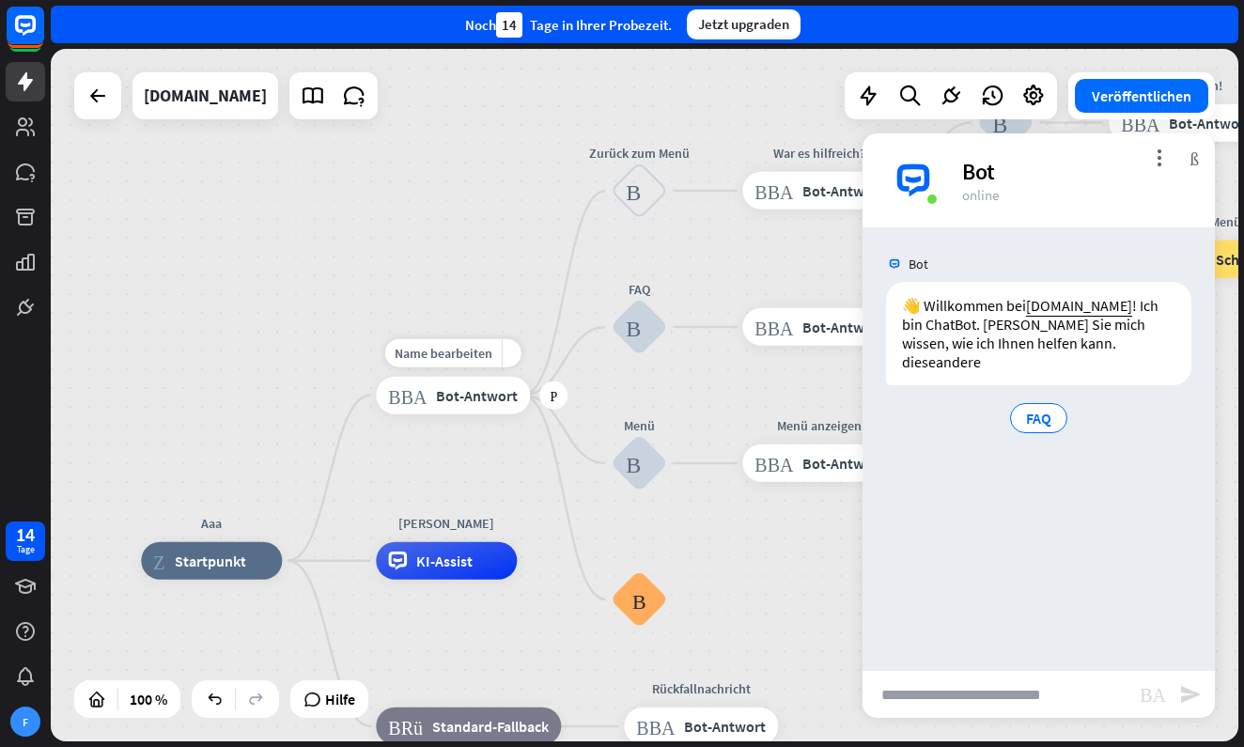
click at [935, 690] on input "text" at bounding box center [1000, 694] width 277 height 47
type input "*********"
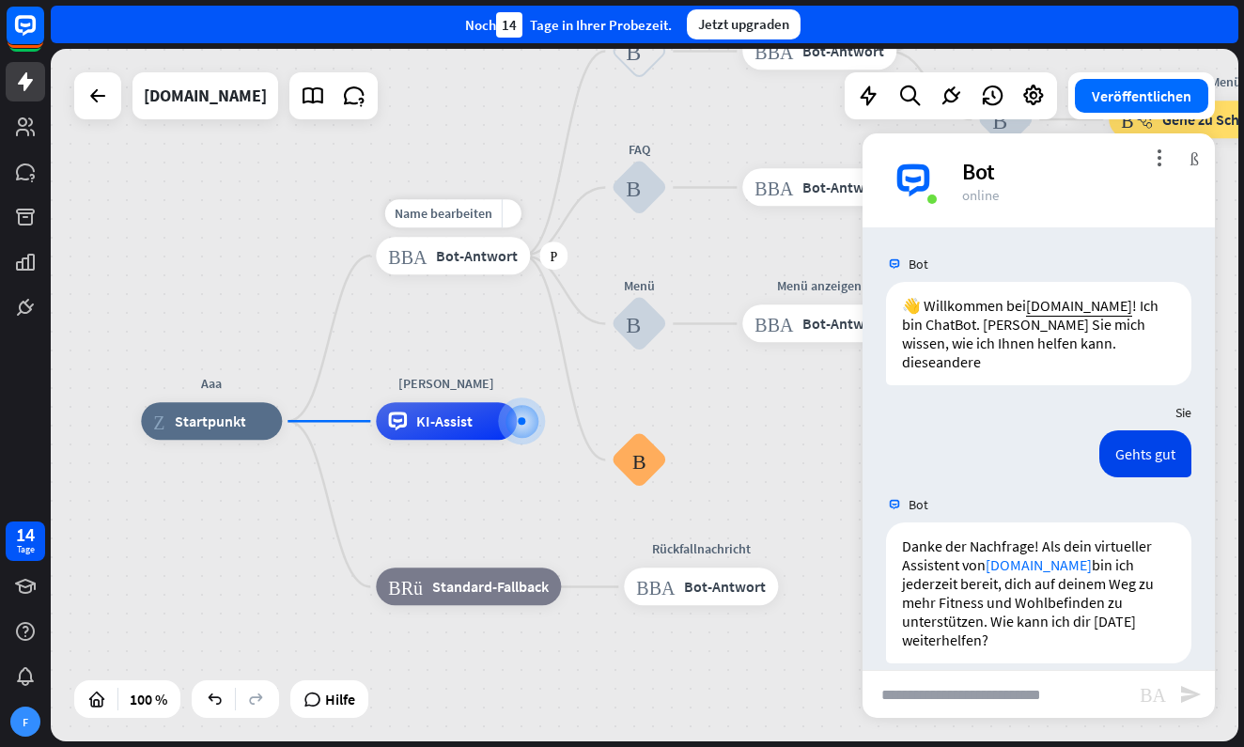
scroll to position [22, 0]
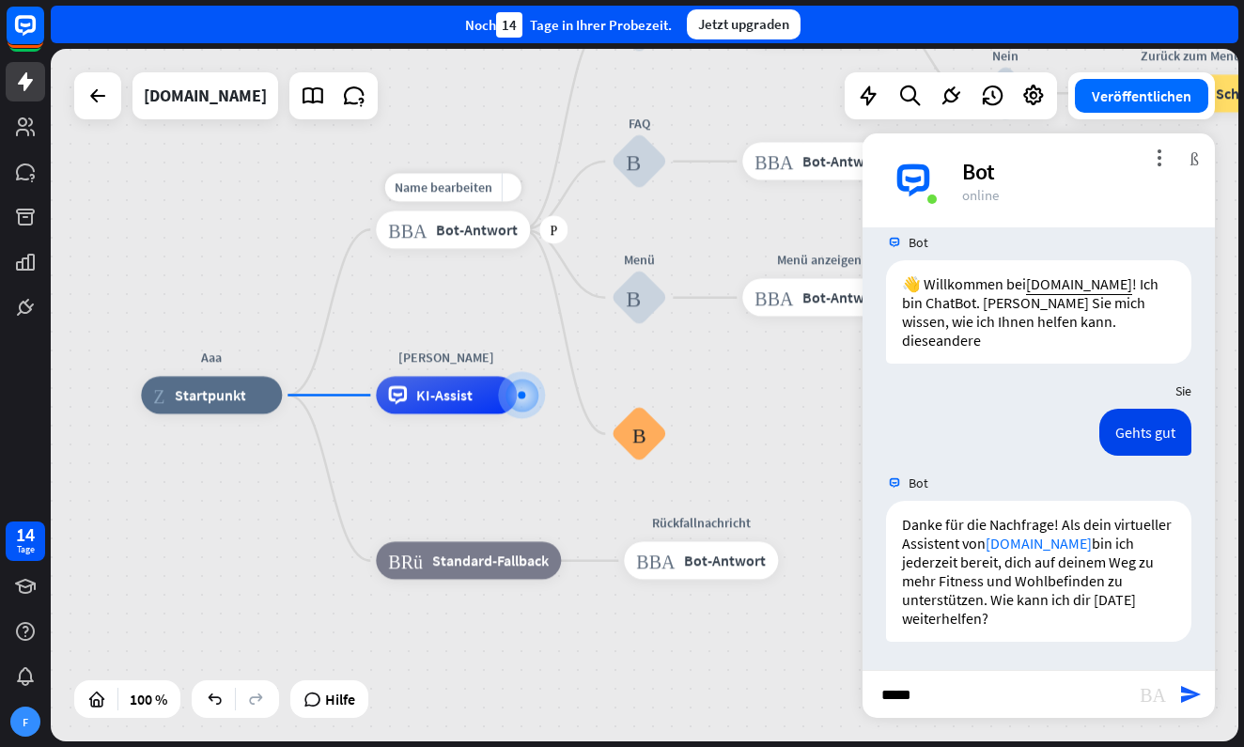
type input "******"
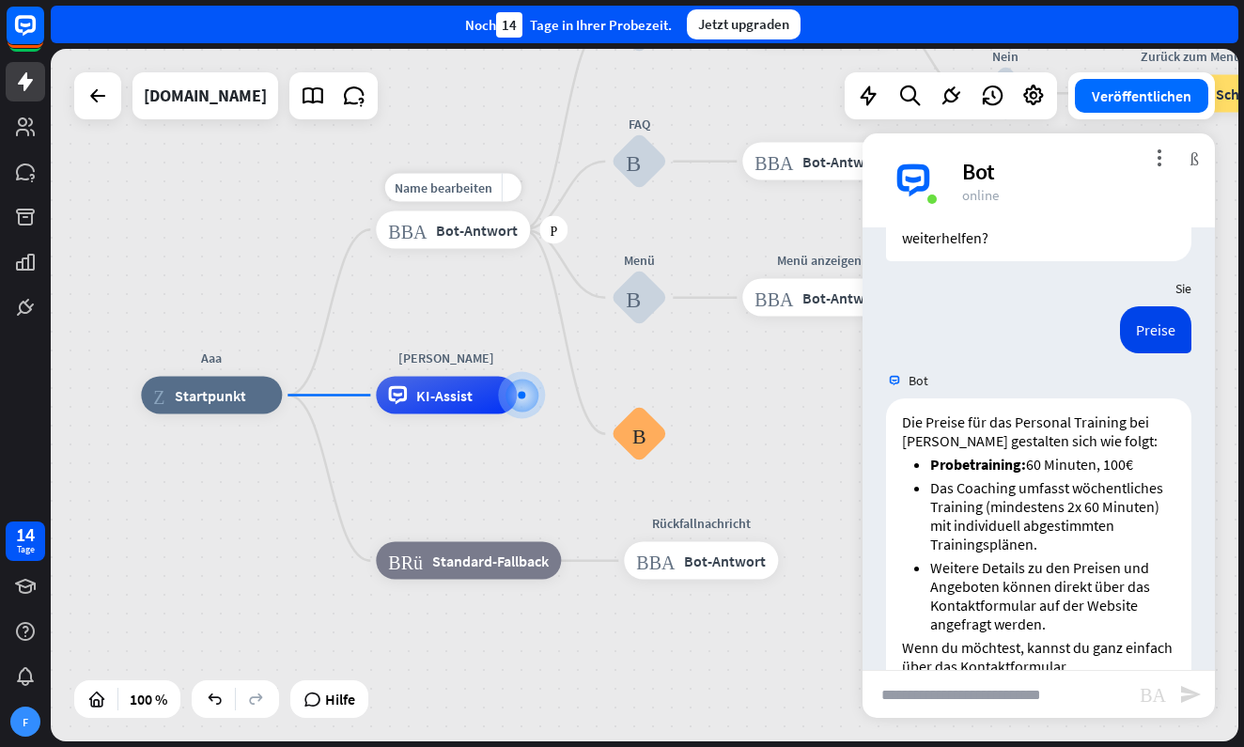
scroll to position [544, 0]
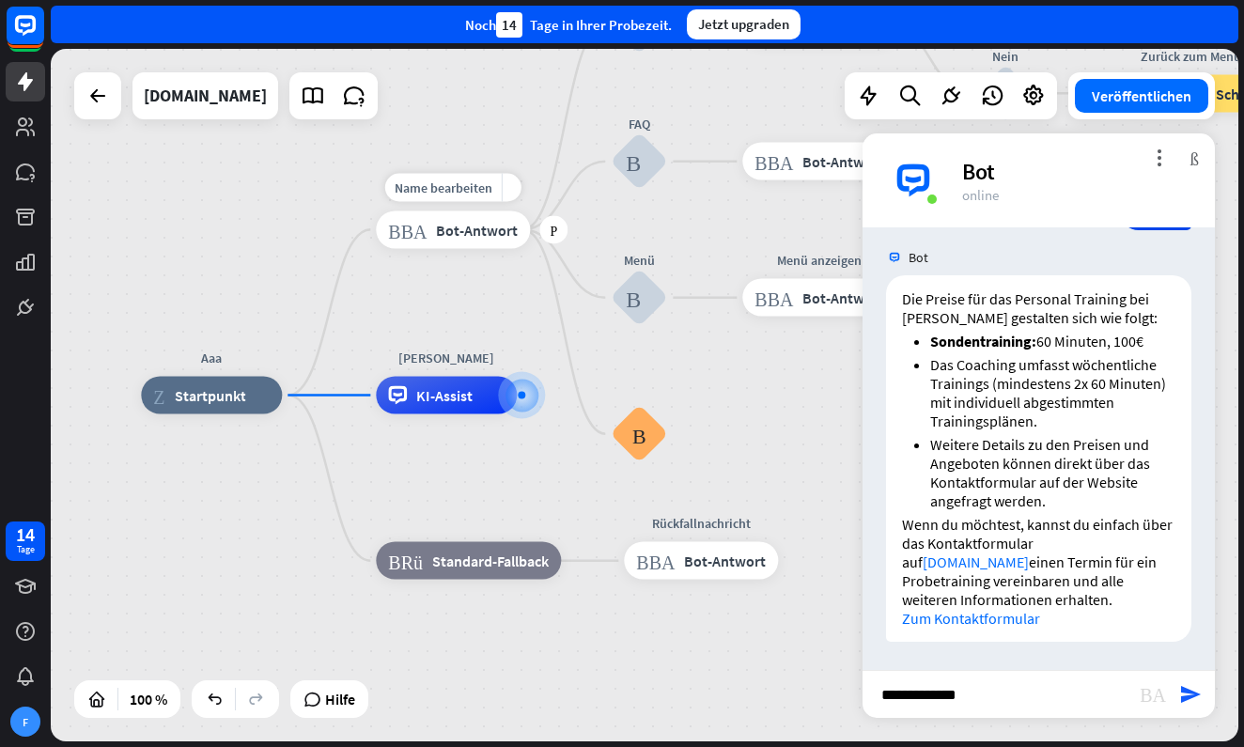
type input "**********"
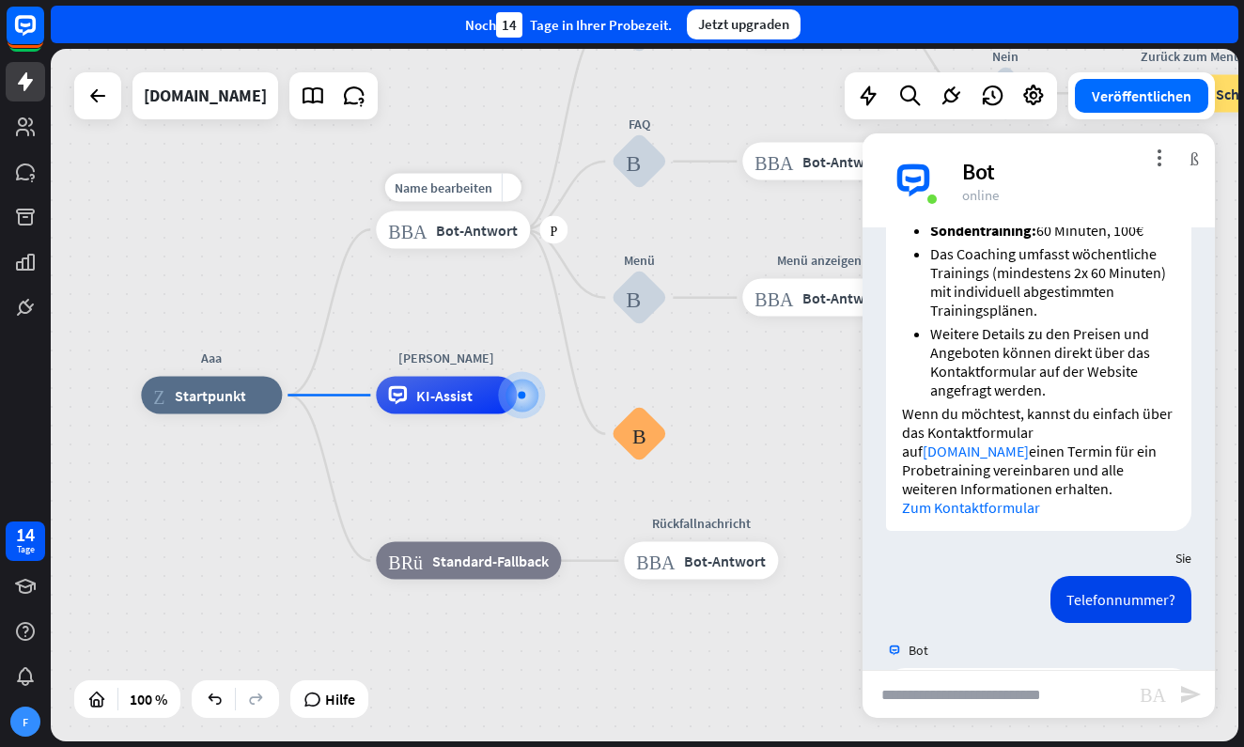
scroll to position [916, 0]
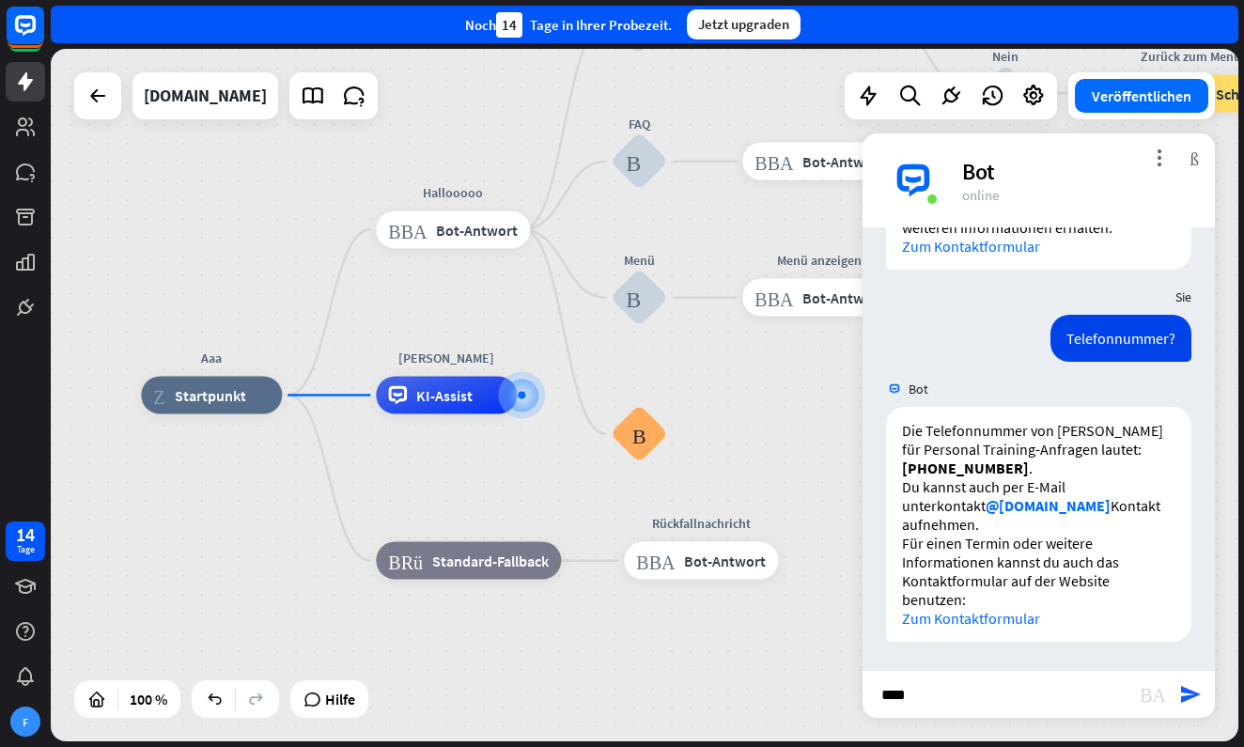
type input "*****"
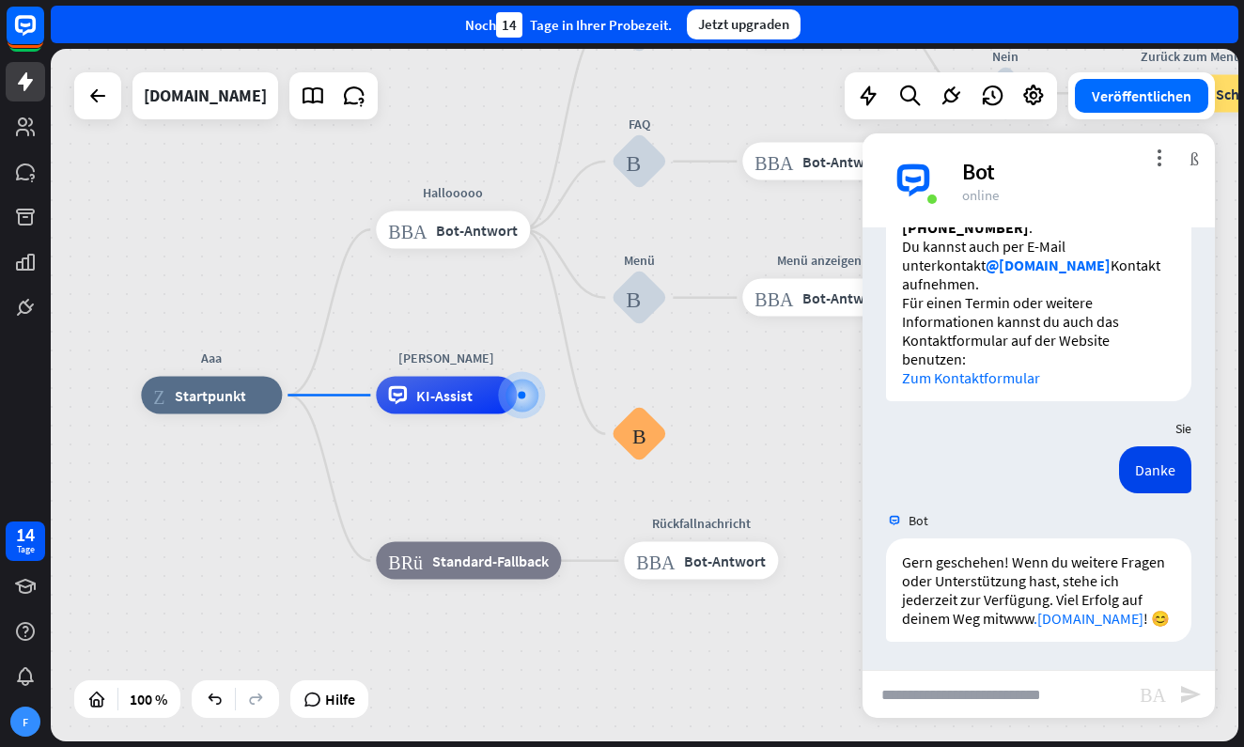
scroll to position [1175, 0]
click at [1130, 99] on button "Veröffentlichen" at bounding box center [1140, 96] width 133 height 34
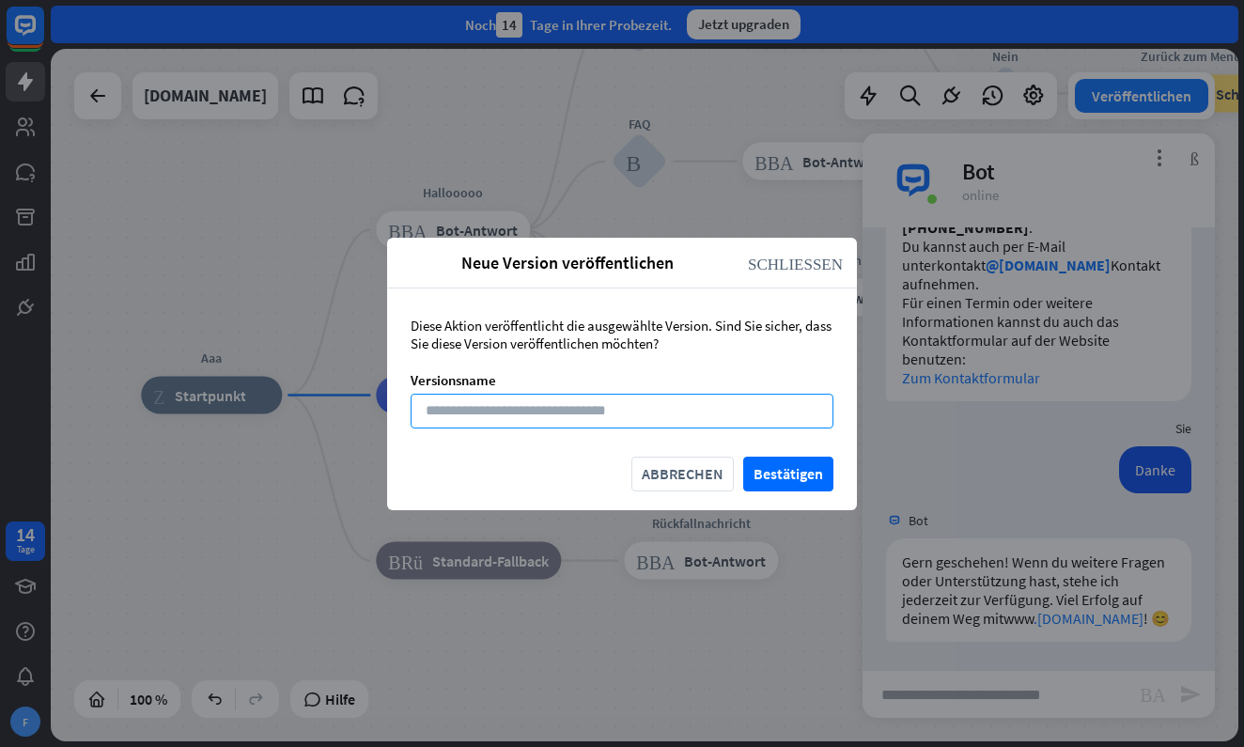
click at [555, 417] on input at bounding box center [621, 411] width 423 height 35
type input "*******"
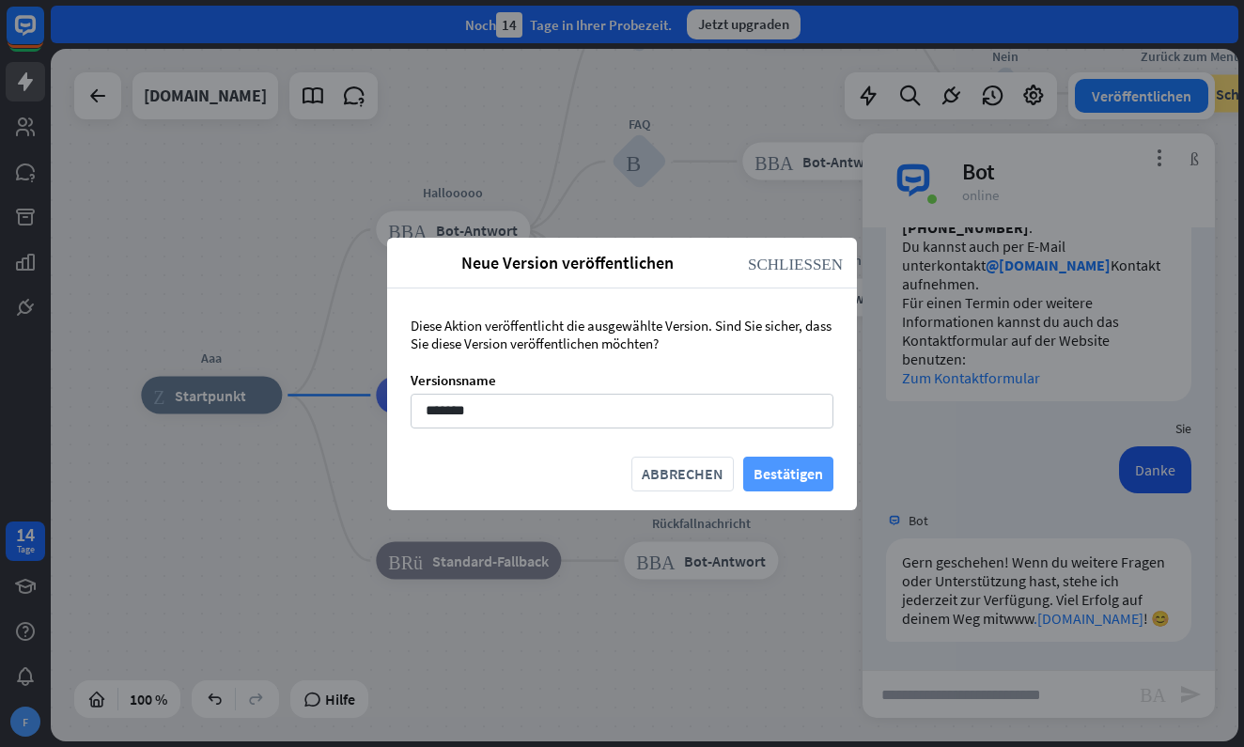
click at [768, 466] on button "Bestätigen" at bounding box center [788, 473] width 90 height 35
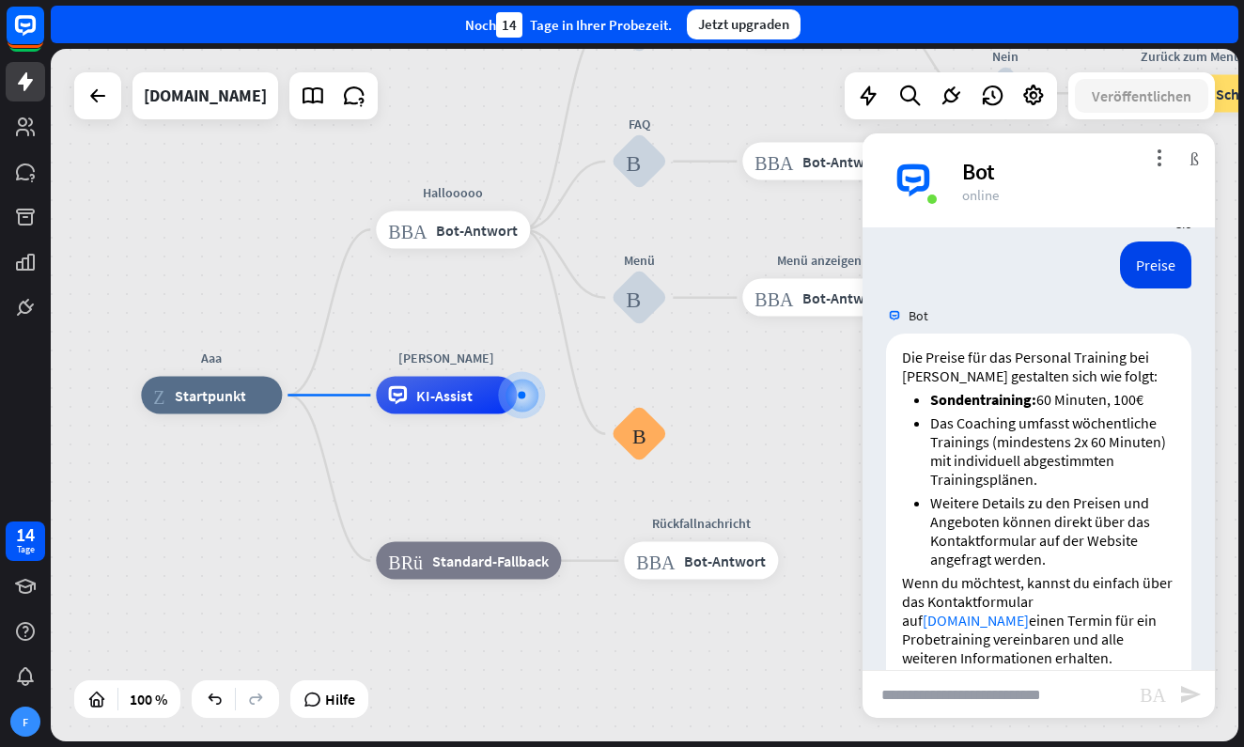
scroll to position [0, 0]
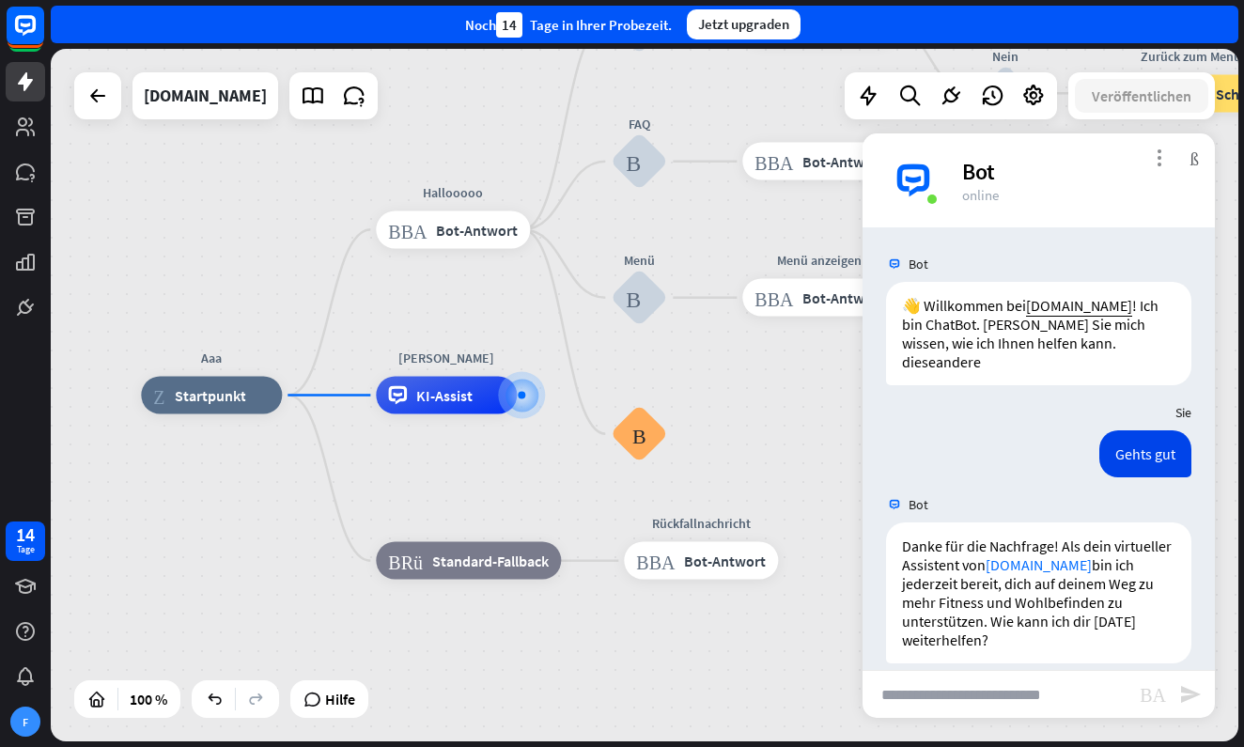
click at [1162, 162] on icon "more_vert" at bounding box center [1159, 157] width 18 height 18
click at [1160, 159] on icon "more_vert" at bounding box center [1159, 157] width 18 height 18
click at [1190, 158] on icon "schließen" at bounding box center [1194, 157] width 9 height 18
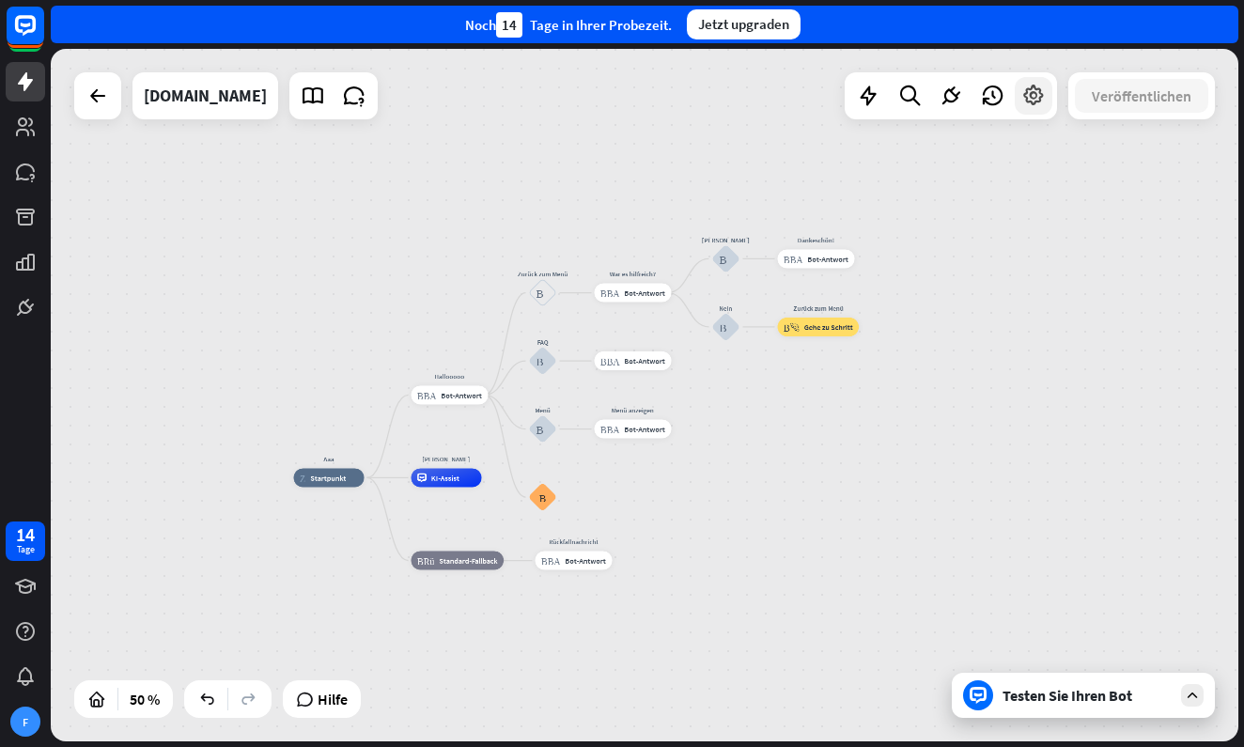
click at [1029, 104] on icon at bounding box center [1033, 96] width 24 height 24
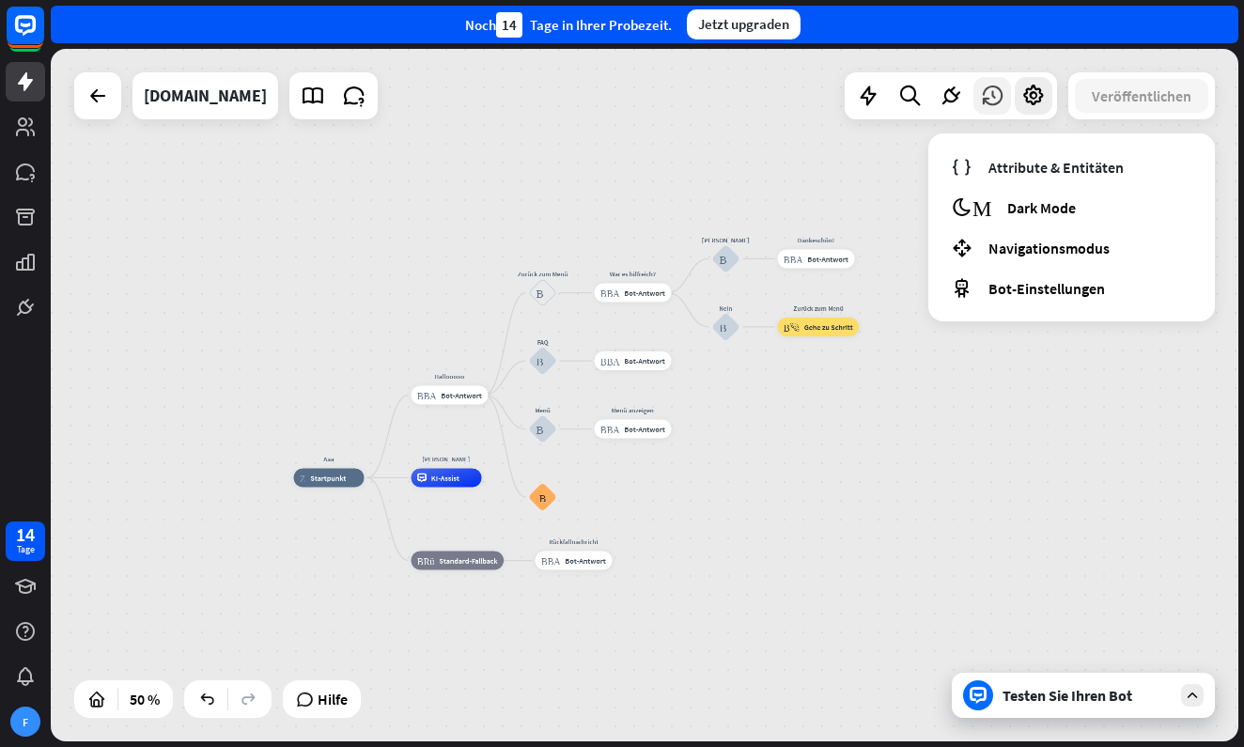
click at [996, 106] on icon at bounding box center [992, 96] width 24 height 24
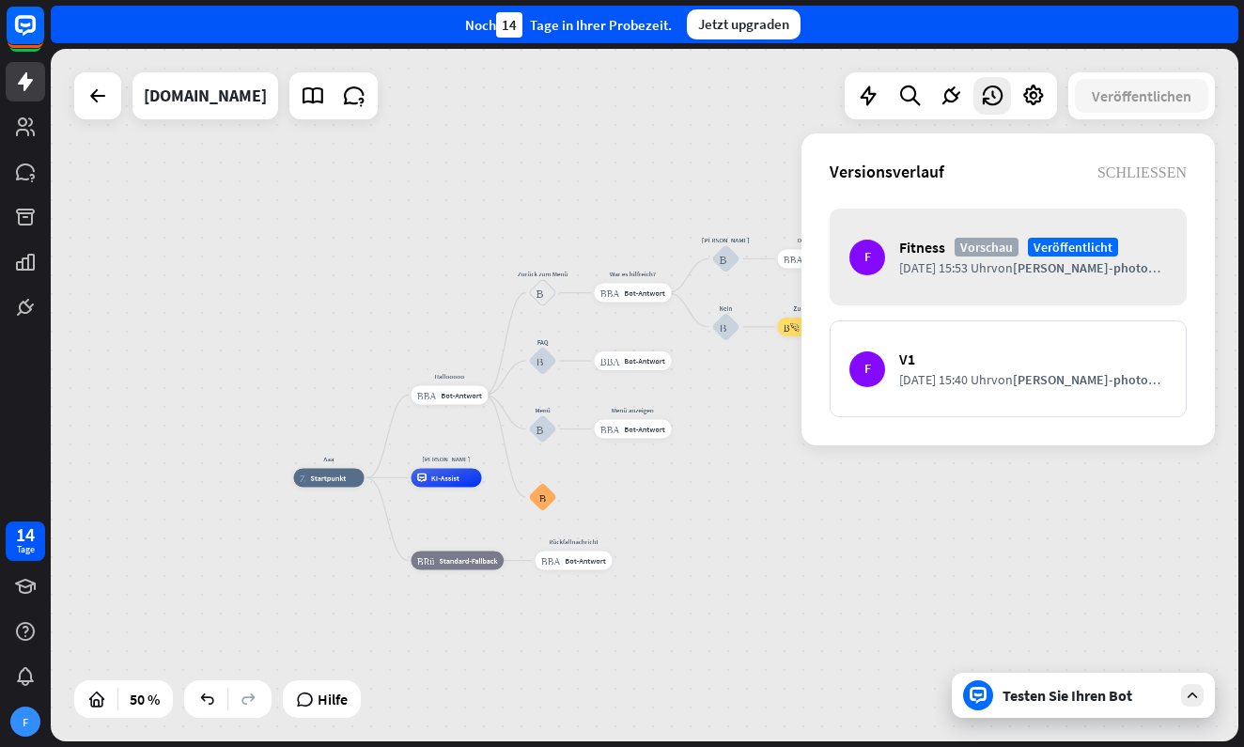
click at [995, 275] on span "von" at bounding box center [1002, 267] width 22 height 17
click at [989, 245] on span "Vorschau" at bounding box center [986, 247] width 64 height 19
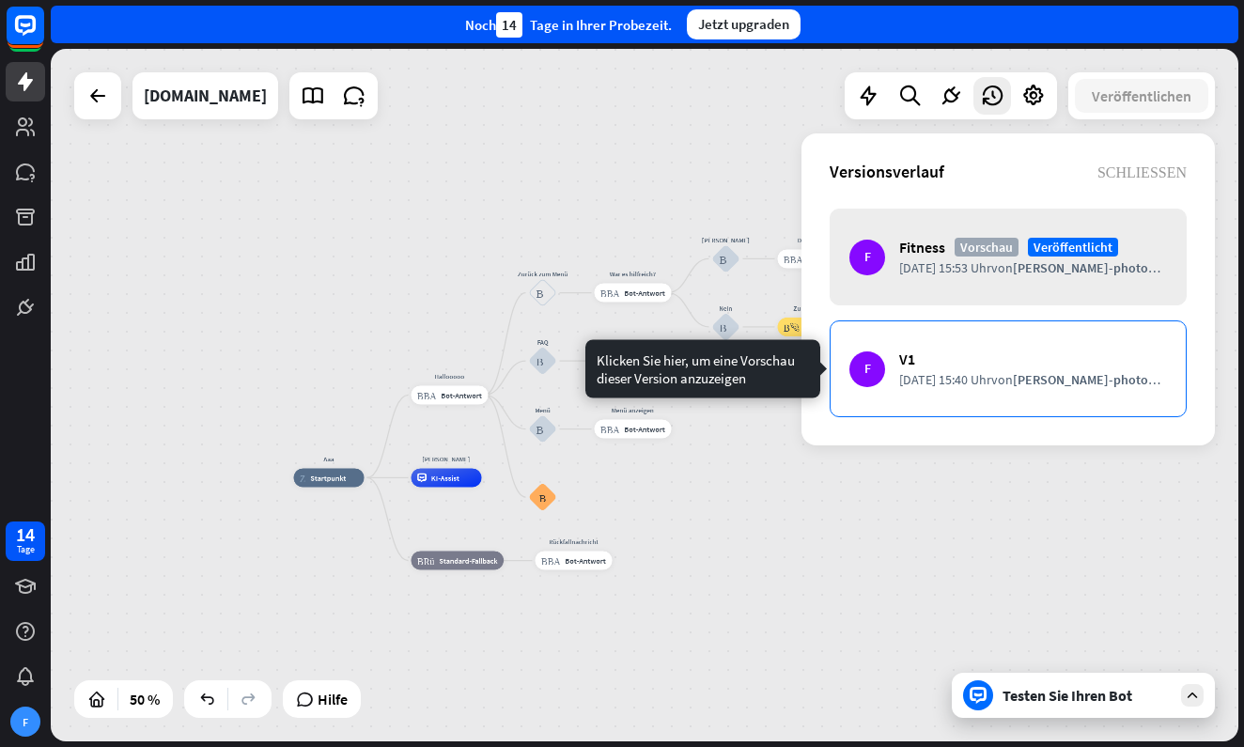
click at [1001, 394] on div "F V1 [DATE] 15:40 Uhr von [PERSON_NAME]-photobox" at bounding box center [1007, 368] width 357 height 97
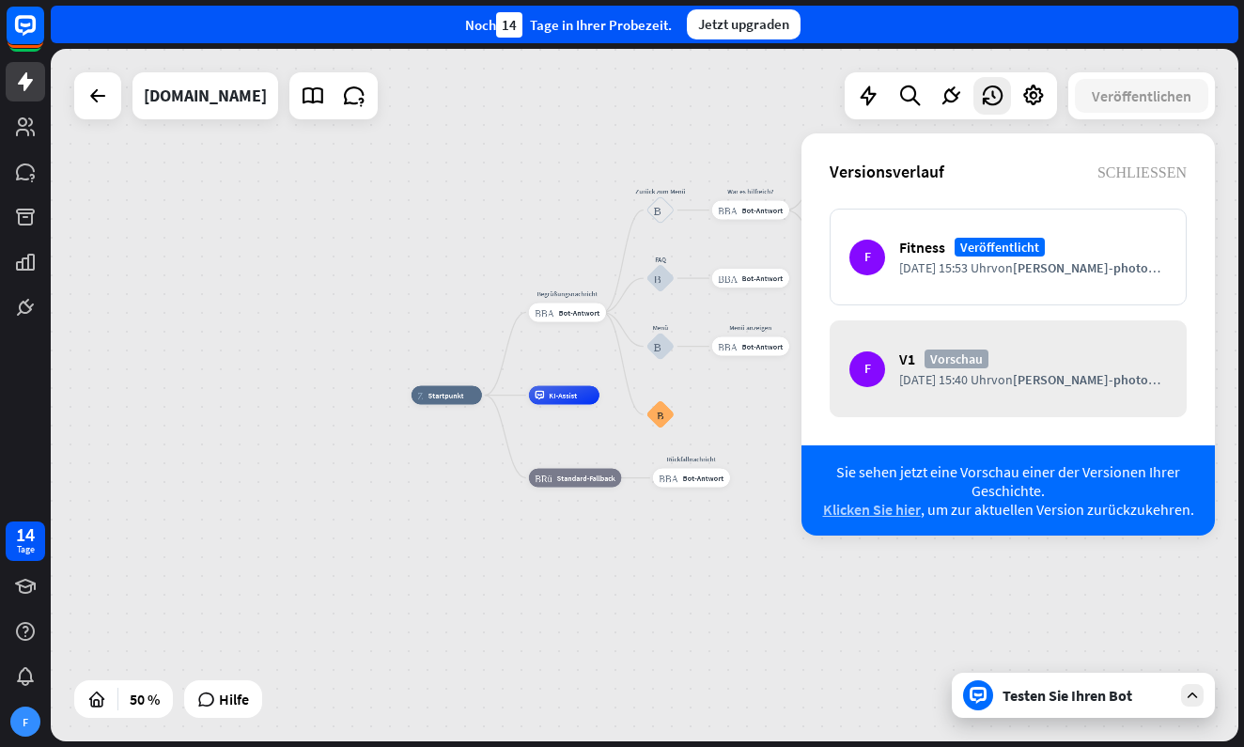
click at [905, 514] on span "Klicken Sie hier" at bounding box center [872, 509] width 98 height 19
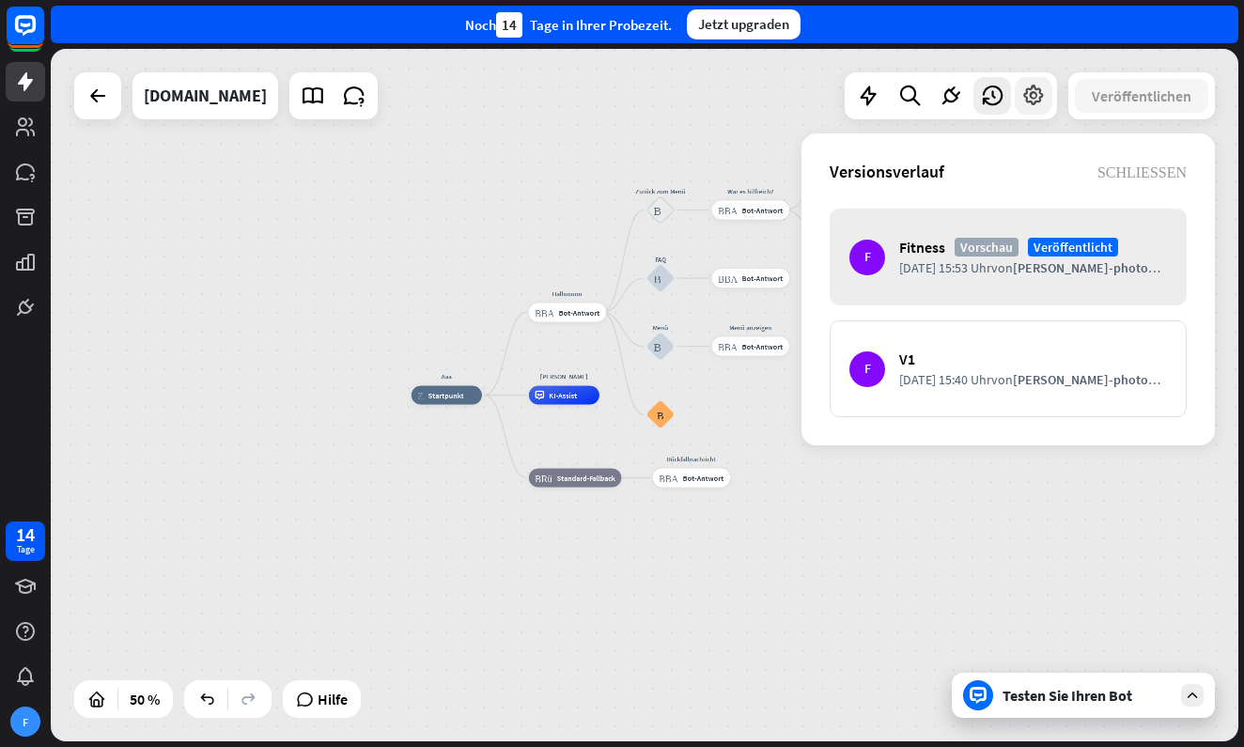
click at [1037, 102] on icon at bounding box center [1033, 96] width 24 height 24
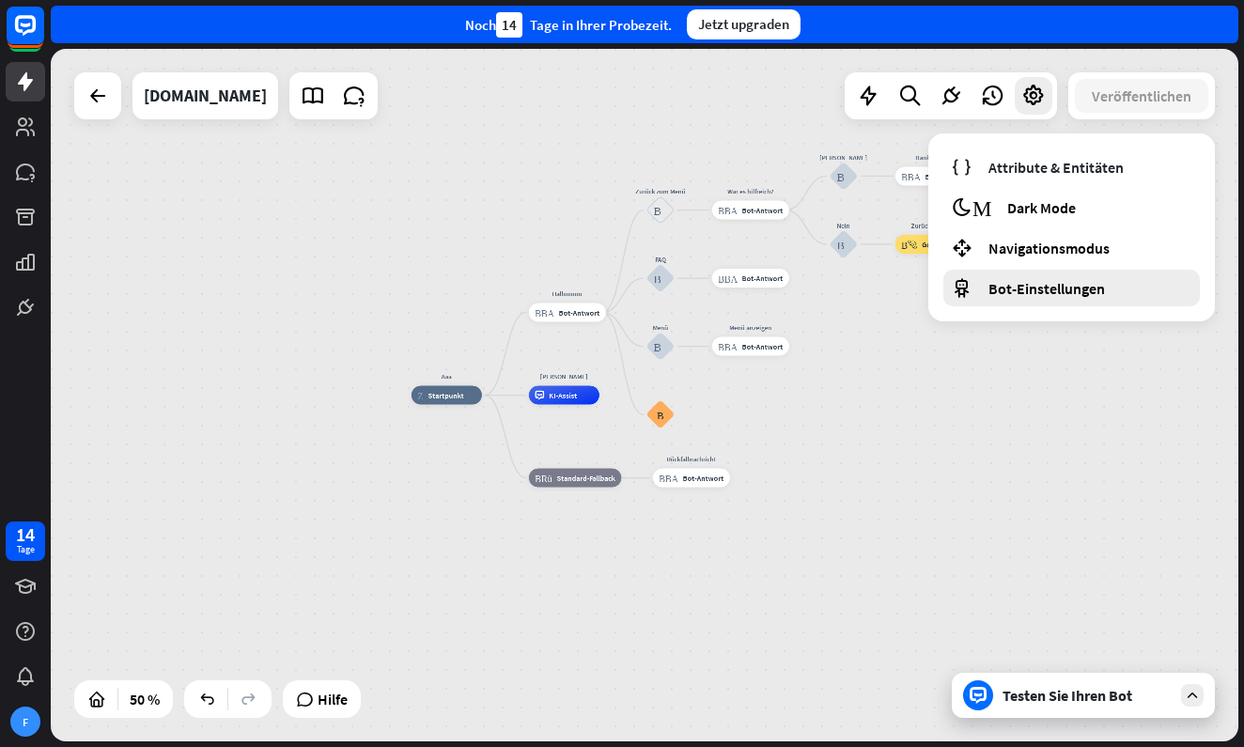
click at [1069, 289] on span "Bot-Einstellungen" at bounding box center [1046, 288] width 116 height 19
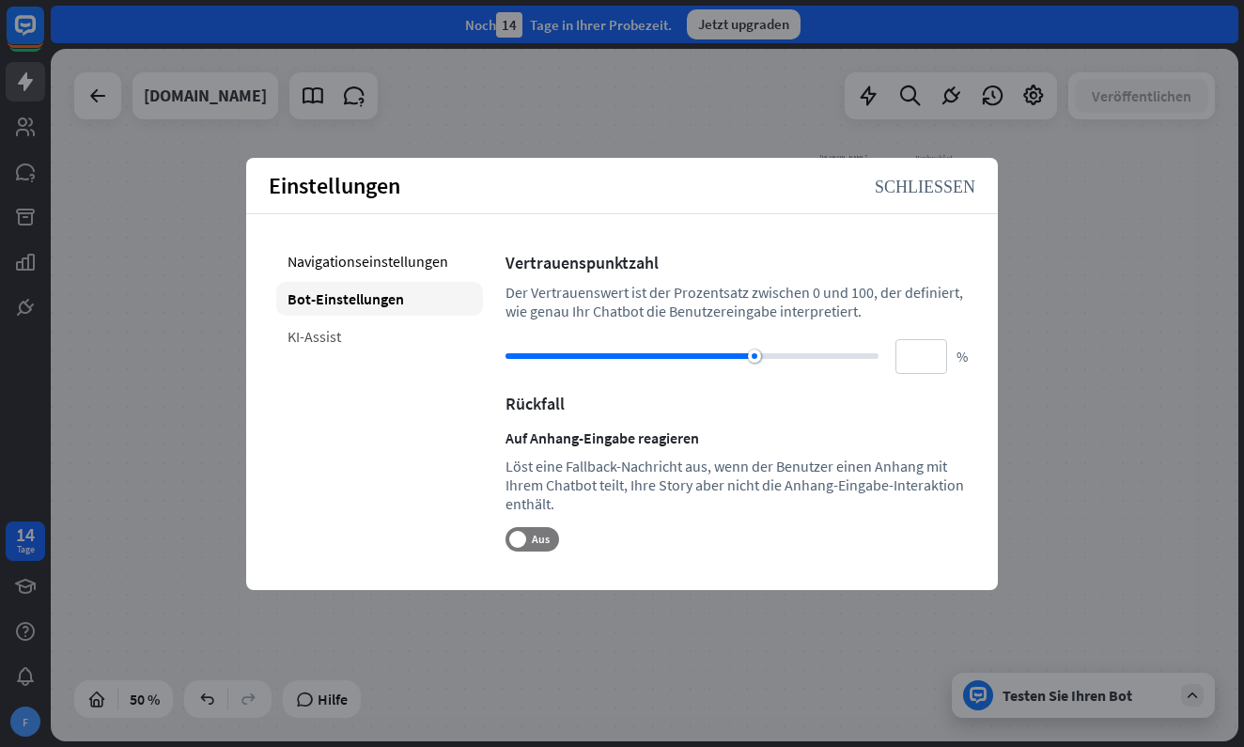
click at [333, 344] on div "KI-Assist" at bounding box center [379, 336] width 207 height 34
type input "**"
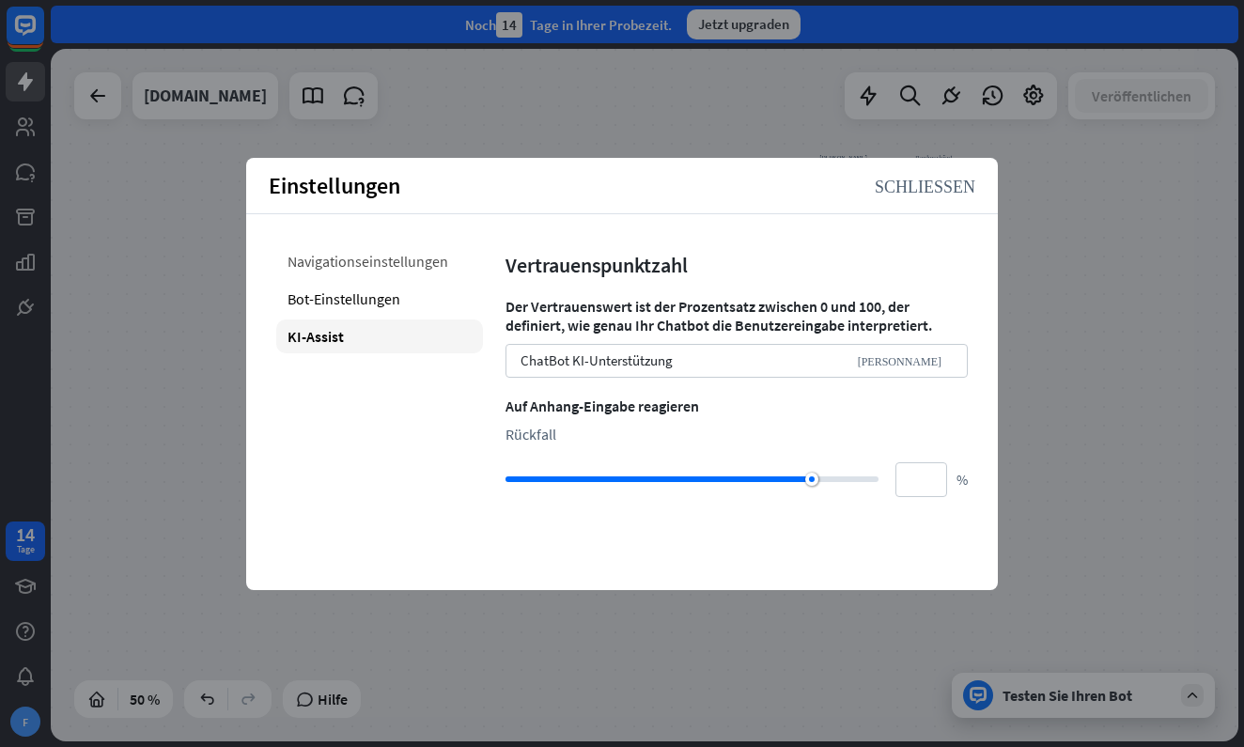
click at [417, 264] on div "Navigationseinstellungen" at bounding box center [379, 261] width 207 height 34
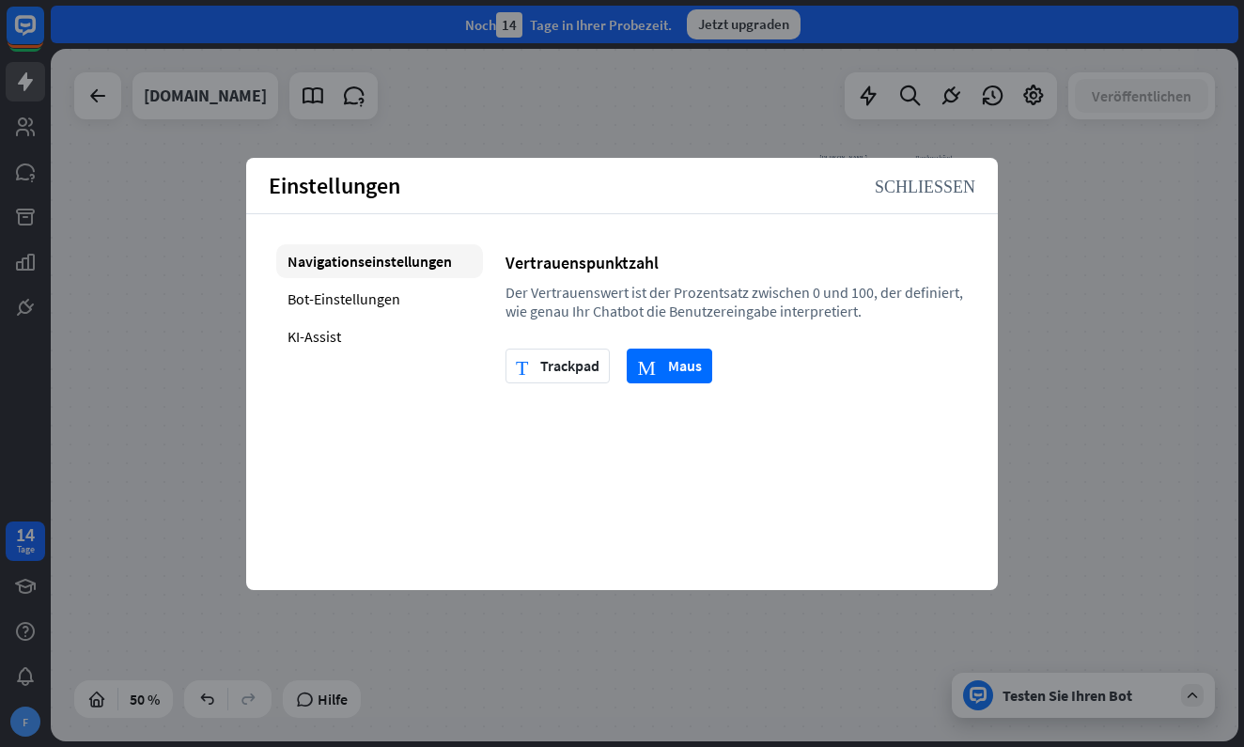
click at [900, 175] on div "Einstellungen SCHLIESSEN" at bounding box center [621, 186] width 751 height 56
click at [894, 199] on div "Einstellungen SCHLIESSEN" at bounding box center [621, 186] width 751 height 56
click at [898, 189] on icon "SCHLIESSEN" at bounding box center [924, 185] width 100 height 17
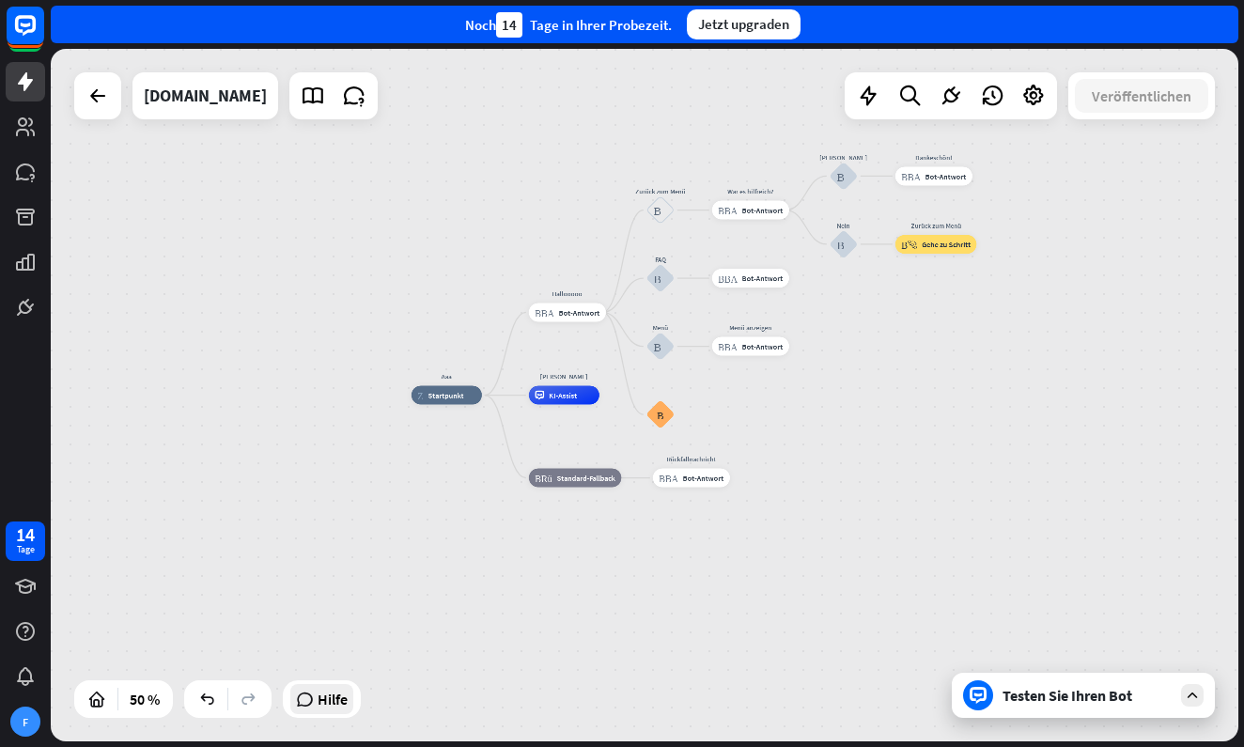
click at [320, 697] on span "Hilfe" at bounding box center [332, 699] width 30 height 30
click at [945, 102] on icon at bounding box center [950, 96] width 24 height 24
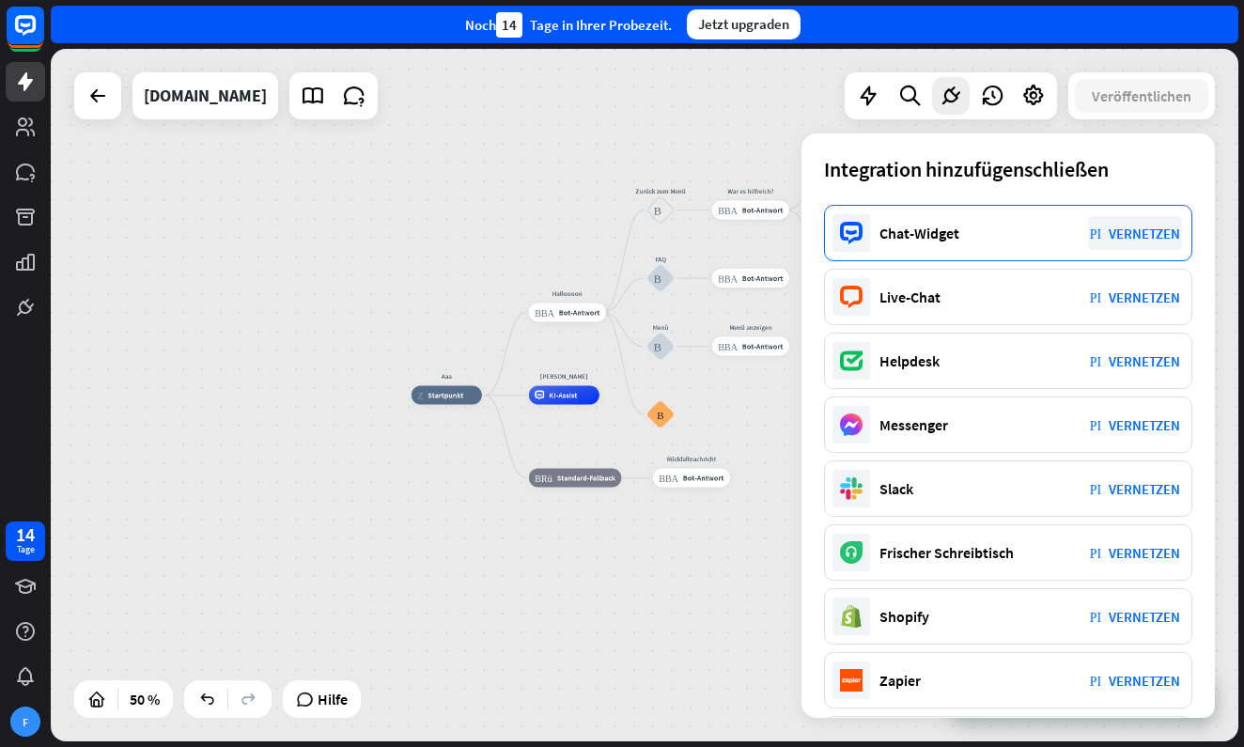
click at [1011, 234] on div "Chat-Widget Plug_Integration VERNETZEN" at bounding box center [1008, 233] width 368 height 56
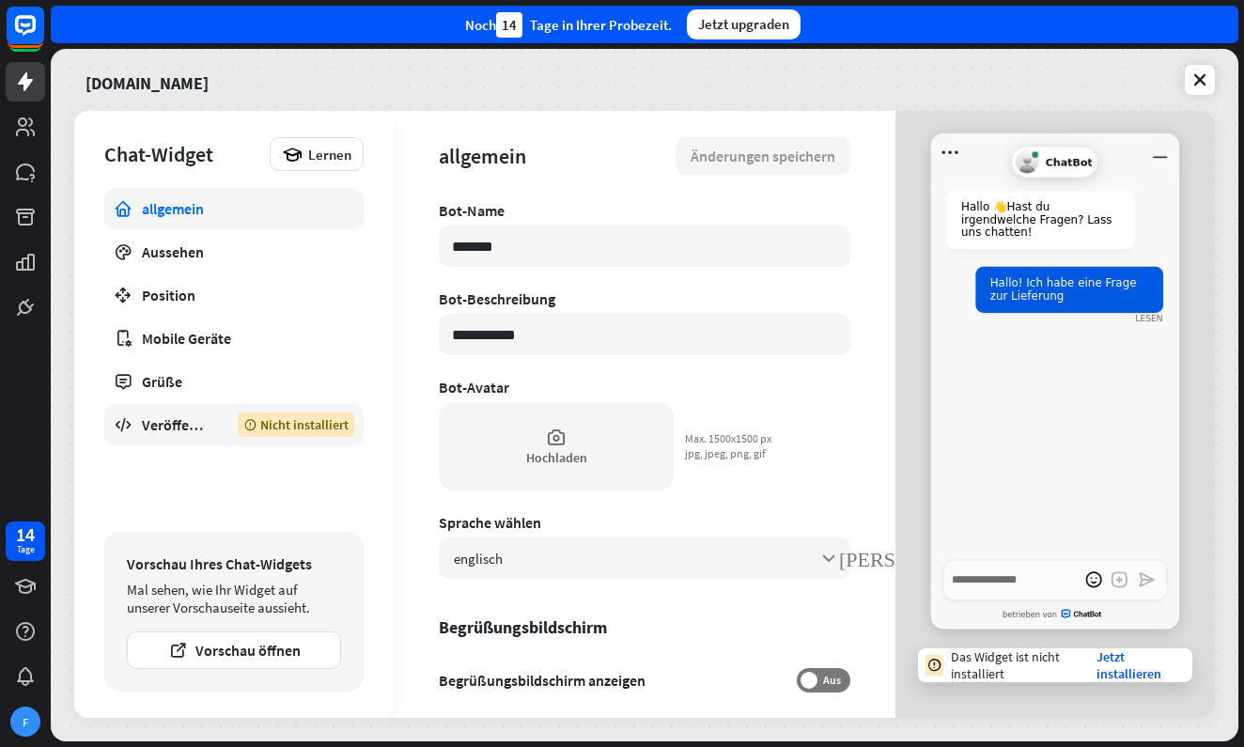
click at [185, 429] on div "Veröffentlichen" at bounding box center [176, 424] width 68 height 19
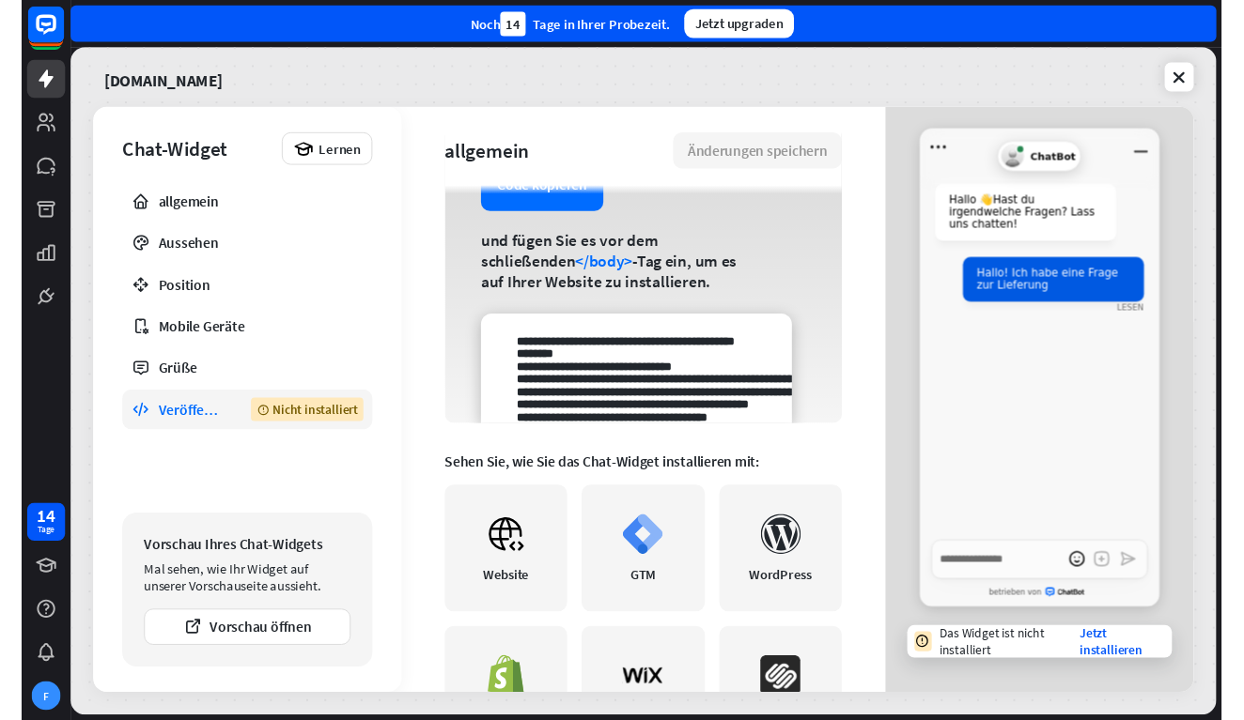
scroll to position [178, 0]
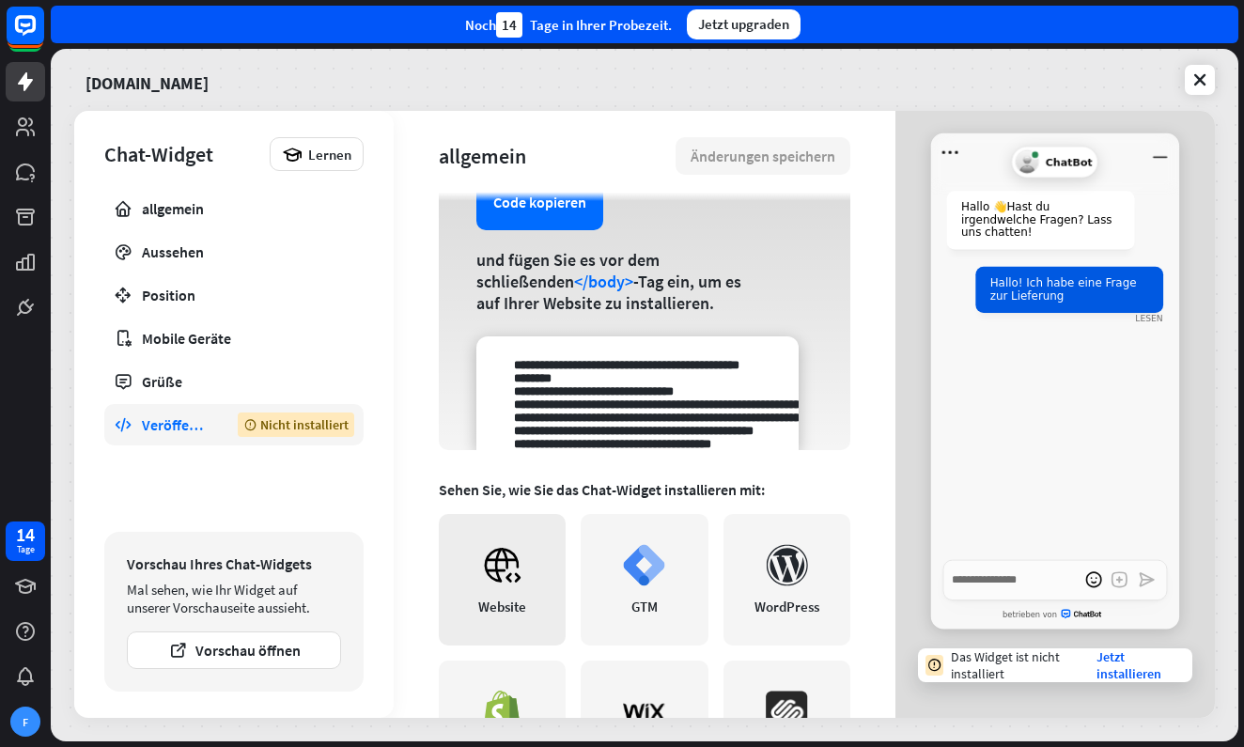
click at [483, 609] on div "Website" at bounding box center [502, 606] width 48 height 18
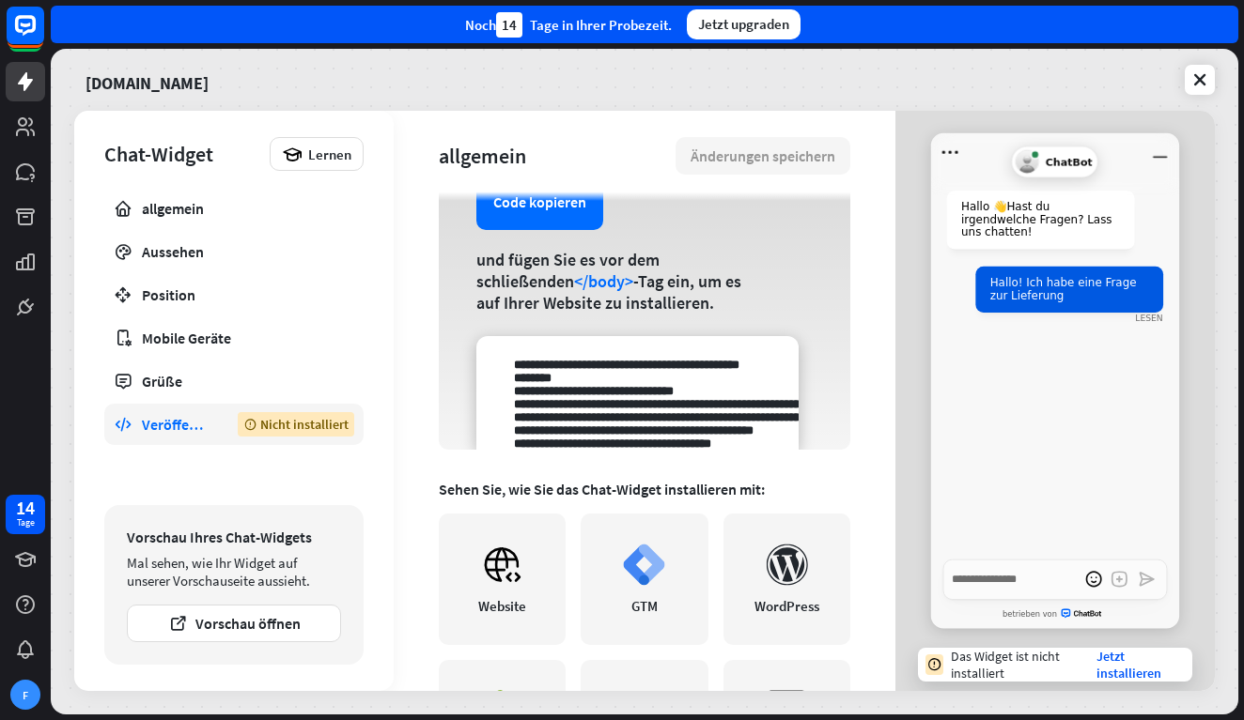
scroll to position [174, 0]
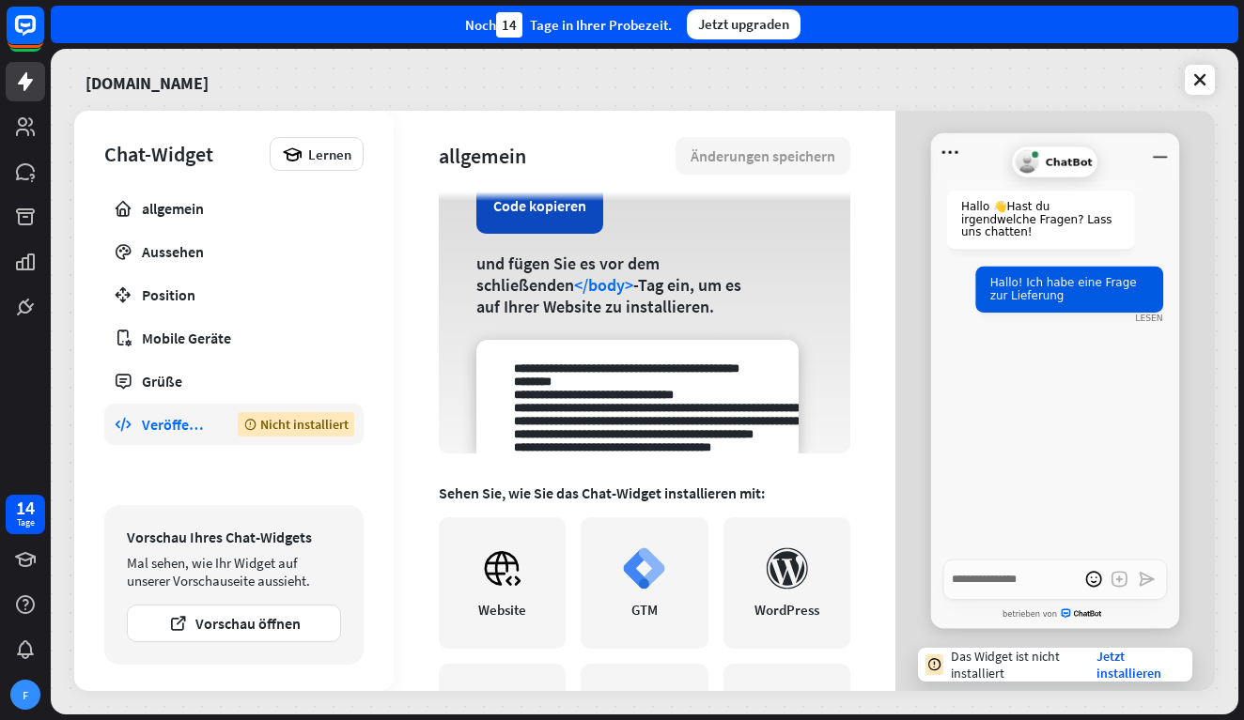
click at [556, 213] on button "Code kopieren" at bounding box center [539, 206] width 127 height 56
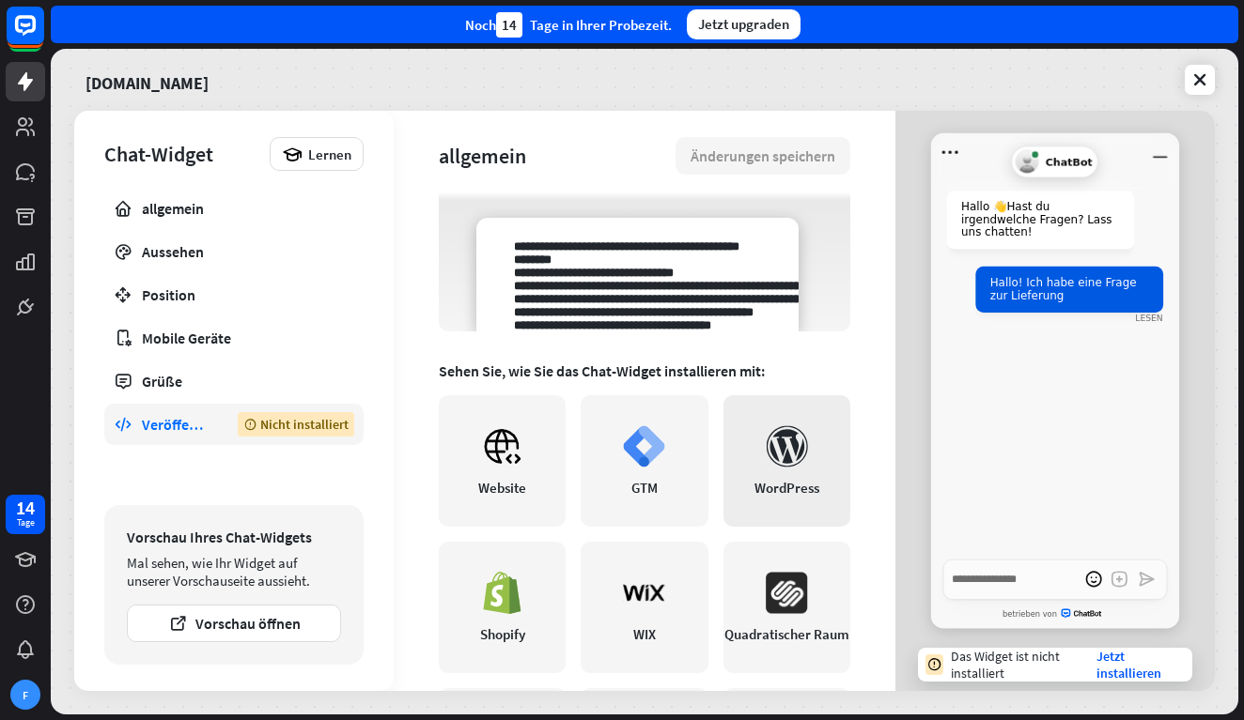
scroll to position [185, 0]
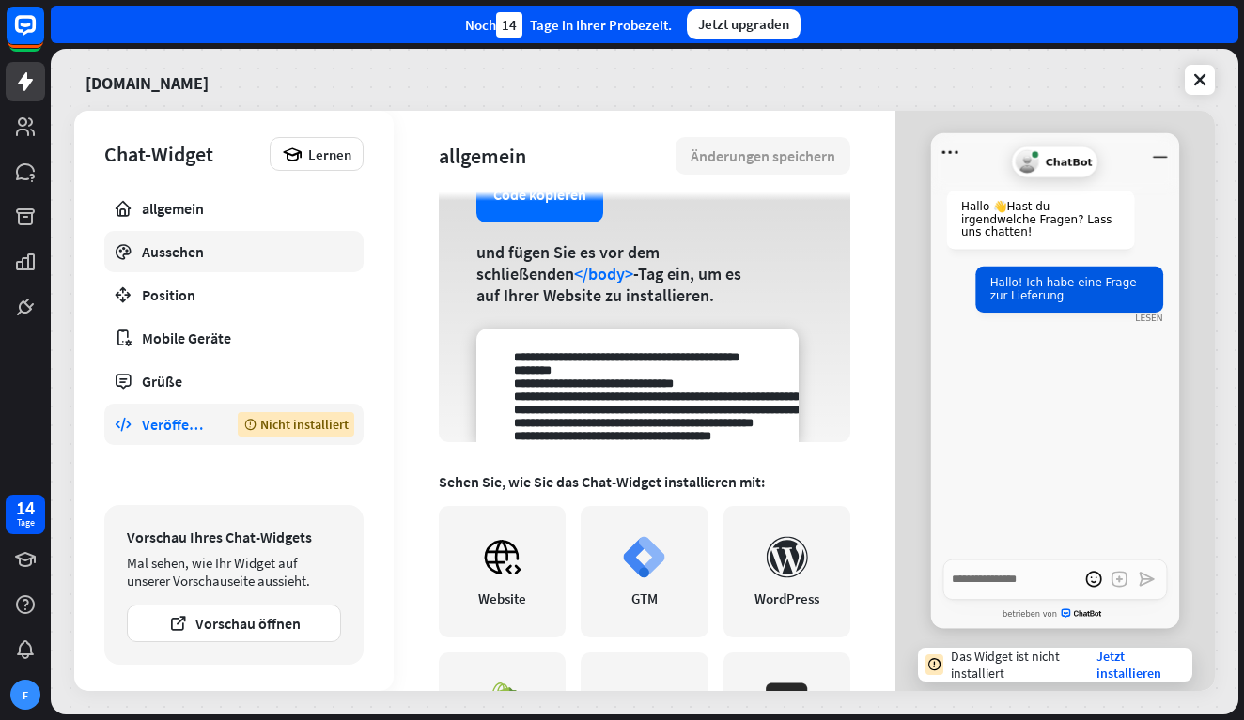
click at [212, 251] on div "Aussehen" at bounding box center [234, 251] width 184 height 19
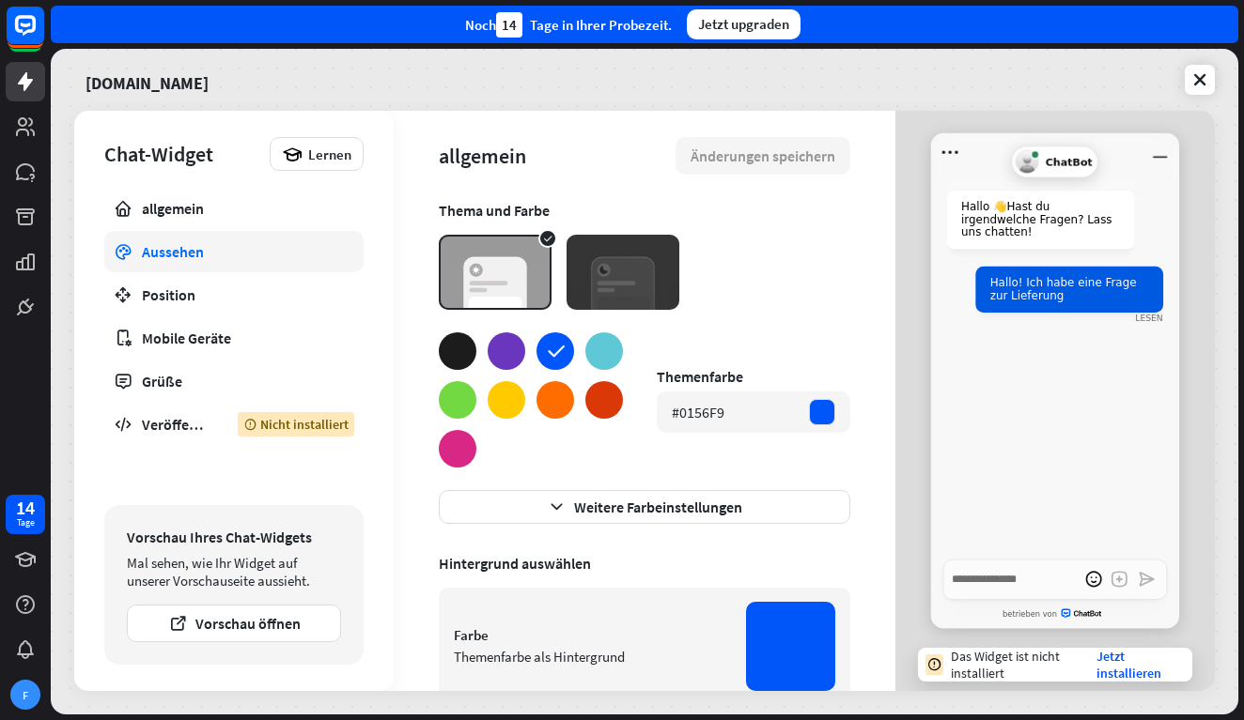
click at [459, 342] on div at bounding box center [458, 351] width 38 height 38
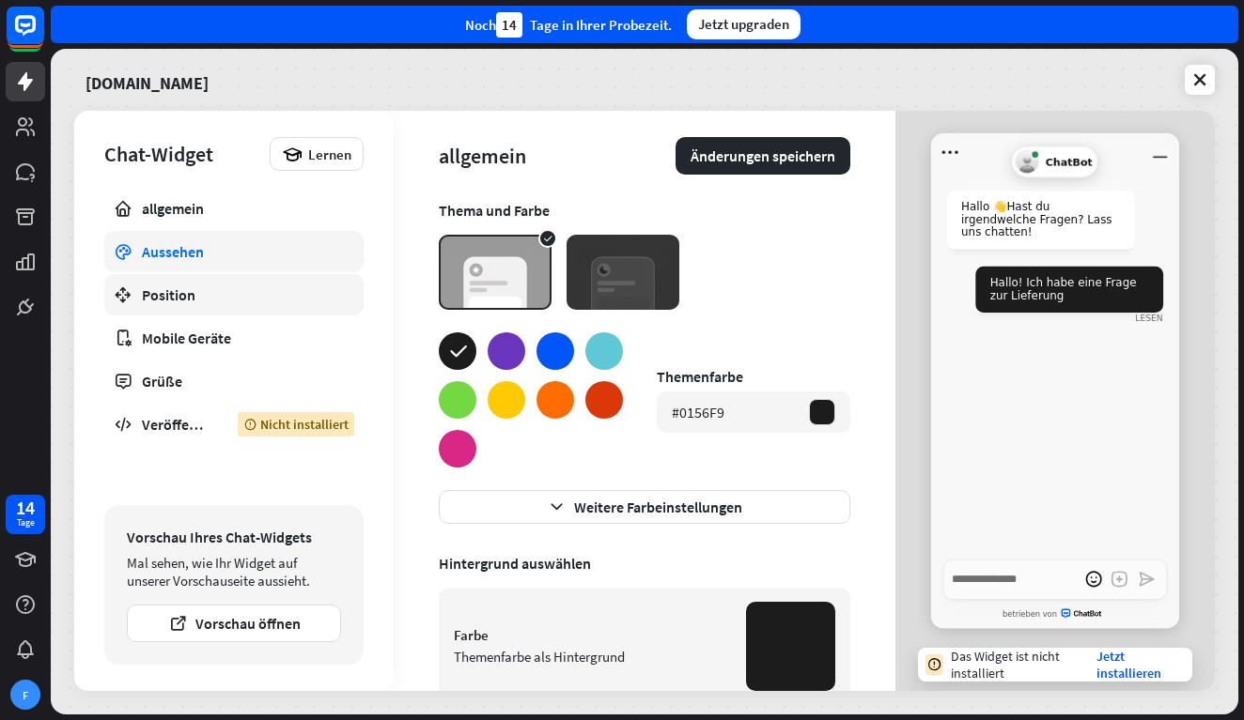
click at [224, 312] on link "Position" at bounding box center [233, 294] width 259 height 41
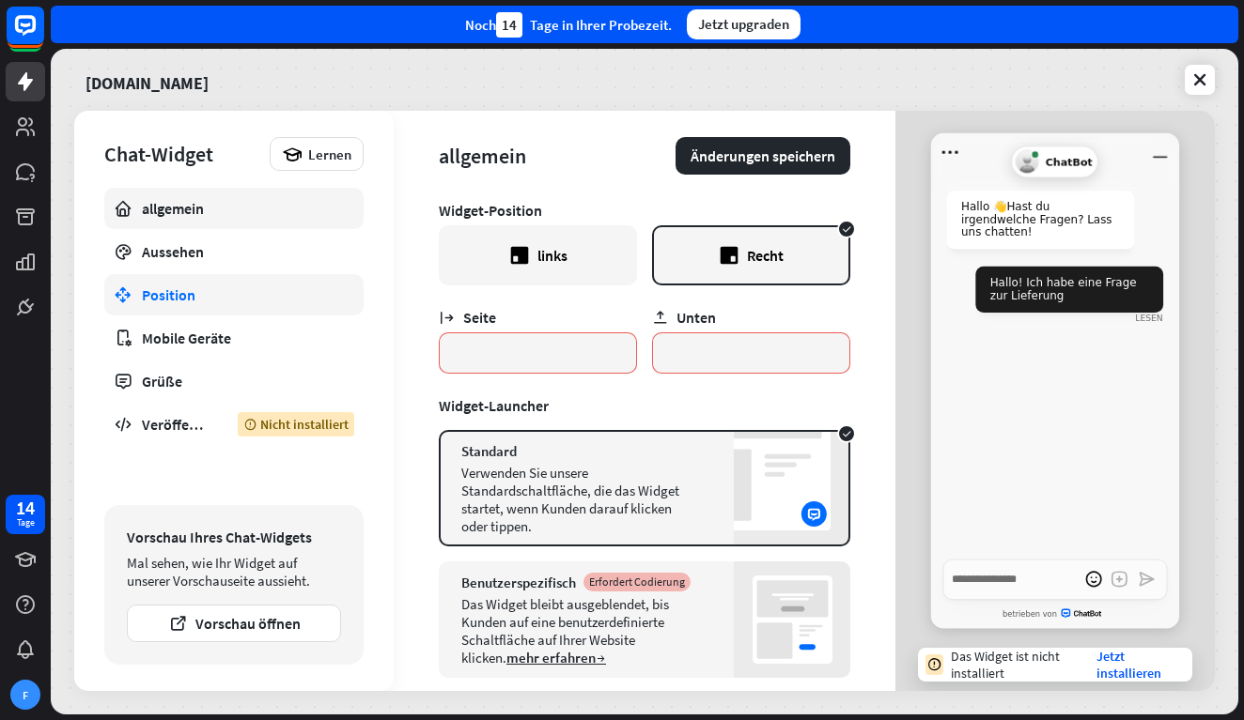
click at [209, 216] on div "allgemein" at bounding box center [234, 208] width 184 height 19
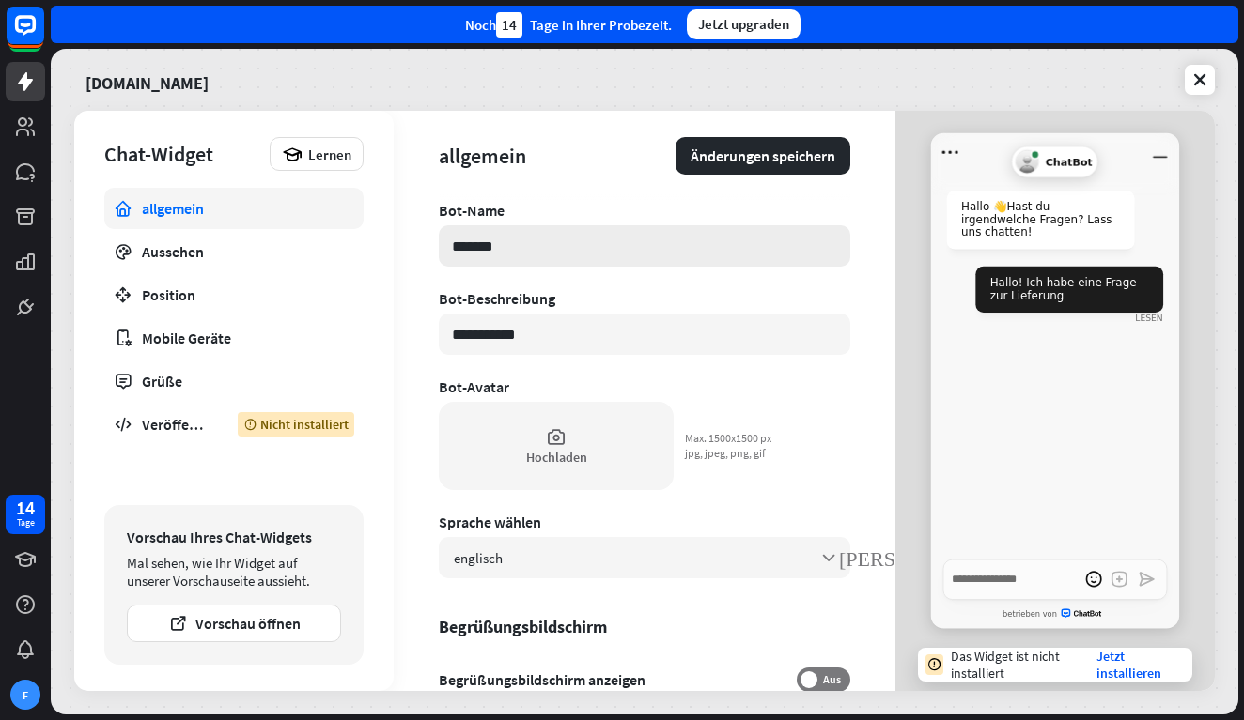
drag, startPoint x: 510, startPoint y: 248, endPoint x: 454, endPoint y: 244, distance: 56.5
click at [454, 244] on input "*******" at bounding box center [644, 245] width 411 height 41
type textarea "*"
type input "*"
type textarea "*"
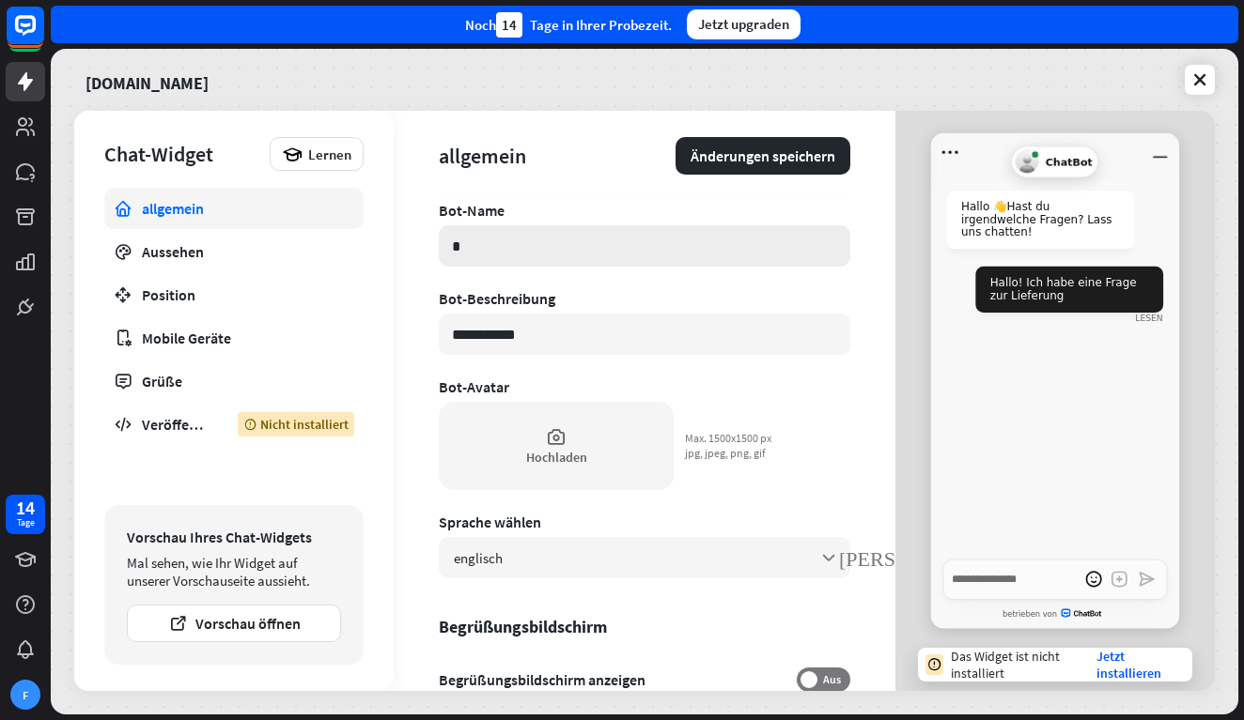
type input "**"
type textarea "*"
type input "***"
type textarea "*"
type input "****"
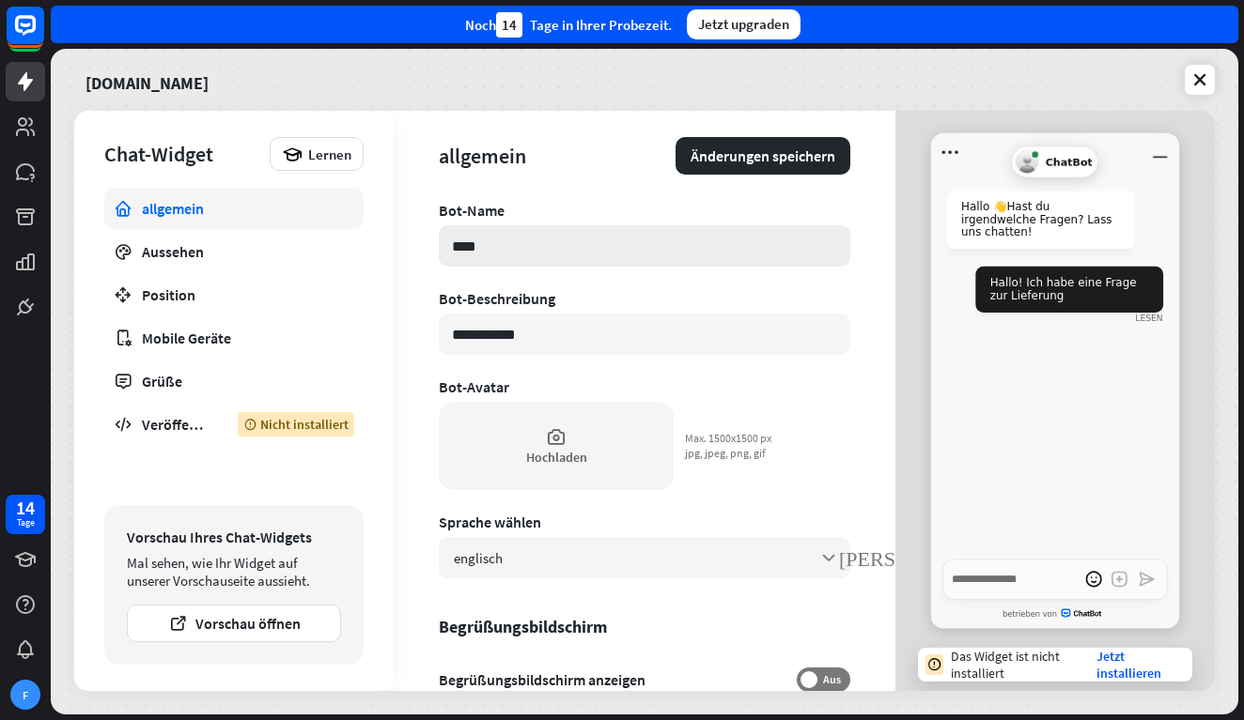
type textarea "*"
type input "*****"
type textarea "*"
type input "******"
type textarea "*"
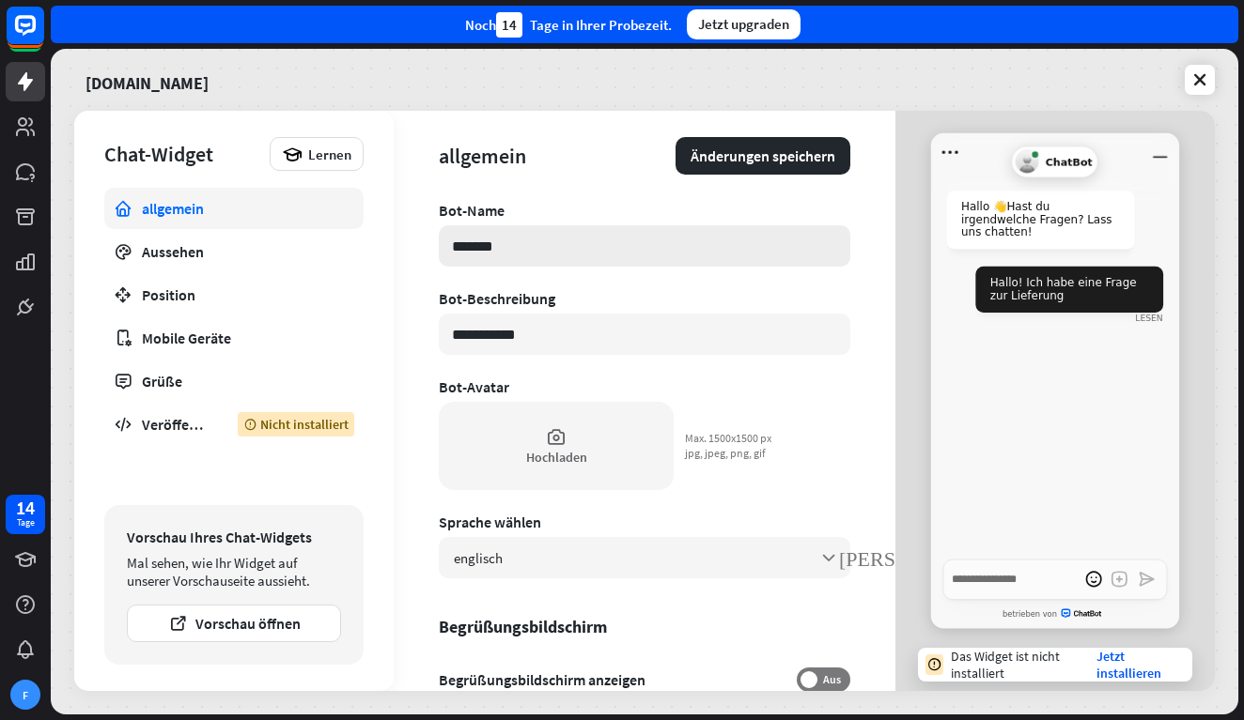
type input "*******"
click at [769, 149] on button "Änderungen speichern" at bounding box center [762, 156] width 175 height 38
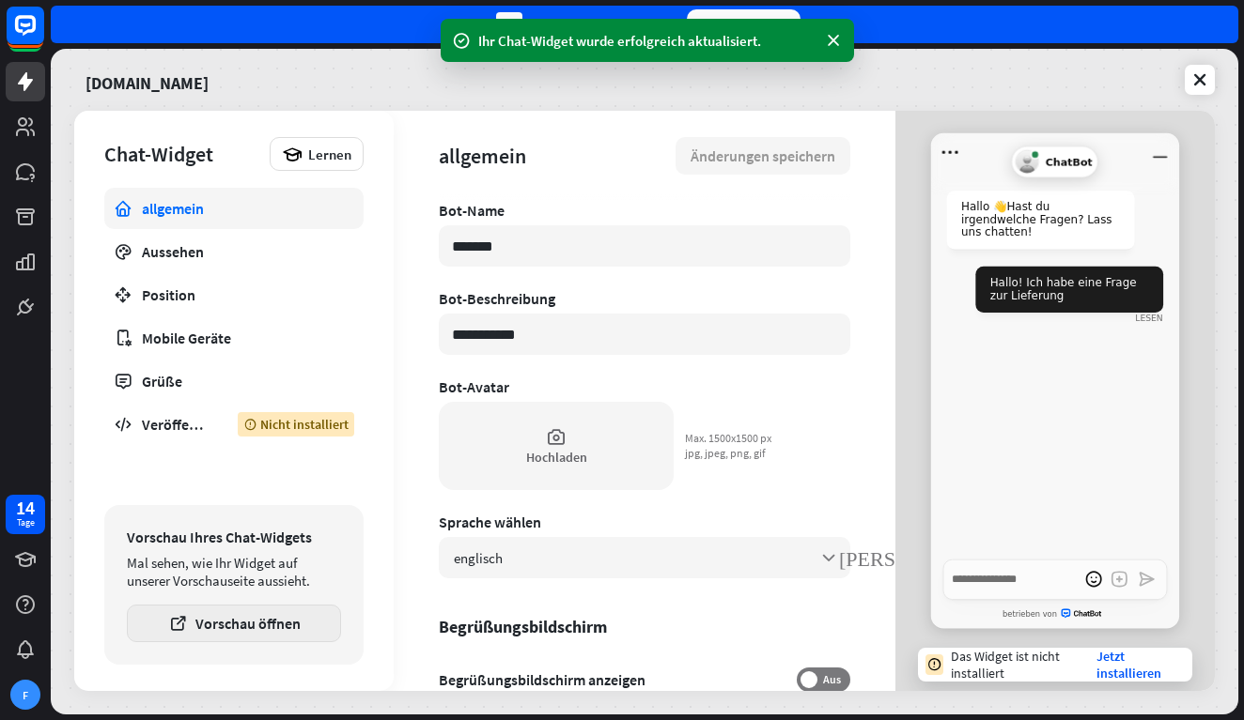
click at [265, 628] on button "Vorschau öffnen" at bounding box center [234, 624] width 214 height 38
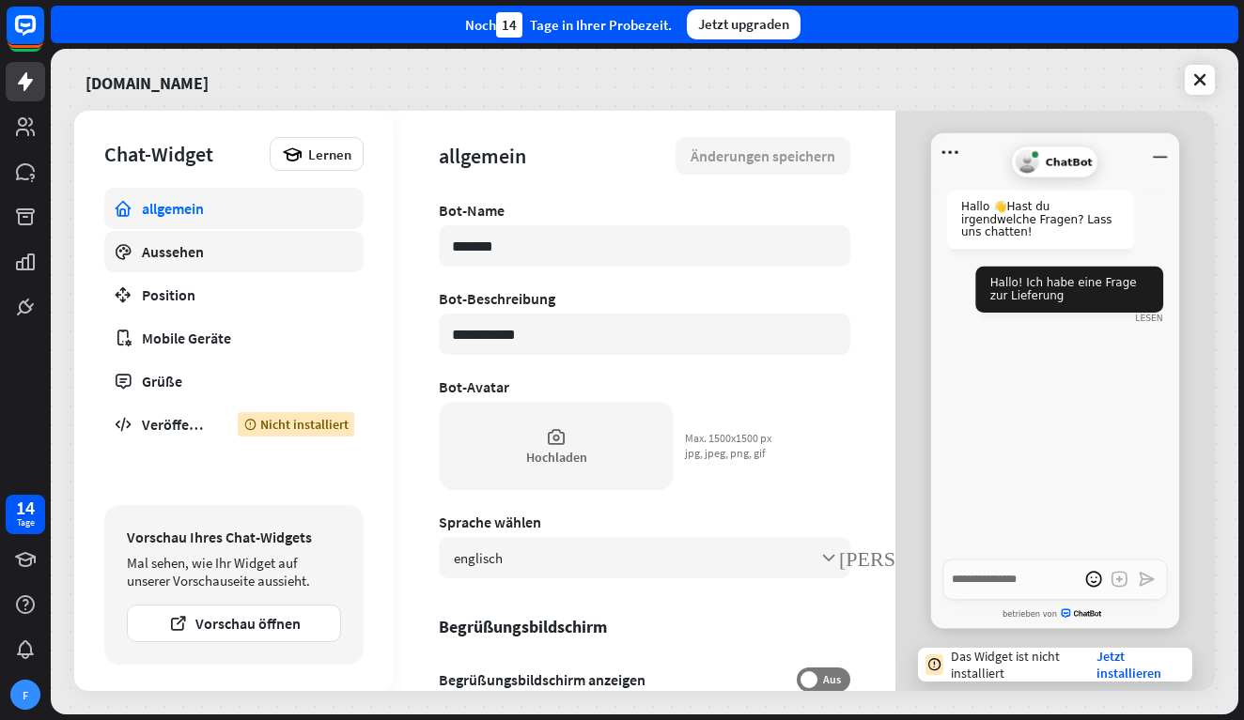
click at [249, 251] on div "Aussehen" at bounding box center [234, 251] width 184 height 19
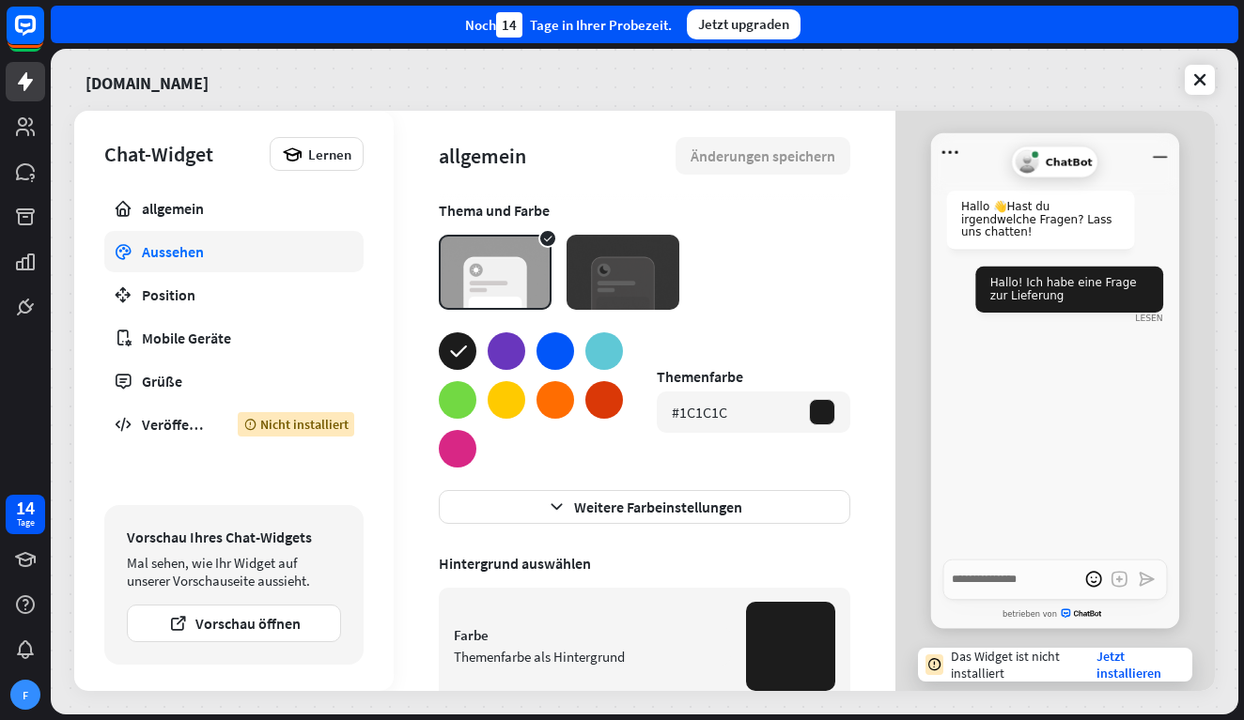
click at [571, 351] on div at bounding box center [555, 351] width 38 height 38
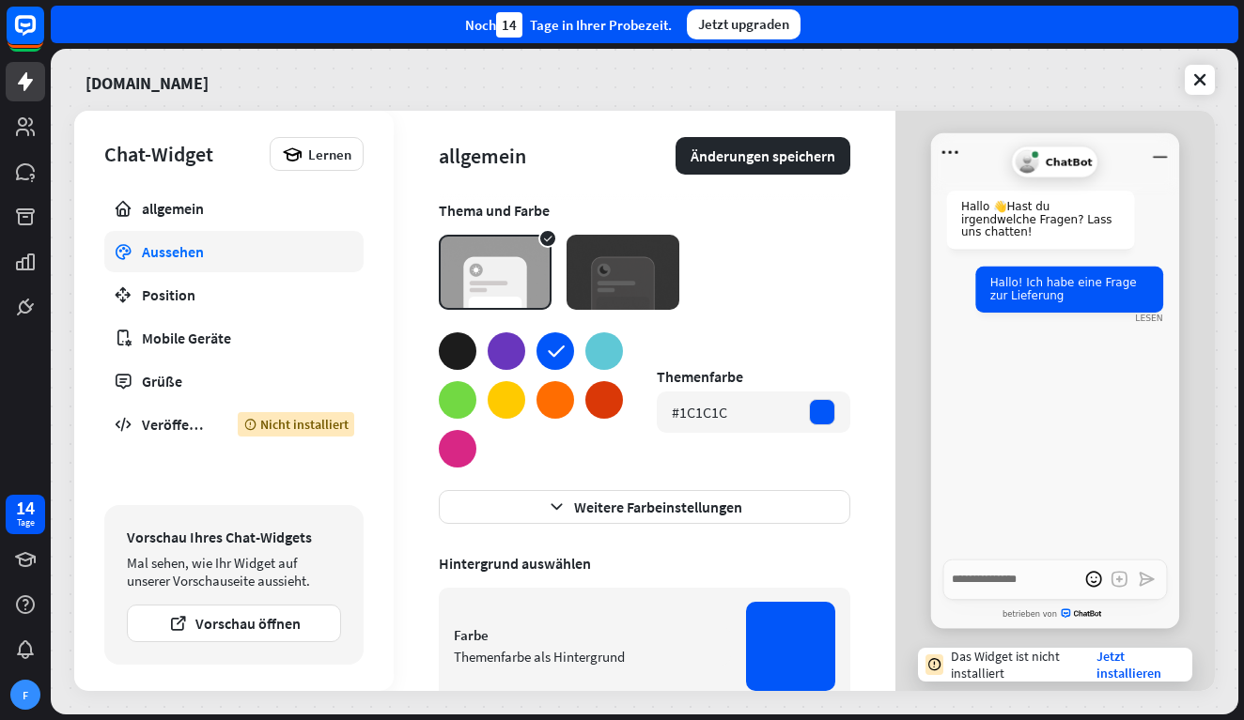
click at [501, 286] on img at bounding box center [495, 272] width 113 height 75
click at [605, 271] on img at bounding box center [622, 272] width 113 height 75
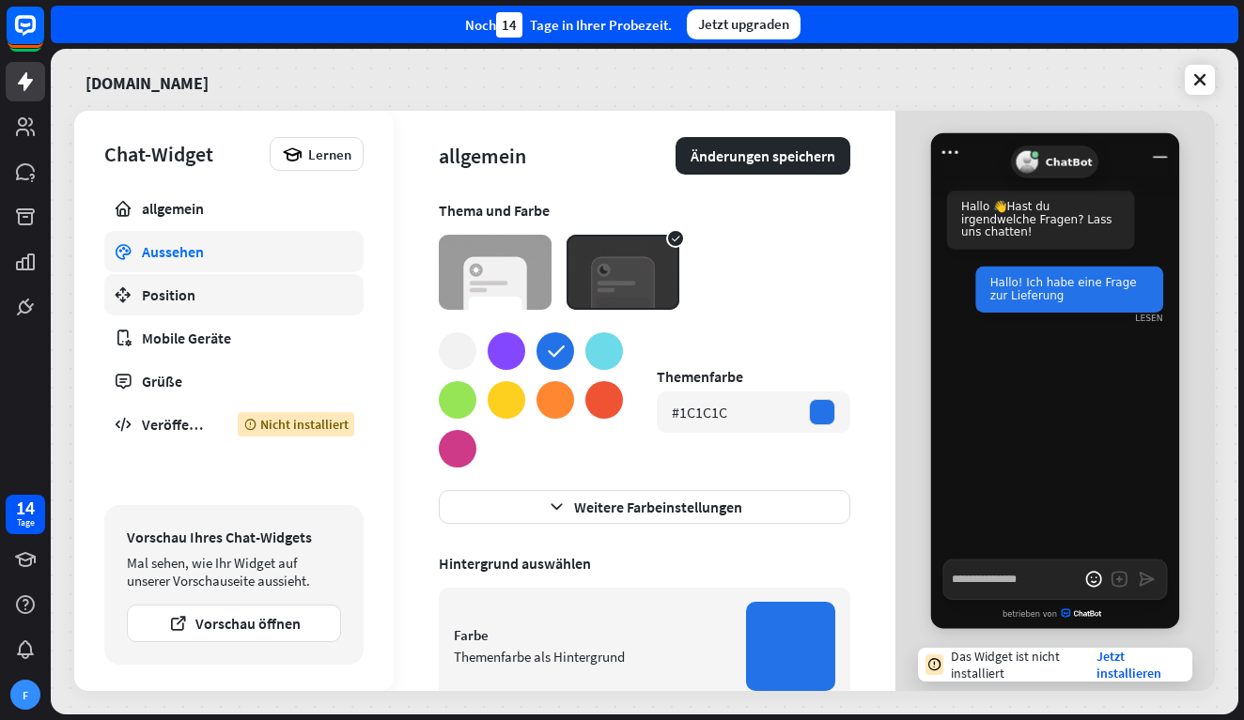
click at [269, 292] on div "Position" at bounding box center [234, 295] width 184 height 19
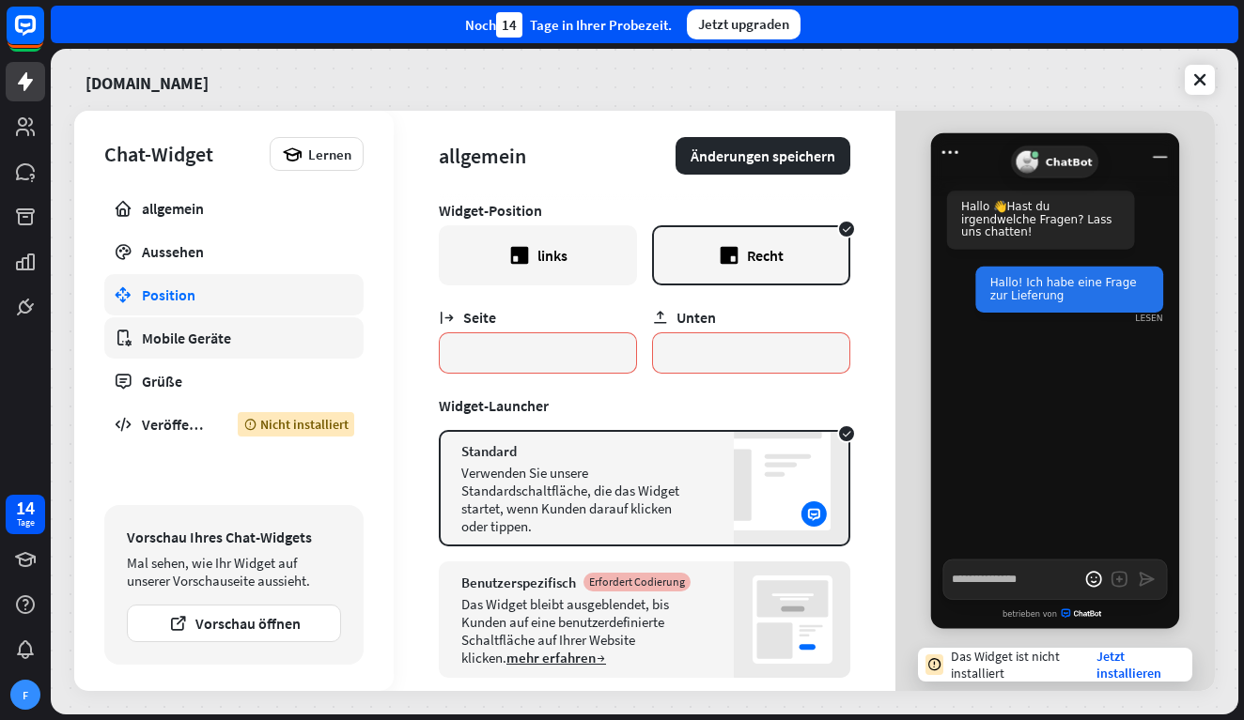
click at [267, 339] on div "Mobile Geräte" at bounding box center [234, 338] width 184 height 19
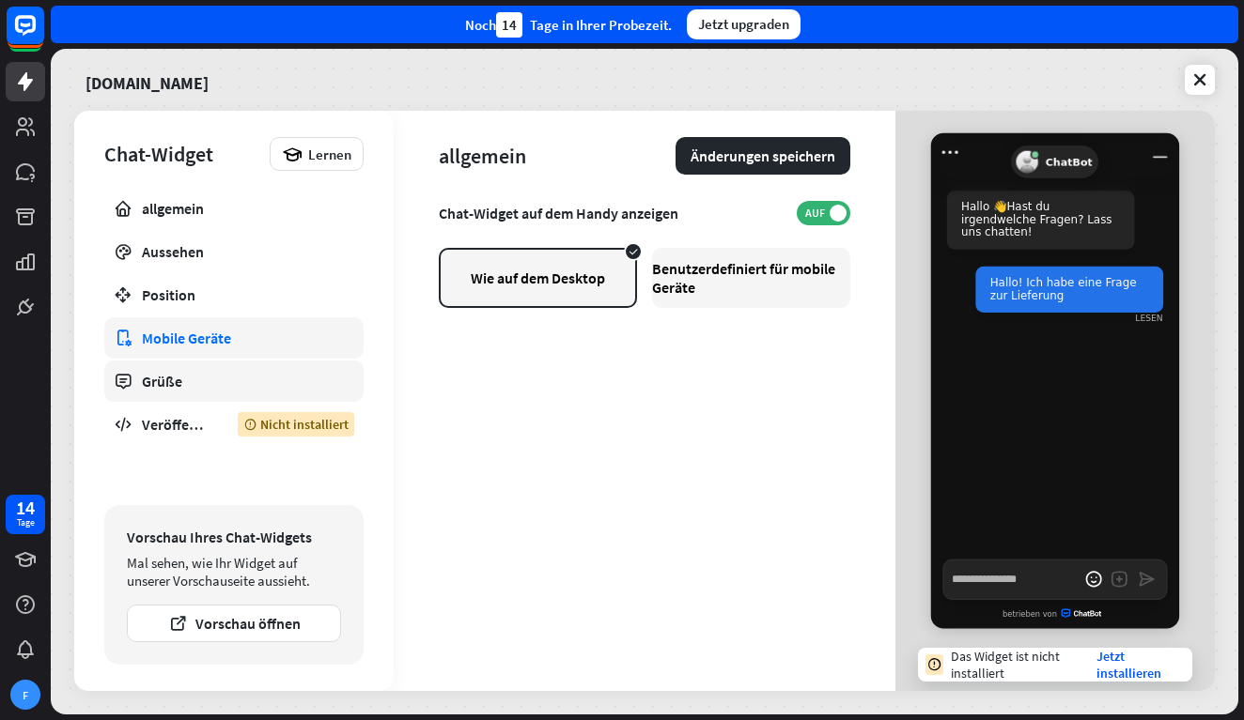
click at [206, 391] on link "Grüße" at bounding box center [233, 381] width 259 height 41
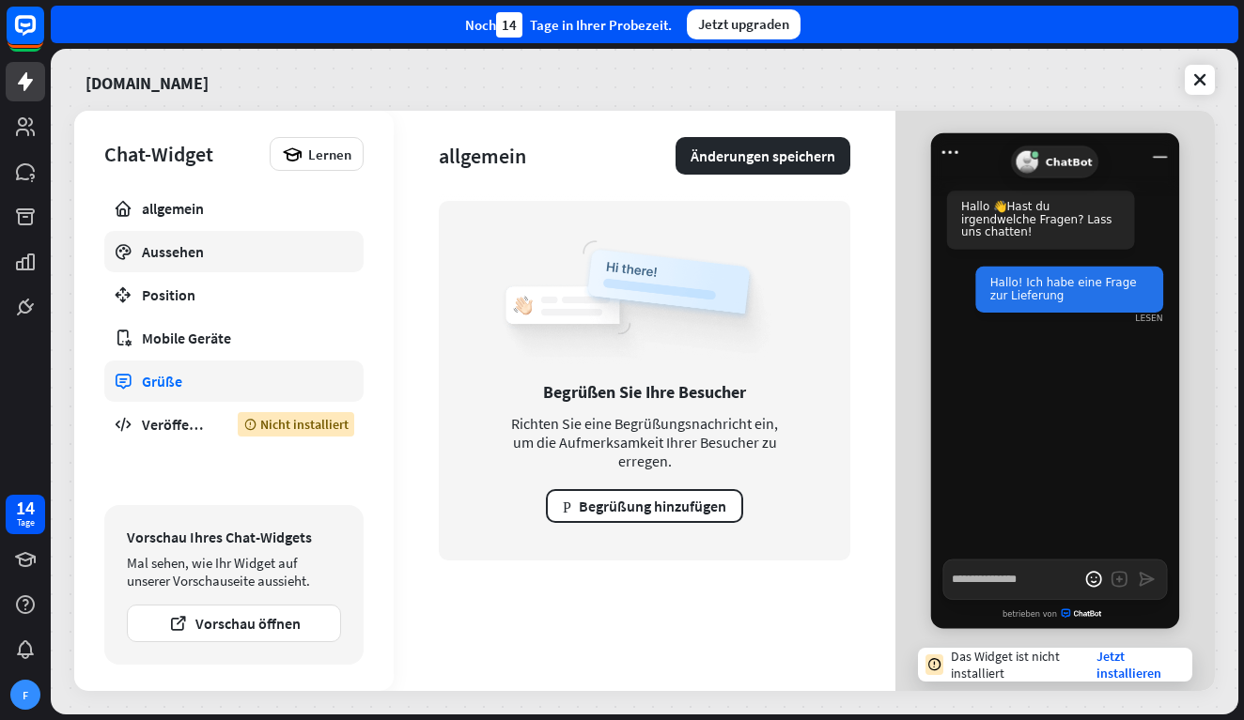
click at [225, 254] on div "Aussehen" at bounding box center [234, 251] width 184 height 19
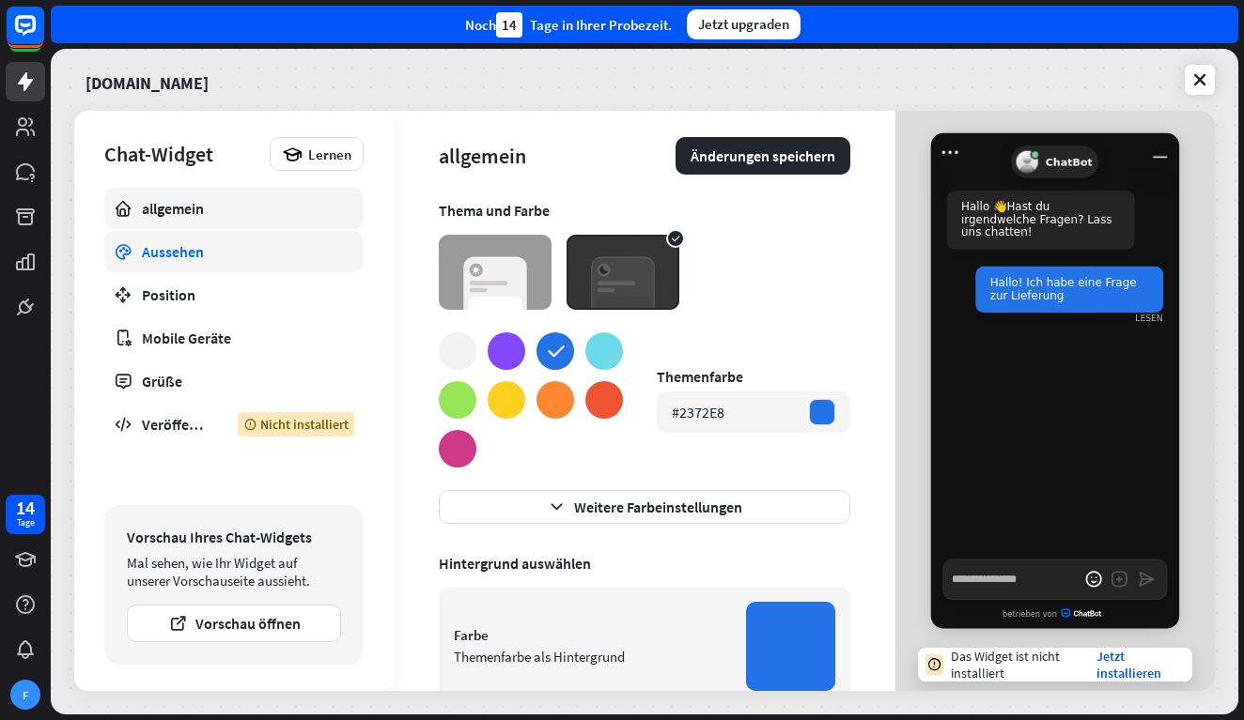
click at [222, 220] on link "allgemein" at bounding box center [233, 208] width 259 height 41
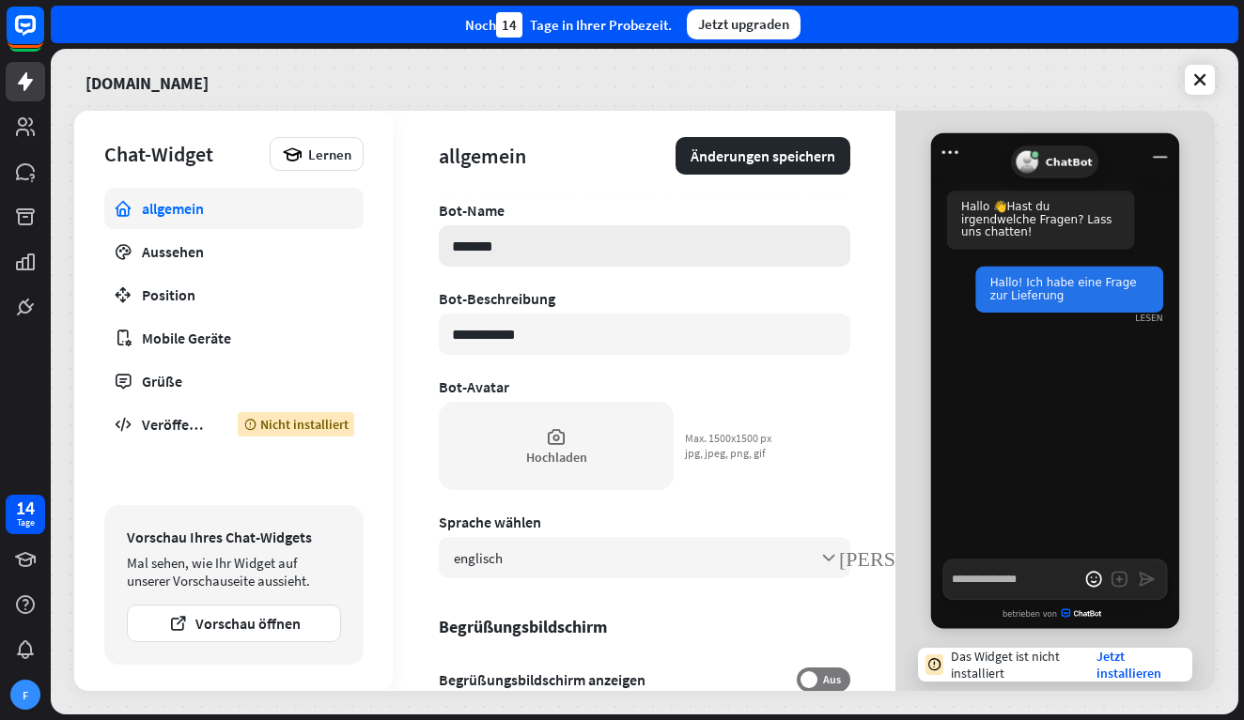
click at [523, 251] on input "*******" at bounding box center [644, 245] width 411 height 41
type textarea "*"
type input "*******"
type textarea "*"
type input "*********"
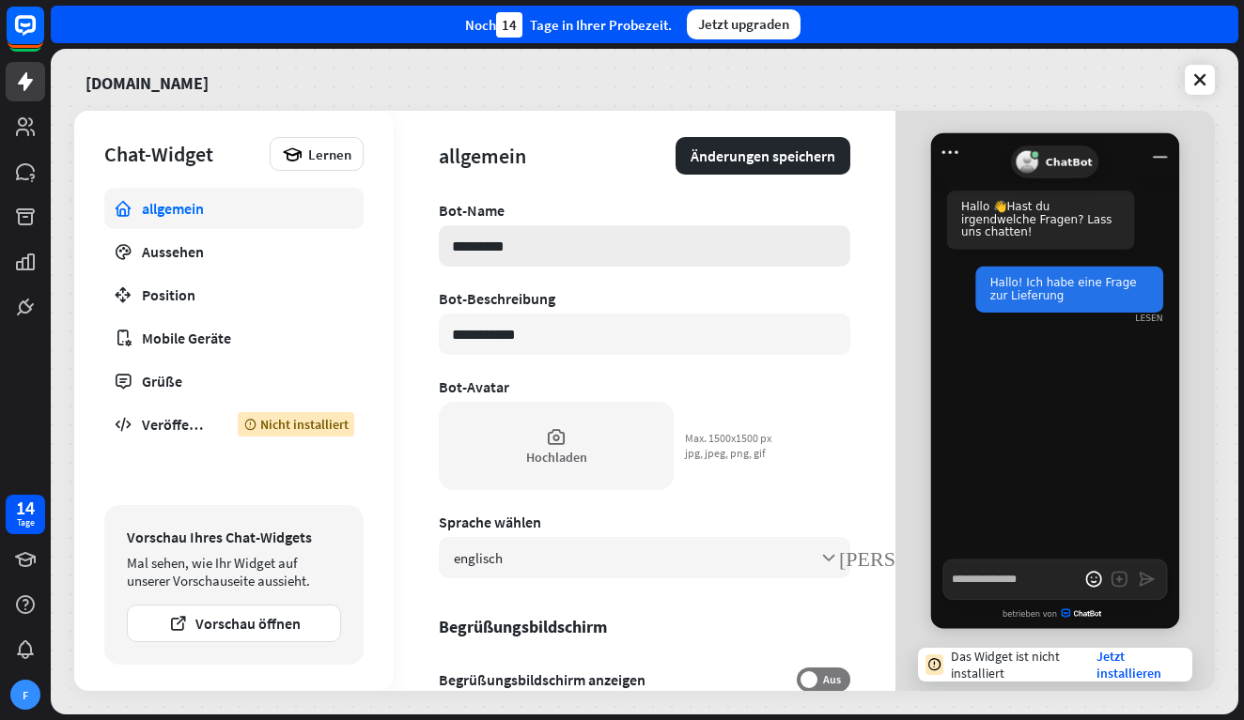
type textarea "*"
type input "**********"
type textarea "*"
type input "**********"
type textarea "*"
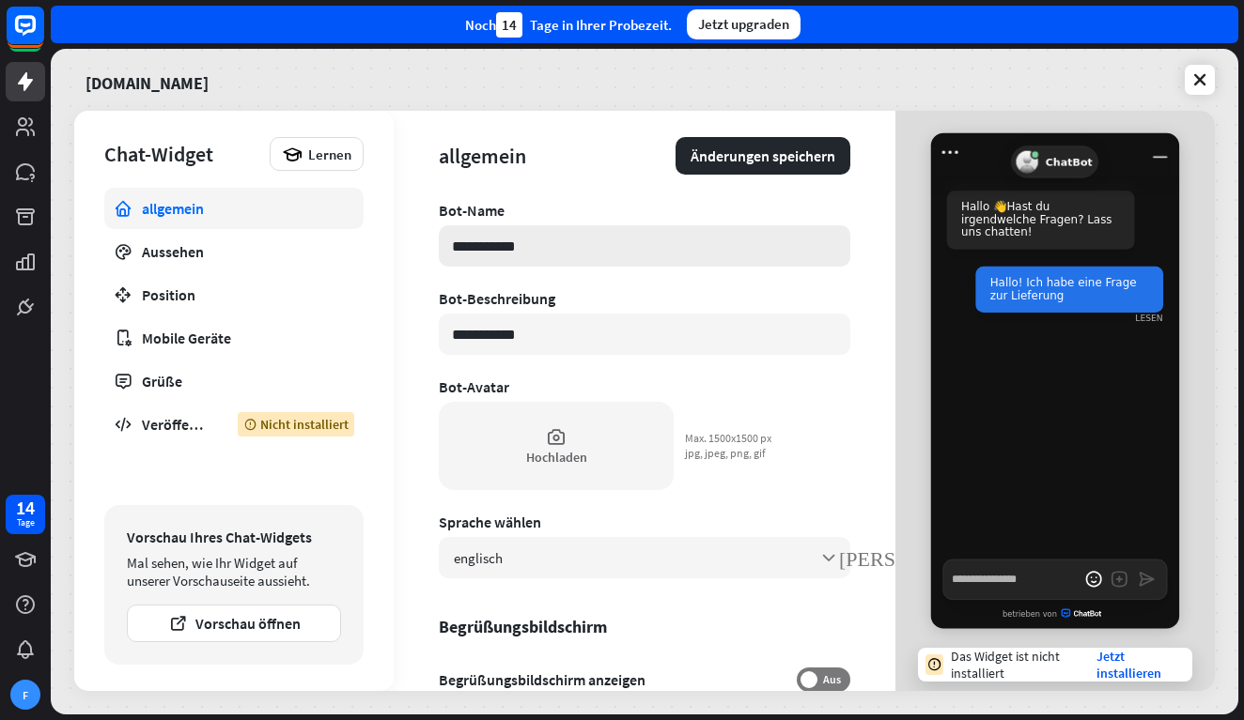
type input "**********"
type textarea "*"
type input "**********"
type textarea "*"
type input "**********"
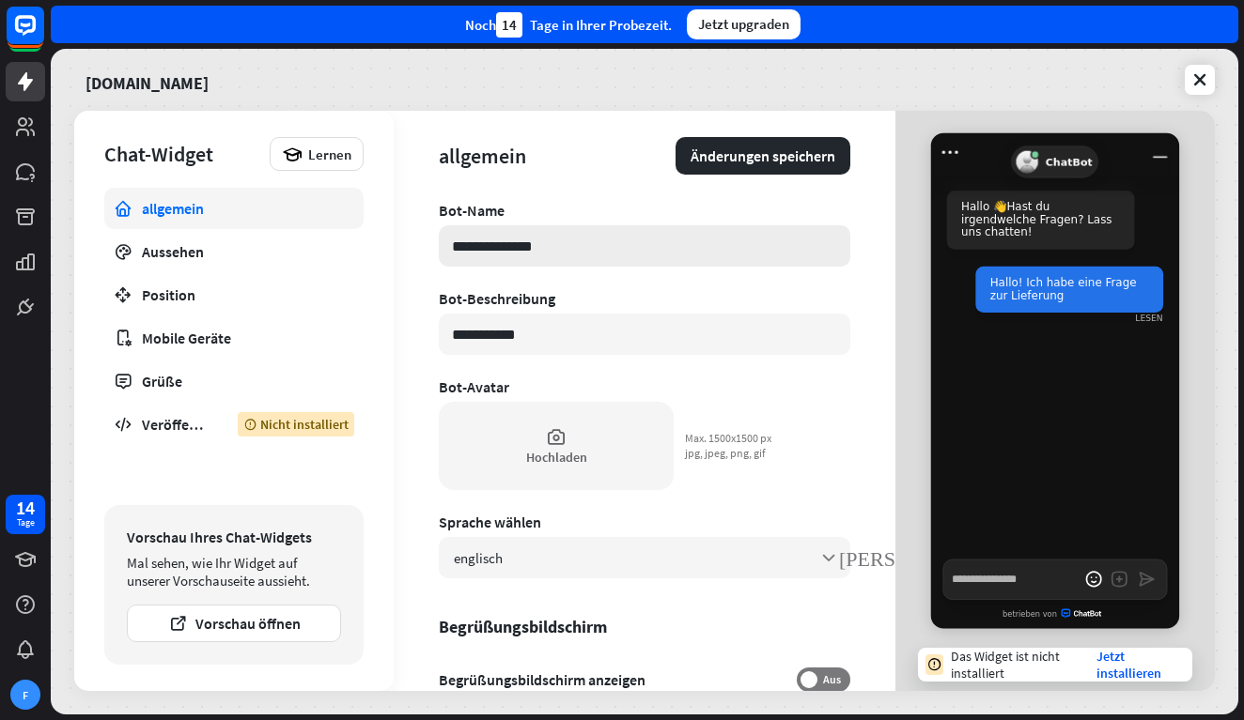
type textarea "*"
type input "**********"
type textarea "*"
type input "**********"
click at [194, 425] on div "Veröffentlichen" at bounding box center [176, 424] width 68 height 19
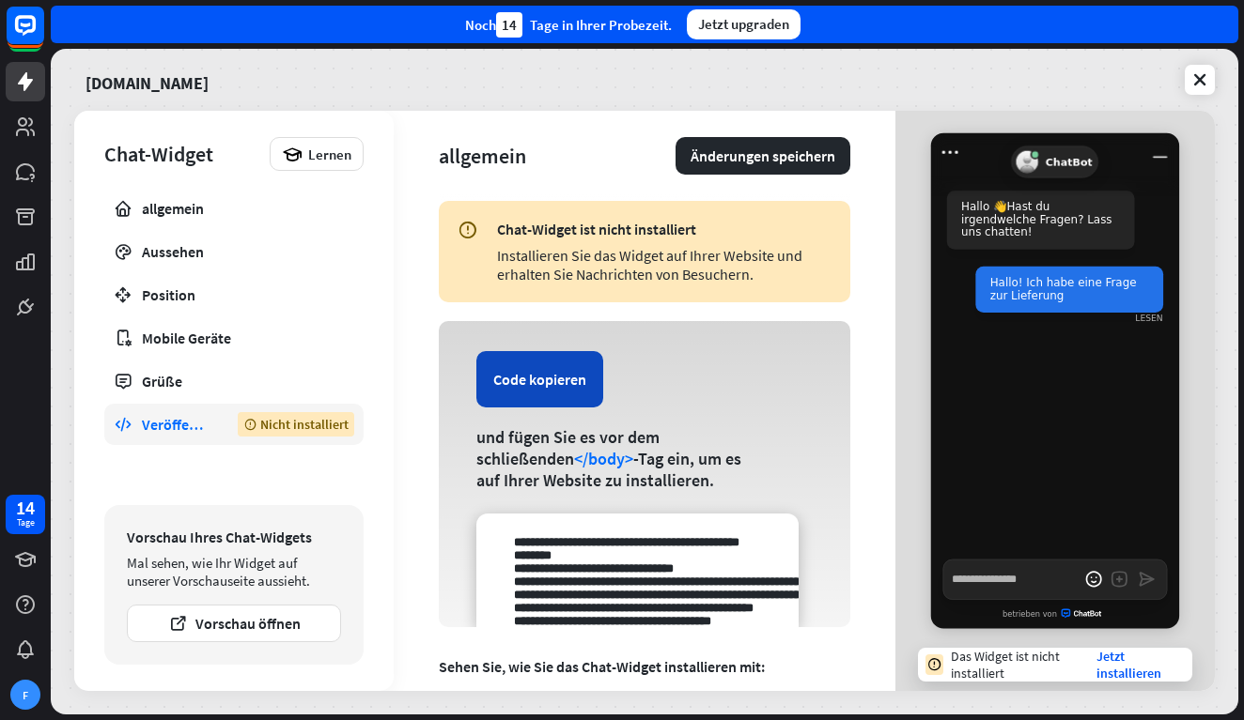
click at [557, 380] on button "Code kopieren" at bounding box center [539, 379] width 127 height 56
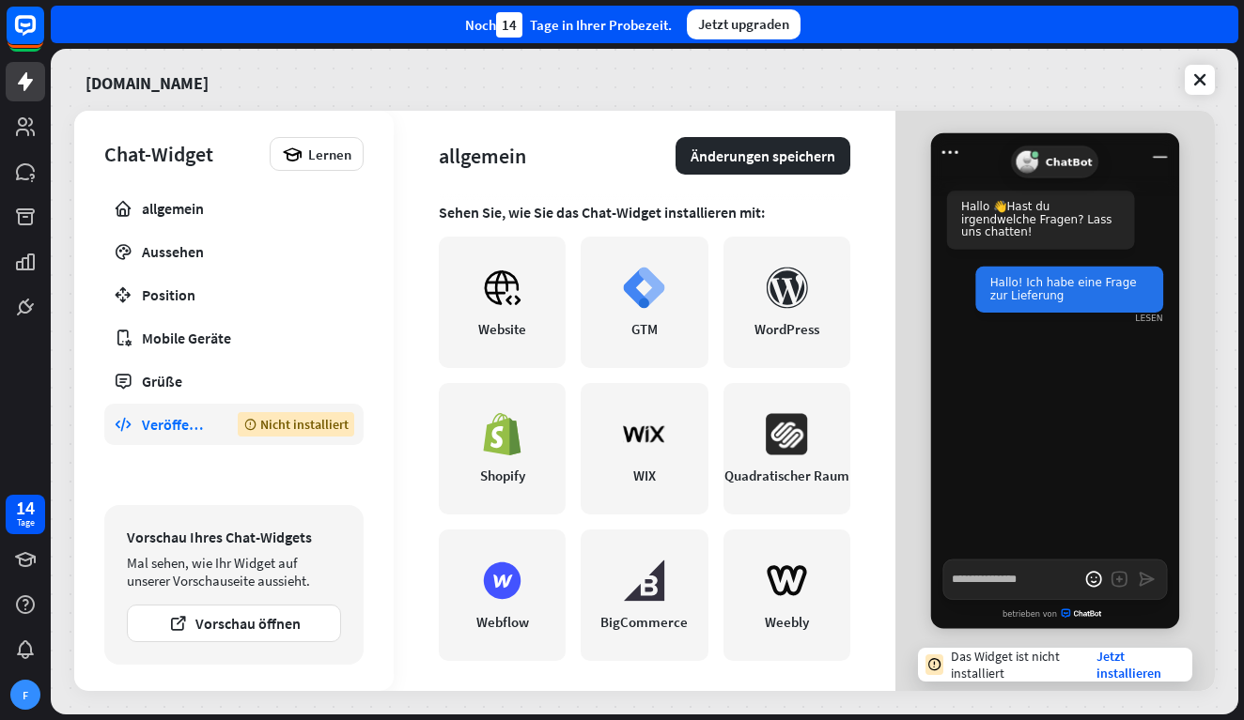
scroll to position [462, 0]
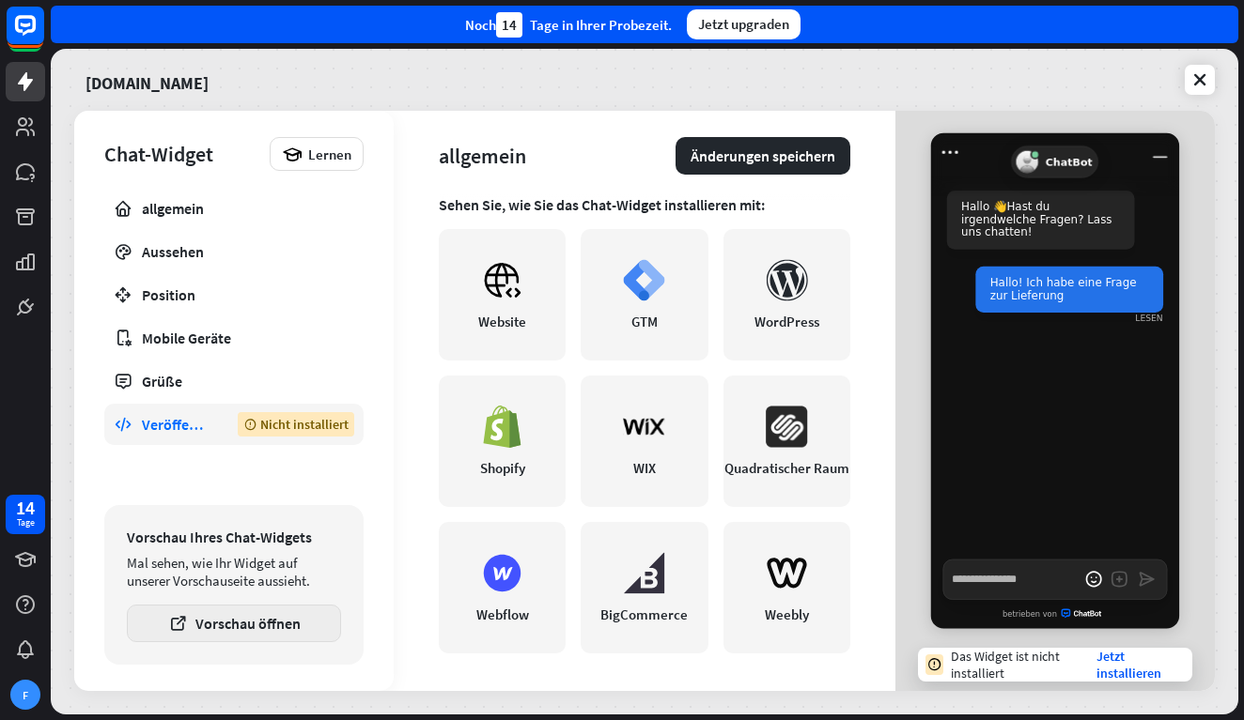
click at [283, 621] on button "Vorschau öffnen" at bounding box center [234, 624] width 214 height 38
click at [198, 432] on div "Veröffentlichen" at bounding box center [176, 424] width 68 height 19
click at [996, 672] on div "Das Widget ist nicht installiert" at bounding box center [1024, 665] width 146 height 34
click at [1100, 663] on link "Jetzt installieren" at bounding box center [1138, 665] width 85 height 34
click at [1114, 677] on link "Jetzt installieren" at bounding box center [1138, 665] width 85 height 34
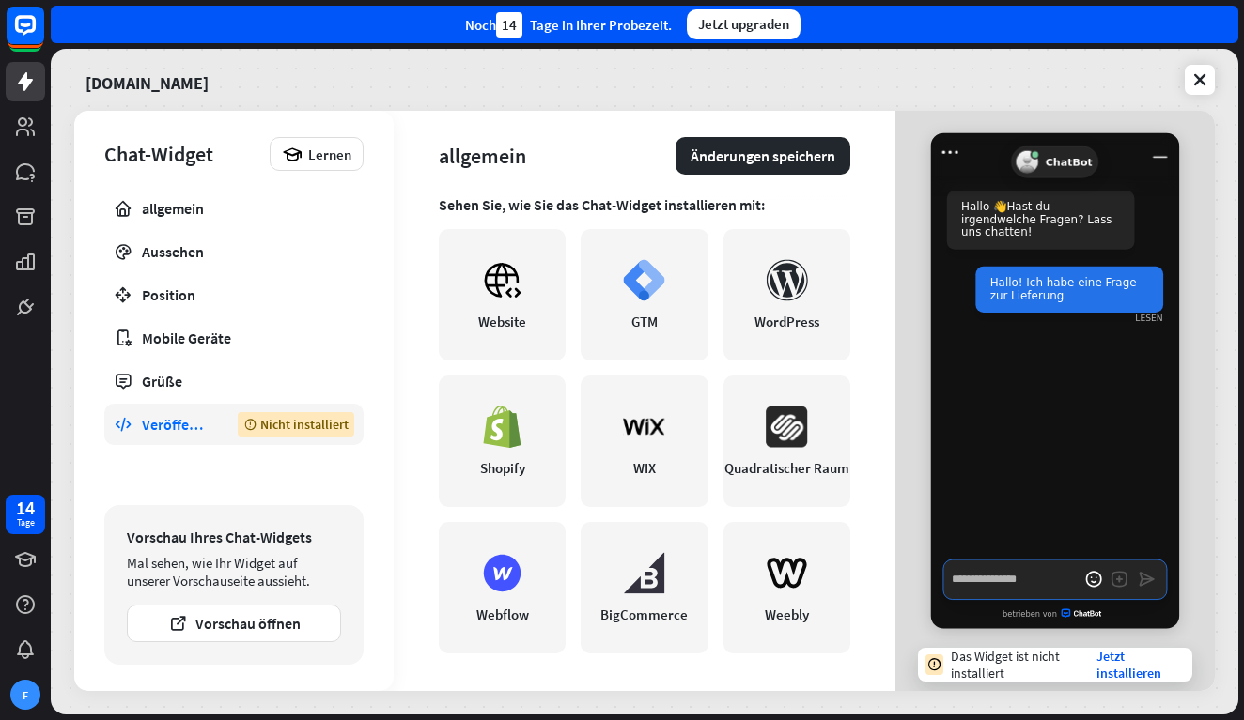
click at [1004, 585] on textarea "Write a message…" at bounding box center [1055, 580] width 224 height 40
click at [1110, 671] on link "Jetzt installieren" at bounding box center [1138, 665] width 85 height 34
click at [1108, 672] on link "Jetzt installieren" at bounding box center [1138, 665] width 85 height 34
click at [1194, 89] on link at bounding box center [1199, 80] width 30 height 30
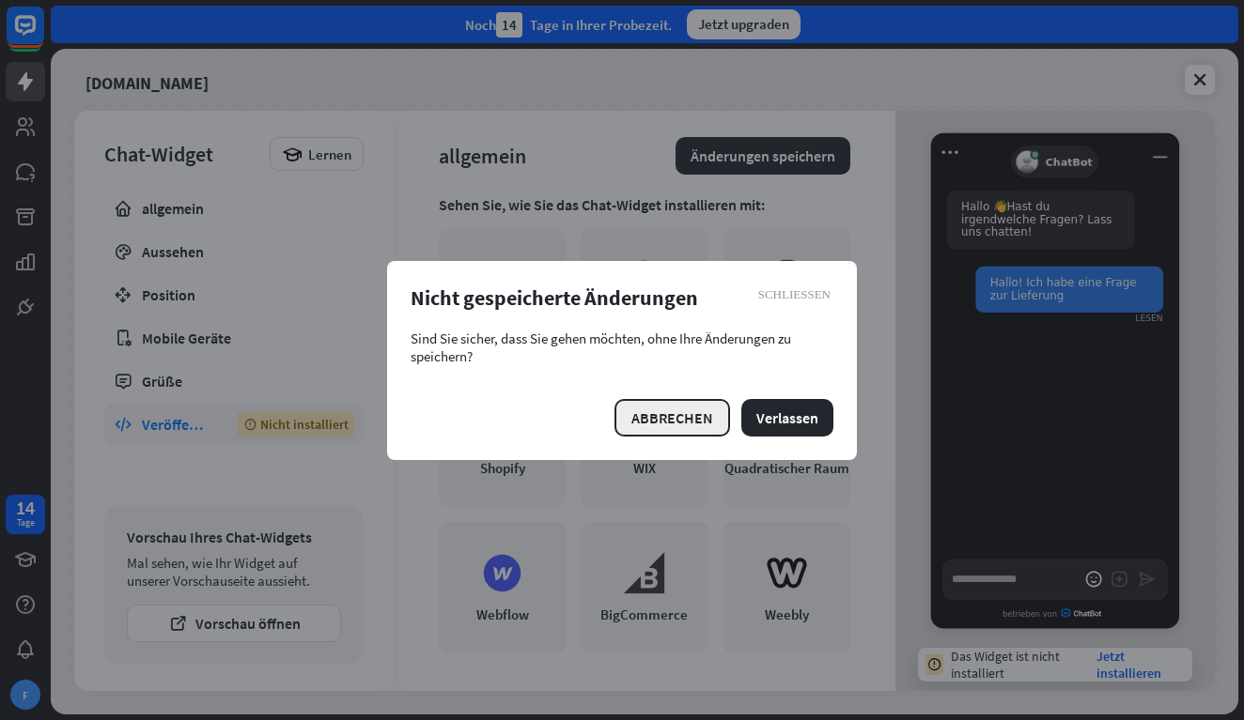
click at [697, 422] on button "ABBRECHEN" at bounding box center [672, 418] width 116 height 38
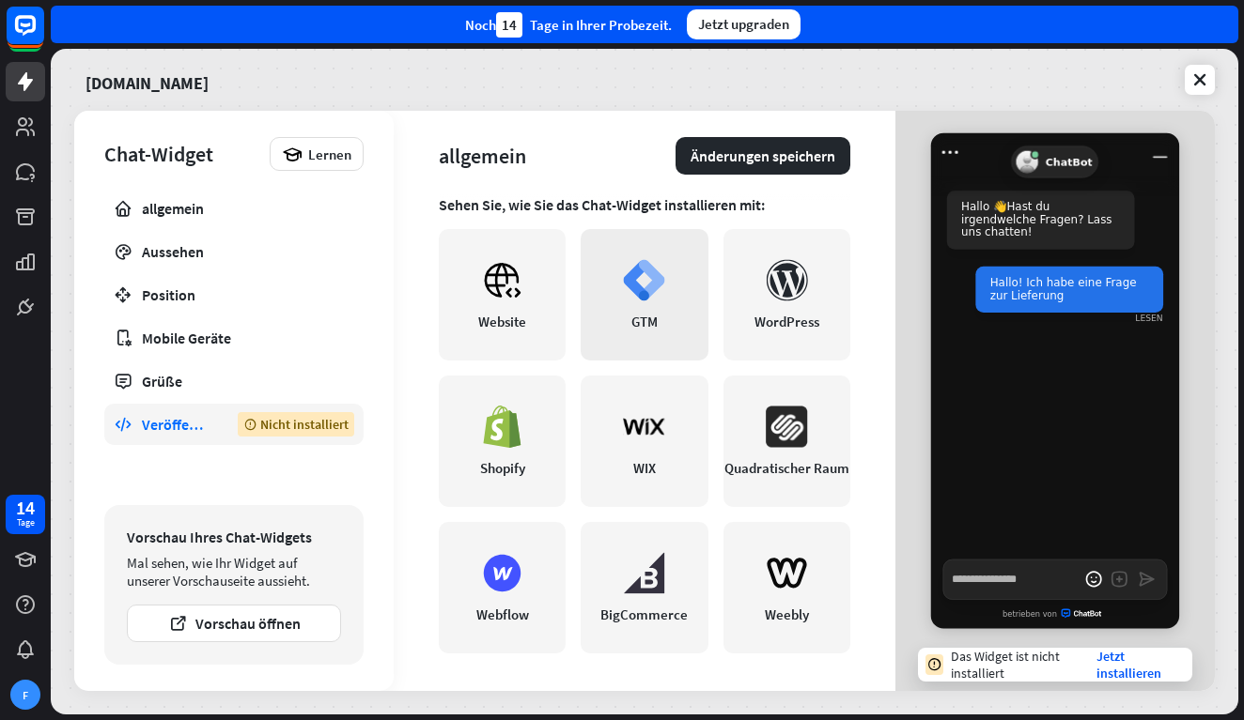
click at [661, 316] on link "GTM" at bounding box center [643, 294] width 127 height 131
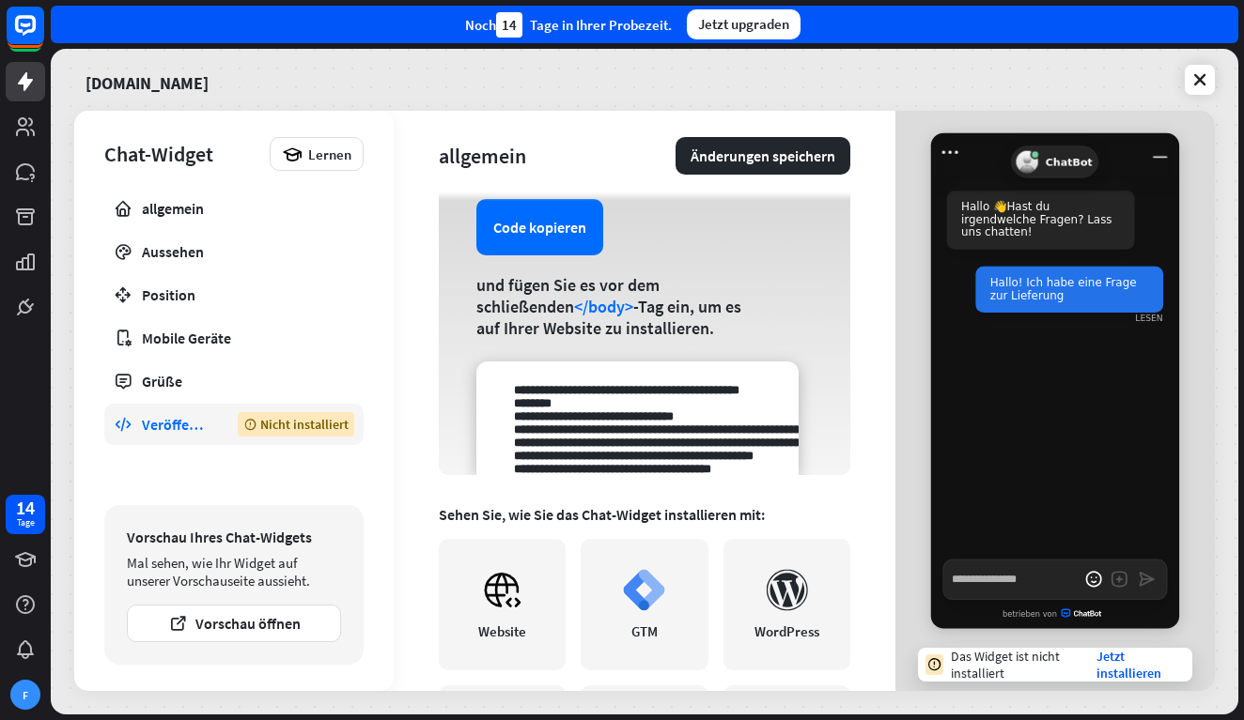
scroll to position [148, 0]
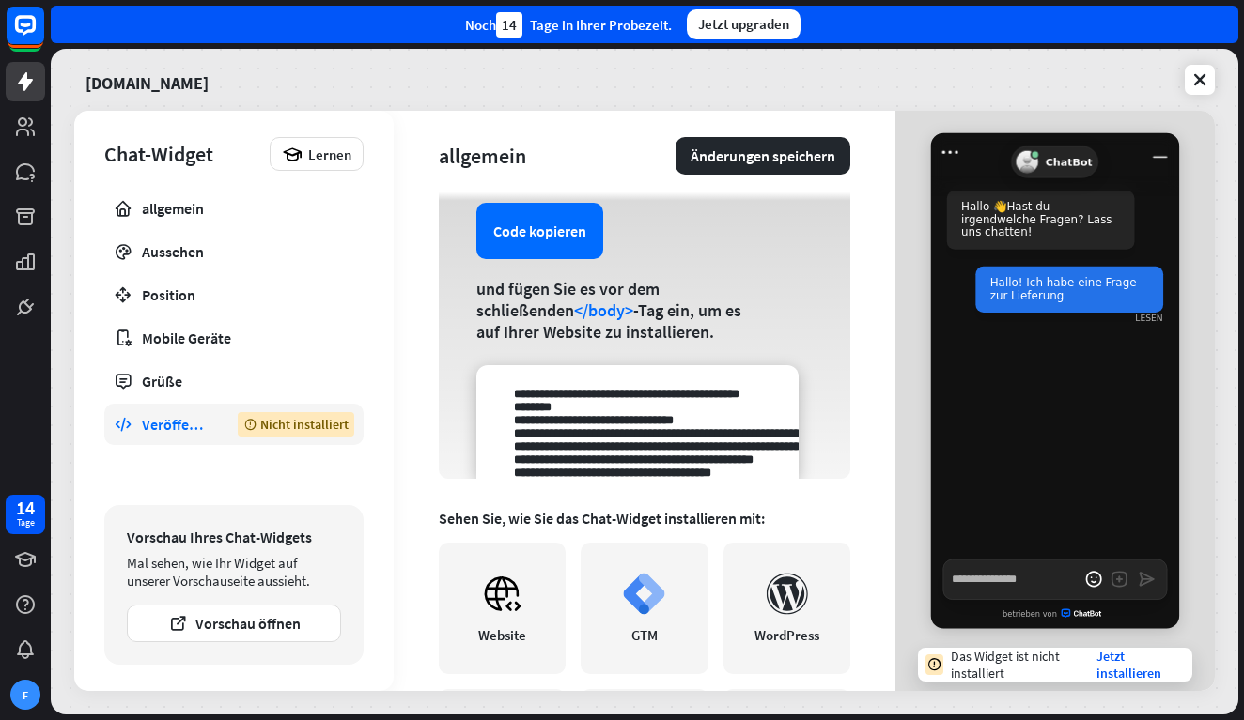
click at [623, 416] on textarea at bounding box center [637, 422] width 322 height 114
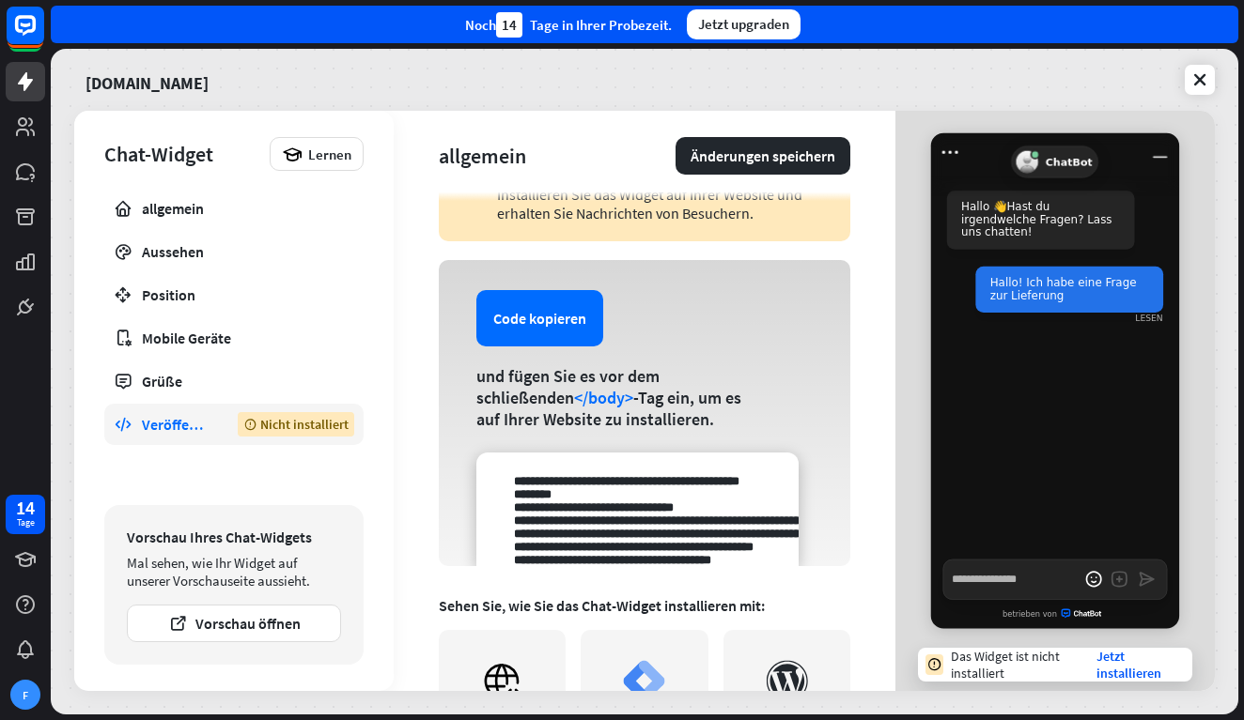
scroll to position [149, 0]
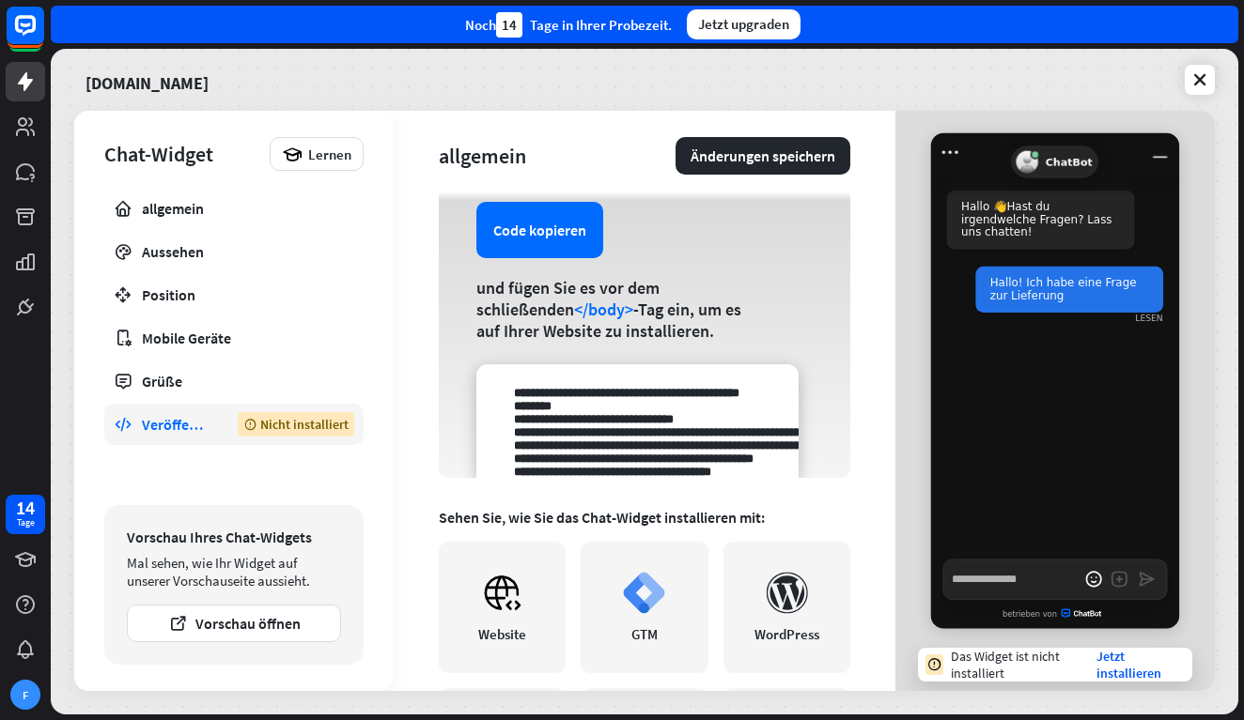
click at [623, 424] on textarea at bounding box center [637, 421] width 322 height 114
drag, startPoint x: 626, startPoint y: 432, endPoint x: 647, endPoint y: 419, distance: 25.3
click at [647, 419] on textarea at bounding box center [637, 421] width 322 height 114
click at [647, 420] on textarea at bounding box center [637, 421] width 322 height 114
click at [554, 234] on button "Code kopieren" at bounding box center [539, 230] width 127 height 56
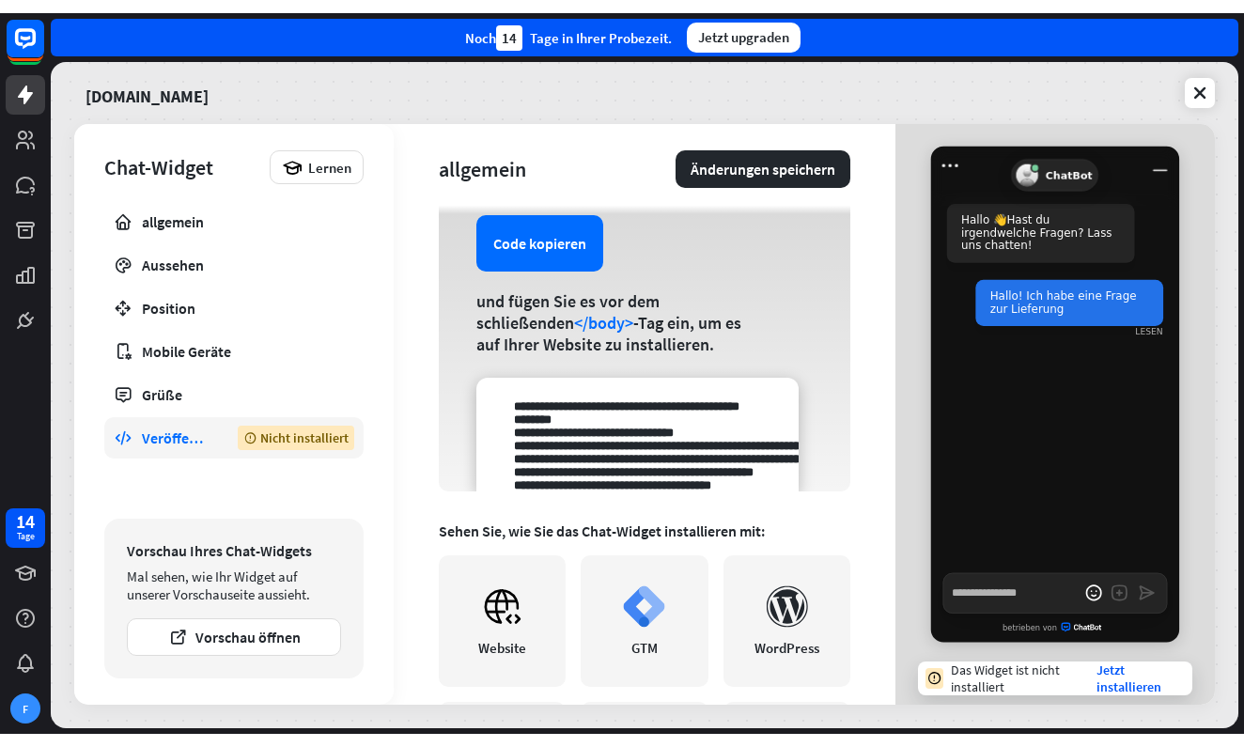
scroll to position [146, 0]
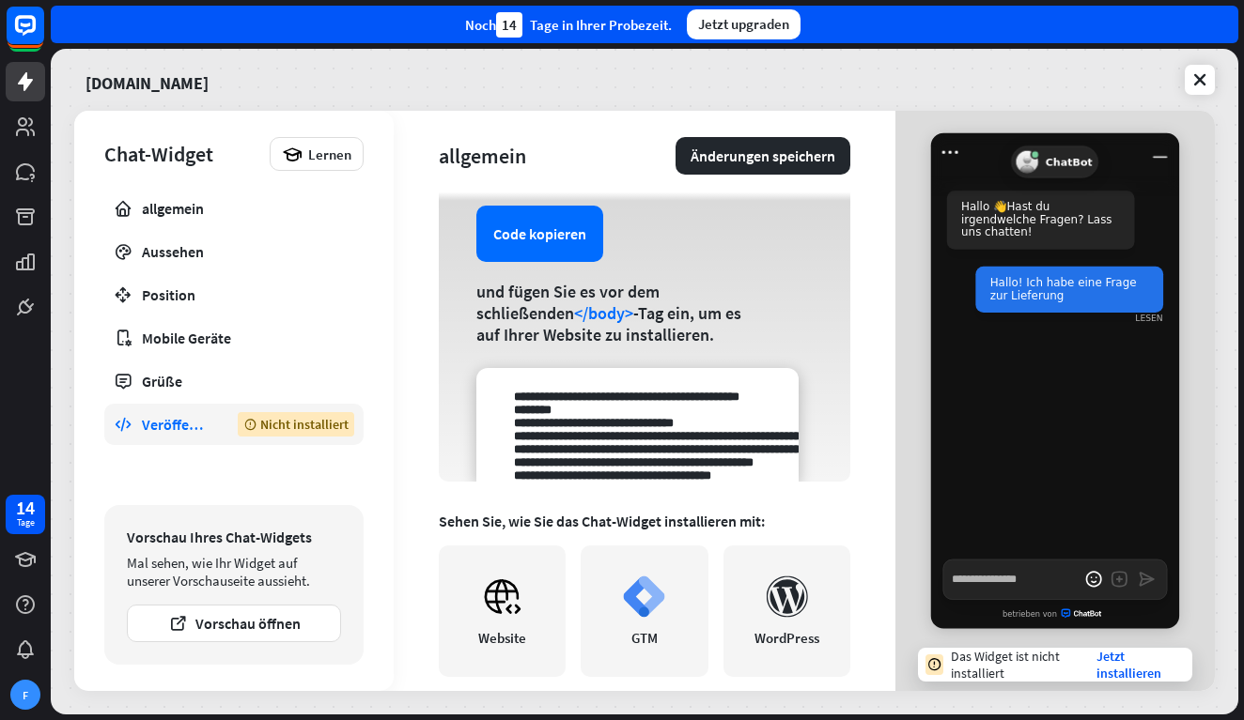
drag, startPoint x: 809, startPoint y: 372, endPoint x: 793, endPoint y: 302, distance: 71.3
click at [793, 313] on div "Code kopieren und fügen Sie es vor dem schließenden </body> -Tag ein, um es auf…" at bounding box center [644, 329] width 411 height 306
drag, startPoint x: 791, startPoint y: 293, endPoint x: 755, endPoint y: 249, distance: 56.8
click at [755, 250] on div "Code kopieren und fügen Sie es vor dem schließenden </body> -Tag ein, um es auf…" at bounding box center [644, 329] width 411 height 306
click at [736, 385] on textarea at bounding box center [637, 425] width 322 height 114
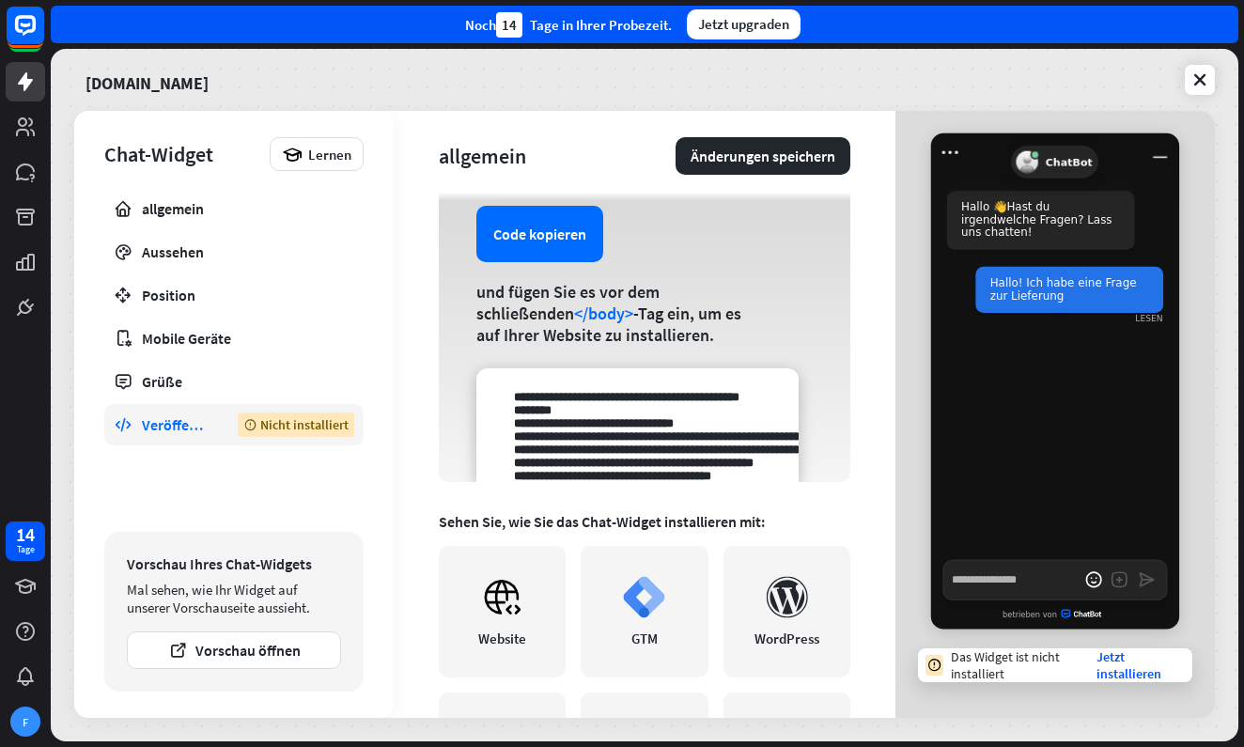
click at [207, 425] on div "Veröffentlichen" at bounding box center [176, 424] width 68 height 19
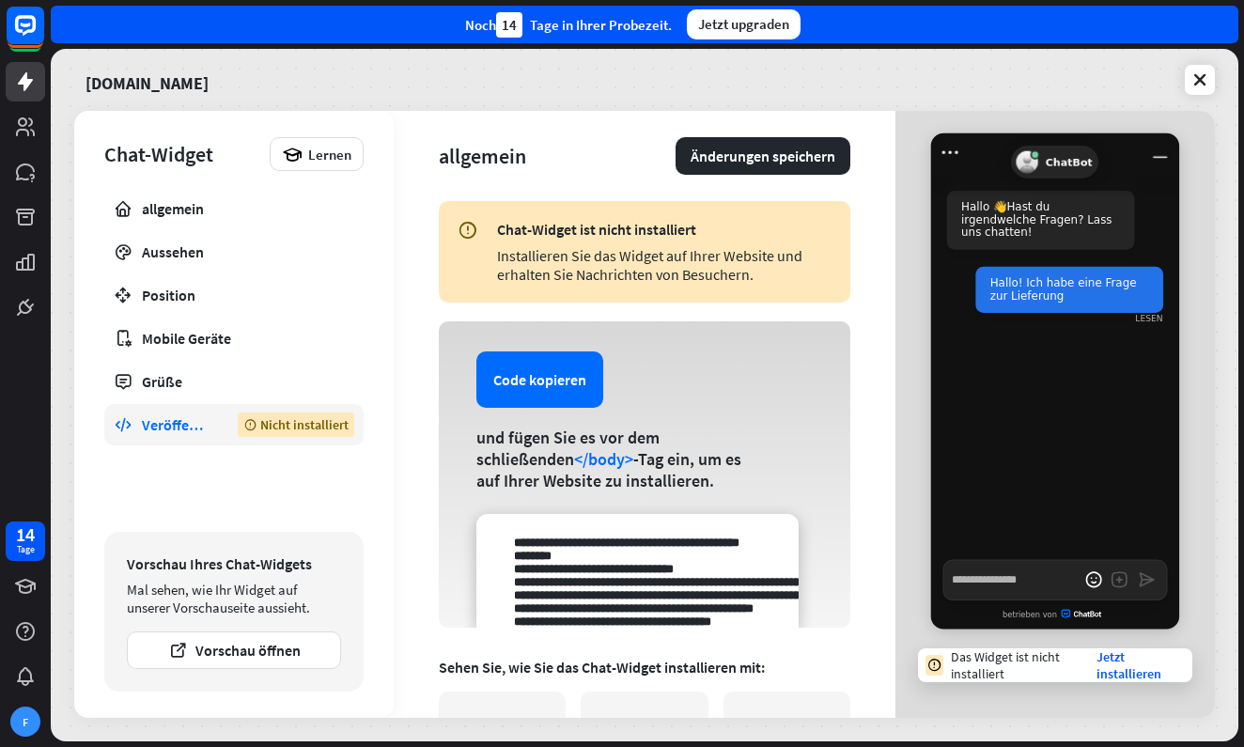
click at [202, 429] on div "Veröffentlichen" at bounding box center [176, 424] width 68 height 19
click at [1195, 83] on icon at bounding box center [1199, 79] width 19 height 19
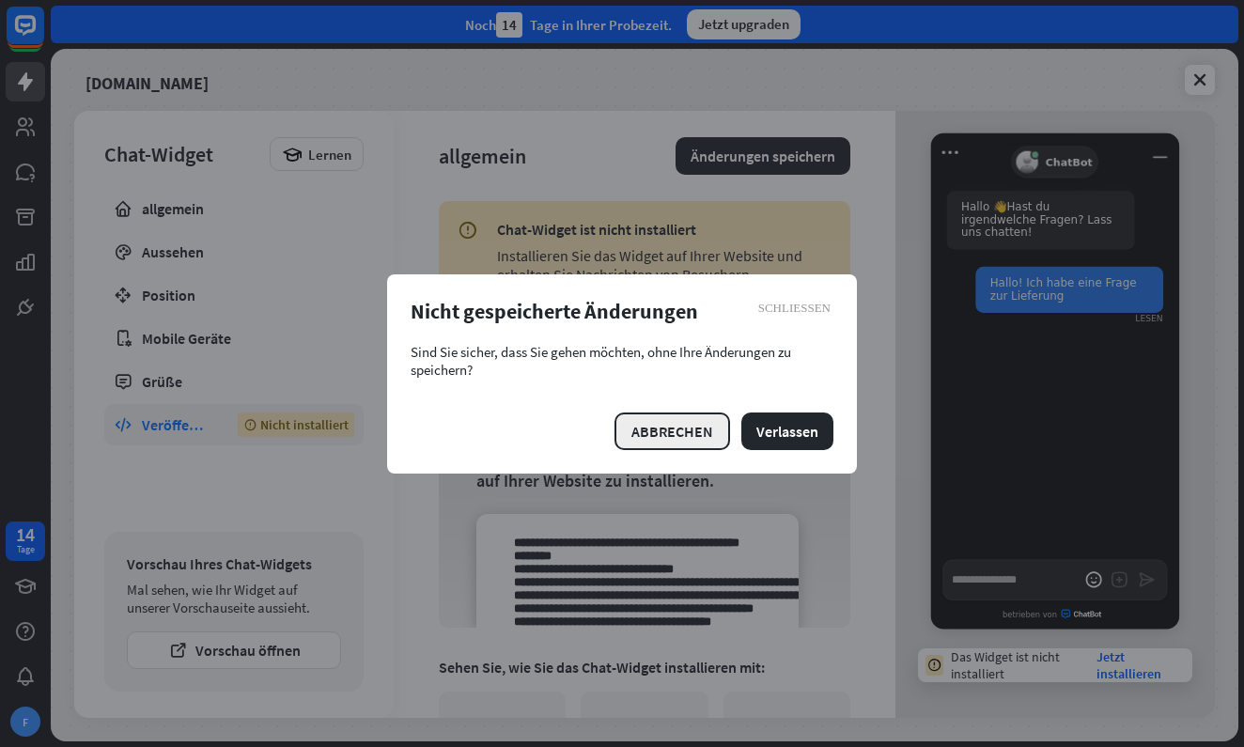
click at [684, 436] on button "ABBRECHEN" at bounding box center [672, 431] width 116 height 38
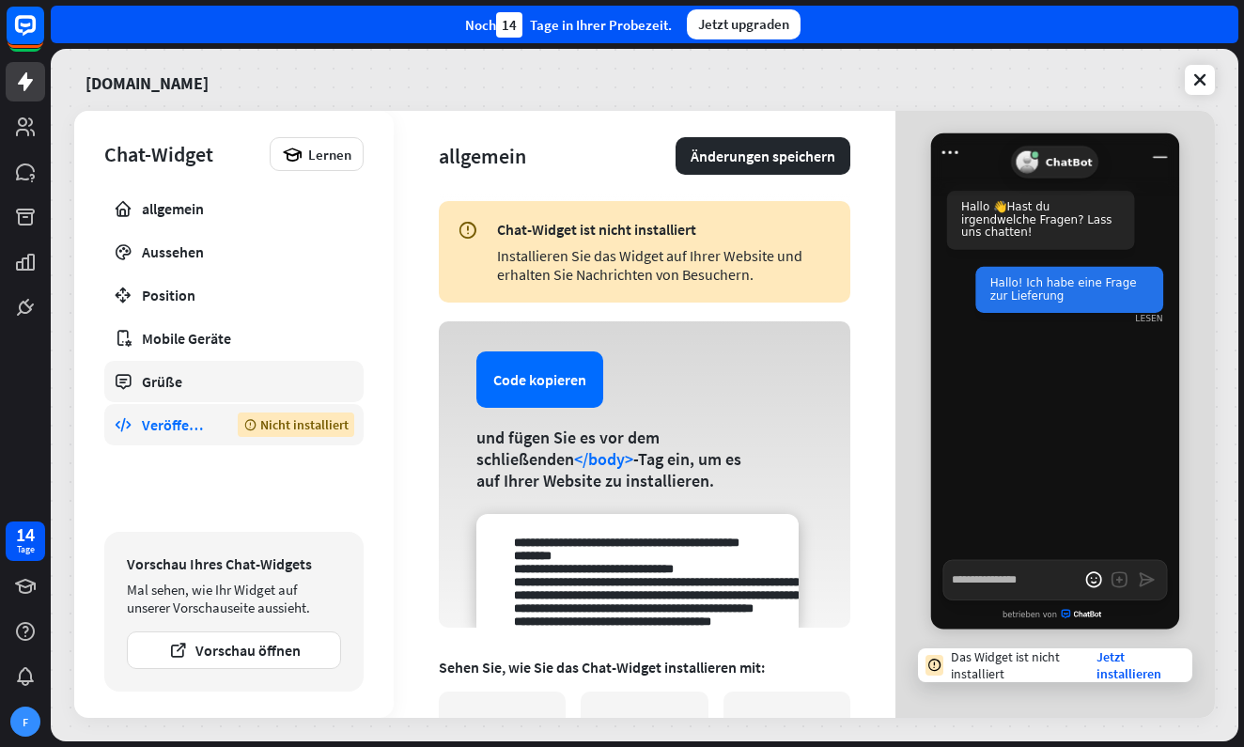
click at [190, 392] on link "Grüße" at bounding box center [233, 381] width 259 height 41
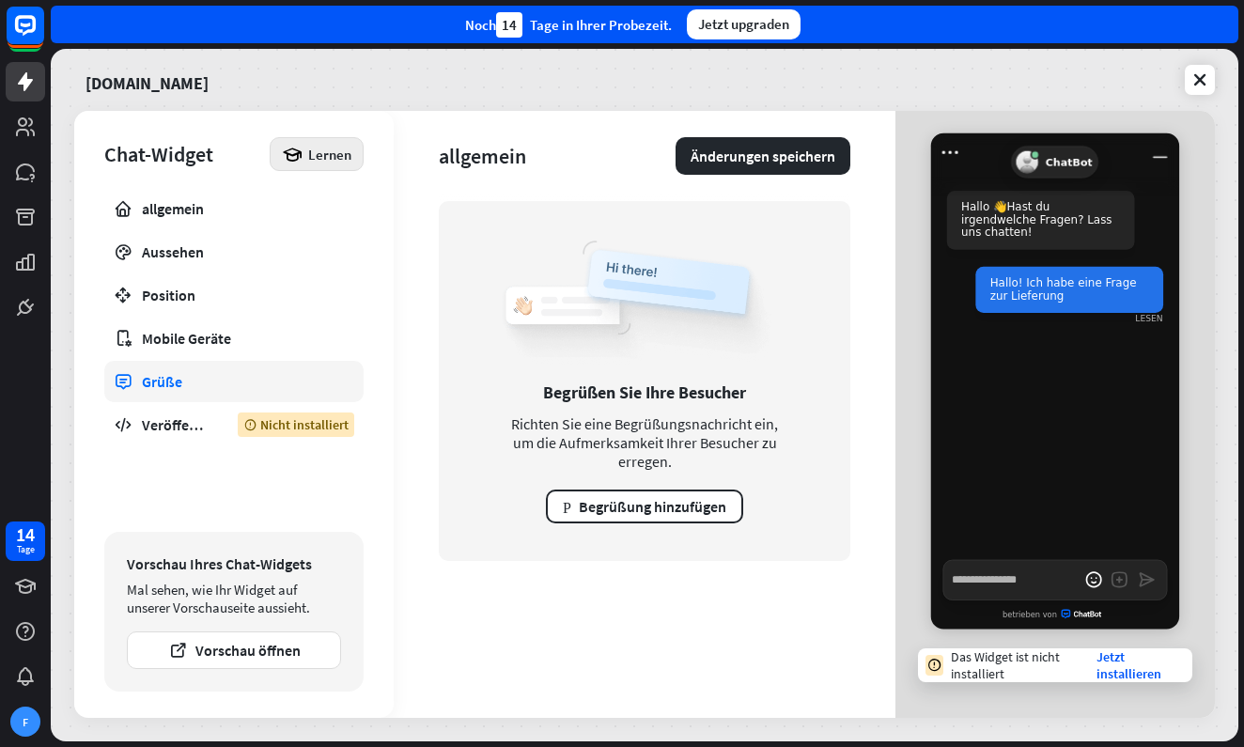
click at [315, 156] on span "Lernen" at bounding box center [329, 155] width 43 height 18
click at [161, 413] on link "Veröffentlichen Nicht installiert" at bounding box center [233, 424] width 259 height 41
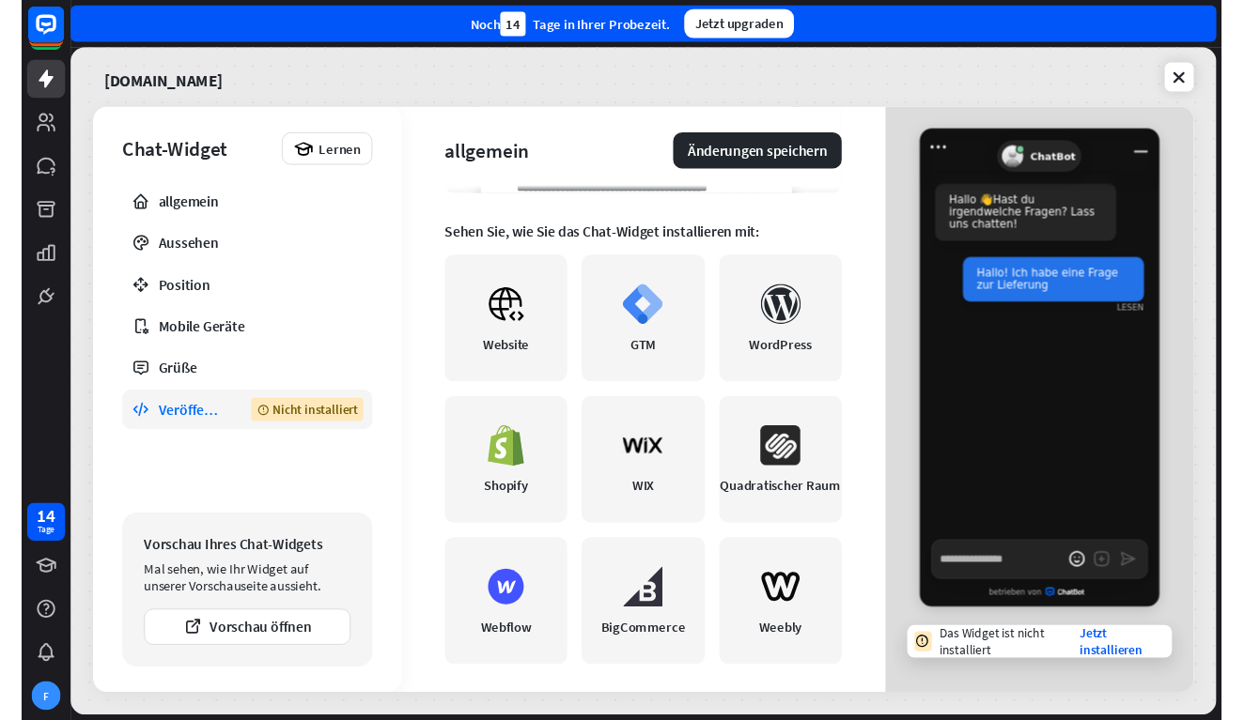
scroll to position [436, 0]
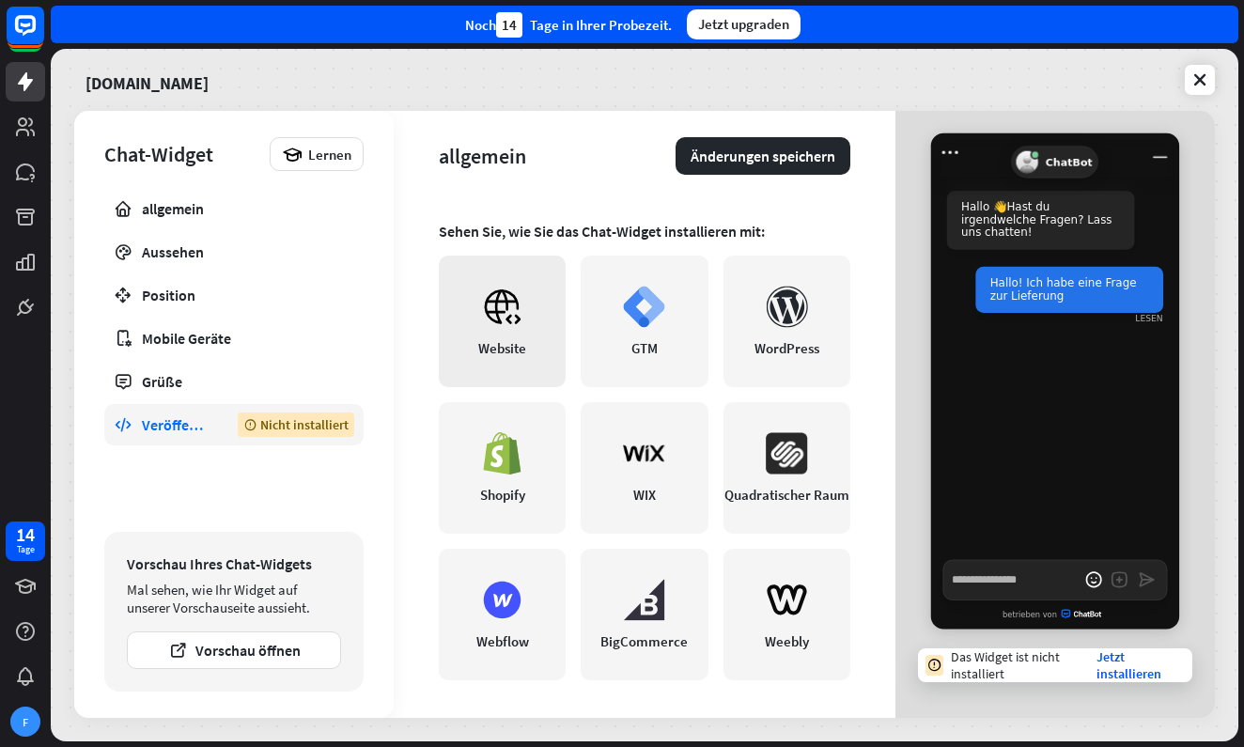
click at [487, 309] on icon at bounding box center [502, 307] width 42 height 42
type textarea "*"
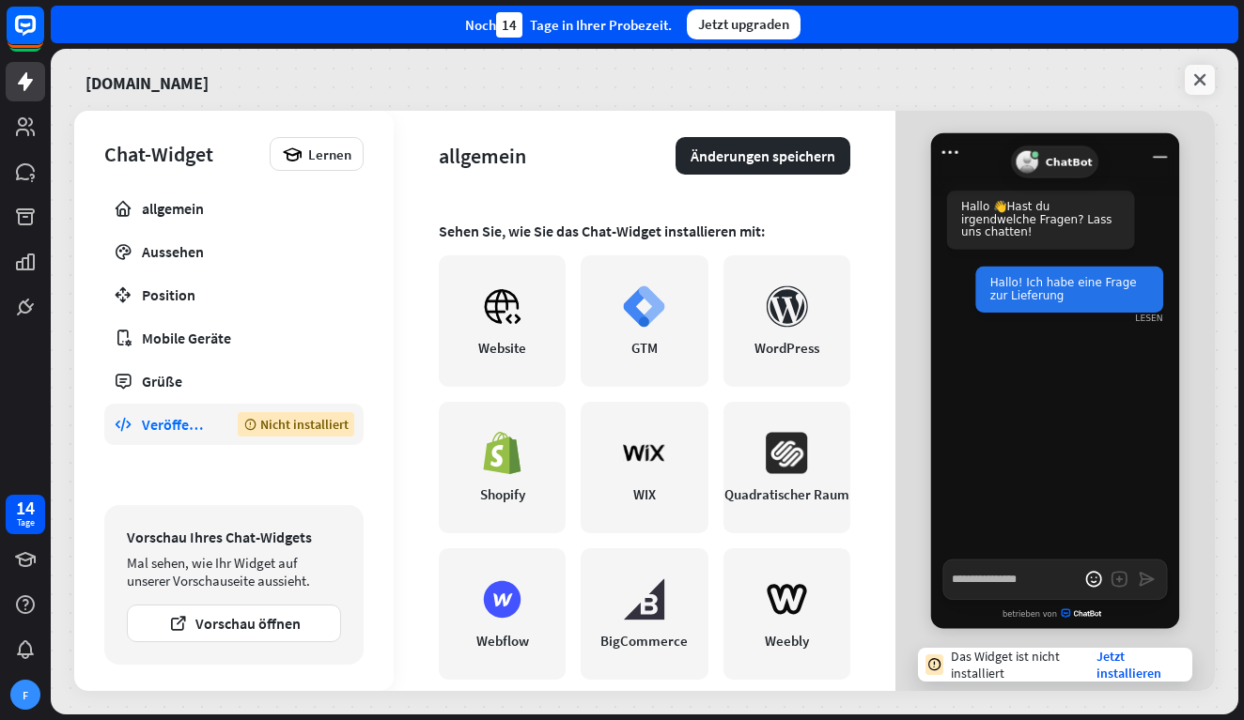
click at [1195, 76] on icon at bounding box center [1199, 79] width 19 height 19
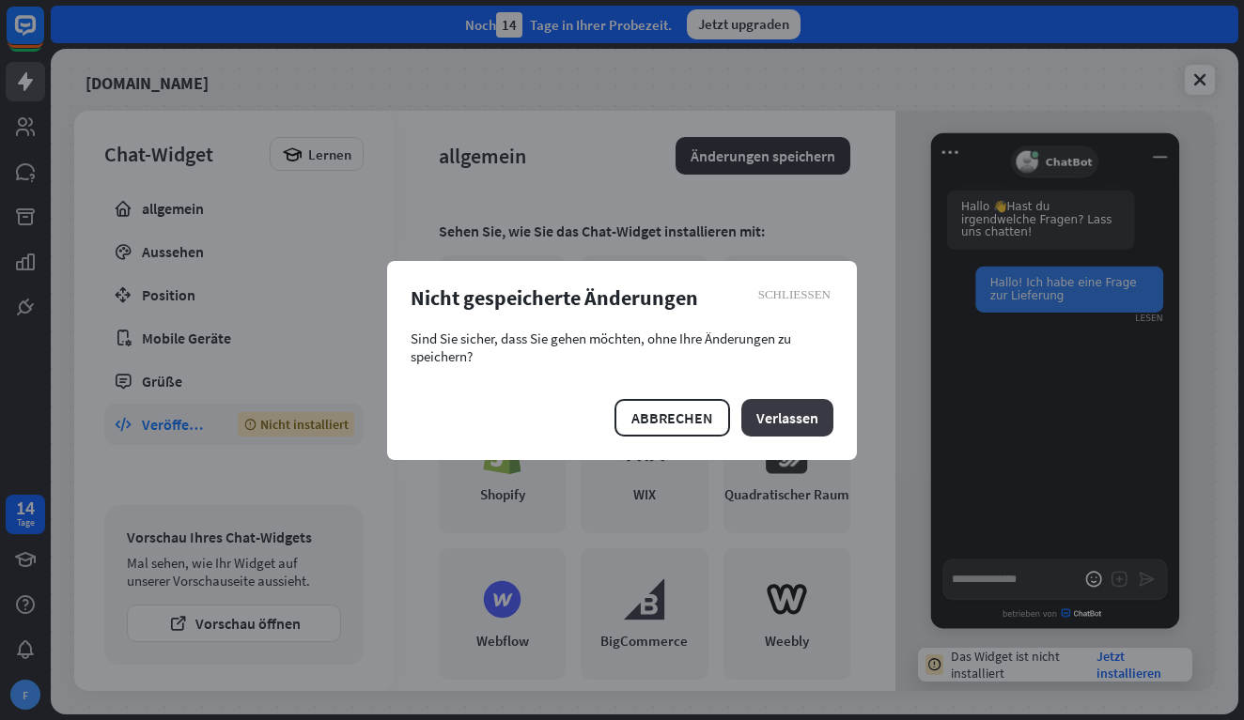
click at [783, 418] on button "Verlassen" at bounding box center [787, 418] width 92 height 38
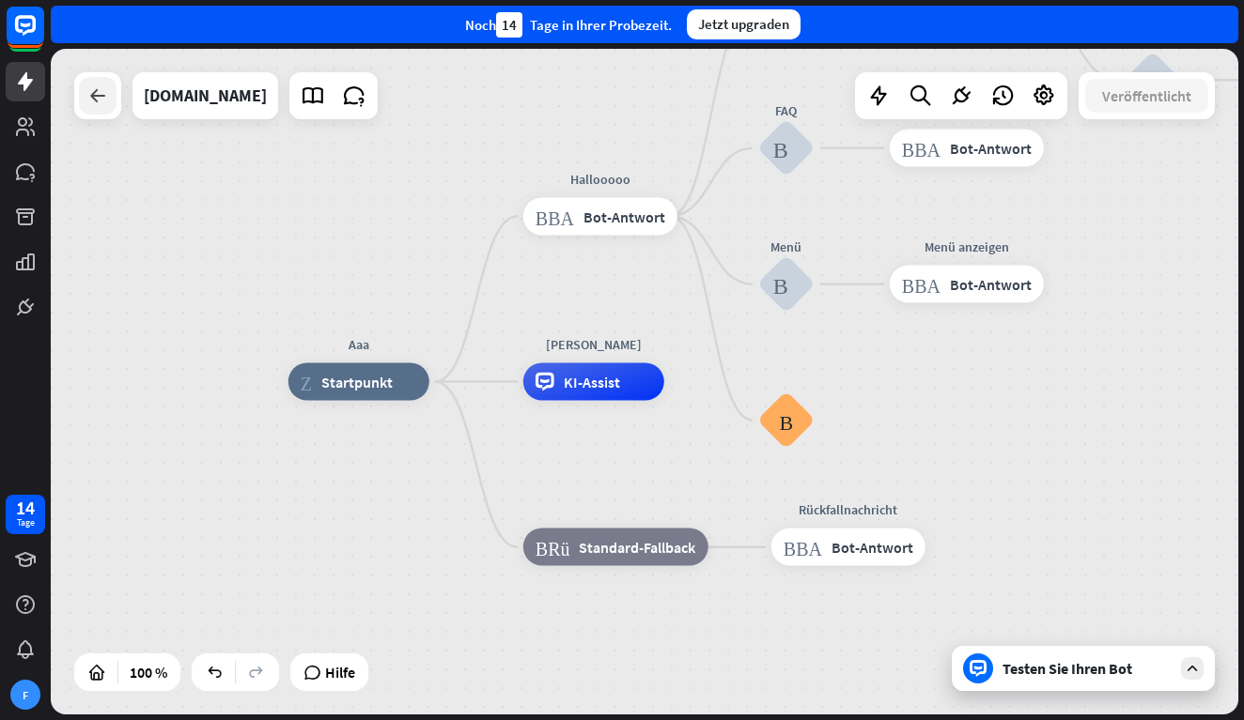
click at [99, 104] on icon at bounding box center [97, 96] width 23 height 23
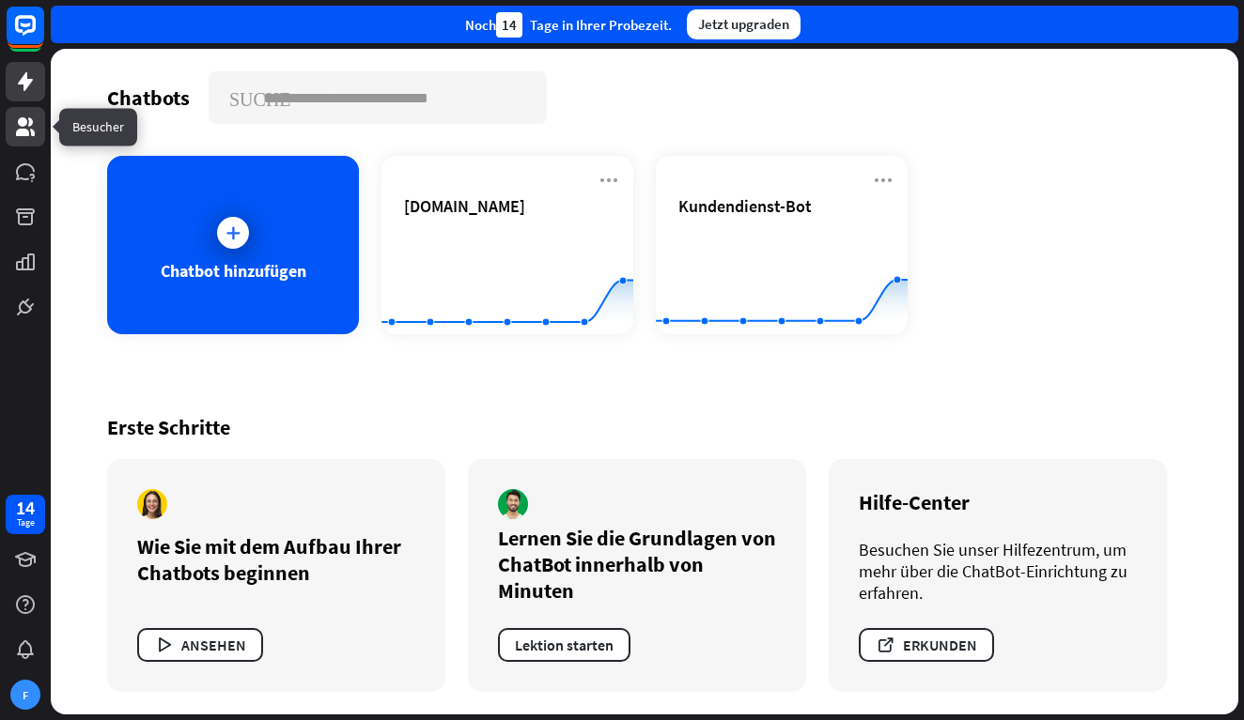
click at [26, 127] on icon at bounding box center [25, 127] width 23 height 23
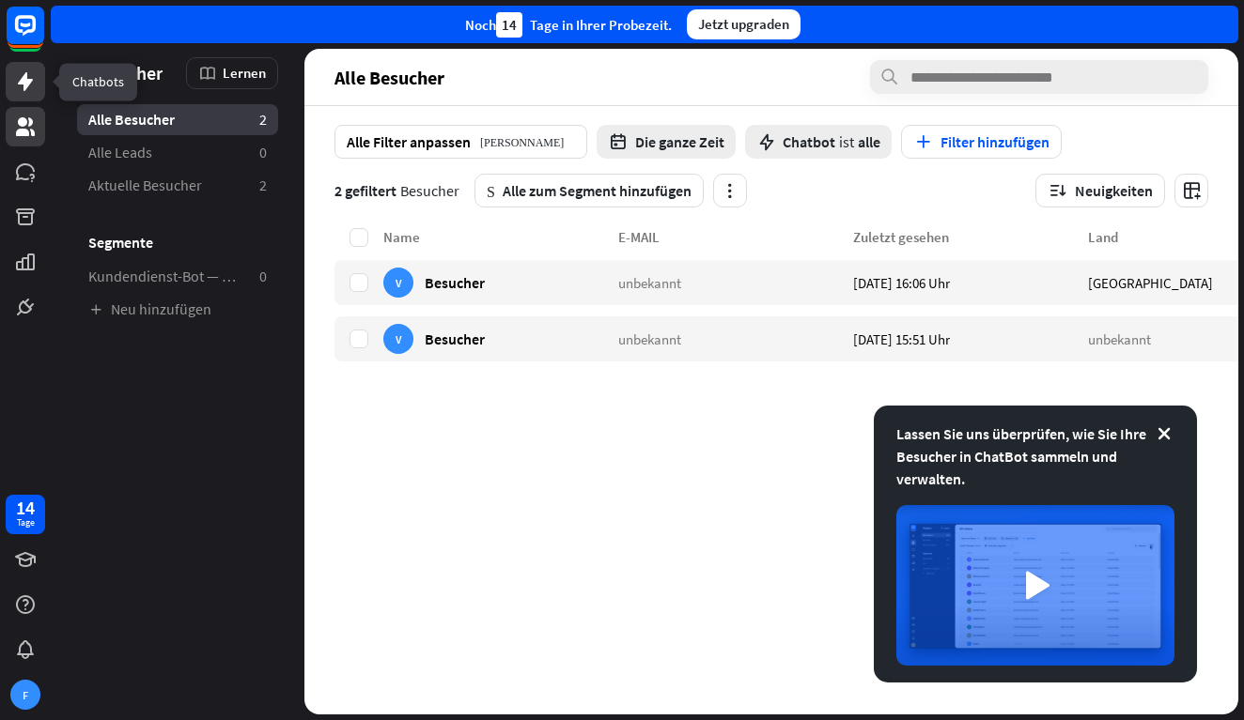
click at [26, 80] on icon at bounding box center [25, 81] width 15 height 19
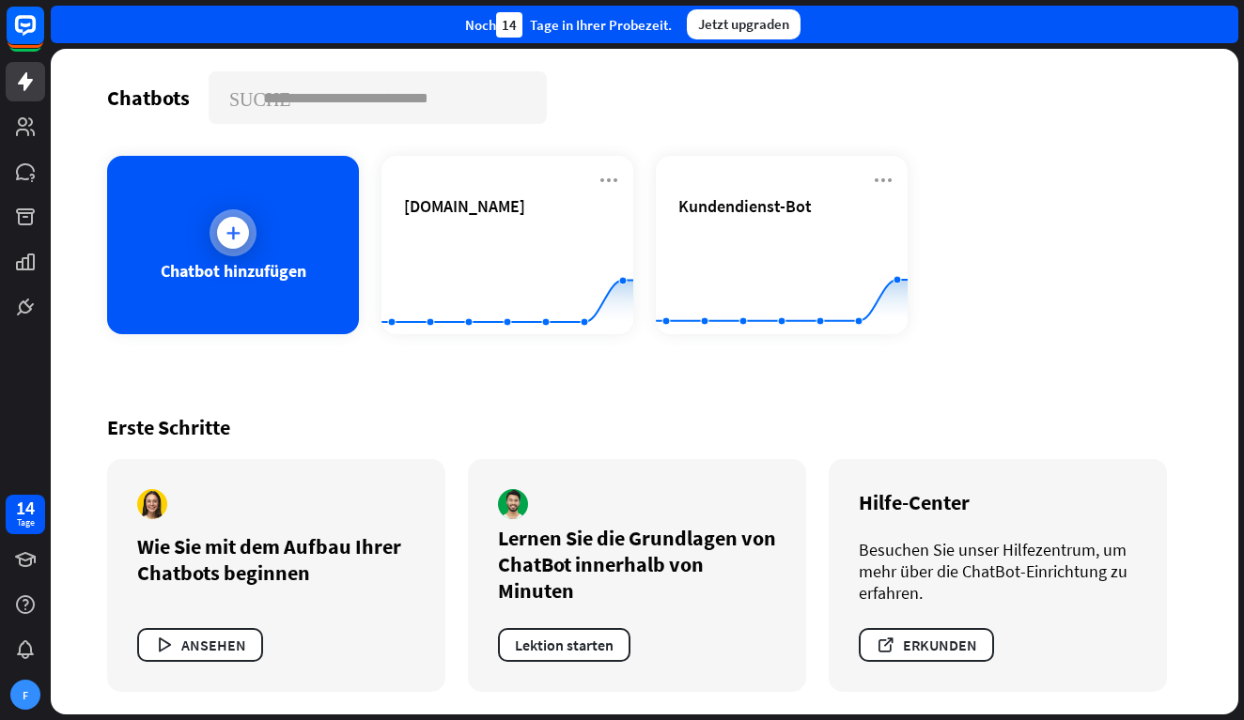
click at [239, 241] on icon at bounding box center [233, 233] width 19 height 19
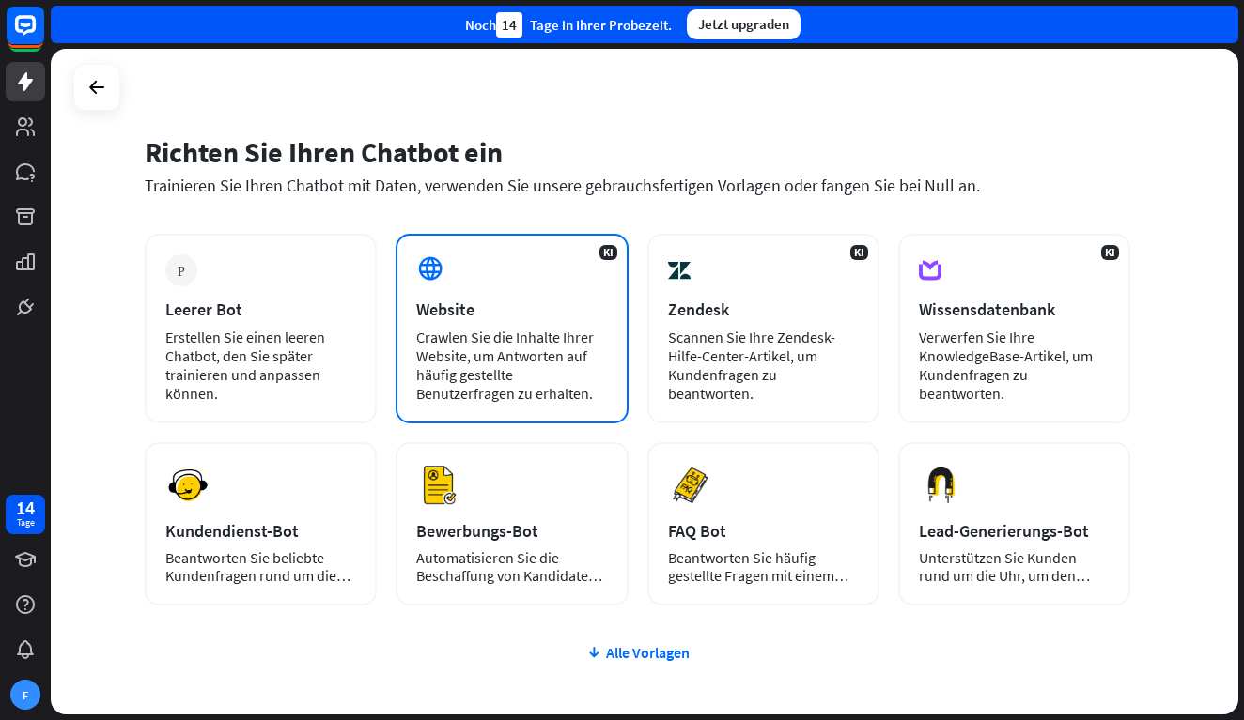
scroll to position [21, 0]
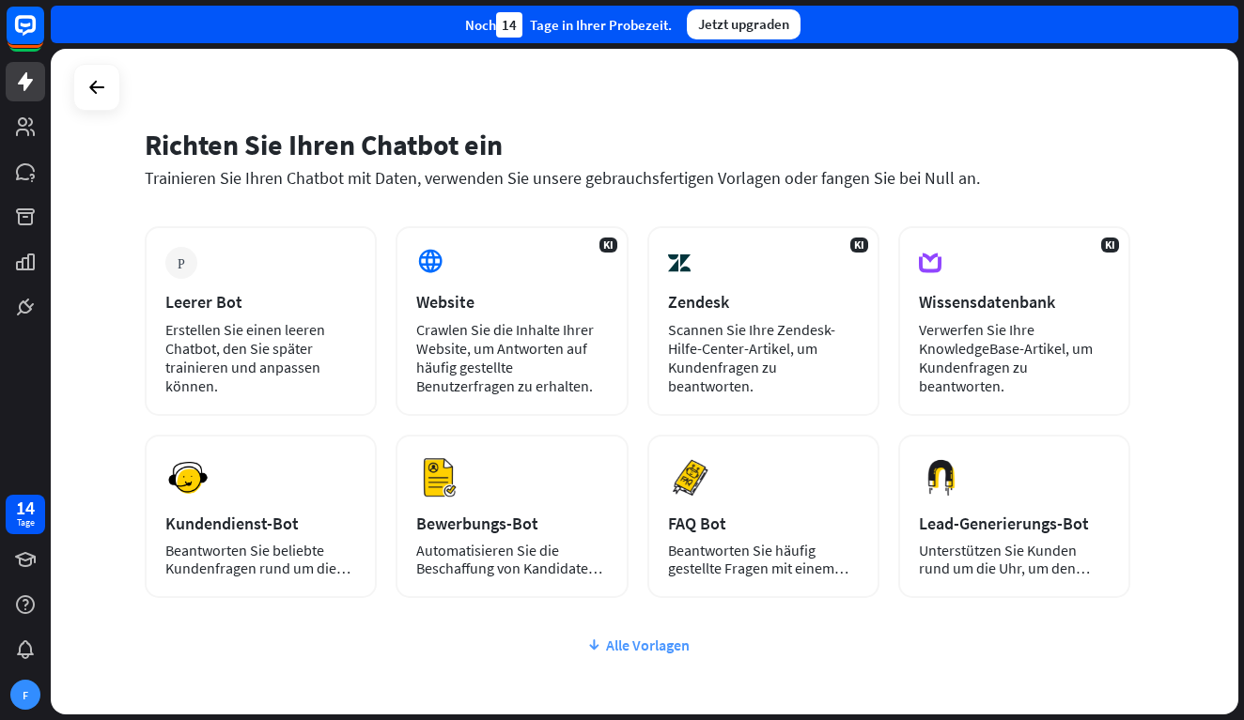
click at [641, 647] on div "Alle Vorlagen" at bounding box center [637, 645] width 985 height 19
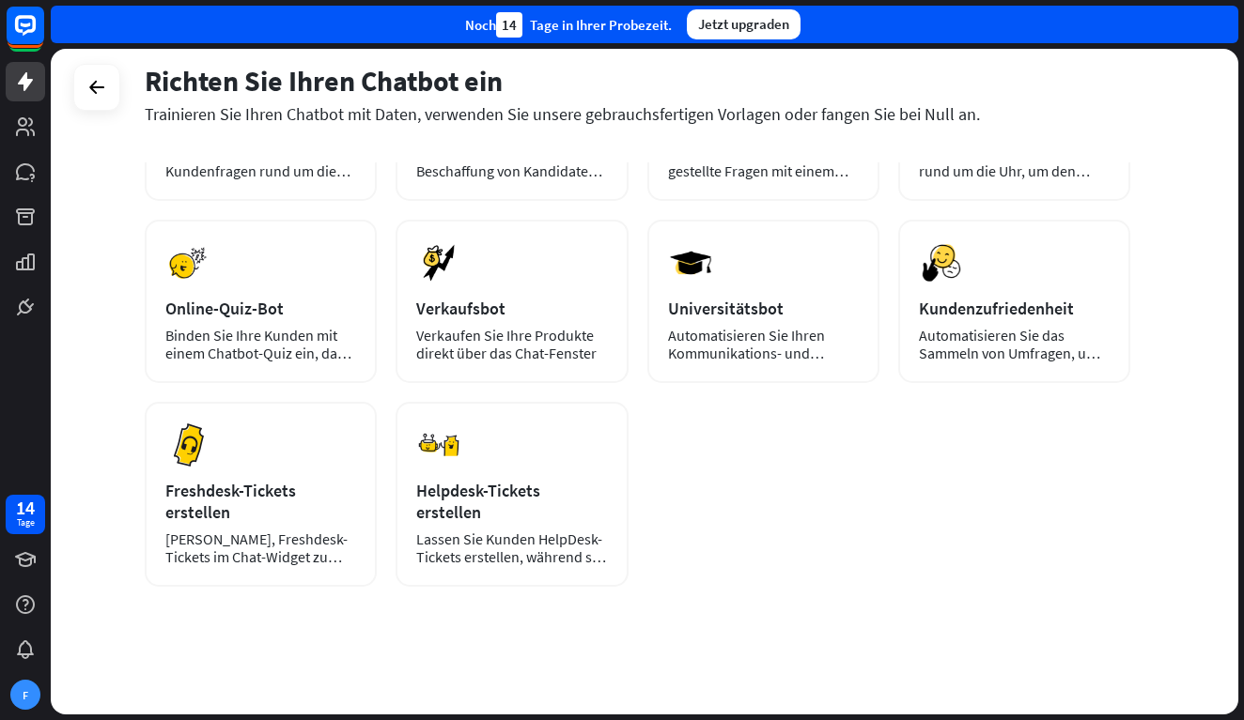
scroll to position [422, 0]
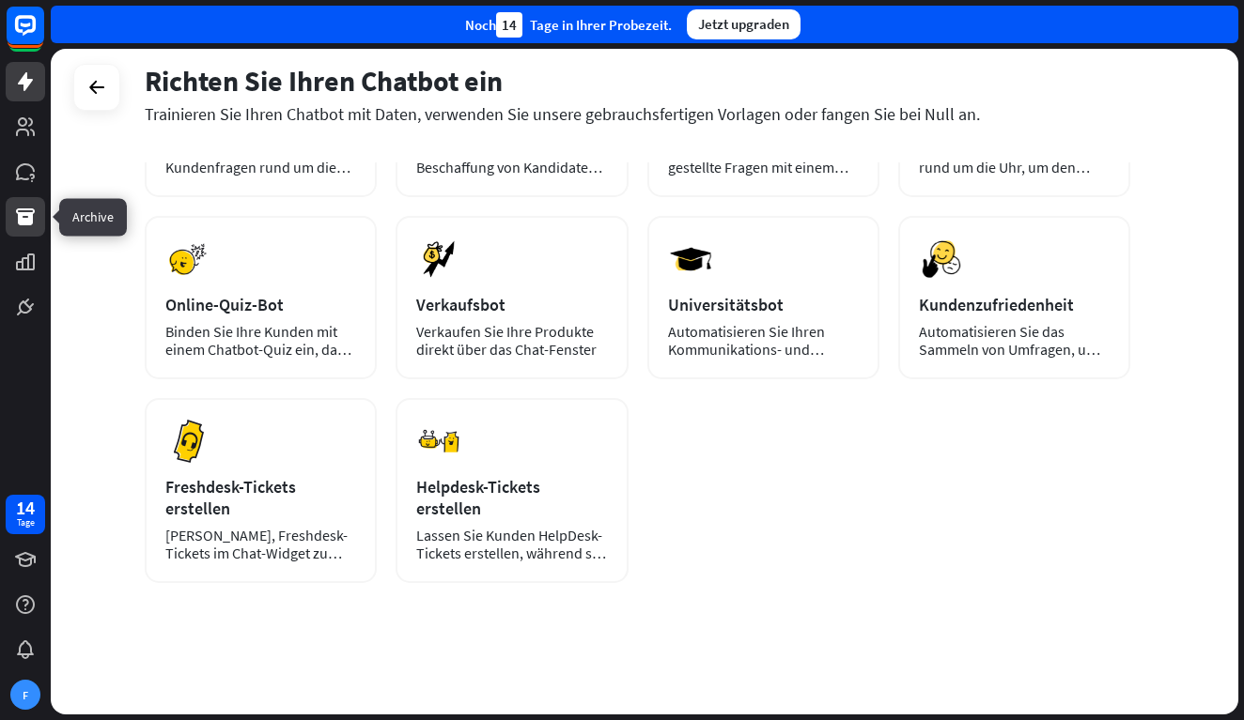
click at [33, 222] on icon at bounding box center [25, 217] width 19 height 17
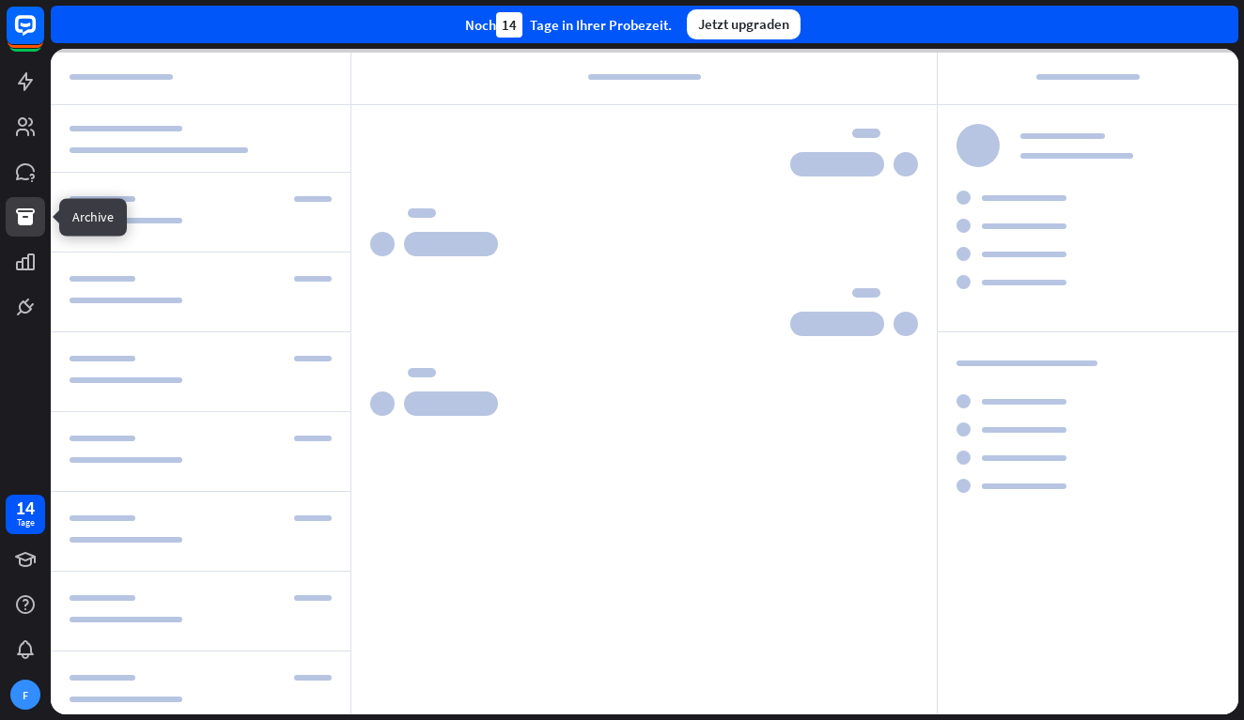
scroll to position [198, 0]
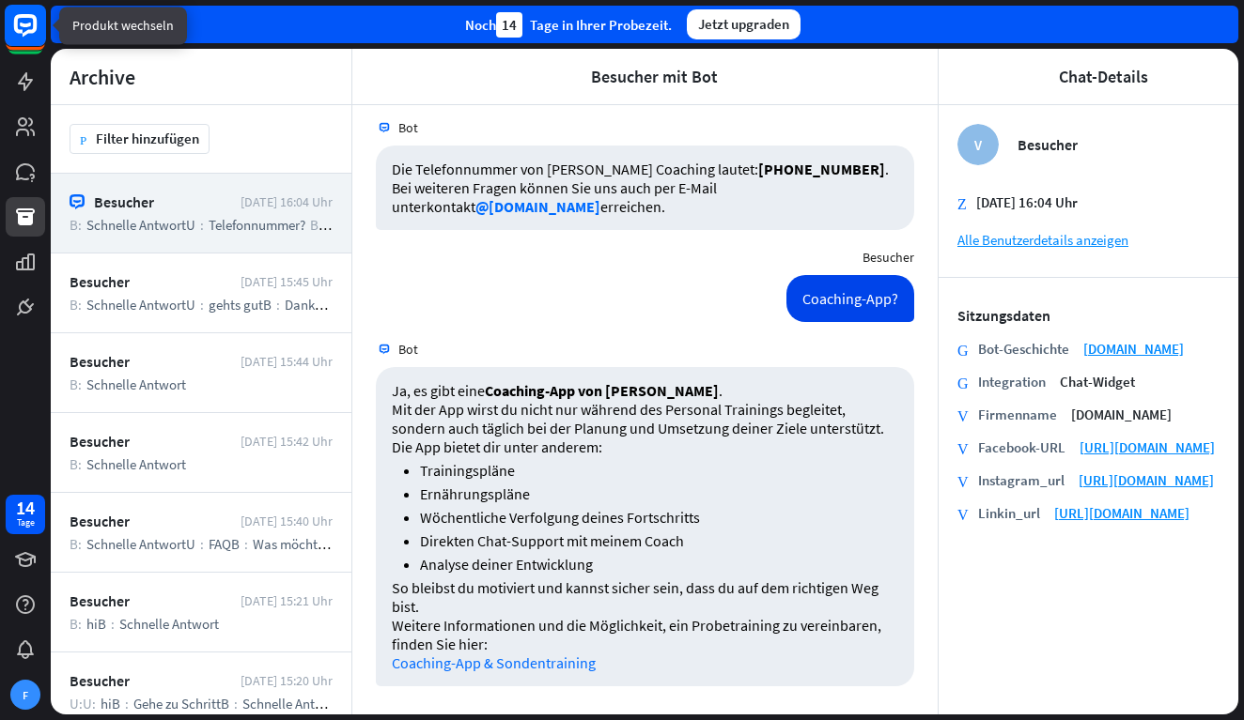
click at [39, 33] on rect at bounding box center [25, 25] width 41 height 41
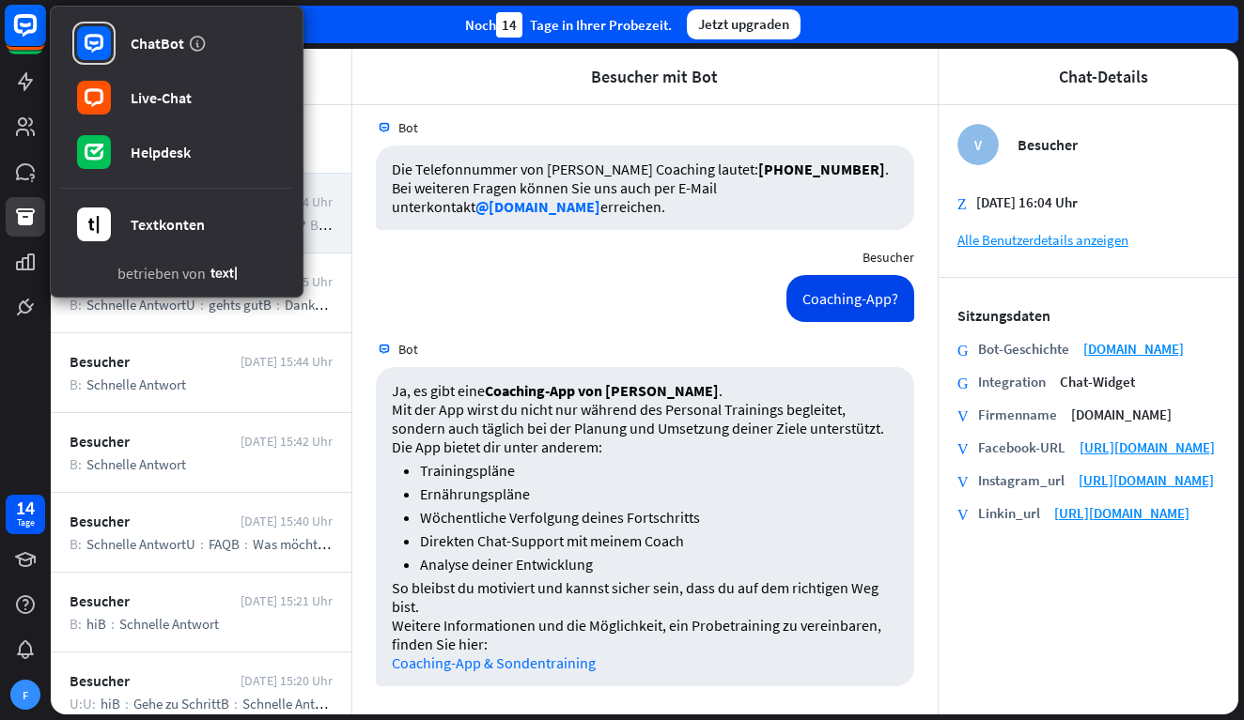
click at [39, 33] on rect at bounding box center [25, 25] width 41 height 41
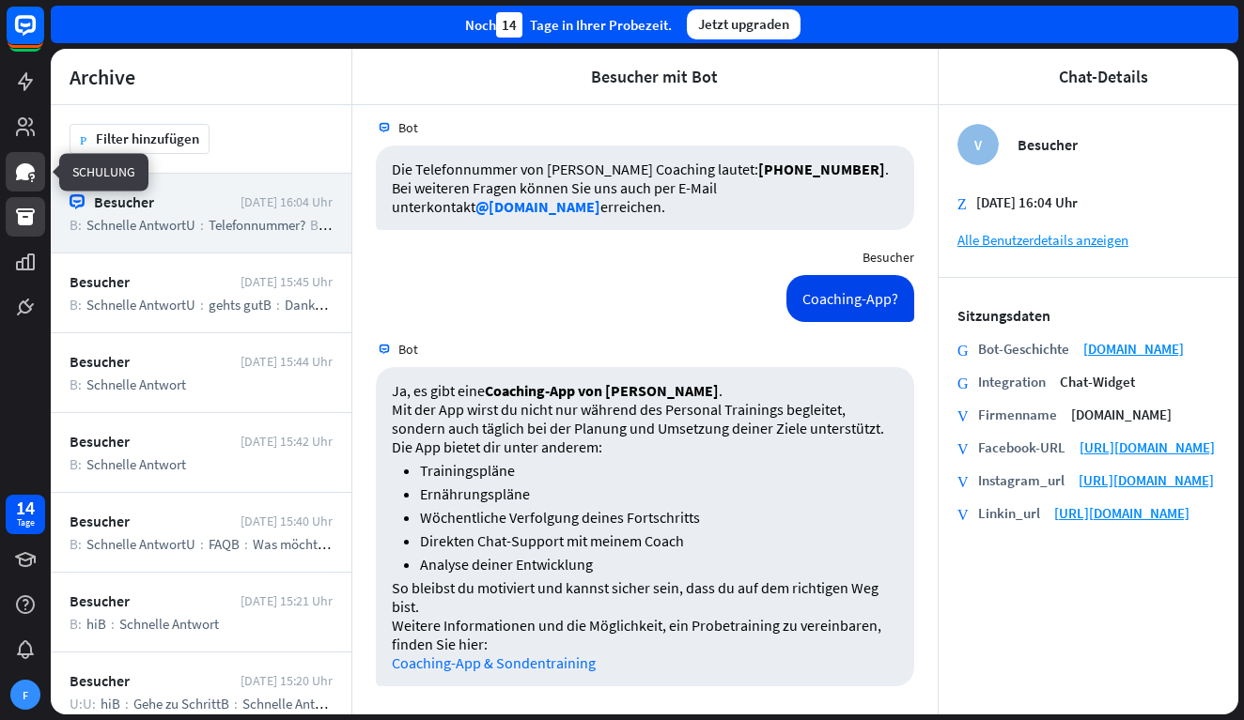
click at [39, 172] on link at bounding box center [25, 171] width 39 height 39
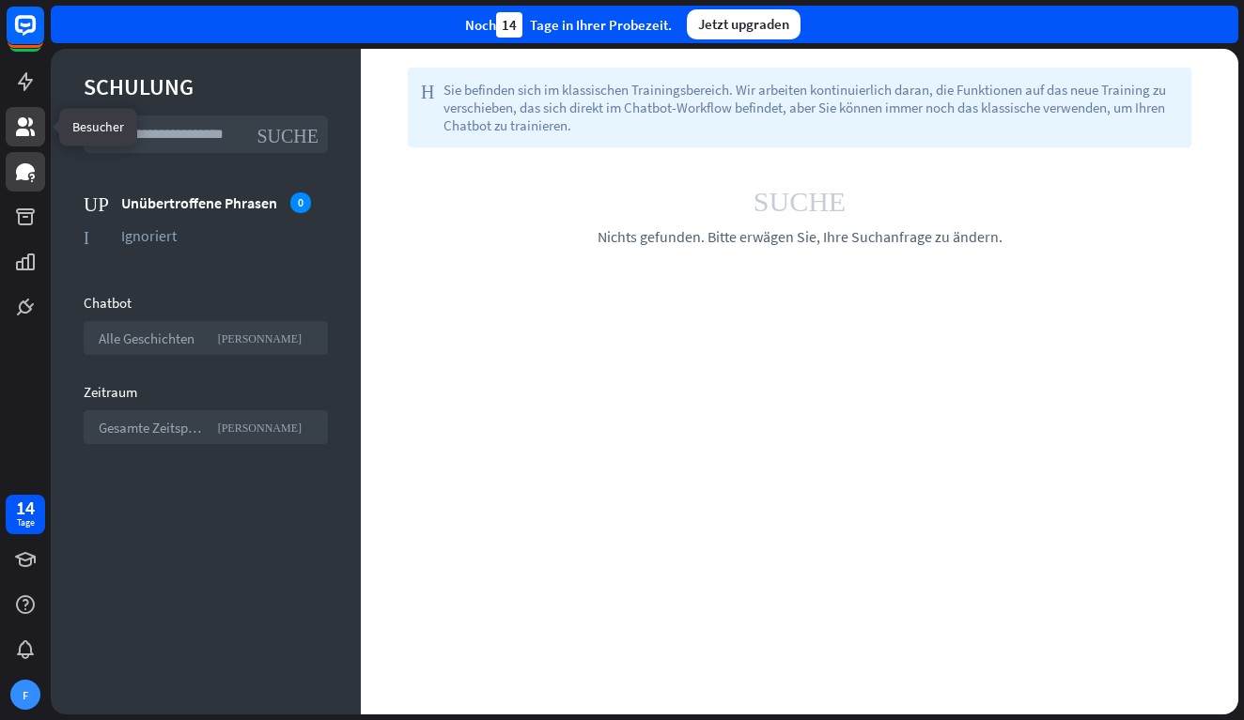
click at [25, 121] on icon at bounding box center [25, 126] width 19 height 19
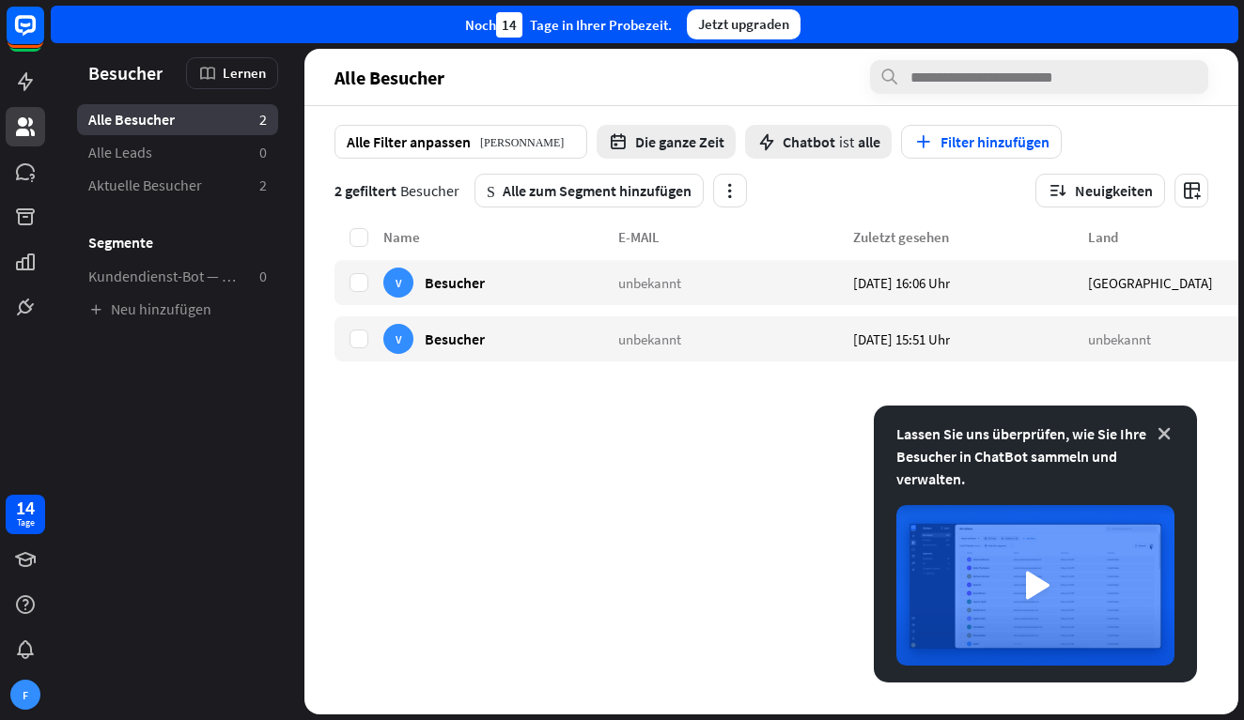
click at [1166, 436] on icon at bounding box center [1163, 434] width 19 height 19
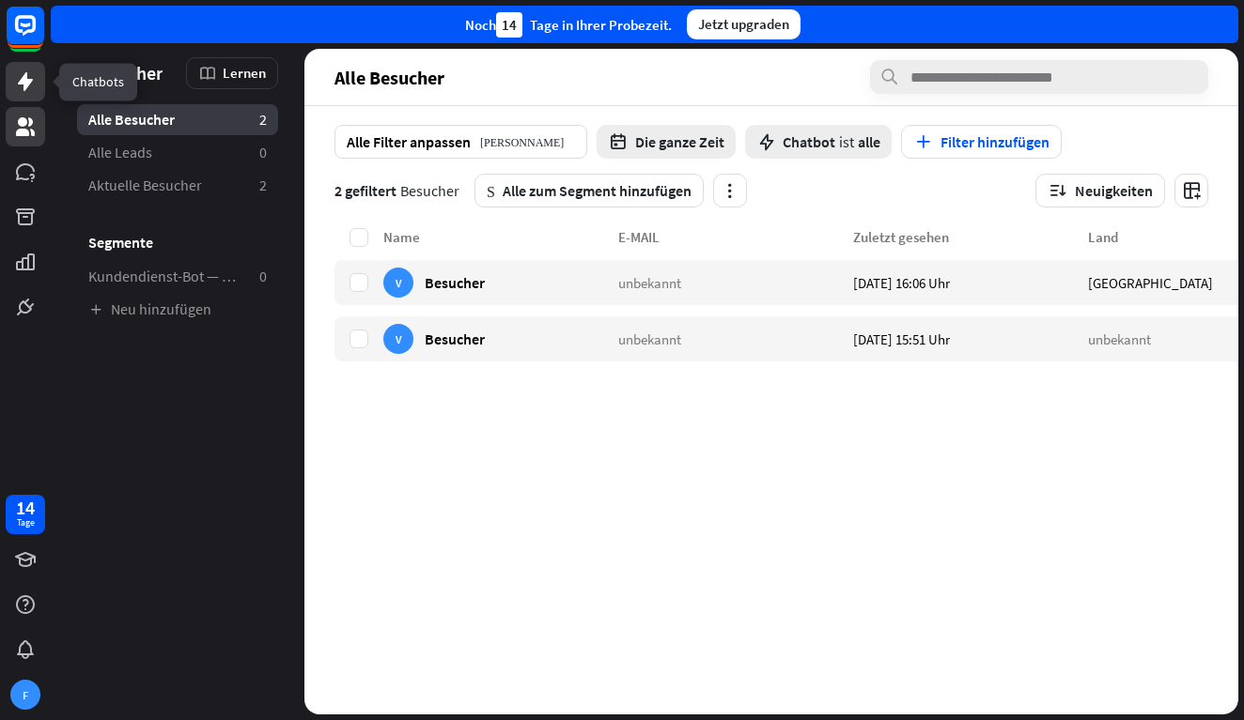
click at [38, 83] on link at bounding box center [25, 81] width 39 height 39
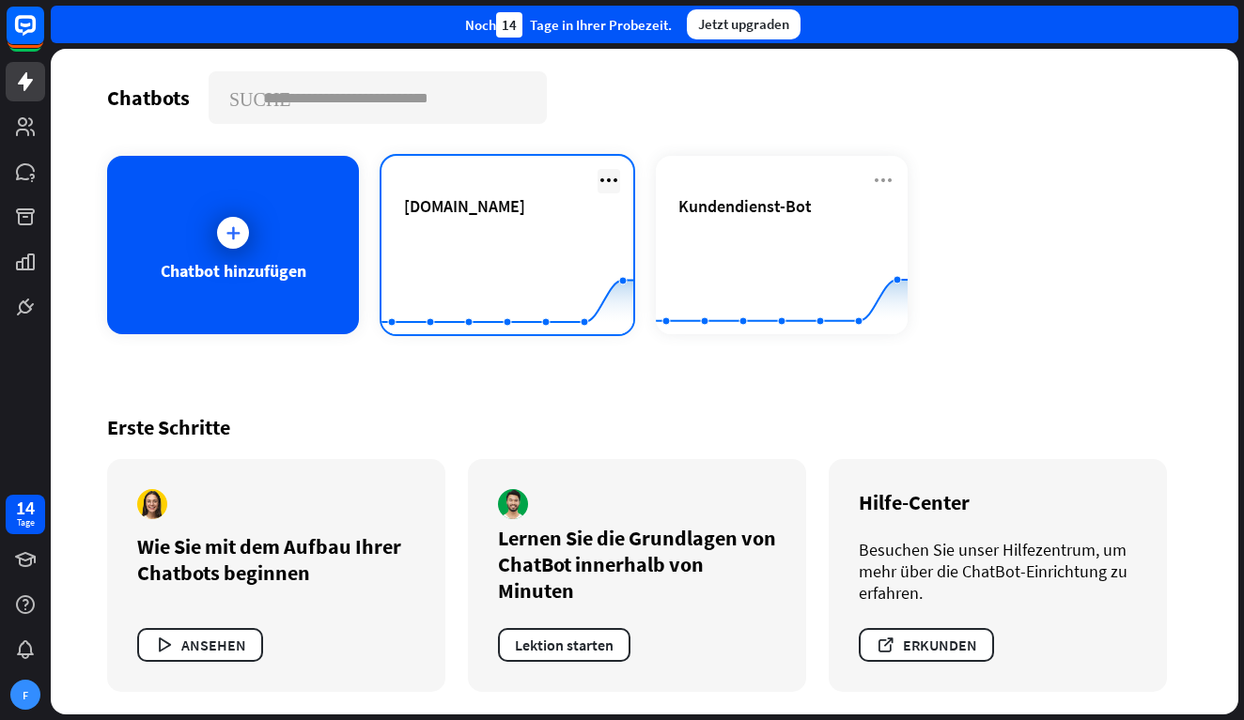
click at [602, 178] on icon at bounding box center [608, 180] width 23 height 23
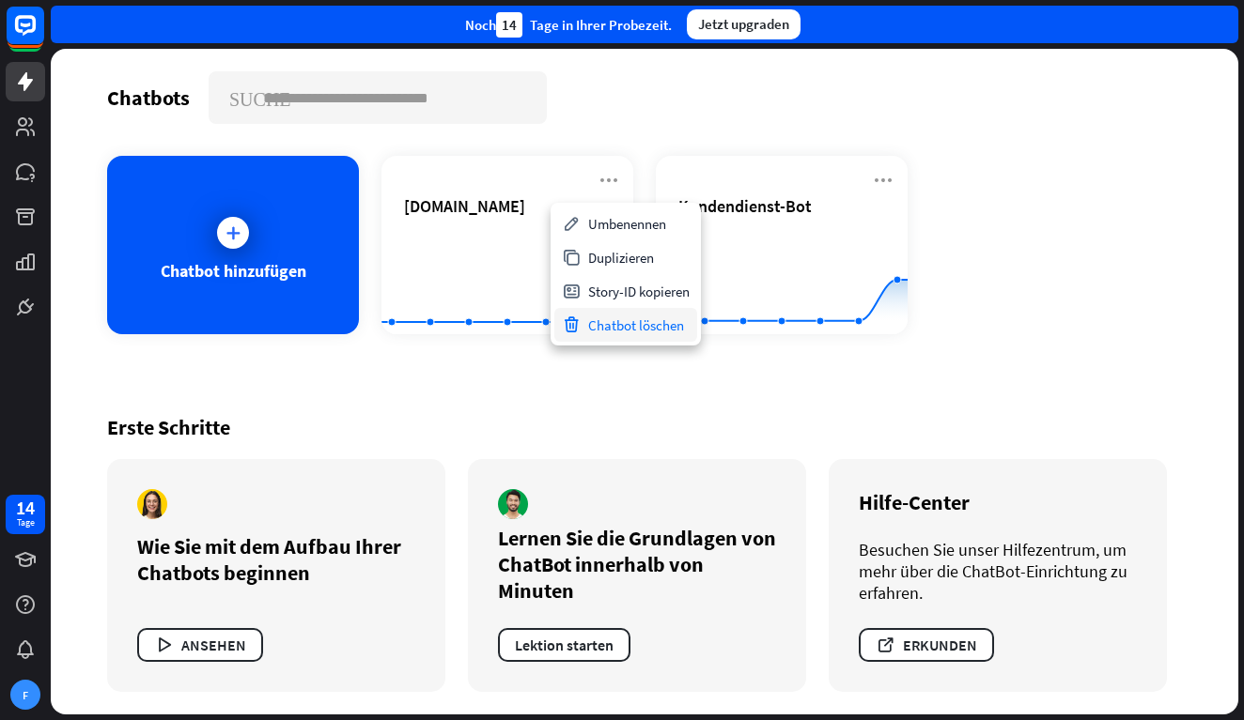
click at [629, 328] on div "Chatbot löschen" at bounding box center [625, 325] width 143 height 34
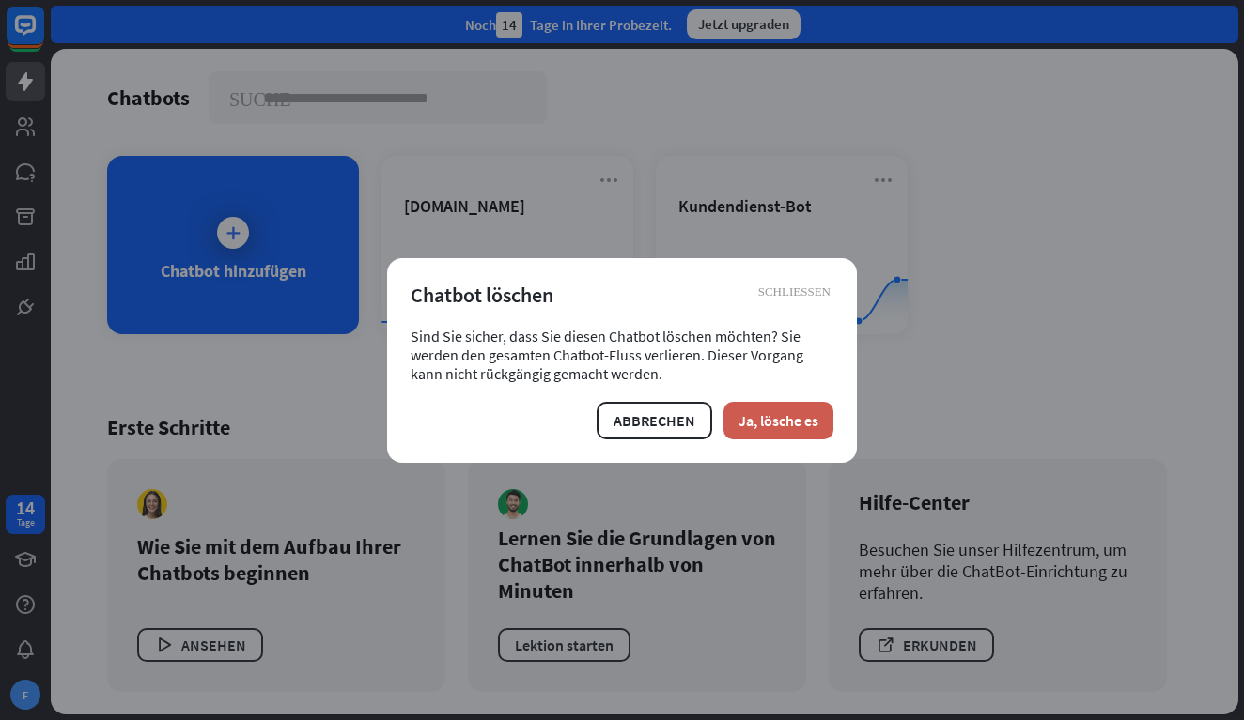
click at [783, 425] on button "Ja, lösche es" at bounding box center [778, 421] width 110 height 38
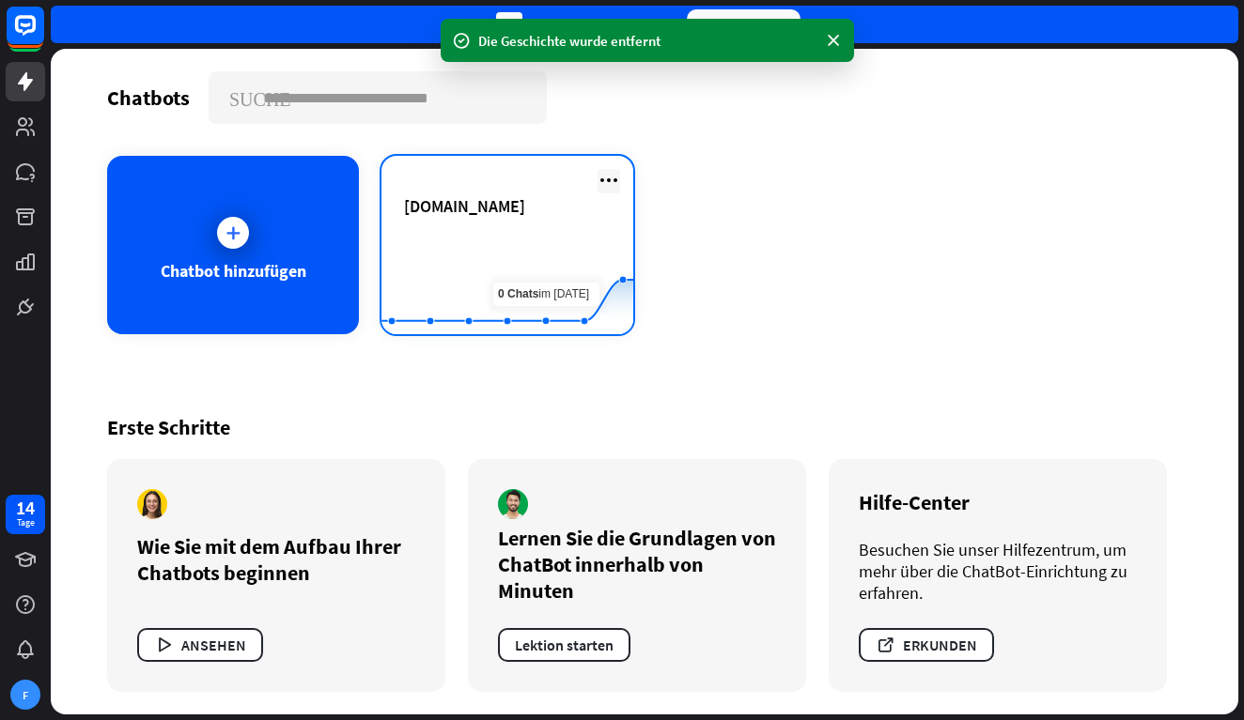
click at [603, 175] on icon at bounding box center [608, 180] width 23 height 23
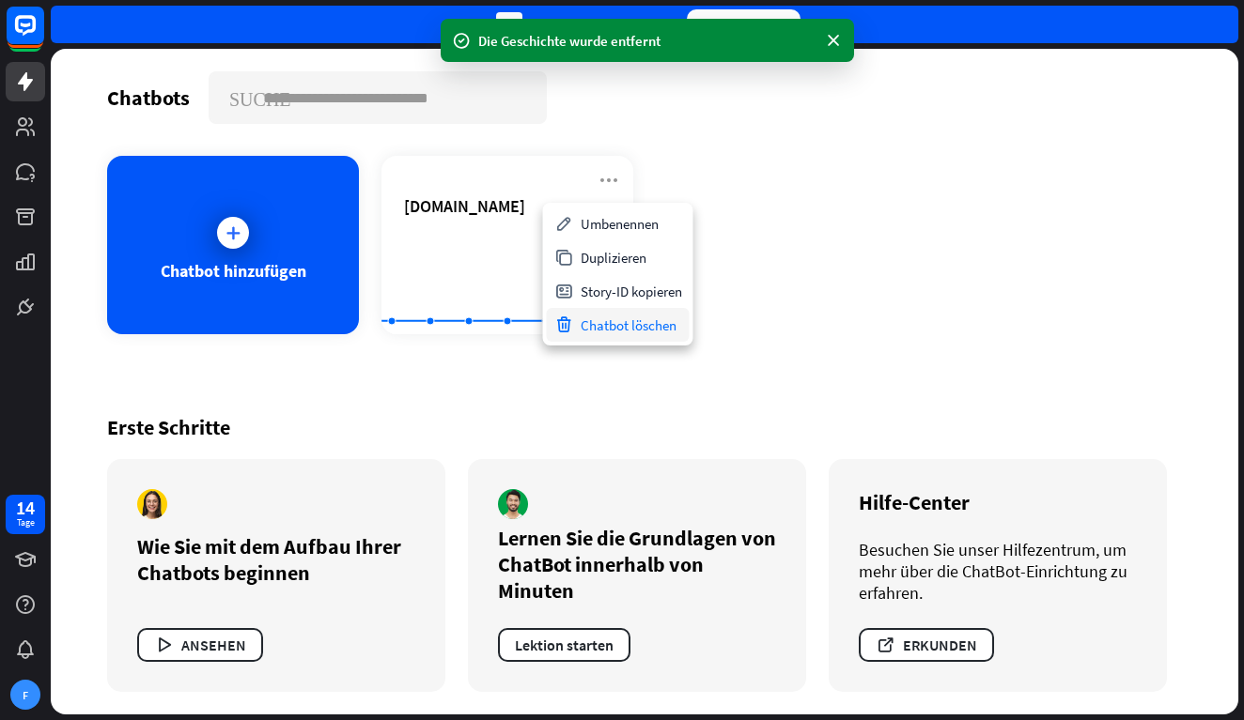
click at [626, 333] on div "Chatbot löschen" at bounding box center [618, 325] width 143 height 34
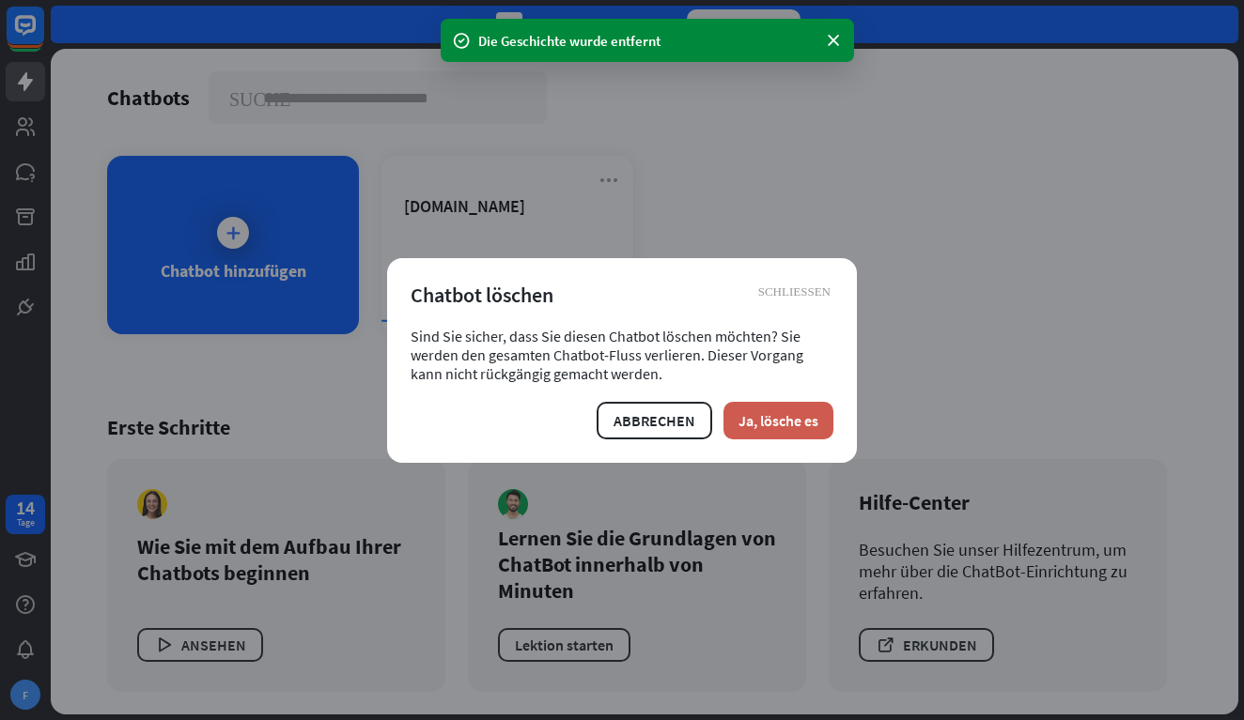
click at [772, 427] on button "Ja, lösche es" at bounding box center [778, 421] width 110 height 38
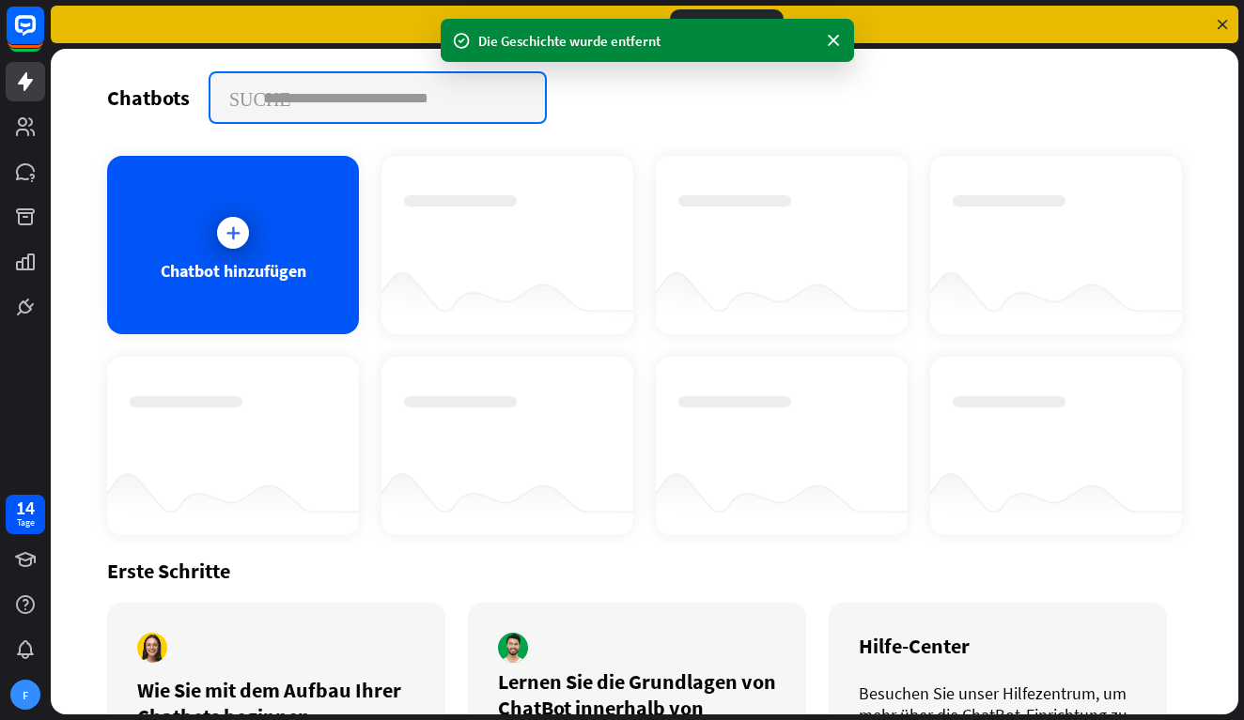
click at [423, 100] on input "text" at bounding box center [377, 97] width 334 height 49
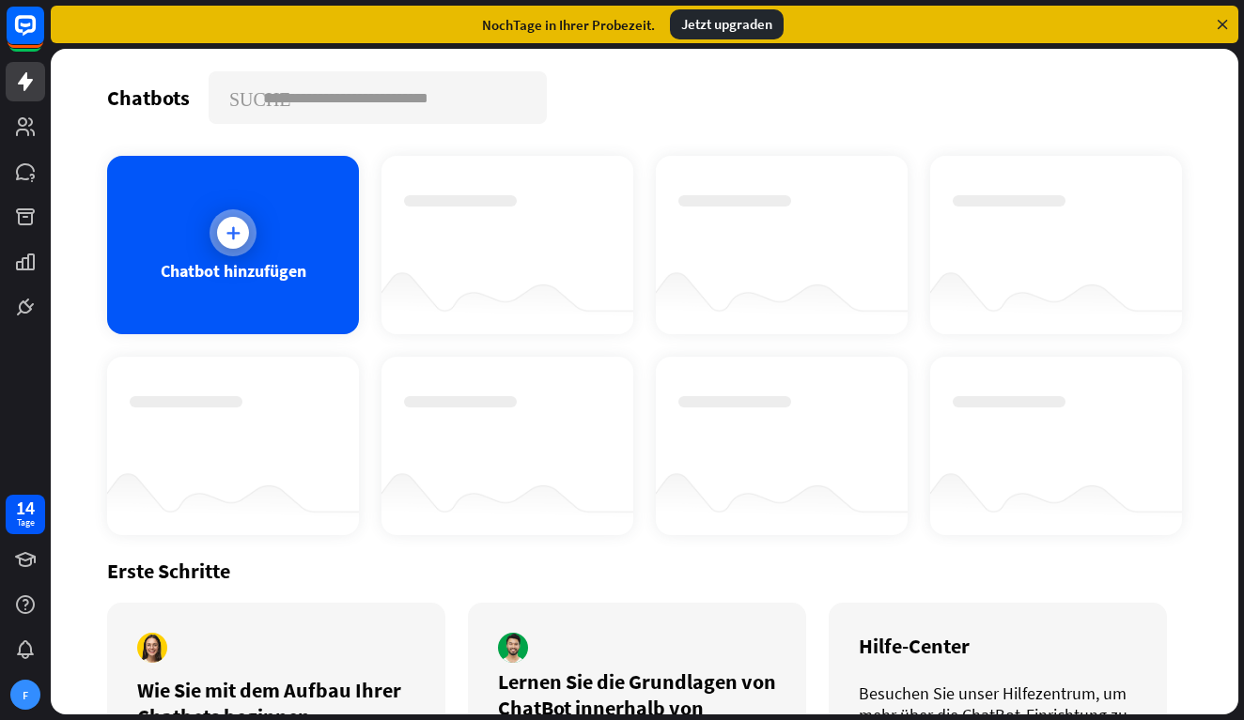
click at [217, 225] on div at bounding box center [233, 233] width 32 height 32
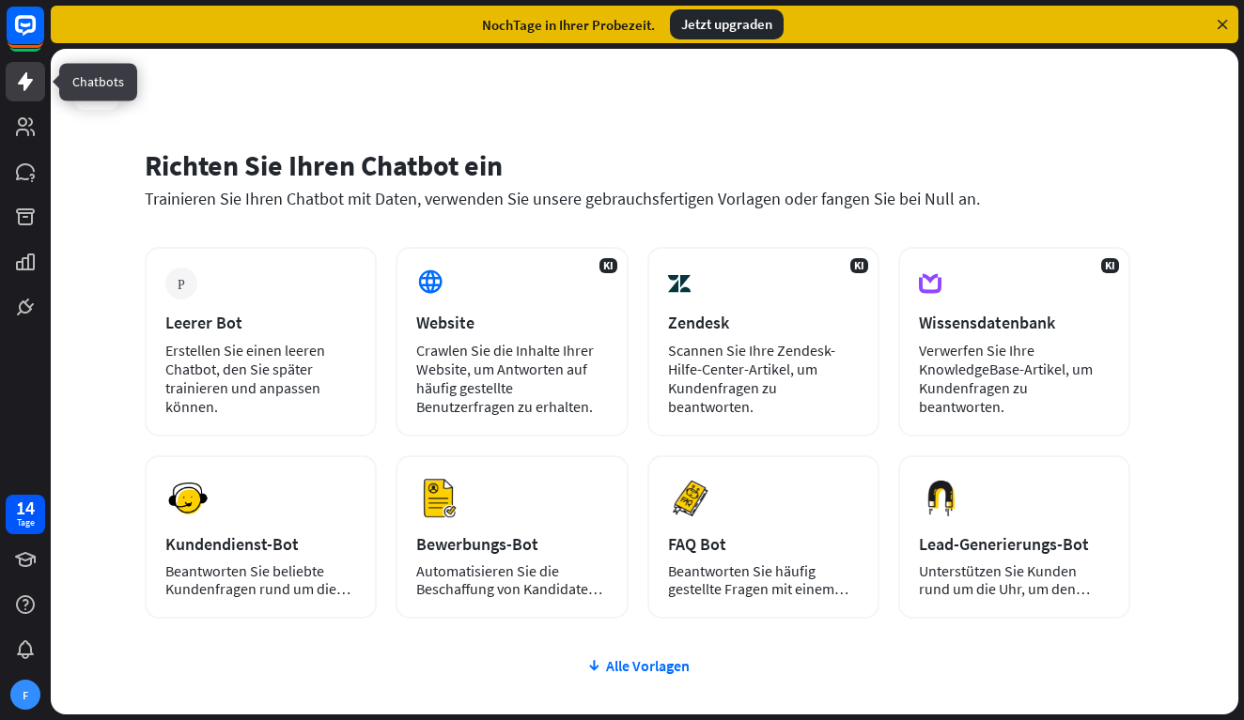
click at [30, 94] on link at bounding box center [25, 81] width 39 height 39
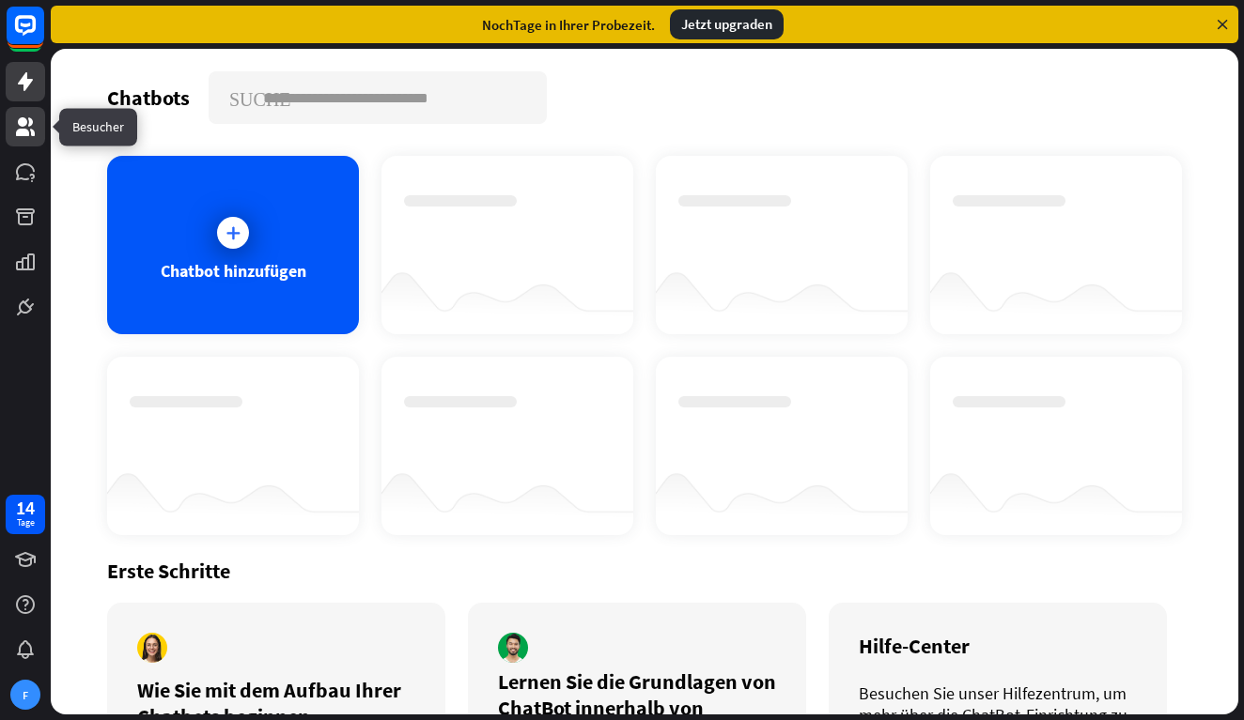
click at [24, 138] on link at bounding box center [25, 126] width 39 height 39
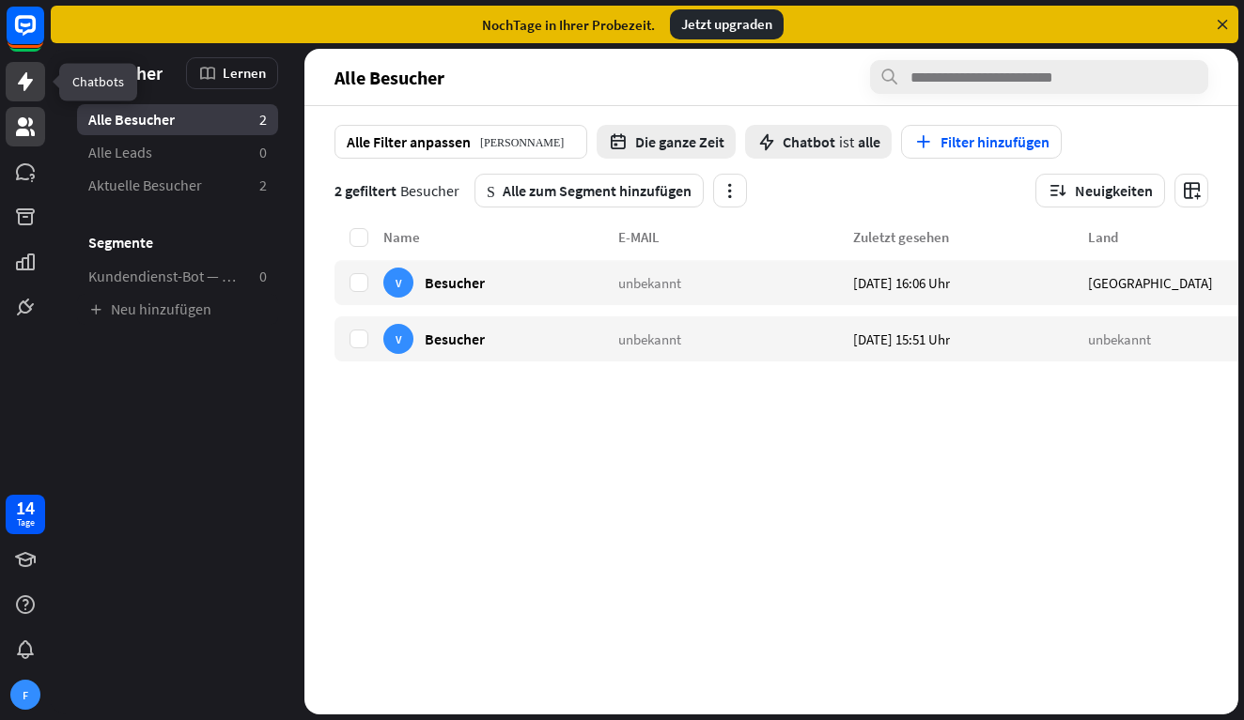
click at [20, 98] on link at bounding box center [25, 81] width 39 height 39
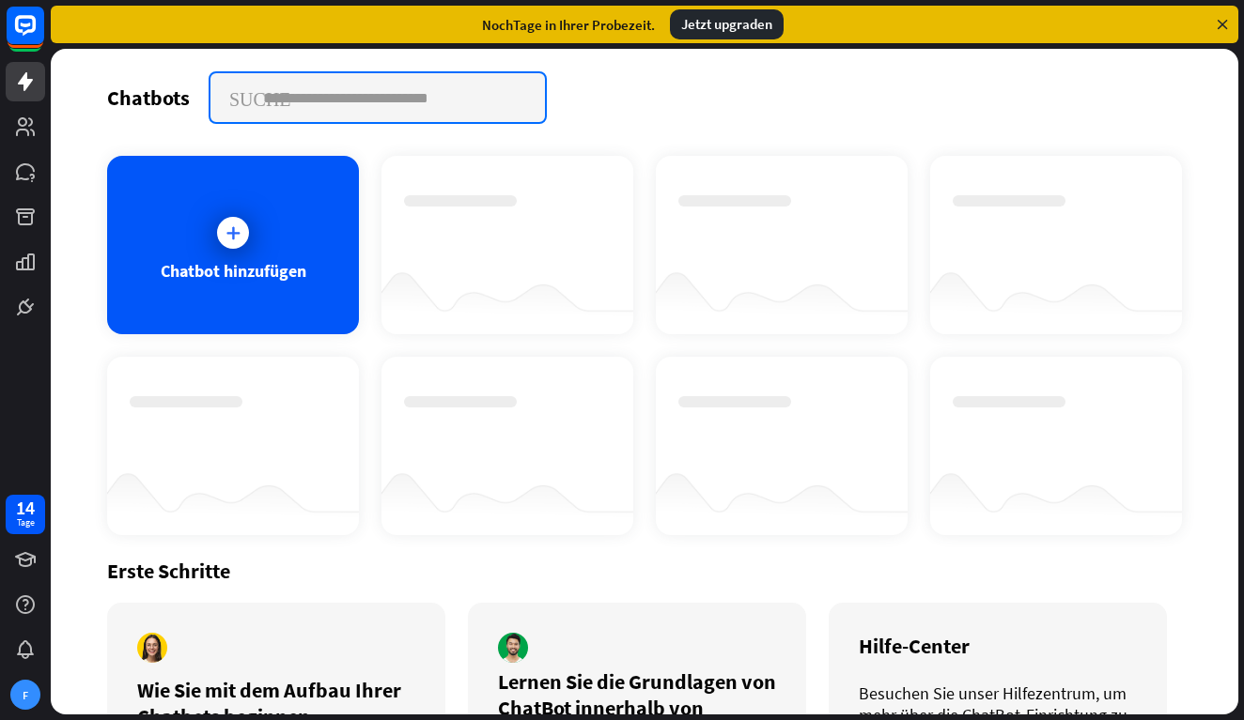
click at [350, 98] on input "text" at bounding box center [377, 97] width 334 height 49
type input "********"
click at [267, 107] on input "********" at bounding box center [377, 97] width 334 height 49
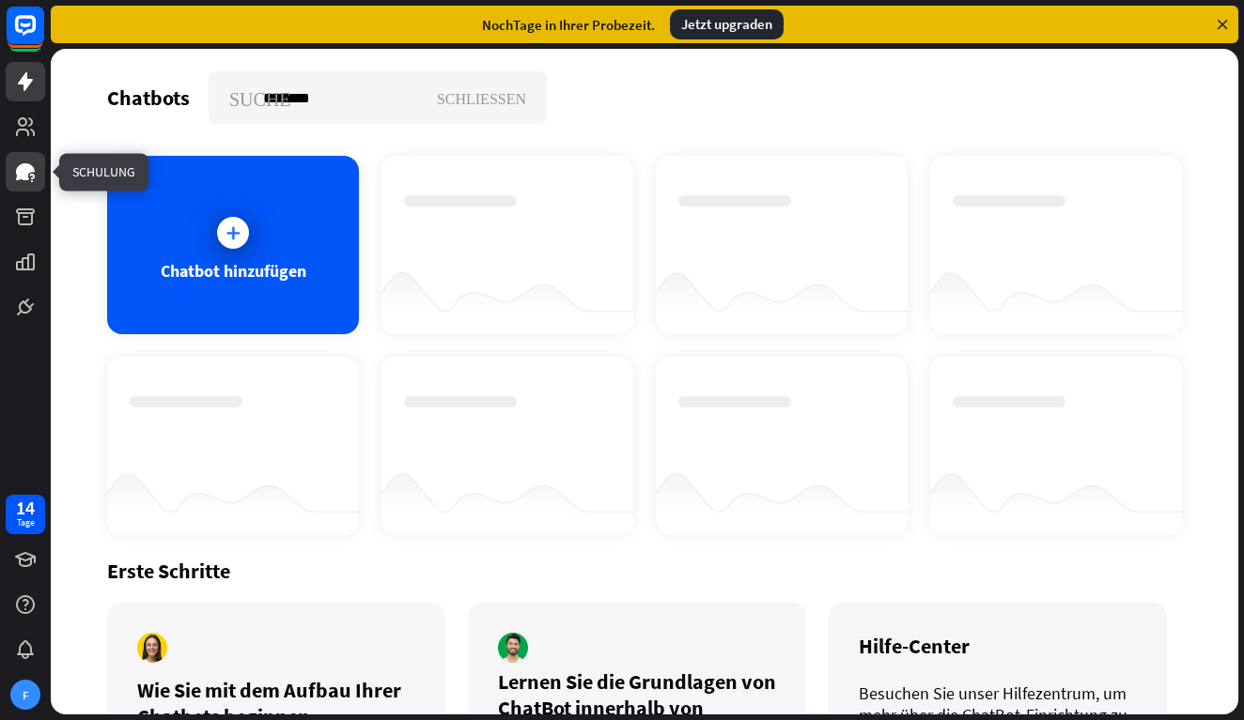
click at [33, 179] on icon at bounding box center [25, 172] width 23 height 23
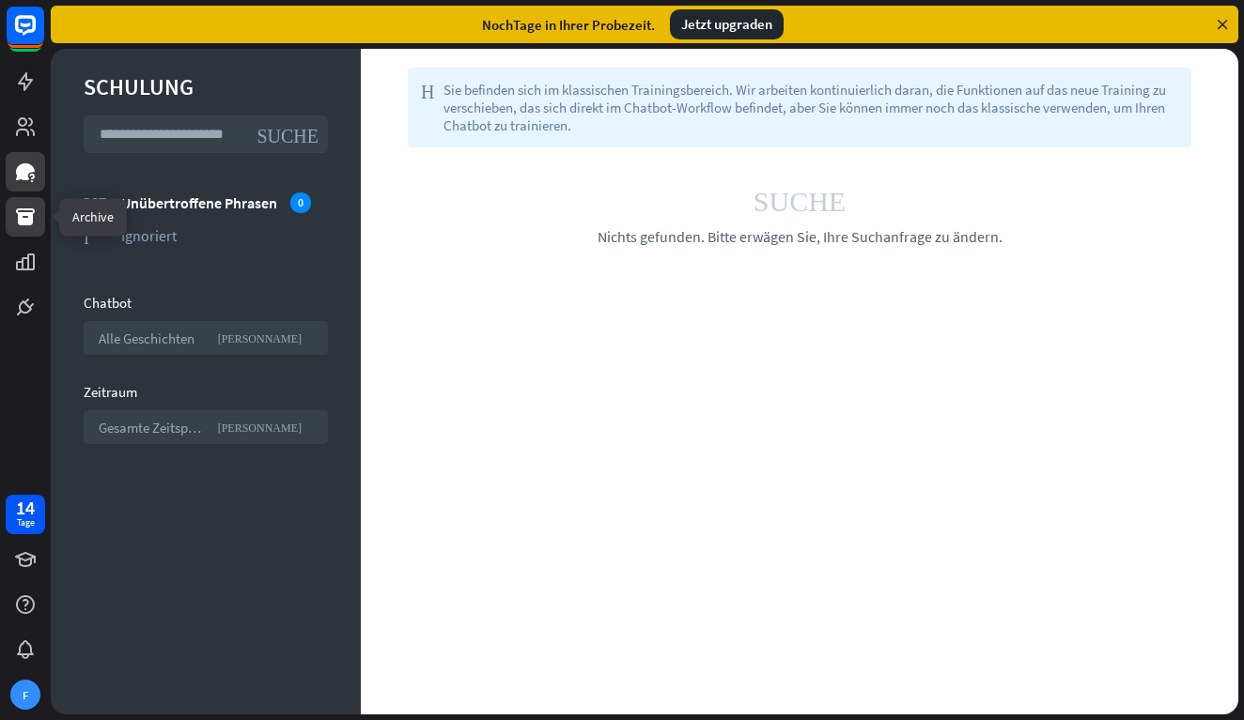
click at [29, 223] on icon at bounding box center [25, 217] width 19 height 17
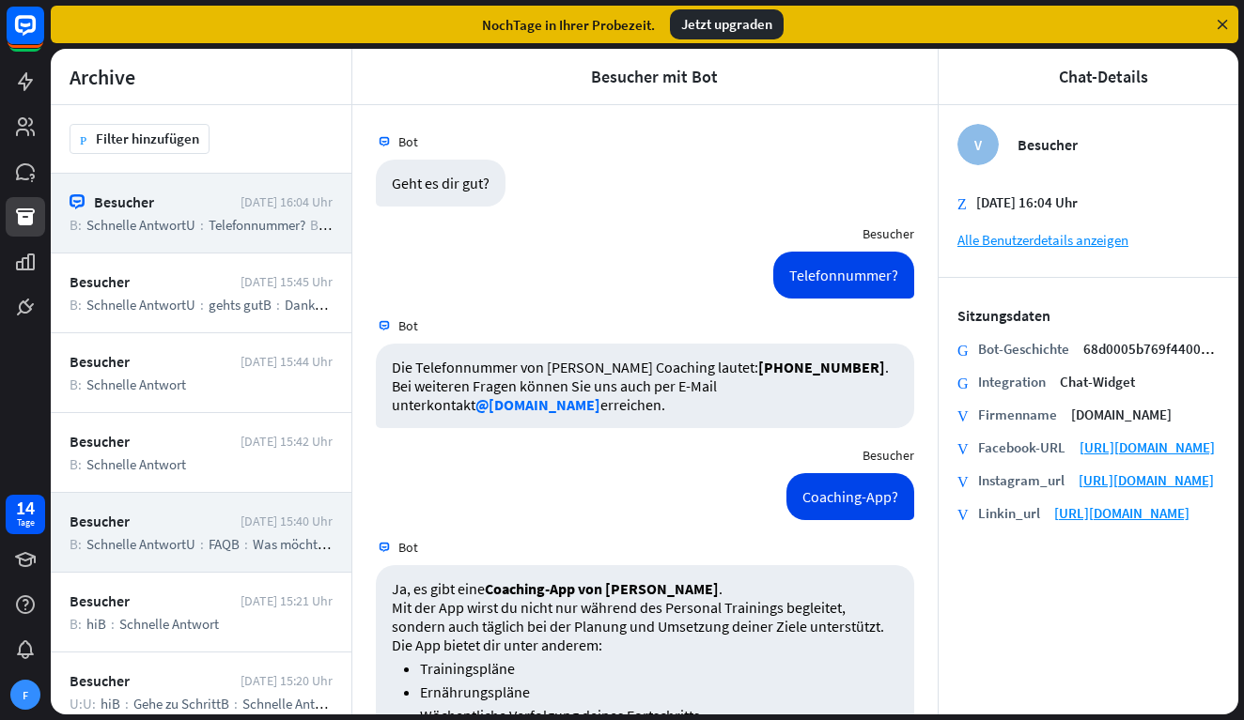
scroll to position [18, 0]
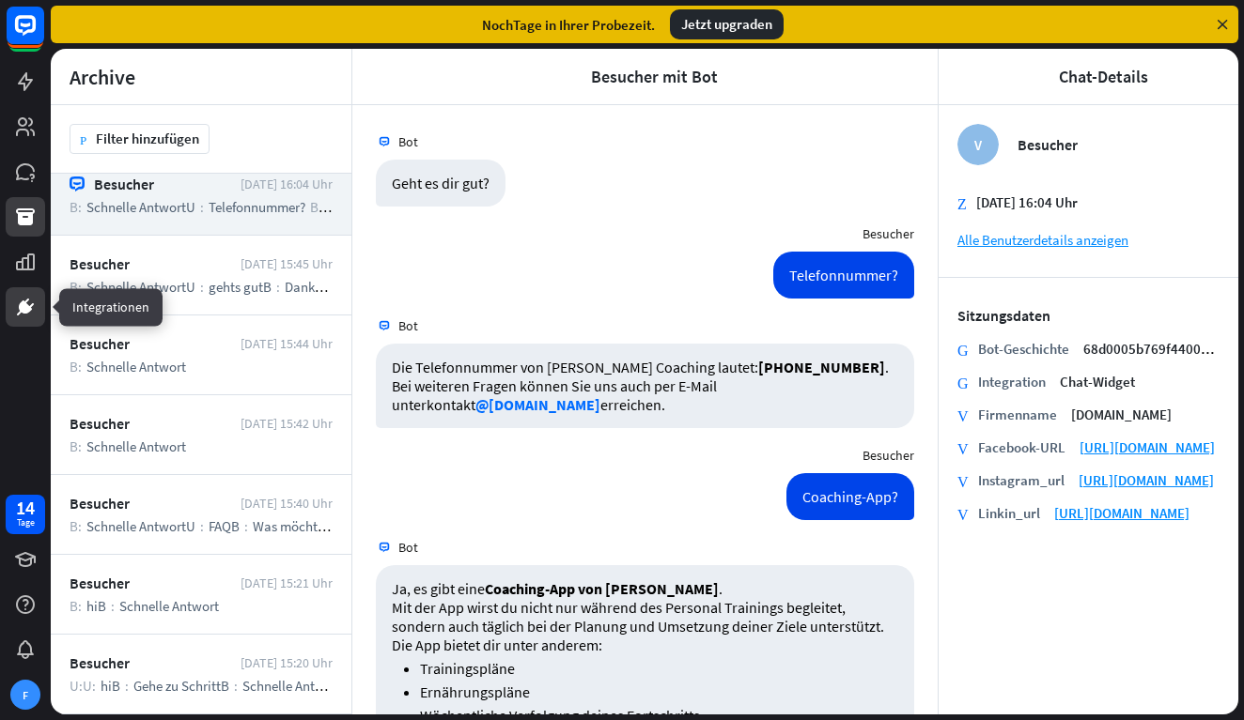
click at [37, 303] on link at bounding box center [25, 306] width 39 height 39
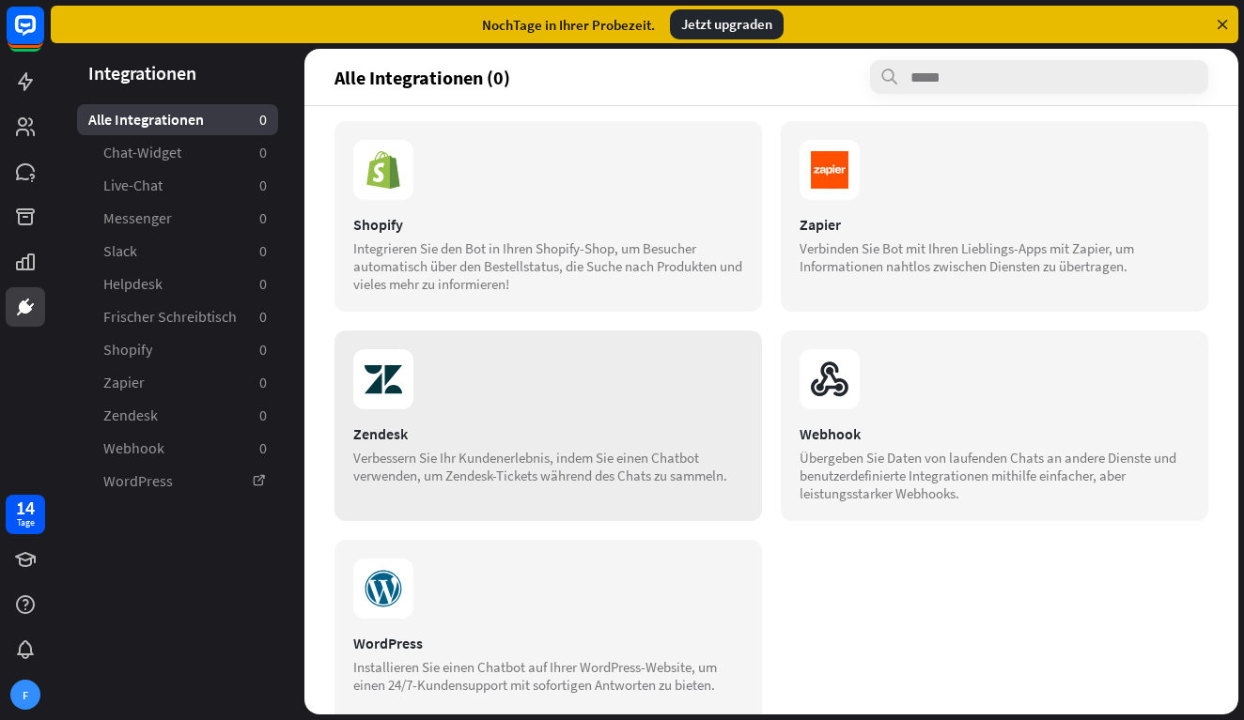
scroll to position [689, 0]
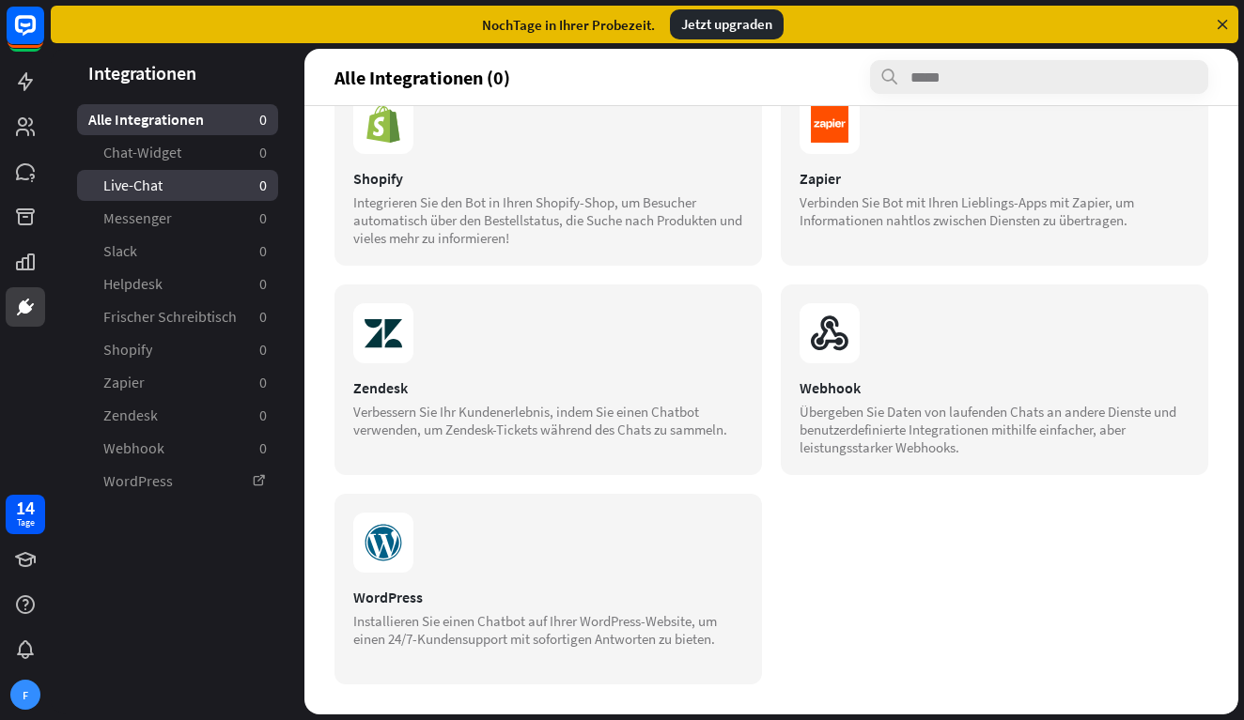
click at [165, 176] on link "Live-Chat 0" at bounding box center [177, 185] width 201 height 31
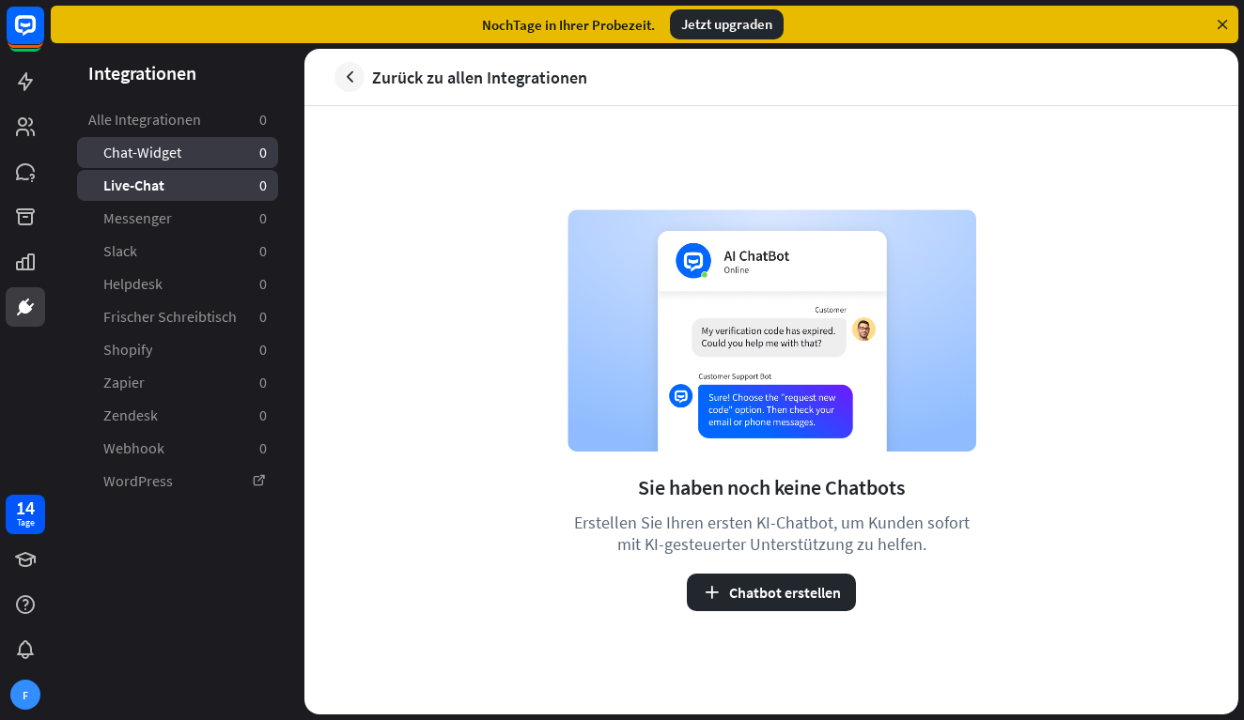
click at [176, 161] on span "Chat-Widget" at bounding box center [142, 153] width 78 height 20
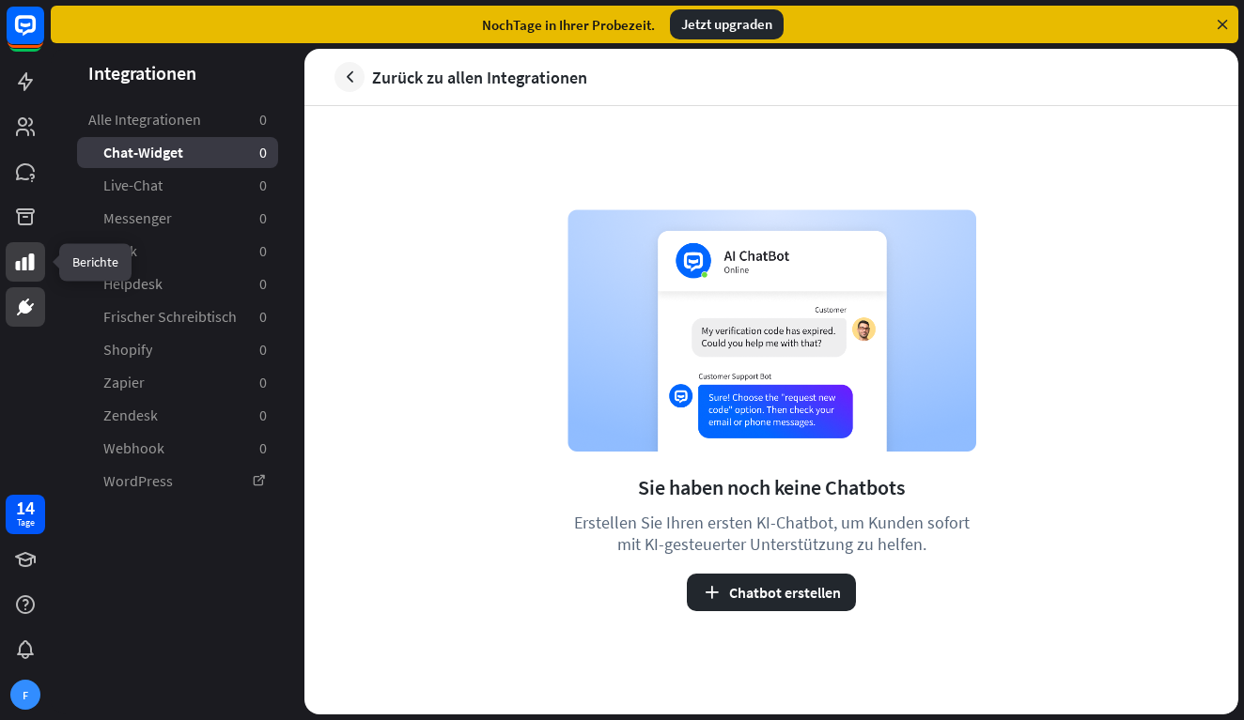
click at [44, 250] on link at bounding box center [25, 261] width 39 height 39
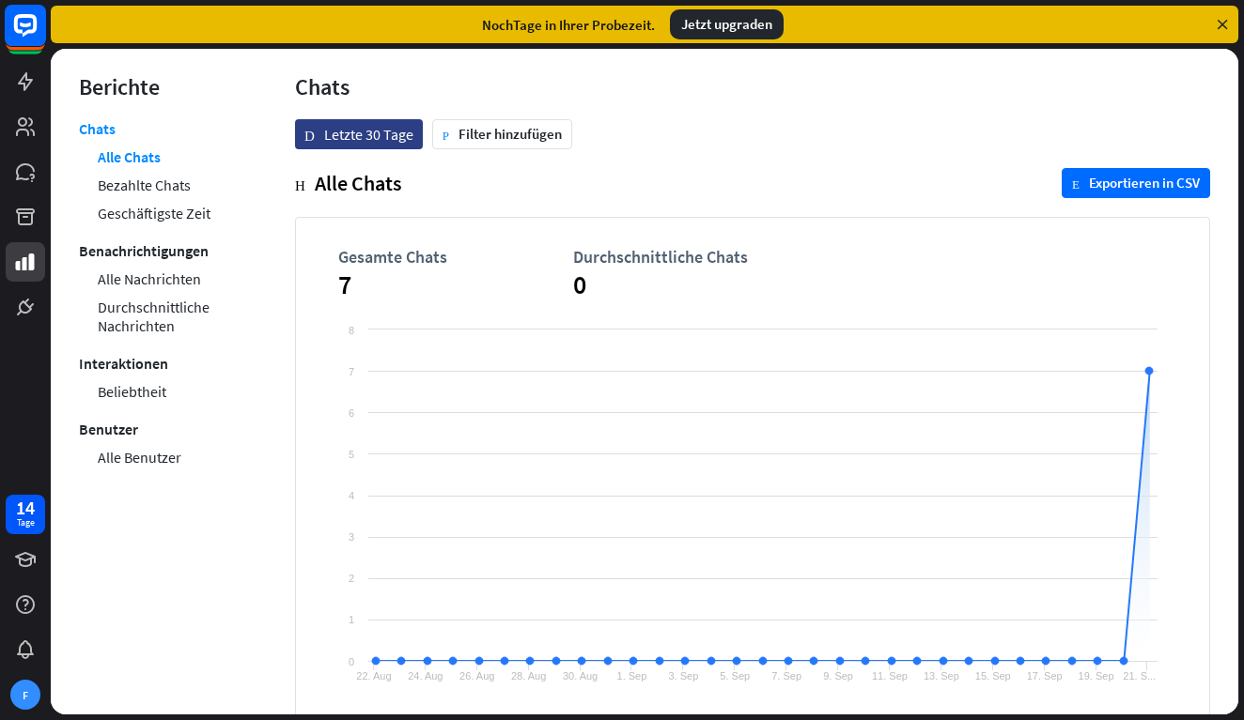
click at [28, 37] on rect at bounding box center [25, 25] width 41 height 41
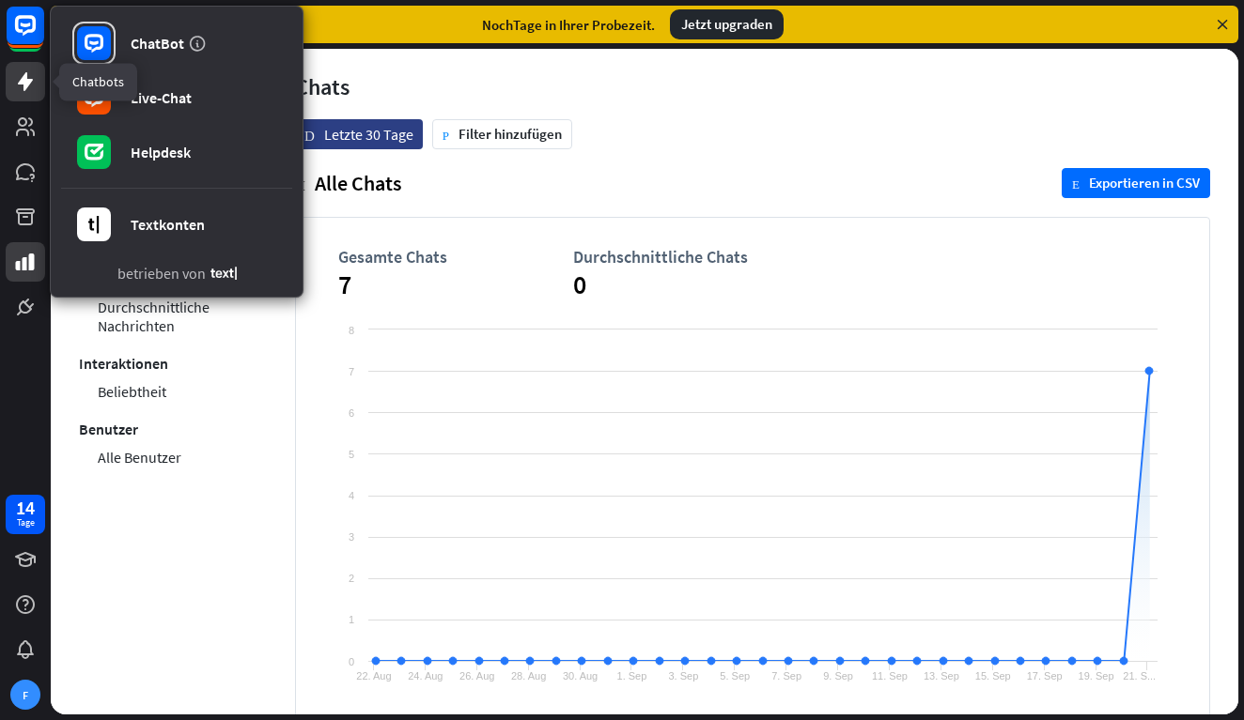
click at [37, 75] on link at bounding box center [25, 81] width 39 height 39
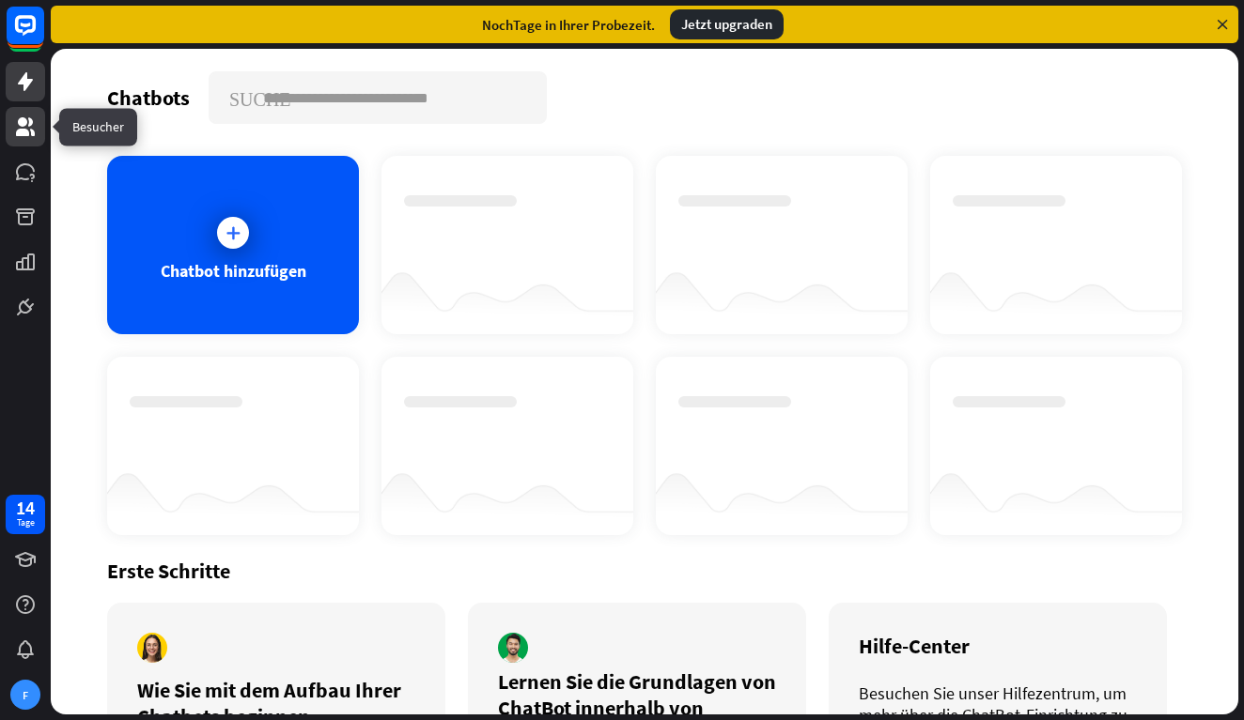
click at [18, 134] on icon at bounding box center [25, 126] width 19 height 19
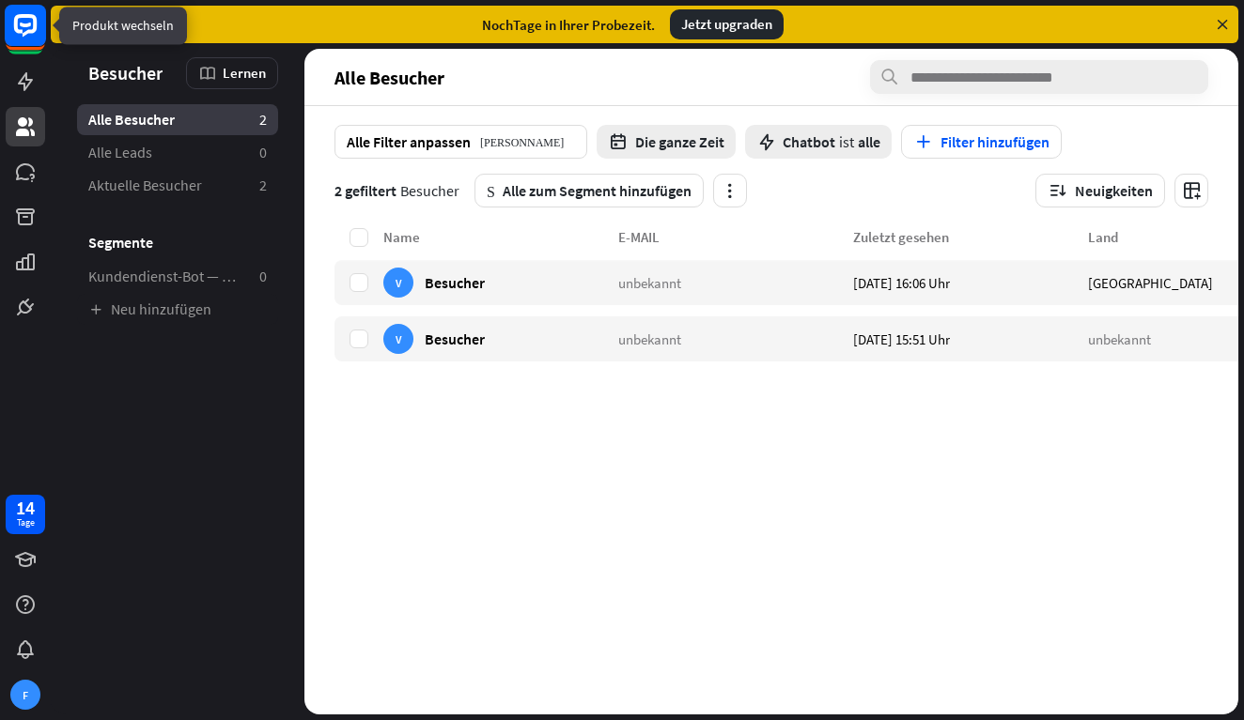
click at [27, 28] on rect at bounding box center [25, 25] width 41 height 41
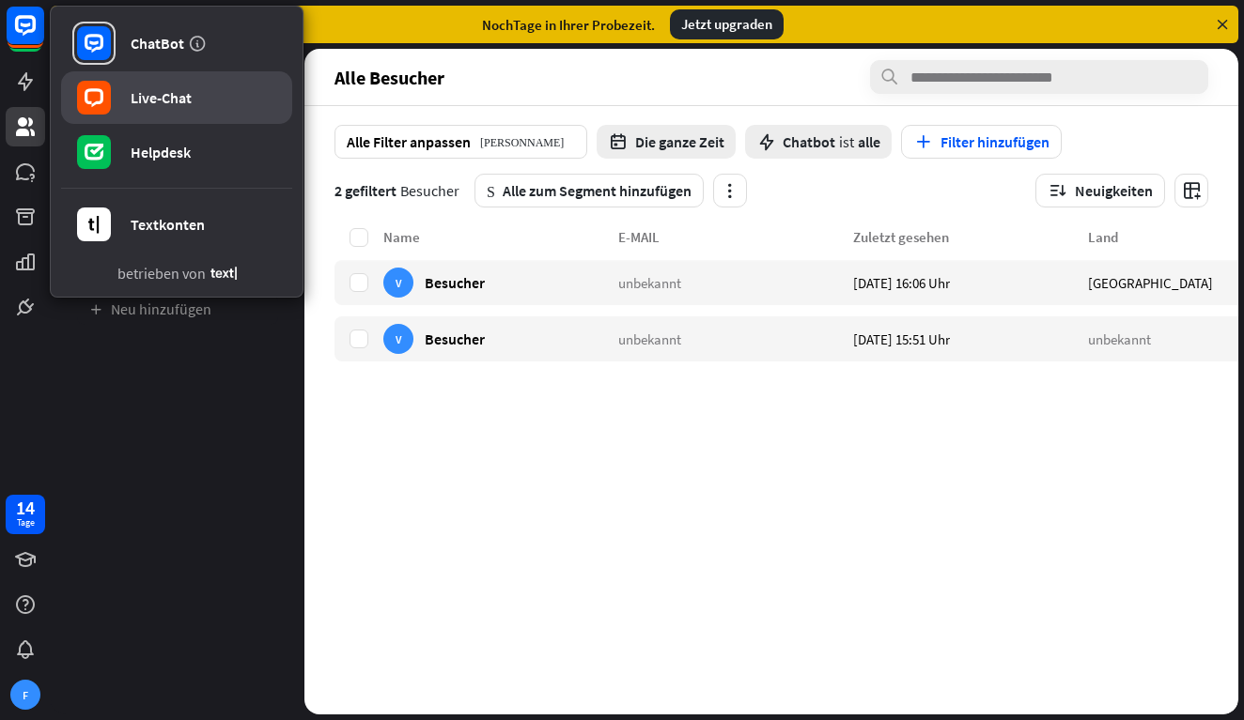
click at [178, 99] on div "Live-Chat" at bounding box center [161, 97] width 61 height 19
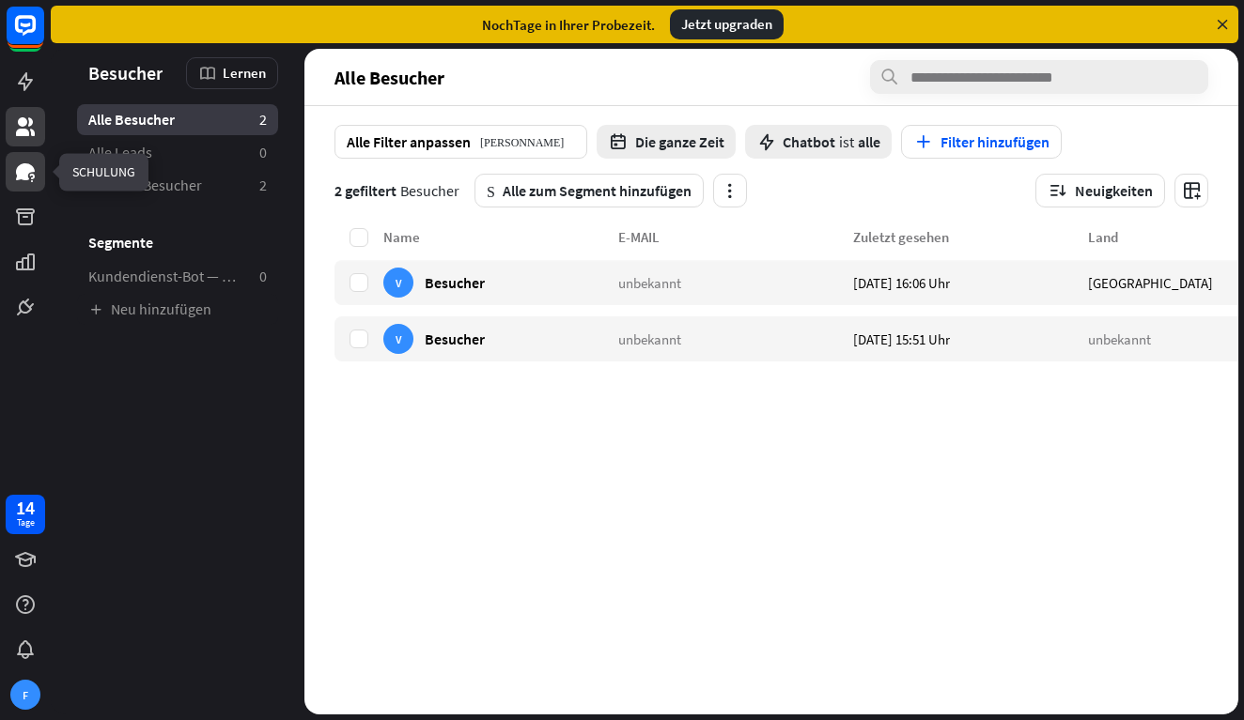
click at [35, 178] on icon at bounding box center [25, 172] width 23 height 23
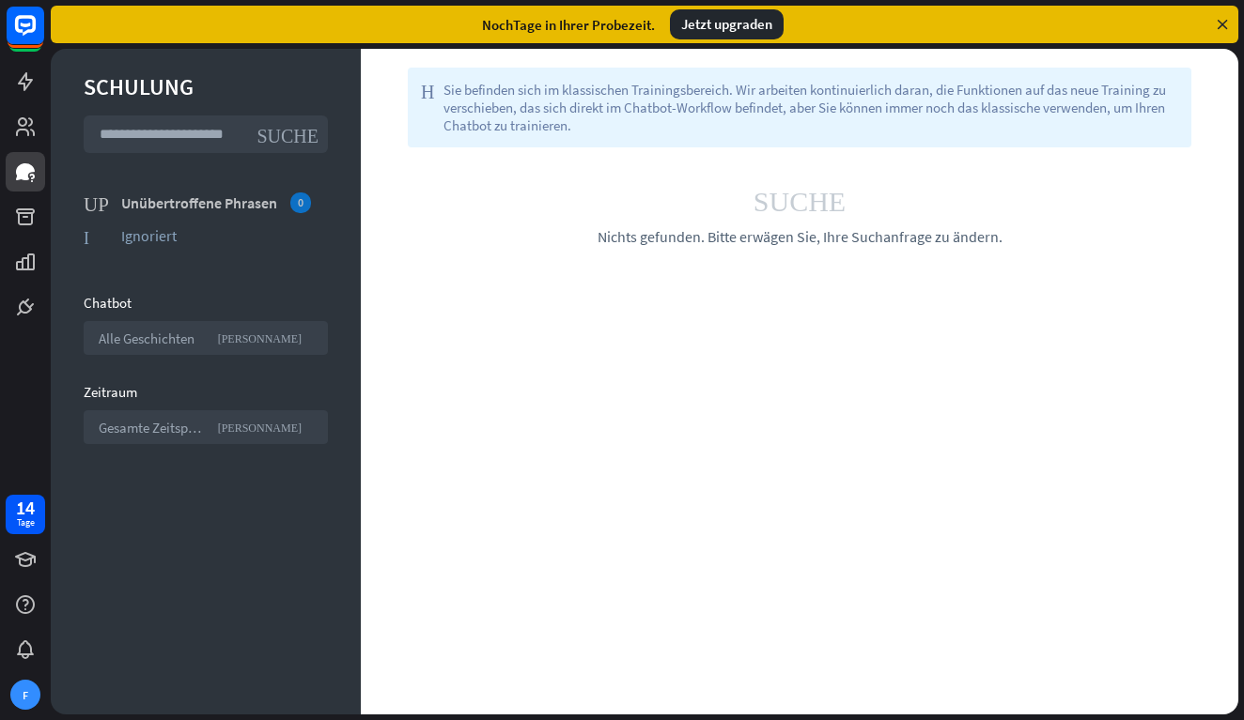
click at [184, 199] on div "Unübertroffene Phrasen 0" at bounding box center [224, 203] width 207 height 21
